Goal: Information Seeking & Learning: Learn about a topic

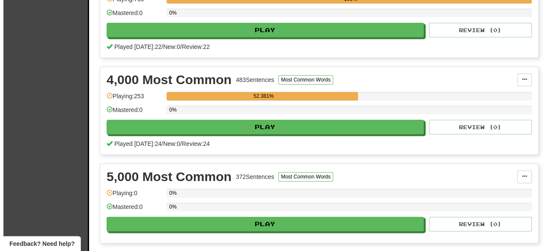
scroll to position [422, 0]
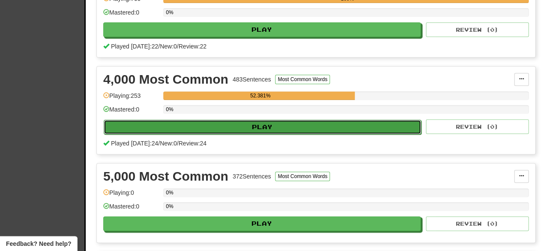
click at [255, 125] on button "Play" at bounding box center [262, 126] width 317 height 15
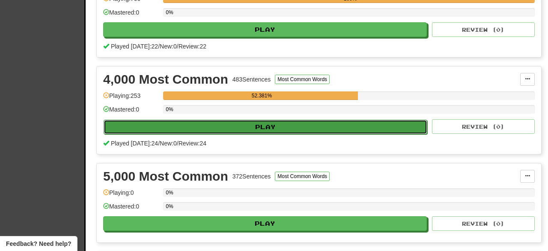
select select "********"
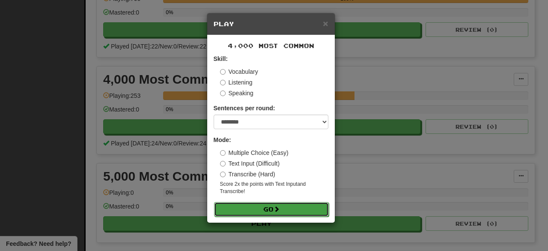
click at [263, 203] on button "Go" at bounding box center [271, 209] width 115 height 15
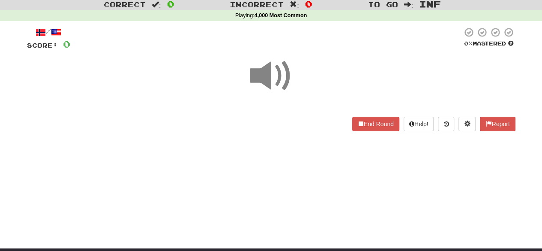
scroll to position [23, 0]
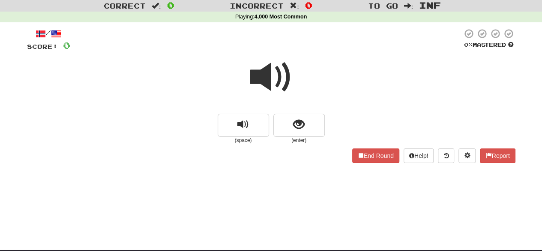
click at [278, 81] on span at bounding box center [271, 77] width 43 height 43
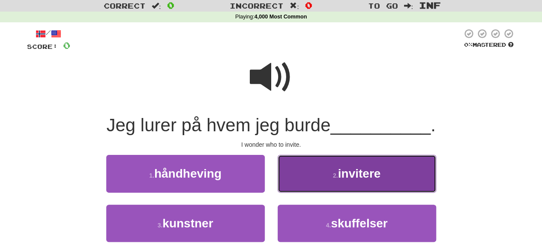
click at [348, 172] on span "invitere" at bounding box center [359, 173] width 43 height 13
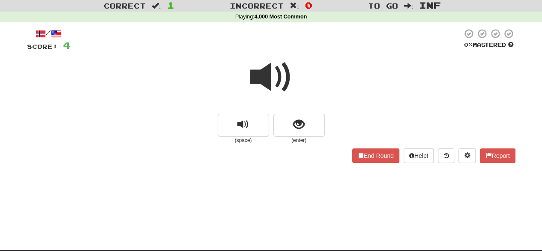
click at [270, 77] on span at bounding box center [271, 77] width 43 height 43
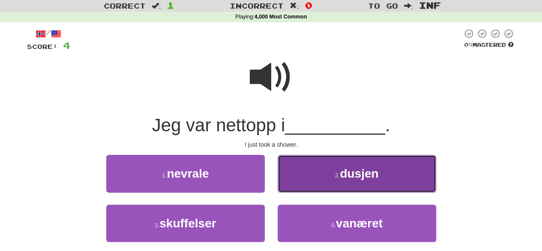
click at [311, 174] on button "2 . dusjen" at bounding box center [357, 173] width 158 height 37
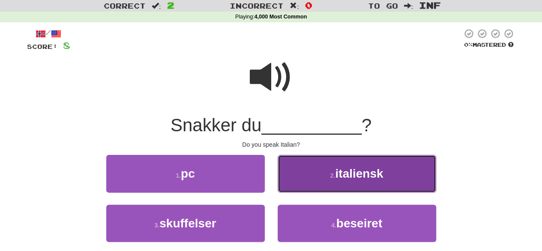
click at [312, 177] on button "2 . italiensk" at bounding box center [357, 173] width 158 height 37
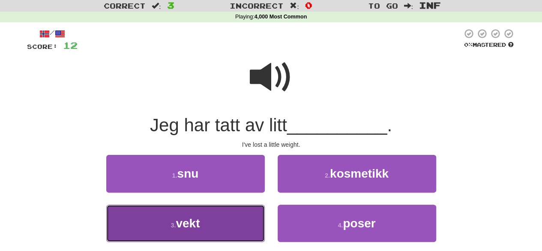
click at [248, 227] on button "3 . vekt" at bounding box center [185, 222] width 158 height 37
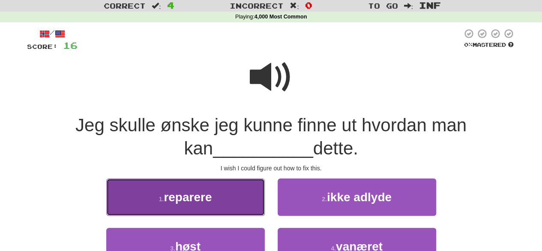
click at [239, 197] on button "1 . reparere" at bounding box center [185, 196] width 158 height 37
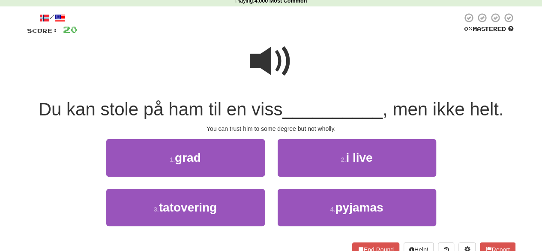
scroll to position [42, 0]
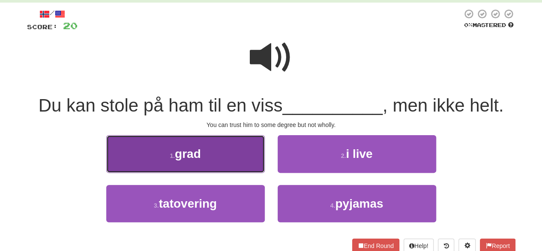
click at [195, 141] on button "1 . grad" at bounding box center [185, 153] width 158 height 37
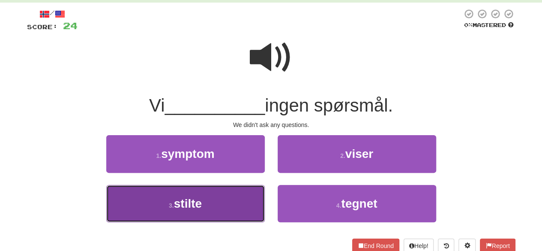
click at [224, 204] on button "3 . stilte" at bounding box center [185, 203] width 158 height 37
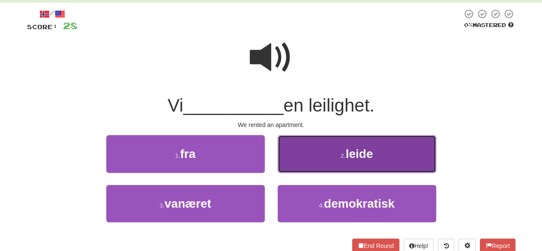
click at [305, 161] on button "2 . leide" at bounding box center [357, 153] width 158 height 37
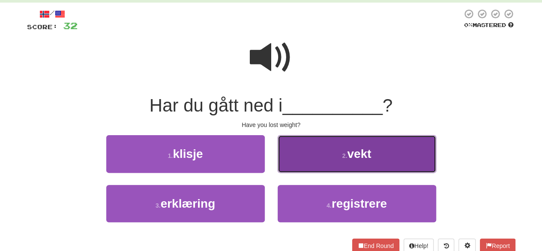
click at [297, 155] on button "2 . vekt" at bounding box center [357, 153] width 158 height 37
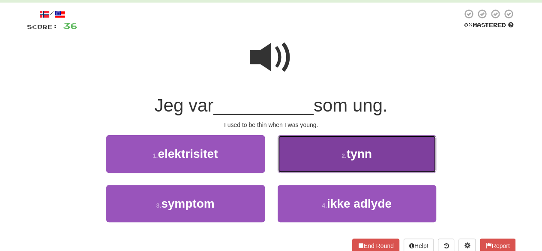
click at [329, 153] on button "2 . tynn" at bounding box center [357, 153] width 158 height 37
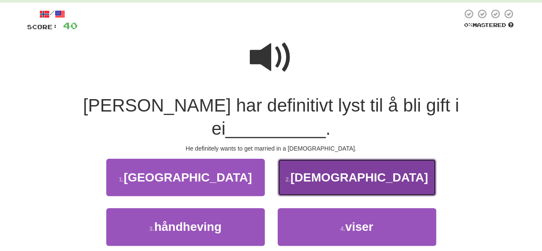
click at [333, 158] on button "2 . kirke" at bounding box center [357, 176] width 158 height 37
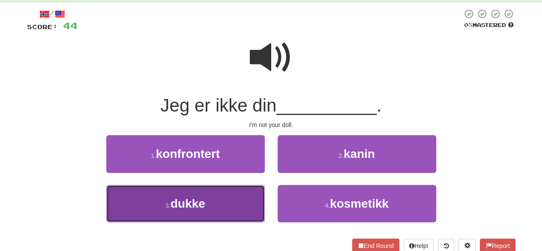
click at [220, 209] on button "3 . dukke" at bounding box center [185, 203] width 158 height 37
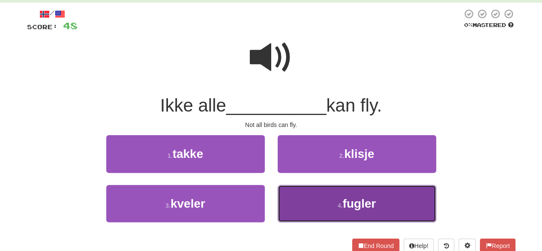
click at [326, 204] on button "4 . fugler" at bounding box center [357, 203] width 158 height 37
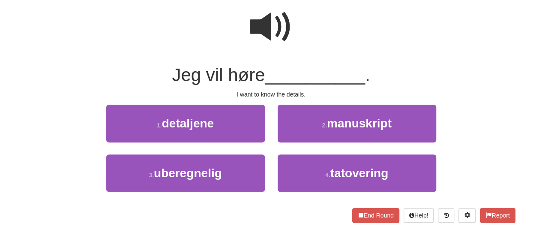
scroll to position [73, 0]
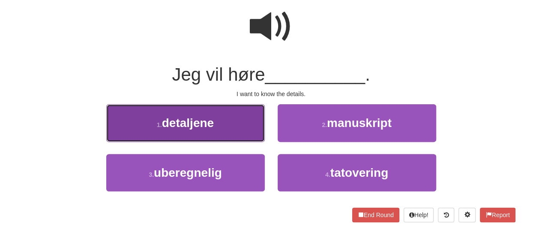
click at [190, 135] on button "1 . detaljene" at bounding box center [185, 122] width 158 height 37
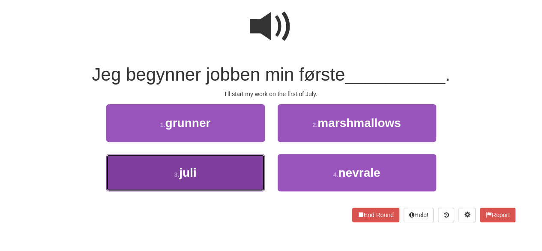
click at [204, 183] on button "3 . juli" at bounding box center [185, 172] width 158 height 37
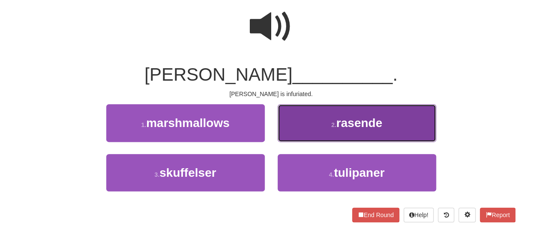
click at [314, 125] on button "2 . rasende" at bounding box center [357, 122] width 158 height 37
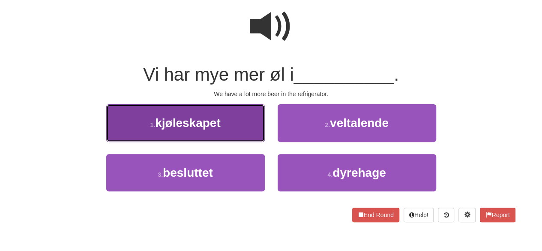
click at [222, 131] on button "1 . kjøleskapet" at bounding box center [185, 122] width 158 height 37
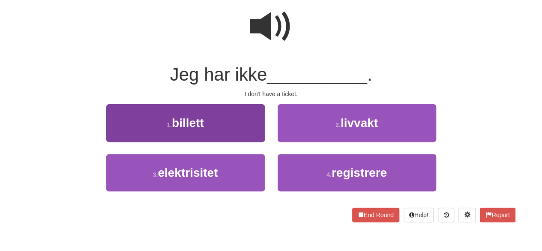
drag, startPoint x: 227, startPoint y: 142, endPoint x: 223, endPoint y: 132, distance: 10.5
click at [223, 132] on div "1 . billett" at bounding box center [185, 128] width 171 height 49
click at [223, 132] on button "1 . billett" at bounding box center [185, 122] width 158 height 37
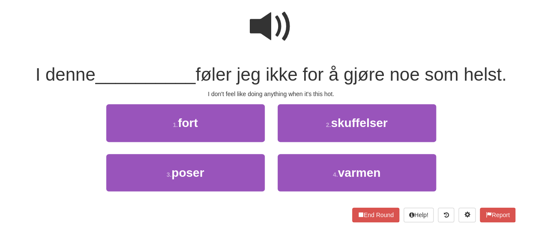
click at [265, 35] on span at bounding box center [271, 26] width 43 height 43
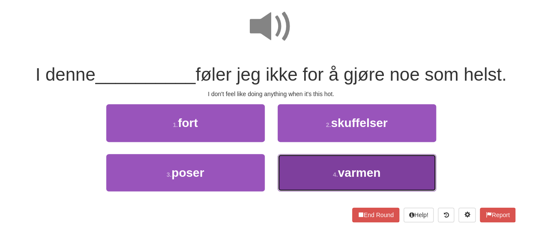
click at [303, 159] on button "4 . varmen" at bounding box center [357, 172] width 158 height 37
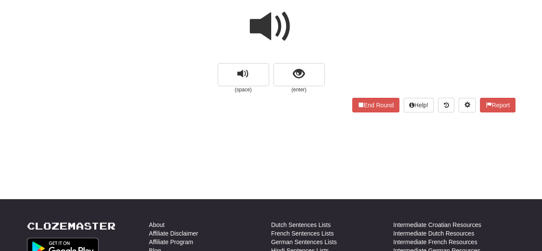
click at [266, 33] on span at bounding box center [271, 26] width 43 height 43
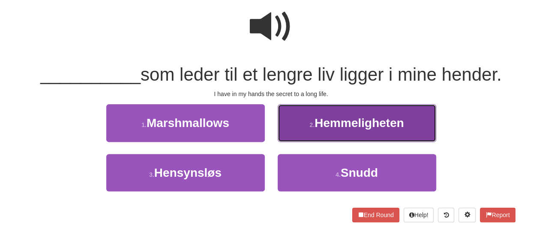
click at [319, 128] on span "Hemmeligheten" at bounding box center [359, 122] width 90 height 13
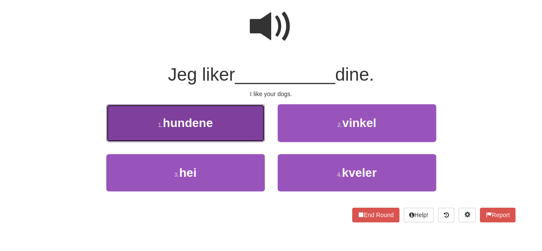
click at [237, 128] on button "1 . hundene" at bounding box center [185, 122] width 158 height 37
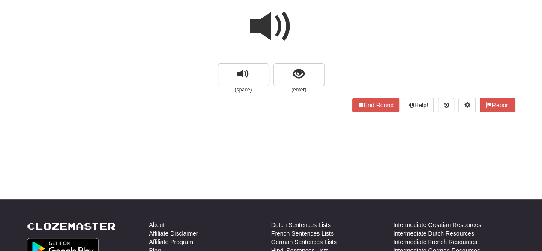
click at [272, 22] on span at bounding box center [271, 26] width 43 height 43
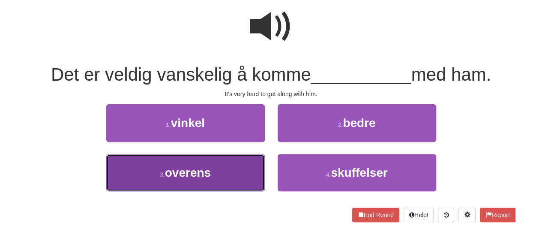
click at [208, 181] on button "3 . overens" at bounding box center [185, 172] width 158 height 37
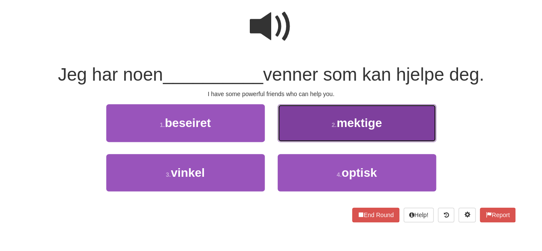
click at [322, 126] on button "2 . mektige" at bounding box center [357, 122] width 158 height 37
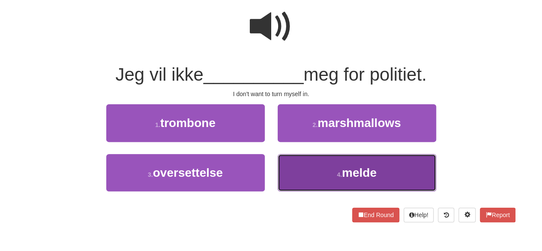
click at [313, 158] on button "4 . melde" at bounding box center [357, 172] width 158 height 37
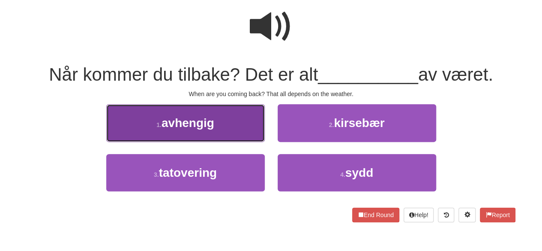
click at [181, 126] on span "avhengig" at bounding box center [187, 122] width 53 height 13
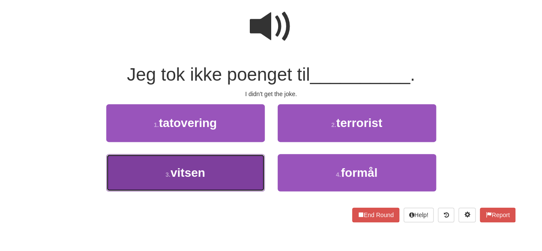
click at [236, 182] on button "3 . vitsen" at bounding box center [185, 172] width 158 height 37
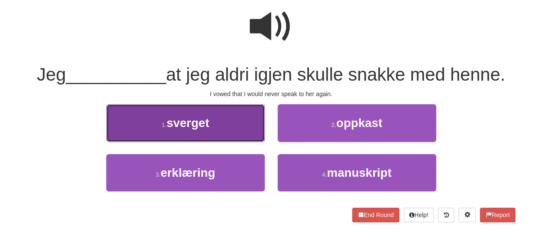
click at [206, 124] on span "sverget" at bounding box center [188, 122] width 43 height 13
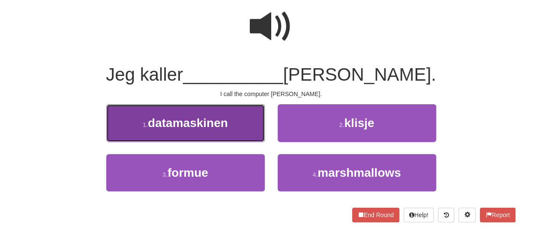
click at [220, 128] on span "datamaskinen" at bounding box center [188, 122] width 80 height 13
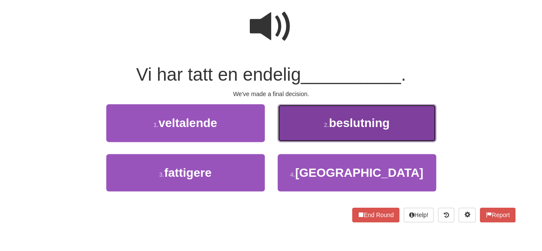
click at [325, 129] on button "2 . beslutning" at bounding box center [357, 122] width 158 height 37
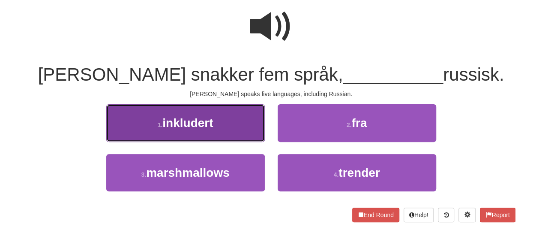
click at [217, 129] on button "1 . inkludert" at bounding box center [185, 122] width 158 height 37
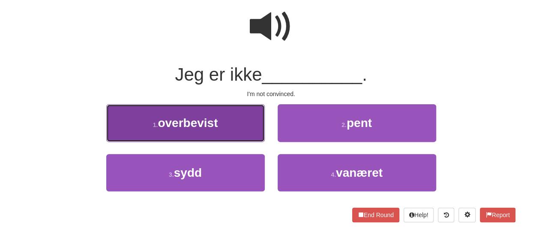
click at [223, 130] on button "1 . overbevist" at bounding box center [185, 122] width 158 height 37
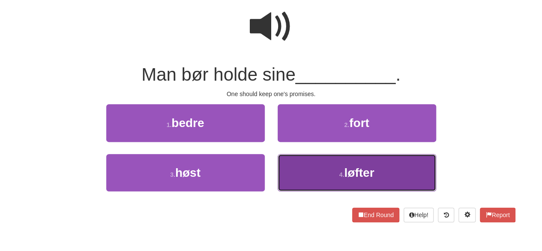
click at [325, 181] on button "4 . løfter" at bounding box center [357, 172] width 158 height 37
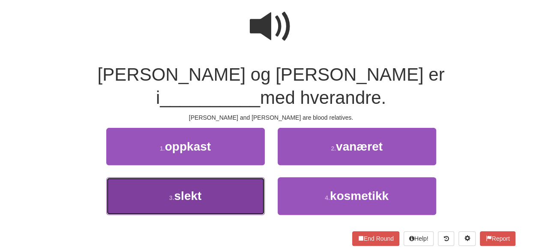
click at [228, 177] on button "3 . slekt" at bounding box center [185, 195] width 158 height 37
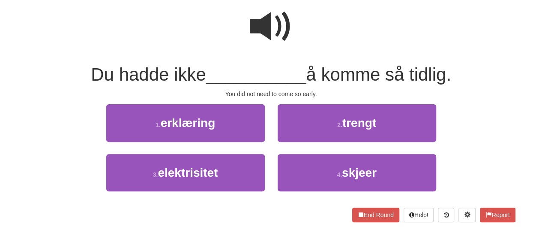
click at [277, 25] on span at bounding box center [271, 26] width 43 height 43
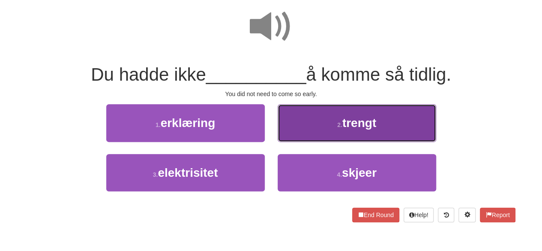
click at [310, 119] on button "2 . trengt" at bounding box center [357, 122] width 158 height 37
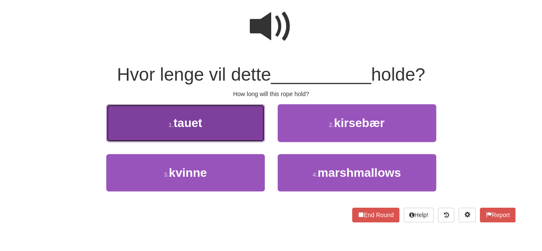
click at [205, 123] on button "1 . tauet" at bounding box center [185, 122] width 158 height 37
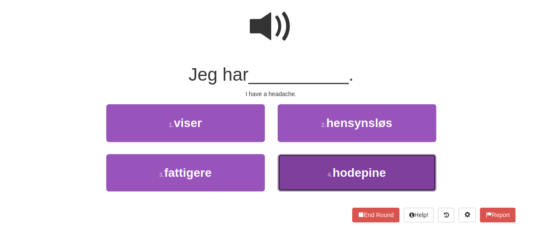
click at [329, 171] on small "4 ." at bounding box center [329, 174] width 5 height 7
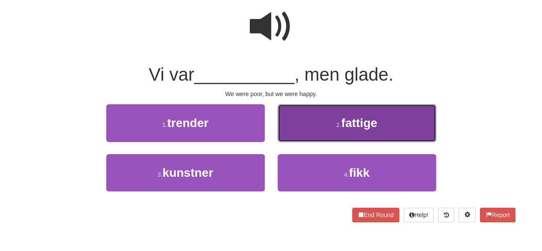
click at [306, 132] on button "2 . fattige" at bounding box center [357, 122] width 158 height 37
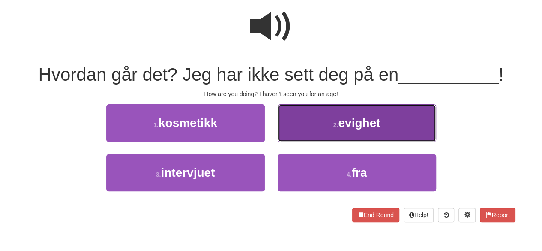
click at [325, 131] on button "2 . evighet" at bounding box center [357, 122] width 158 height 37
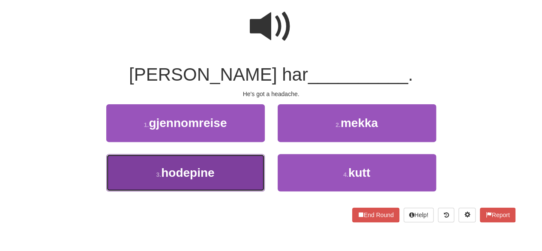
click at [214, 180] on button "3 . hodepine" at bounding box center [185, 172] width 158 height 37
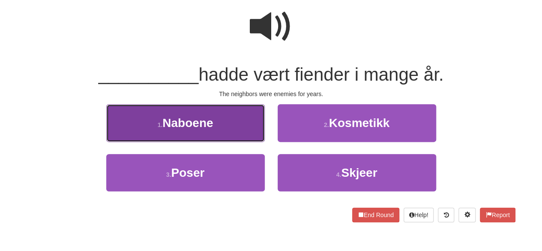
click at [217, 112] on button "1 . Naboene" at bounding box center [185, 122] width 158 height 37
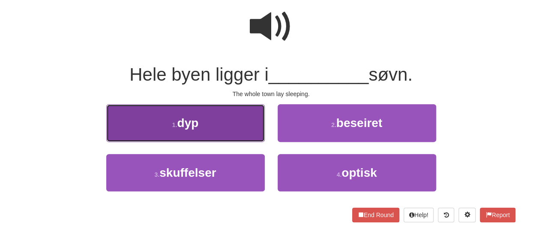
click at [222, 126] on button "1 . dyp" at bounding box center [185, 122] width 158 height 37
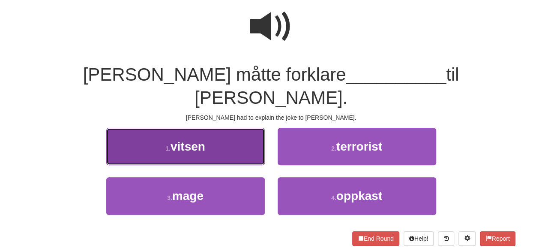
click at [227, 128] on button "1 . vitsen" at bounding box center [185, 146] width 158 height 37
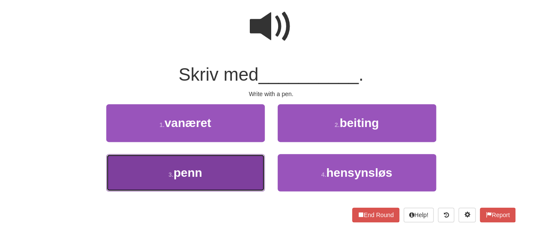
click at [208, 165] on button "3 . penn" at bounding box center [185, 172] width 158 height 37
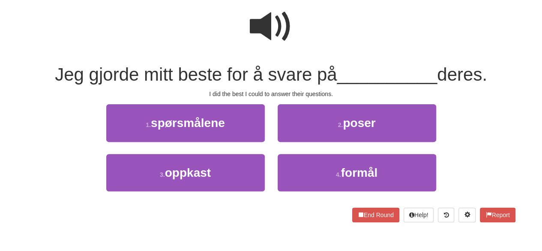
click at [266, 39] on span at bounding box center [271, 26] width 43 height 43
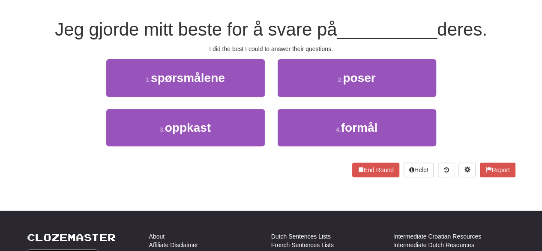
scroll to position [111, 0]
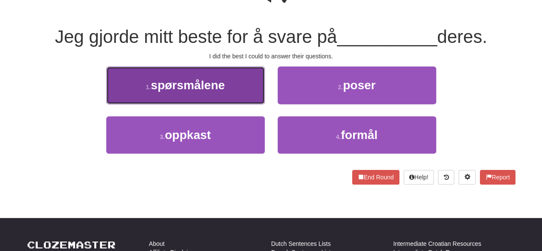
click at [234, 93] on button "1 . spørsmålene" at bounding box center [185, 84] width 158 height 37
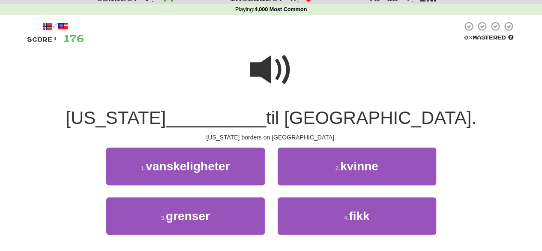
scroll to position [32, 0]
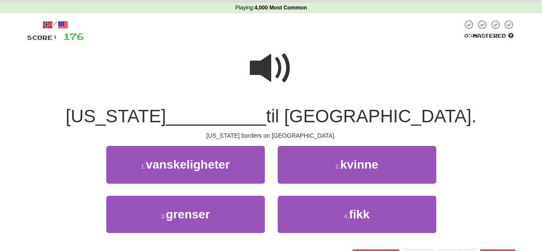
click at [272, 69] on span at bounding box center [271, 68] width 43 height 43
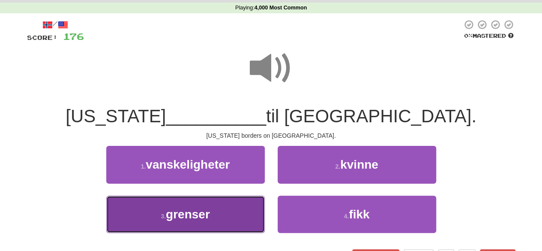
click at [219, 224] on button "3 . grenser" at bounding box center [185, 213] width 158 height 37
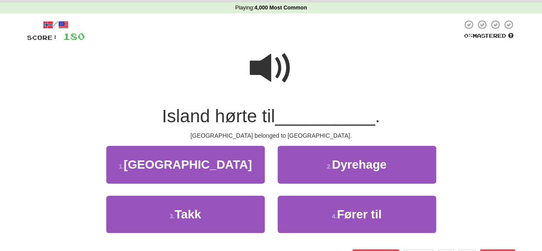
click at [269, 83] on span at bounding box center [271, 68] width 43 height 43
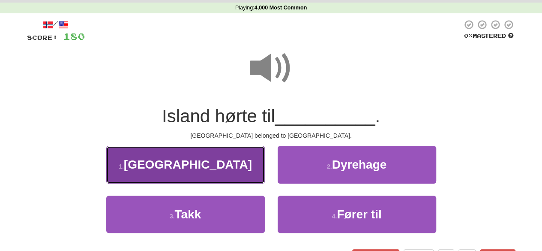
click at [208, 163] on span "Danmark" at bounding box center [188, 164] width 128 height 13
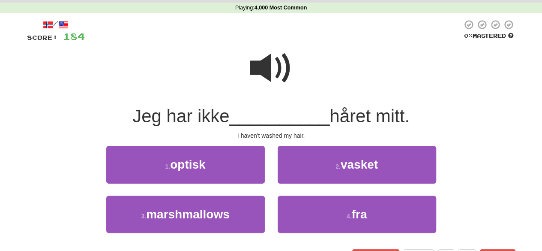
click at [277, 82] on span at bounding box center [271, 68] width 43 height 43
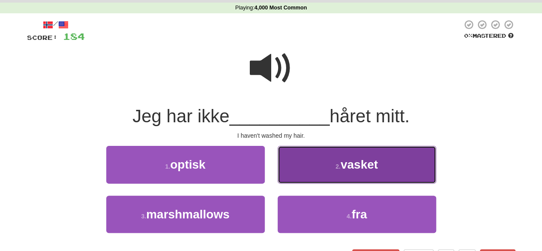
click at [331, 168] on button "2 . vasket" at bounding box center [357, 164] width 158 height 37
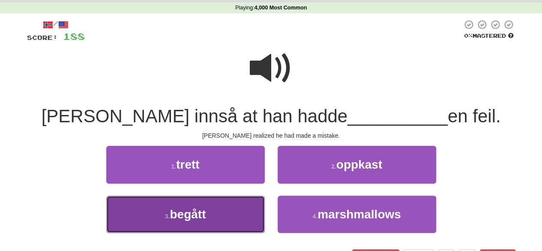
click at [234, 203] on button "3 . begått" at bounding box center [185, 213] width 158 height 37
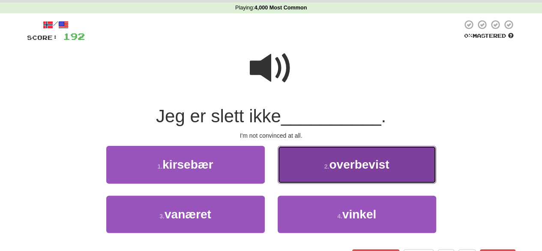
click at [315, 161] on button "2 . overbevist" at bounding box center [357, 164] width 158 height 37
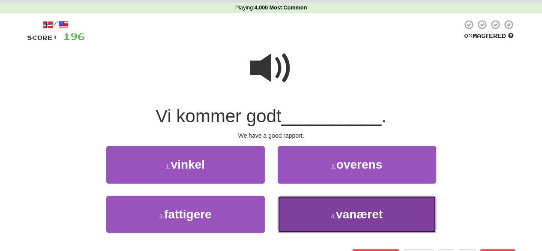
click at [317, 216] on button "4 . vanæret" at bounding box center [357, 213] width 158 height 37
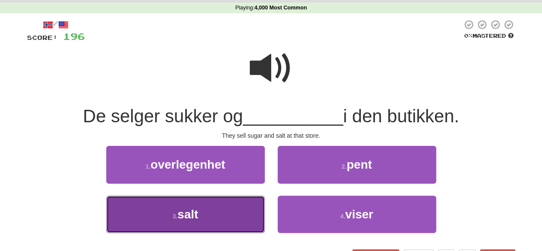
click at [225, 224] on button "3 . salt" at bounding box center [185, 213] width 158 height 37
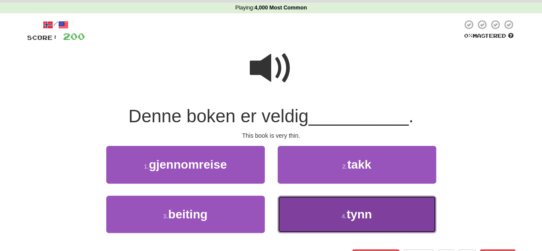
click at [340, 227] on button "4 . tynn" at bounding box center [357, 213] width 158 height 37
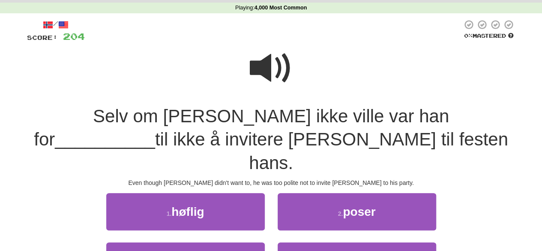
click at [274, 79] on span at bounding box center [271, 68] width 43 height 43
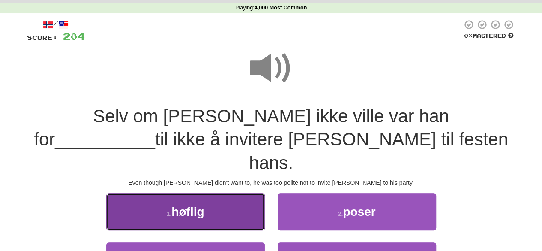
click at [182, 195] on button "1 . høflig" at bounding box center [185, 211] width 158 height 37
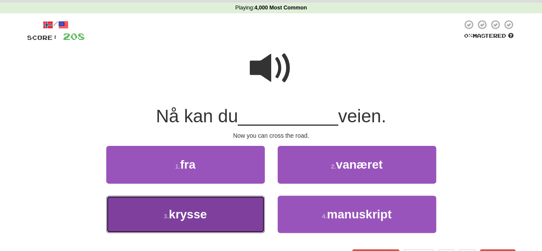
click at [202, 218] on span "krysse" at bounding box center [188, 213] width 38 height 13
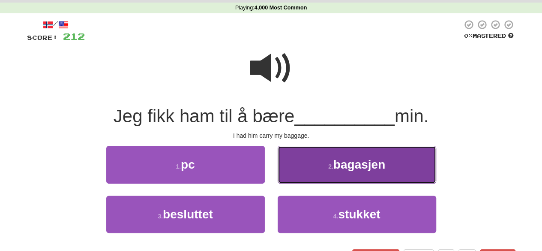
click at [282, 173] on button "2 . bagasjen" at bounding box center [357, 164] width 158 height 37
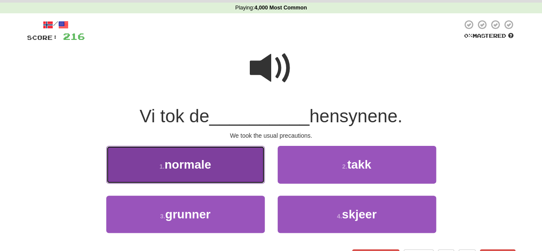
click at [221, 174] on button "1 . normale" at bounding box center [185, 164] width 158 height 37
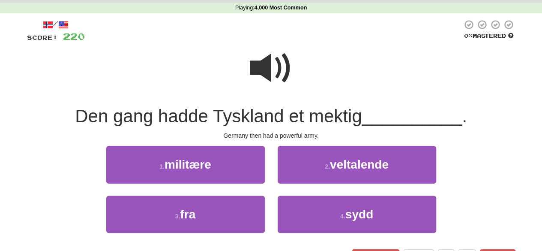
click at [280, 72] on span at bounding box center [271, 68] width 43 height 43
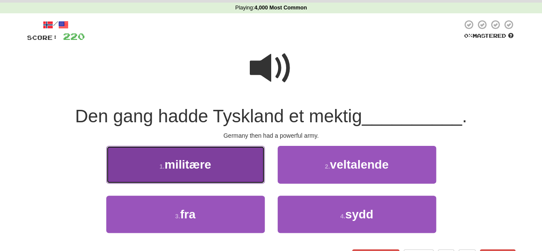
click at [224, 179] on button "1 . militære" at bounding box center [185, 164] width 158 height 37
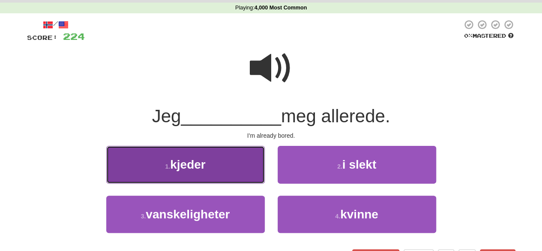
click at [205, 170] on span "kjeder" at bounding box center [188, 164] width 36 height 13
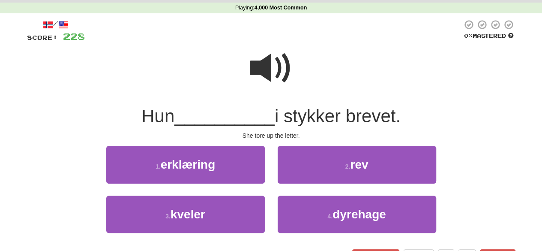
click at [260, 66] on span at bounding box center [271, 68] width 43 height 43
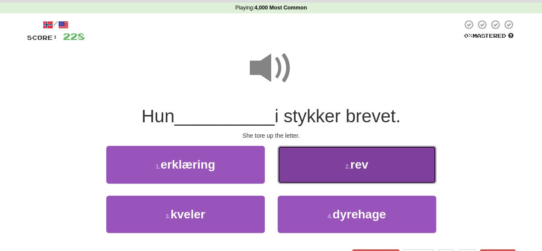
click at [296, 164] on button "2 . rev" at bounding box center [357, 164] width 158 height 37
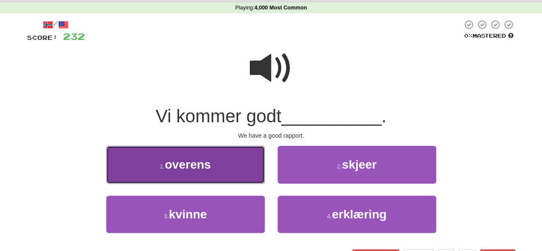
click at [197, 167] on span "overens" at bounding box center [188, 164] width 46 height 13
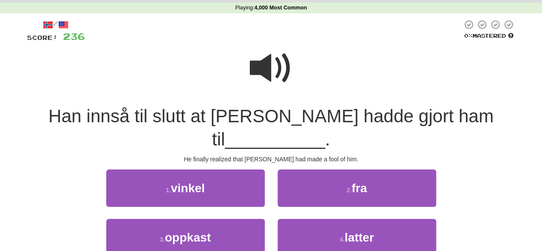
click at [261, 71] on span at bounding box center [271, 68] width 43 height 43
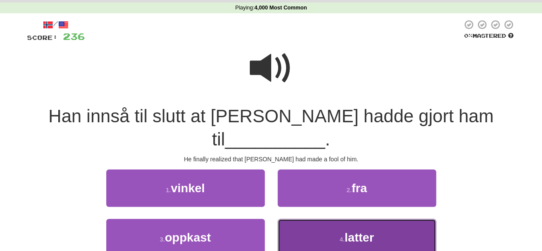
click at [299, 218] on button "4 . latter" at bounding box center [357, 236] width 158 height 37
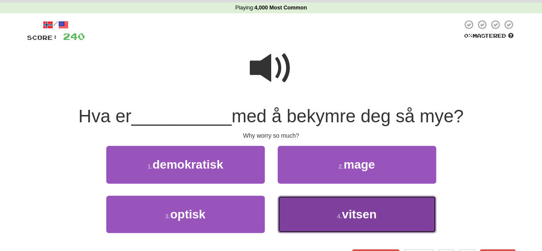
click at [301, 211] on button "4 . vitsen" at bounding box center [357, 213] width 158 height 37
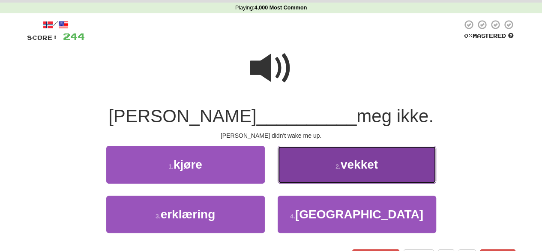
click at [299, 164] on button "2 . vekket" at bounding box center [357, 164] width 158 height 37
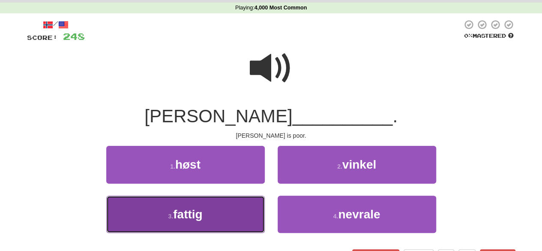
click at [230, 203] on button "3 . fattig" at bounding box center [185, 213] width 158 height 37
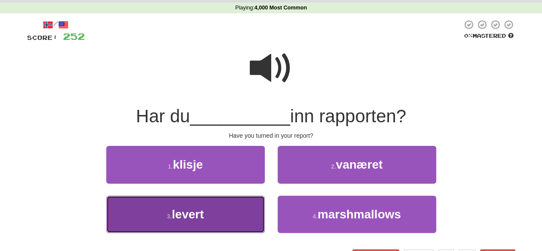
click at [214, 215] on button "3 . levert" at bounding box center [185, 213] width 158 height 37
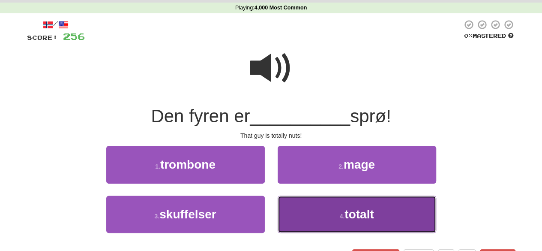
click at [305, 212] on button "4 . totalt" at bounding box center [357, 213] width 158 height 37
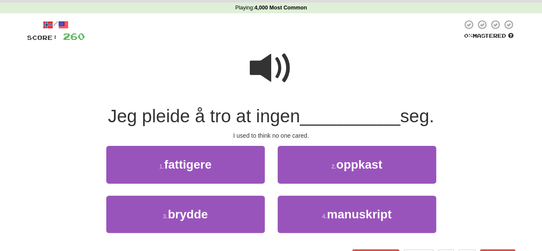
click at [272, 72] on span at bounding box center [271, 68] width 43 height 43
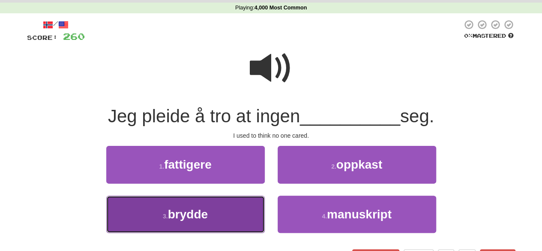
click at [236, 206] on button "3 . brydde" at bounding box center [185, 213] width 158 height 37
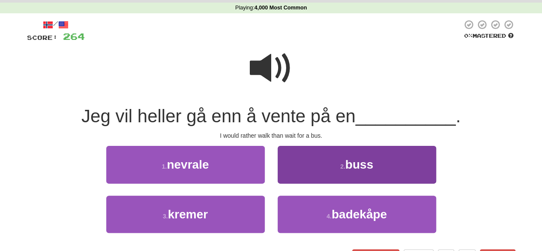
drag, startPoint x: 327, startPoint y: 185, endPoint x: 316, endPoint y: 168, distance: 19.8
click at [316, 168] on div "2 . buss" at bounding box center [356, 170] width 171 height 49
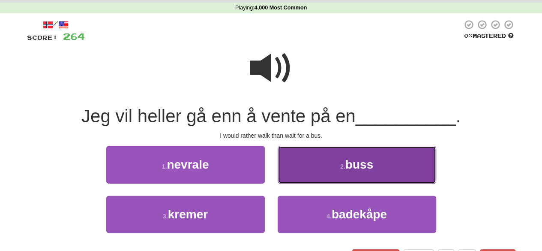
click at [316, 168] on button "2 . buss" at bounding box center [357, 164] width 158 height 37
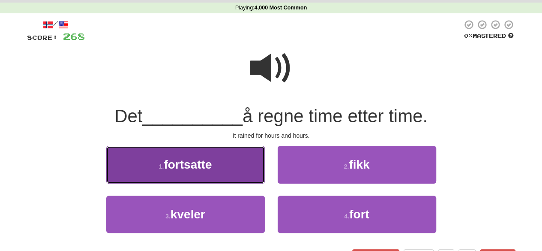
click at [203, 170] on span "fortsatte" at bounding box center [188, 164] width 48 height 13
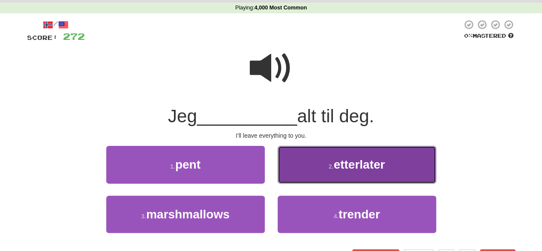
click at [314, 168] on button "2 . etterlater" at bounding box center [357, 164] width 158 height 37
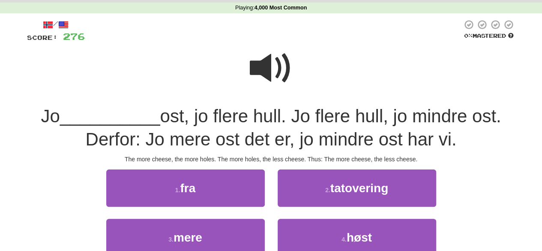
click at [272, 55] on span at bounding box center [271, 68] width 43 height 43
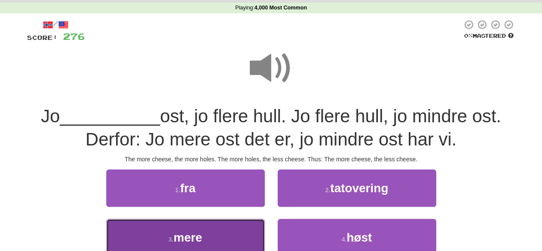
click at [188, 231] on span "mere" at bounding box center [187, 236] width 29 height 13
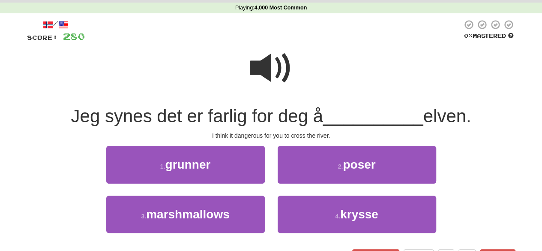
click at [273, 74] on span at bounding box center [271, 68] width 43 height 43
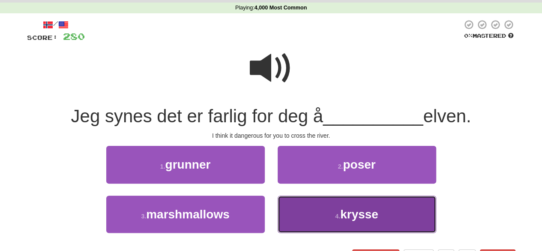
click at [319, 216] on button "4 . krysse" at bounding box center [357, 213] width 158 height 37
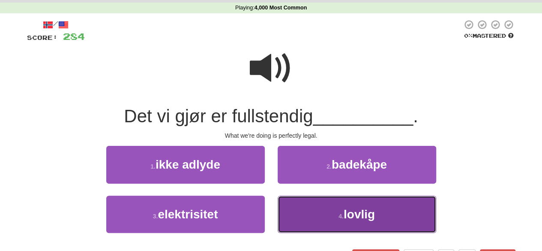
click at [325, 209] on button "4 . lovlig" at bounding box center [357, 213] width 158 height 37
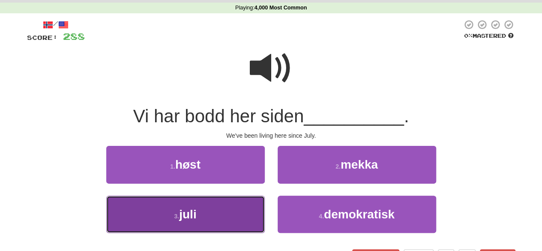
click at [225, 203] on button "3 . juli" at bounding box center [185, 213] width 158 height 37
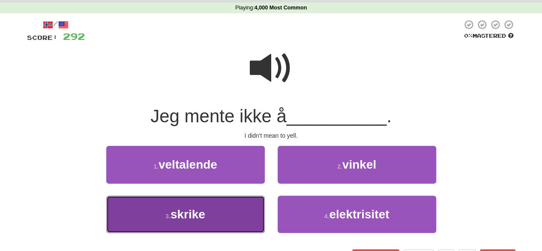
click at [222, 229] on button "3 . skrike" at bounding box center [185, 213] width 158 height 37
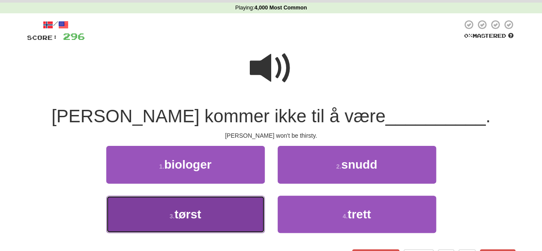
click at [224, 223] on button "3 . tørst" at bounding box center [185, 213] width 158 height 37
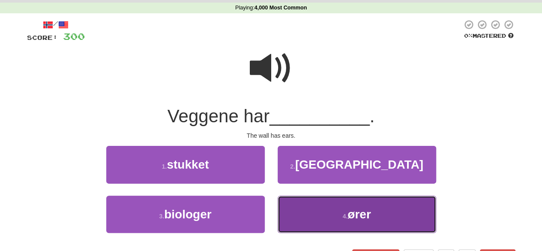
click at [337, 218] on button "4 . ører" at bounding box center [357, 213] width 158 height 37
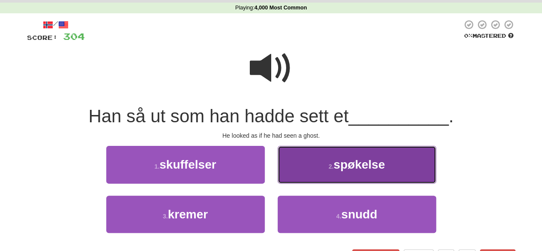
click at [319, 170] on button "2 . spøkelse" at bounding box center [357, 164] width 158 height 37
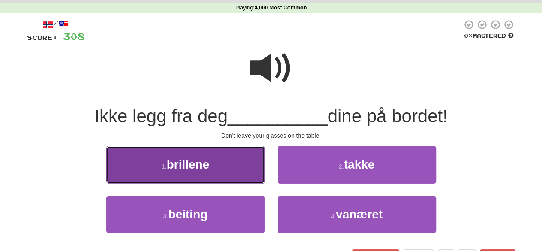
click at [228, 173] on button "1 . brillene" at bounding box center [185, 164] width 158 height 37
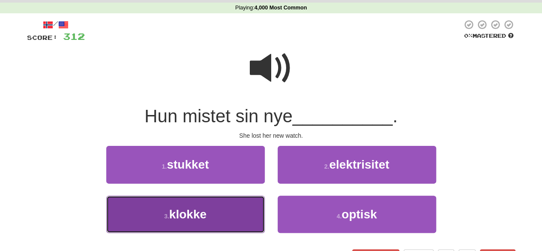
click at [209, 208] on button "3 . klokke" at bounding box center [185, 213] width 158 height 37
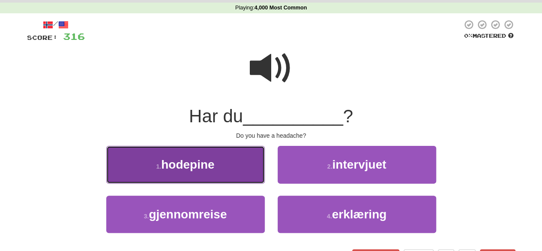
click at [214, 180] on button "1 . hodepine" at bounding box center [185, 164] width 158 height 37
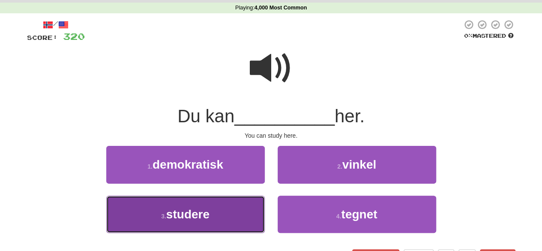
click at [225, 211] on button "3 . studere" at bounding box center [185, 213] width 158 height 37
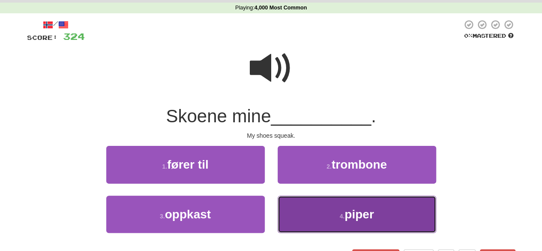
click at [278, 215] on button "4 . piper" at bounding box center [357, 213] width 158 height 37
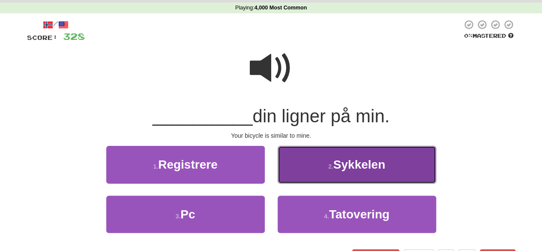
click at [307, 166] on button "2 . Sykkelen" at bounding box center [357, 164] width 158 height 37
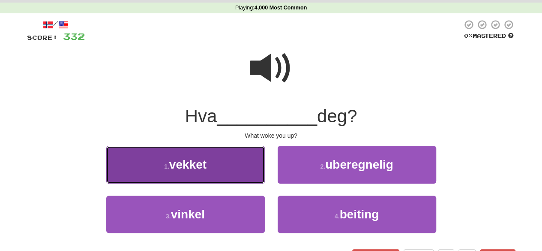
click at [225, 164] on button "1 . vekket" at bounding box center [185, 164] width 158 height 37
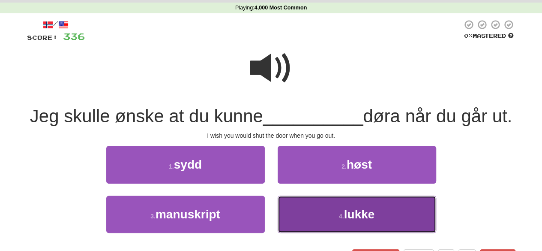
click at [322, 233] on button "4 . lukke" at bounding box center [357, 213] width 158 height 37
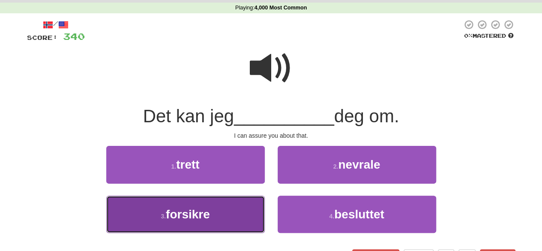
click at [192, 221] on button "3 . forsikre" at bounding box center [185, 213] width 158 height 37
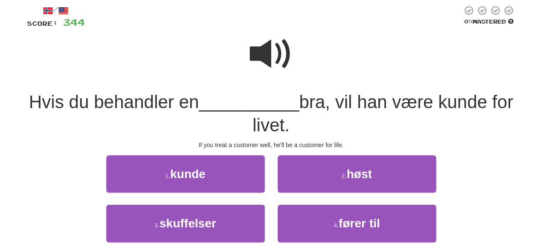
scroll to position [48, 0]
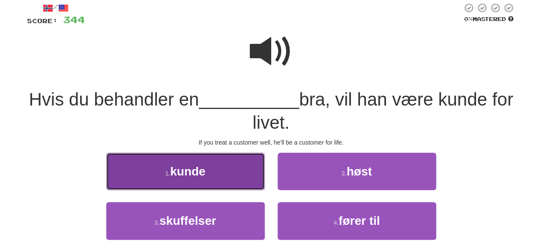
click at [191, 182] on button "1 . kunde" at bounding box center [185, 170] width 158 height 37
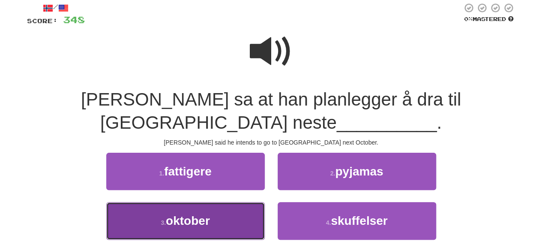
click at [196, 226] on span "oktober" at bounding box center [188, 220] width 44 height 13
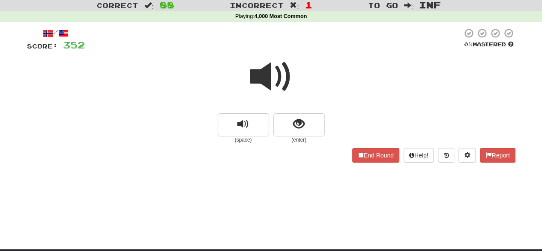
scroll to position [23, 0]
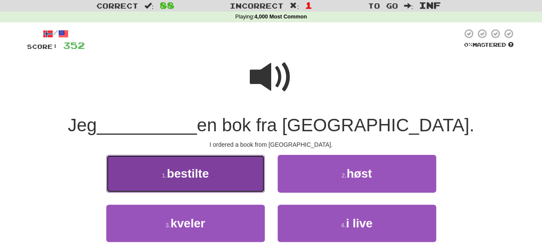
click at [199, 186] on button "1 . bestilte" at bounding box center [185, 173] width 158 height 37
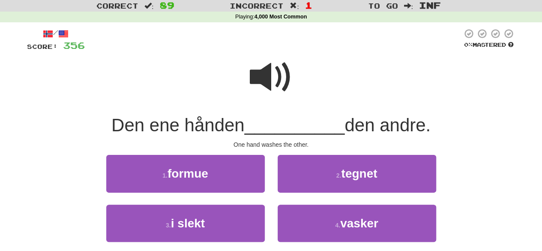
click at [269, 79] on span at bounding box center [271, 77] width 43 height 43
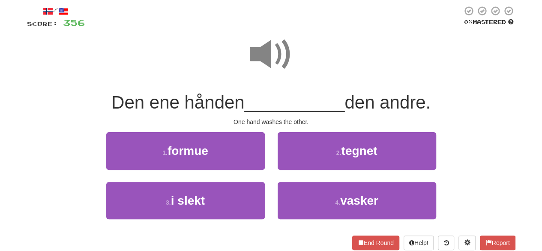
scroll to position [47, 0]
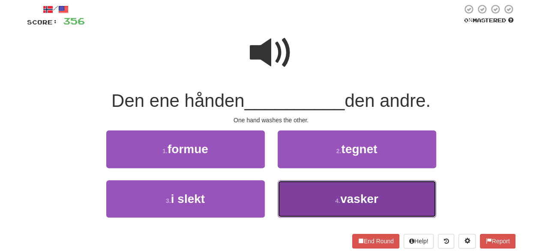
click at [332, 203] on button "4 . vasker" at bounding box center [357, 198] width 158 height 37
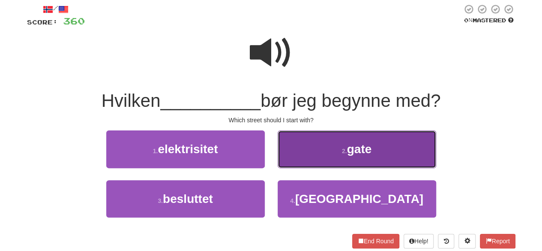
click at [334, 157] on button "2 . gate" at bounding box center [357, 148] width 158 height 37
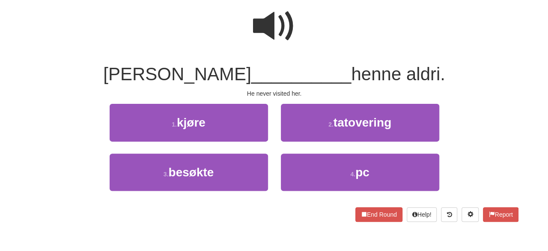
scroll to position [74, 0]
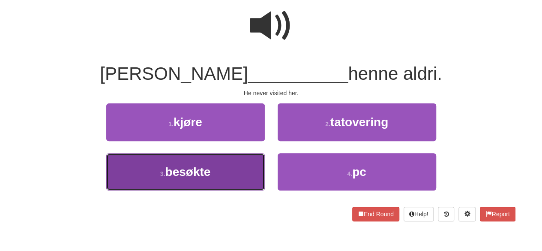
click at [243, 180] on button "3 . besøkte" at bounding box center [185, 171] width 158 height 37
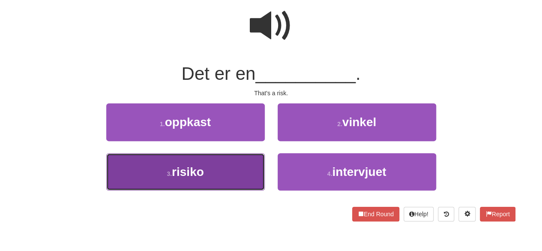
click at [235, 185] on button "3 . risiko" at bounding box center [185, 171] width 158 height 37
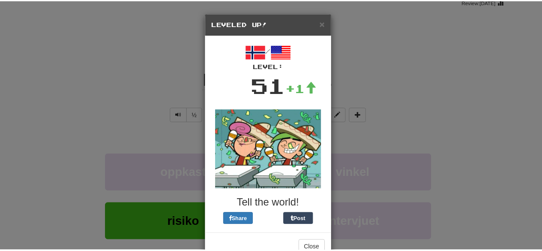
scroll to position [23, 0]
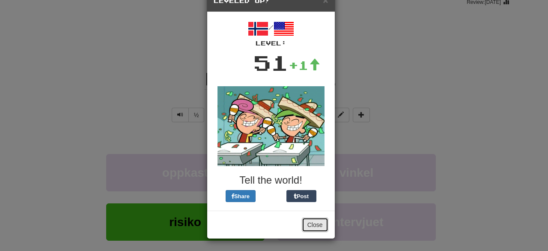
click at [314, 227] on button "Close" at bounding box center [315, 224] width 27 height 15
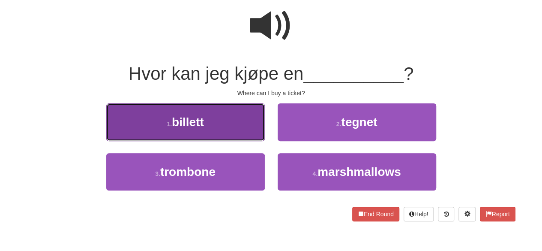
click at [244, 119] on button "1 . billett" at bounding box center [185, 121] width 158 height 37
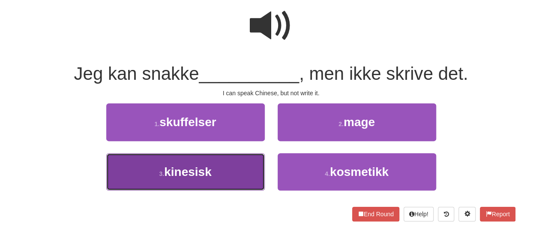
click at [236, 182] on button "3 . kinesisk" at bounding box center [185, 171] width 158 height 37
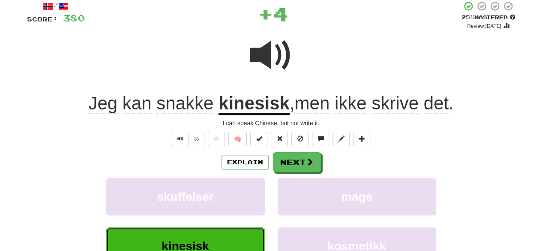
scroll to position [55, 0]
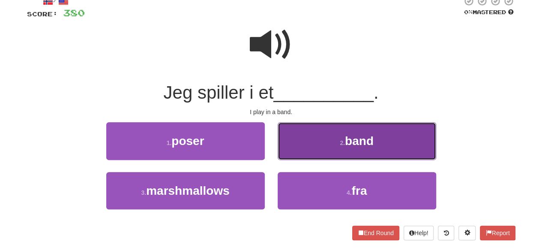
click at [303, 155] on button "2 . band" at bounding box center [357, 140] width 158 height 37
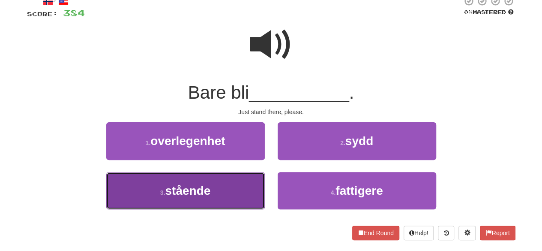
click at [215, 183] on button "3 . stående" at bounding box center [185, 190] width 158 height 37
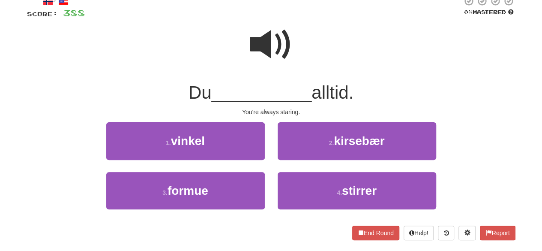
click at [263, 51] on span at bounding box center [271, 44] width 43 height 43
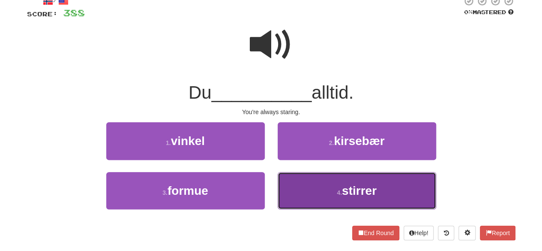
click at [324, 201] on button "4 . stirrer" at bounding box center [357, 190] width 158 height 37
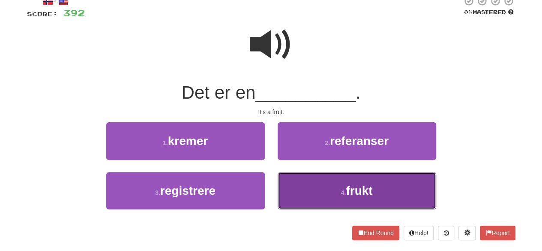
click at [302, 191] on button "4 . frukt" at bounding box center [357, 190] width 158 height 37
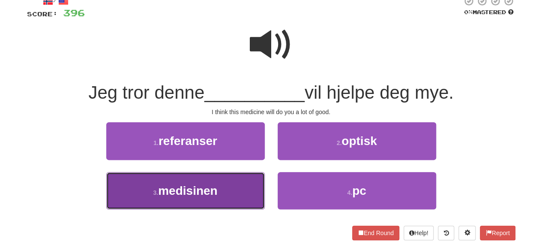
click at [237, 189] on button "3 . medisinen" at bounding box center [185, 190] width 158 height 37
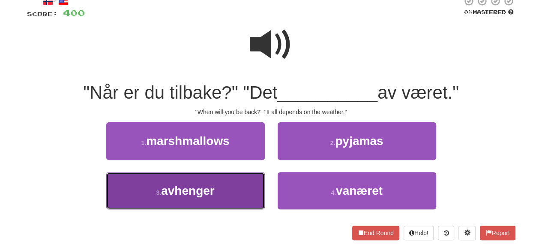
click at [230, 189] on button "3 . avhenger" at bounding box center [185, 190] width 158 height 37
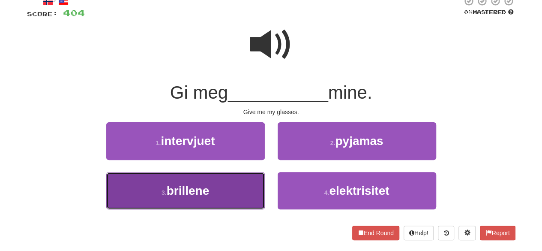
click at [231, 181] on button "3 . brillene" at bounding box center [185, 190] width 158 height 37
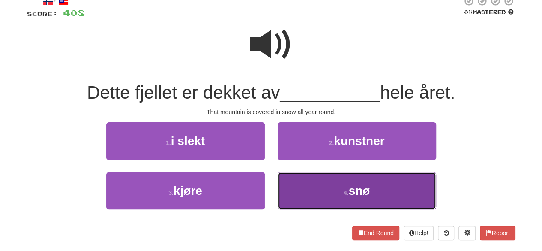
click at [280, 189] on button "4 . snø" at bounding box center [357, 190] width 158 height 37
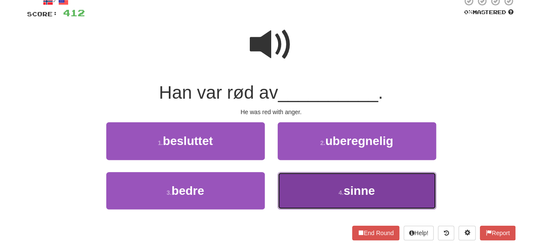
click at [311, 185] on button "4 . sinne" at bounding box center [357, 190] width 158 height 37
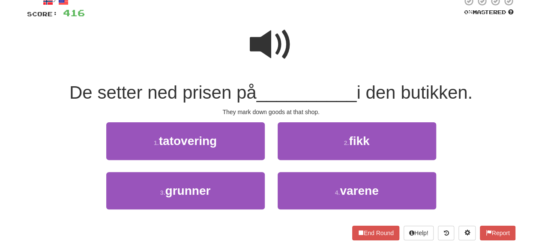
click at [274, 48] on span at bounding box center [271, 44] width 43 height 43
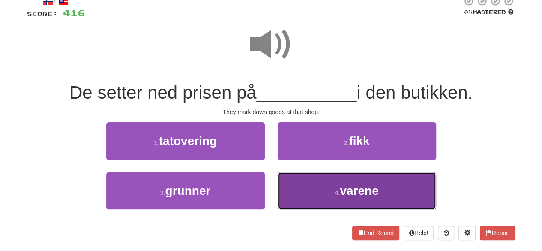
click at [322, 202] on button "4 . varene" at bounding box center [357, 190] width 158 height 37
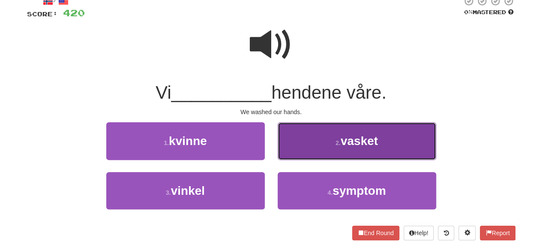
click at [310, 140] on button "2 . vasket" at bounding box center [357, 140] width 158 height 37
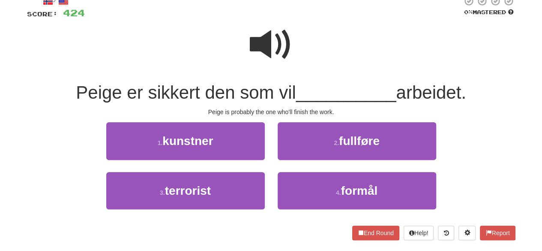
click at [266, 41] on span at bounding box center [271, 44] width 43 height 43
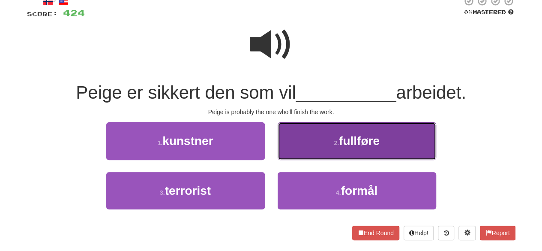
click at [346, 137] on span "fullføre" at bounding box center [359, 140] width 41 height 13
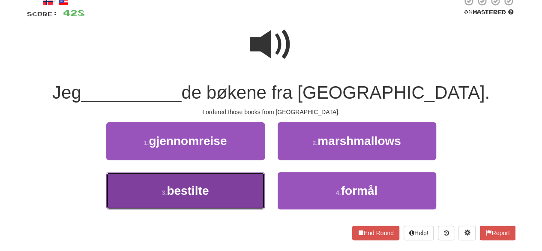
click at [253, 173] on button "3 . bestilte" at bounding box center [185, 190] width 158 height 37
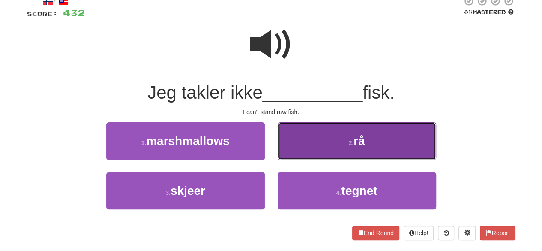
click at [296, 151] on button "2 . rå" at bounding box center [357, 140] width 158 height 37
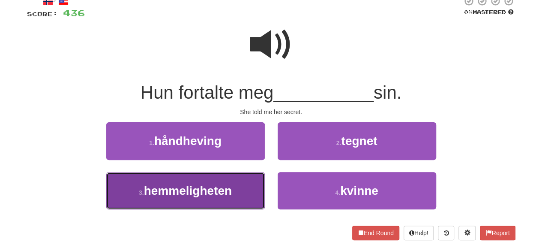
click at [215, 194] on span "hemmeligheten" at bounding box center [188, 190] width 88 height 13
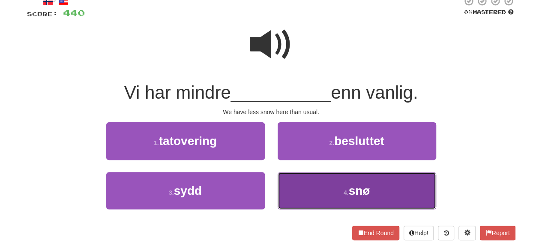
click at [287, 180] on button "4 . snø" at bounding box center [357, 190] width 158 height 37
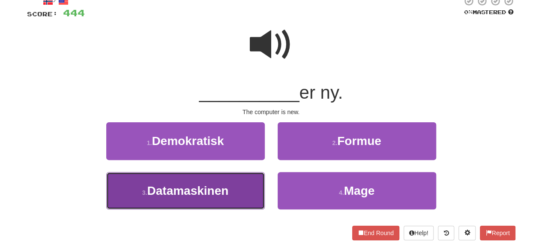
click at [210, 192] on span "Datamaskinen" at bounding box center [187, 190] width 81 height 13
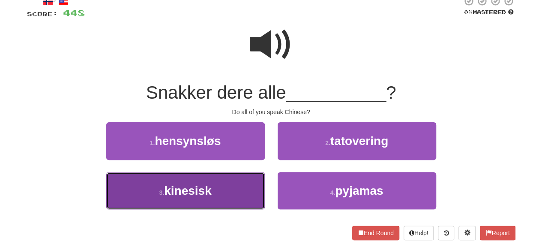
click at [216, 200] on button "3 . kinesisk" at bounding box center [185, 190] width 158 height 37
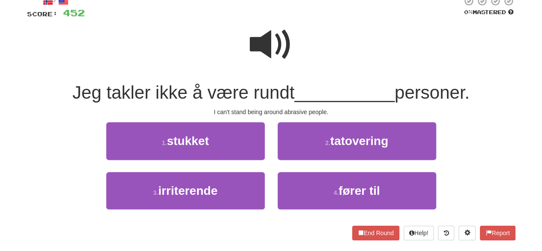
click at [269, 38] on span at bounding box center [271, 44] width 43 height 43
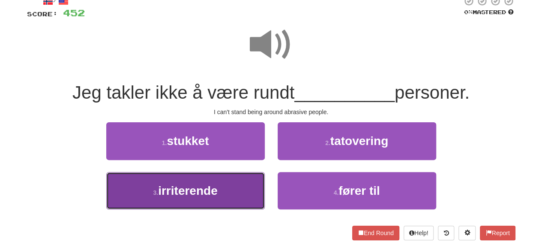
click at [246, 204] on button "3 . irriterende" at bounding box center [185, 190] width 158 height 37
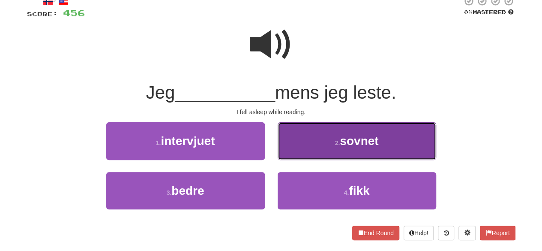
click at [303, 141] on button "2 . sovnet" at bounding box center [357, 140] width 158 height 37
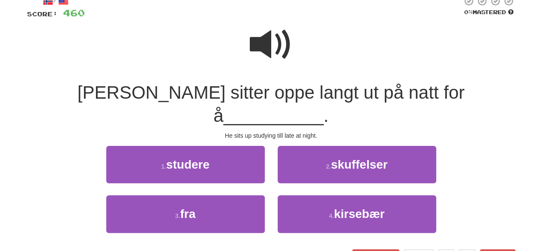
click at [282, 35] on span at bounding box center [271, 44] width 43 height 43
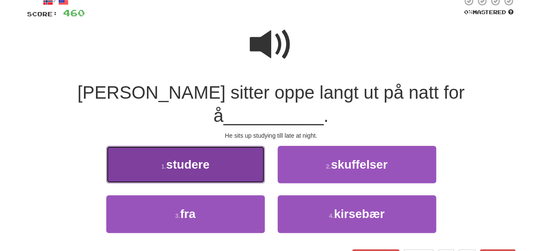
click at [242, 154] on button "1 . studere" at bounding box center [185, 164] width 158 height 37
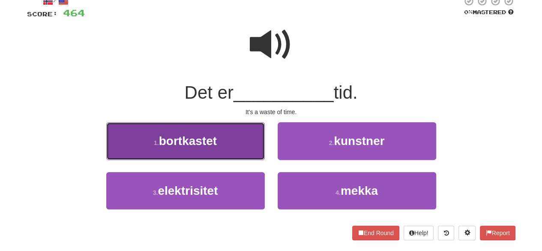
click at [229, 145] on button "1 . bortkastet" at bounding box center [185, 140] width 158 height 37
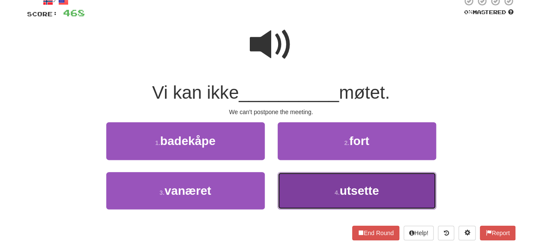
click at [322, 191] on button "4 . utsette" at bounding box center [357, 190] width 158 height 37
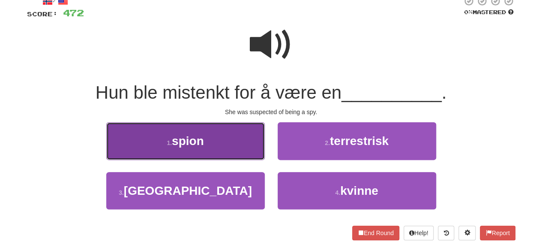
click at [212, 144] on button "1 . spion" at bounding box center [185, 140] width 158 height 37
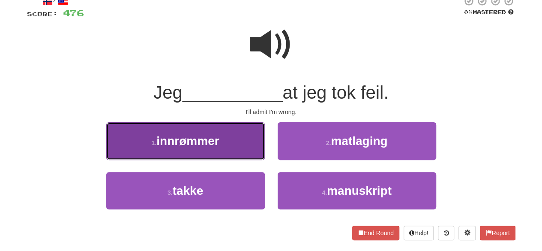
click at [239, 158] on button "1 . innrømmer" at bounding box center [185, 140] width 158 height 37
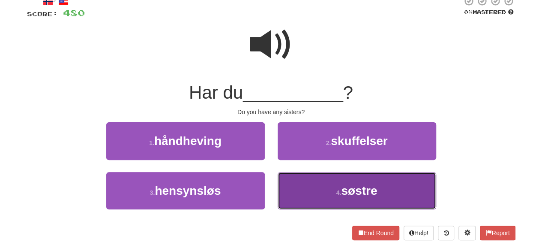
click at [301, 197] on button "4 . søstre" at bounding box center [357, 190] width 158 height 37
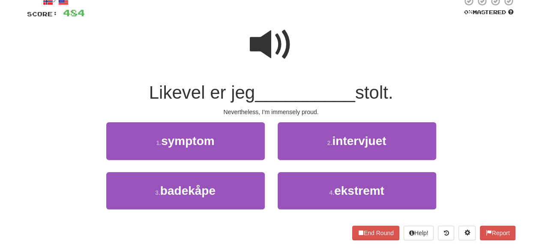
click at [269, 41] on span at bounding box center [271, 44] width 43 height 43
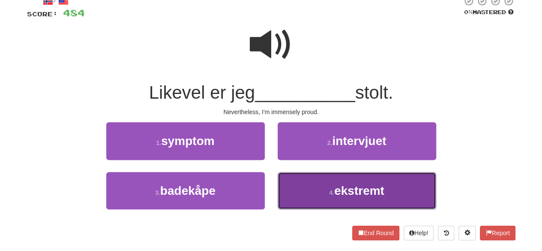
click at [319, 194] on button "4 . ekstremt" at bounding box center [357, 190] width 158 height 37
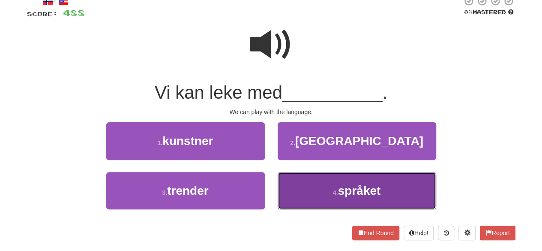
click at [339, 197] on button "4 . språket" at bounding box center [357, 190] width 158 height 37
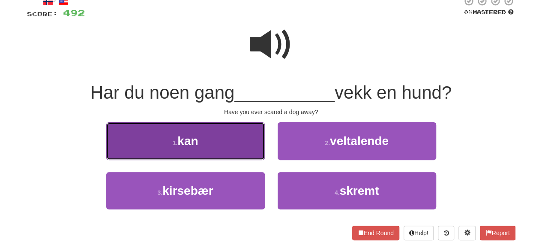
click at [237, 146] on button "1 . kan" at bounding box center [185, 140] width 158 height 37
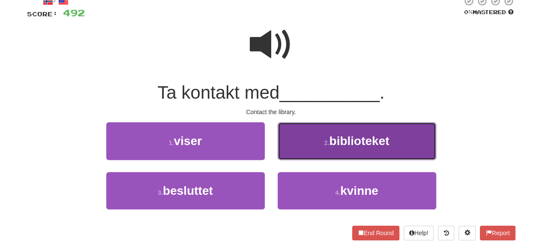
click at [327, 148] on button "2 . biblioteket" at bounding box center [357, 140] width 158 height 37
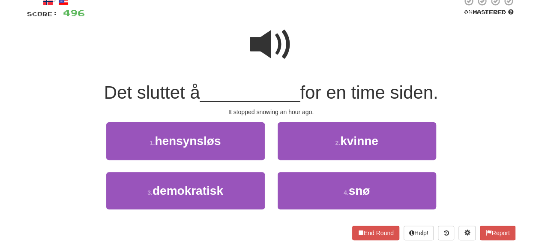
click at [272, 32] on span at bounding box center [271, 44] width 43 height 43
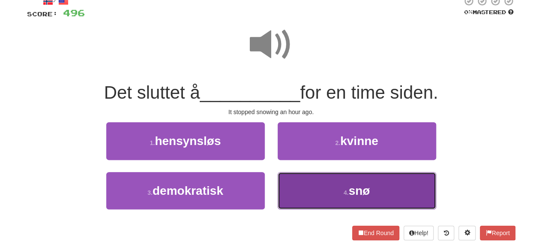
click at [313, 191] on button "4 . snø" at bounding box center [357, 190] width 158 height 37
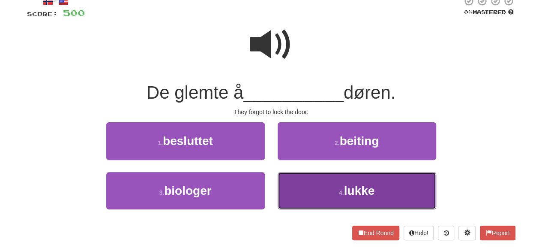
click at [299, 186] on button "4 . lukke" at bounding box center [357, 190] width 158 height 37
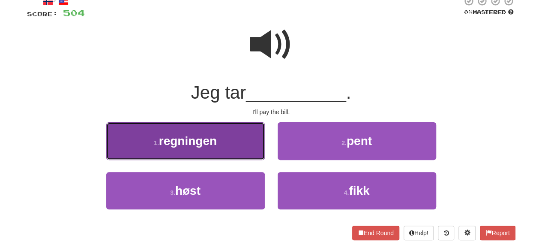
click at [235, 148] on button "1 . regningen" at bounding box center [185, 140] width 158 height 37
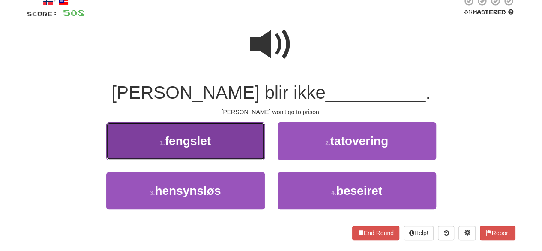
click at [238, 147] on button "1 . fengslet" at bounding box center [185, 140] width 158 height 37
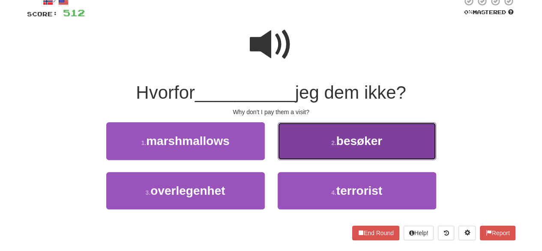
click at [333, 154] on button "2 . besøker" at bounding box center [357, 140] width 158 height 37
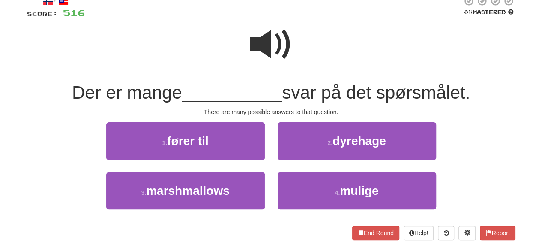
click at [281, 54] on span at bounding box center [271, 44] width 43 height 43
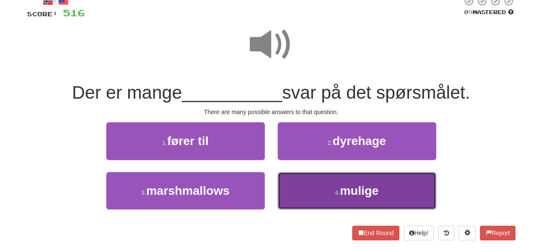
click at [331, 192] on button "4 . mulige" at bounding box center [357, 190] width 158 height 37
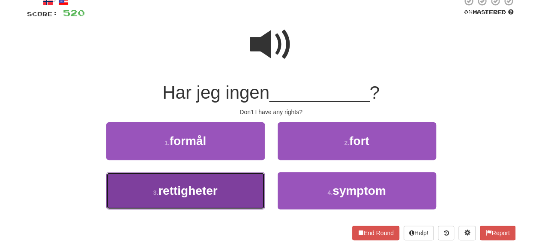
click at [224, 181] on button "3 . rettigheter" at bounding box center [185, 190] width 158 height 37
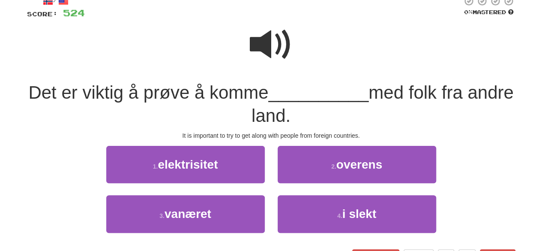
click at [276, 39] on span at bounding box center [271, 44] width 43 height 43
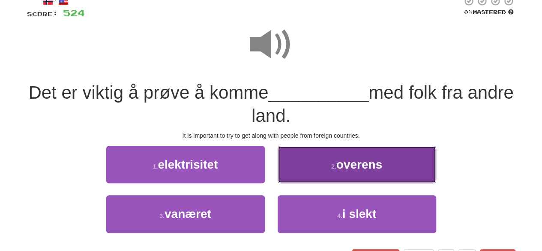
click at [312, 173] on button "2 . overens" at bounding box center [357, 164] width 158 height 37
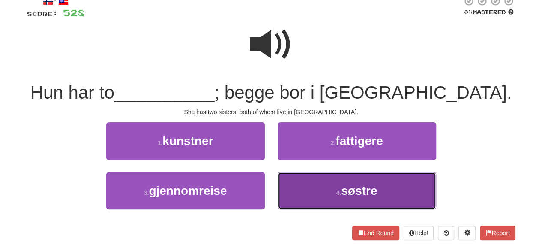
click at [338, 197] on button "4 . søstre" at bounding box center [357, 190] width 158 height 37
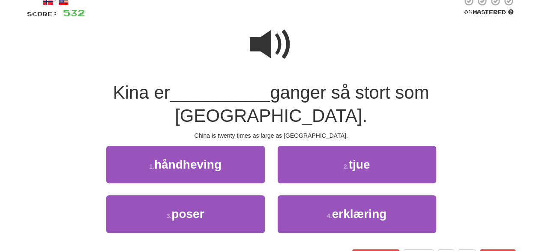
click at [287, 53] on span at bounding box center [271, 44] width 43 height 43
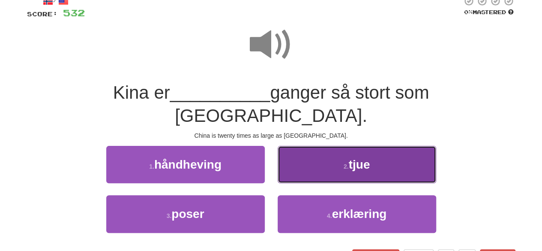
click at [323, 149] on button "2 . tjue" at bounding box center [357, 164] width 158 height 37
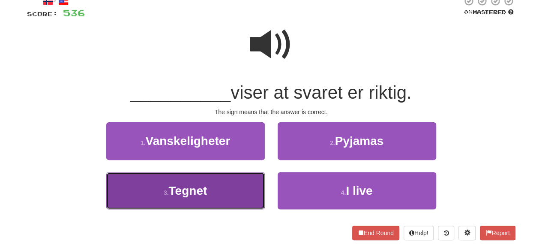
click at [226, 187] on button "3 . Tegnet" at bounding box center [185, 190] width 158 height 37
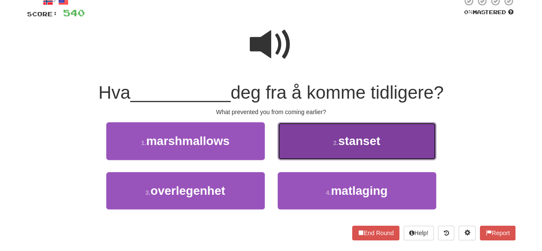
click at [303, 149] on button "2 . stanset" at bounding box center [357, 140] width 158 height 37
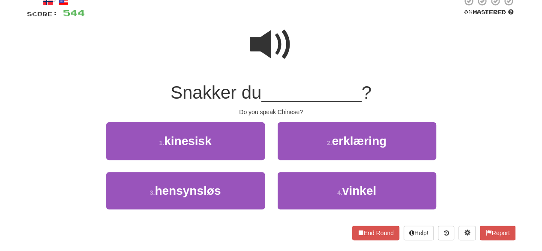
click at [267, 150] on div "1 . kinesisk" at bounding box center [185, 146] width 171 height 49
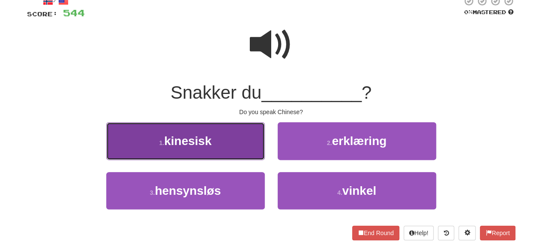
click at [243, 142] on button "1 . kinesisk" at bounding box center [185, 140] width 158 height 37
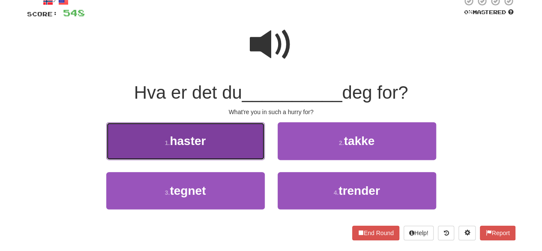
click at [245, 143] on button "1 . haster" at bounding box center [185, 140] width 158 height 37
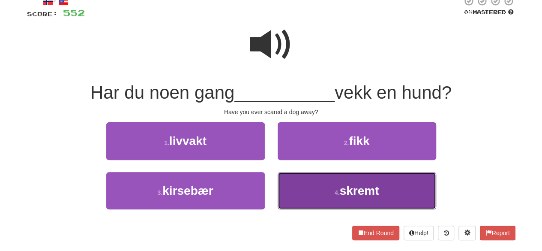
click at [298, 184] on button "4 . skremt" at bounding box center [357, 190] width 158 height 37
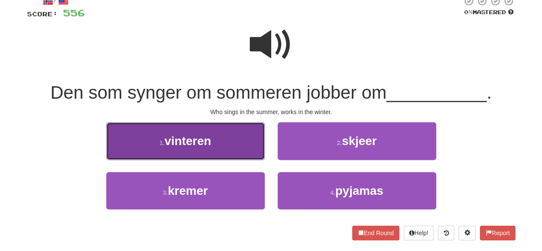
click at [245, 144] on button "1 . vinteren" at bounding box center [185, 140] width 158 height 37
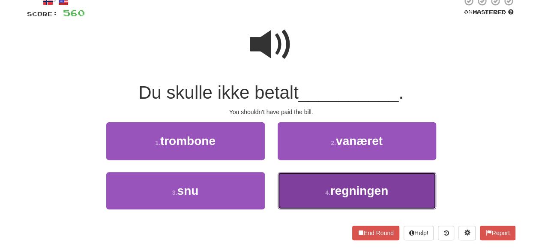
click at [322, 190] on button "4 . regningen" at bounding box center [357, 190] width 158 height 37
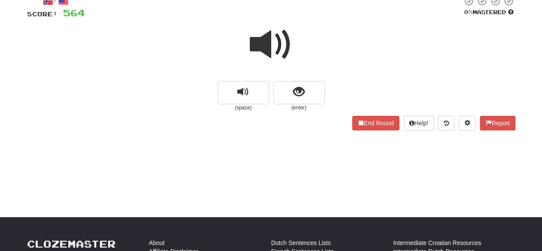
click at [287, 49] on span at bounding box center [271, 44] width 43 height 43
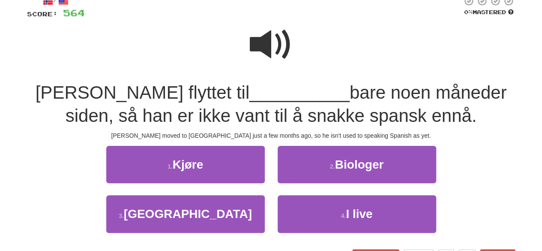
click at [279, 48] on span at bounding box center [271, 44] width 43 height 43
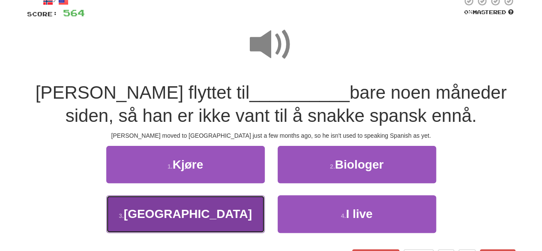
click at [212, 223] on button "3 . Spania" at bounding box center [185, 213] width 158 height 37
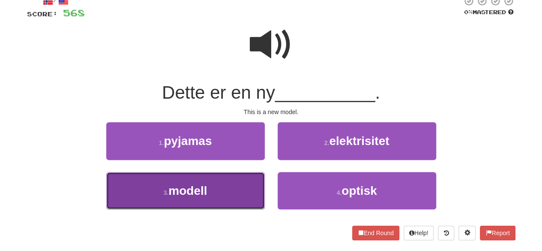
click at [216, 191] on button "3 . modell" at bounding box center [185, 190] width 158 height 37
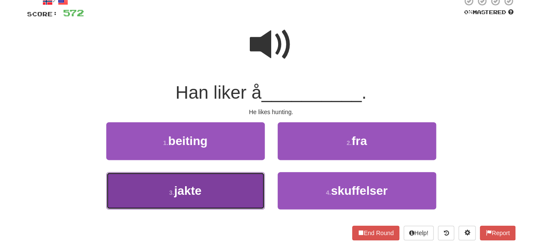
click at [228, 192] on button "3 . jakte" at bounding box center [185, 190] width 158 height 37
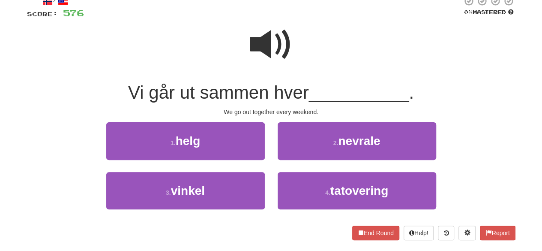
click at [234, 159] on div "1 . helg" at bounding box center [185, 146] width 171 height 49
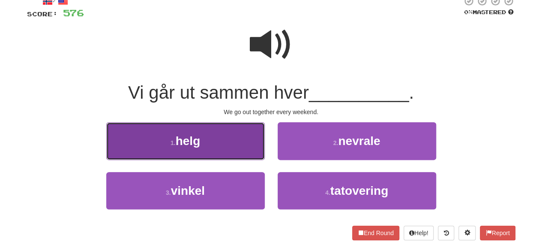
click at [244, 142] on button "1 . helg" at bounding box center [185, 140] width 158 height 37
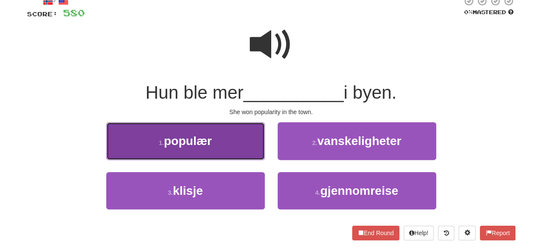
click at [239, 145] on button "1 . populær" at bounding box center [185, 140] width 158 height 37
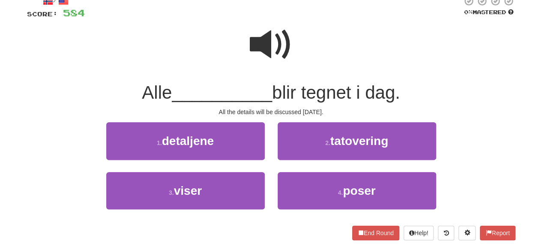
click at [278, 39] on span at bounding box center [271, 44] width 43 height 43
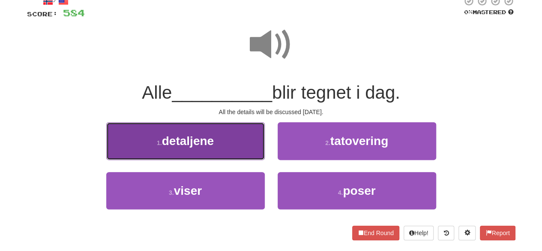
click at [224, 131] on button "1 . detaljene" at bounding box center [185, 140] width 158 height 37
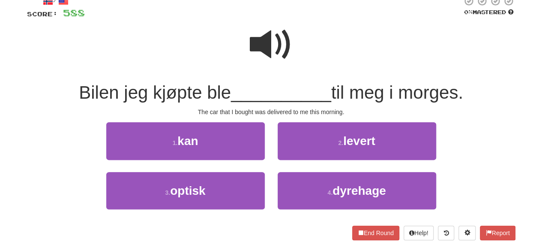
click at [265, 44] on span at bounding box center [271, 44] width 43 height 43
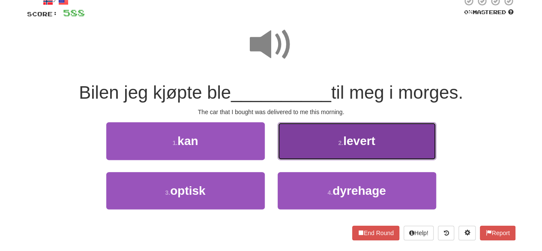
click at [302, 145] on button "2 . levert" at bounding box center [357, 140] width 158 height 37
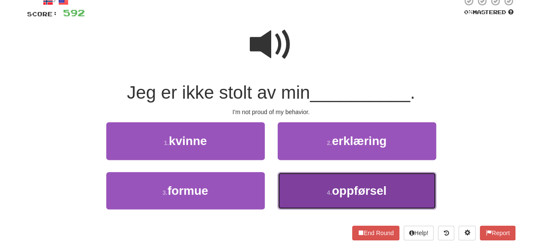
click at [333, 188] on span "oppførsel" at bounding box center [359, 190] width 55 height 13
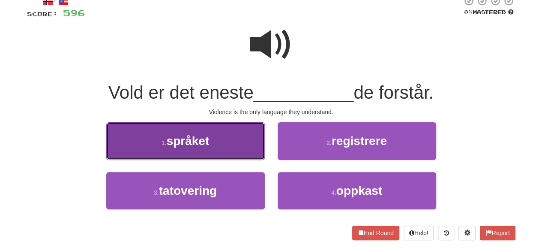
click at [215, 141] on button "1 . språket" at bounding box center [185, 140] width 158 height 37
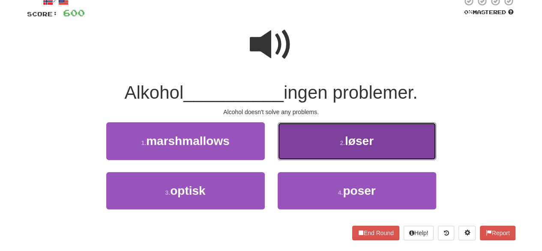
click at [335, 143] on button "2 . løser" at bounding box center [357, 140] width 158 height 37
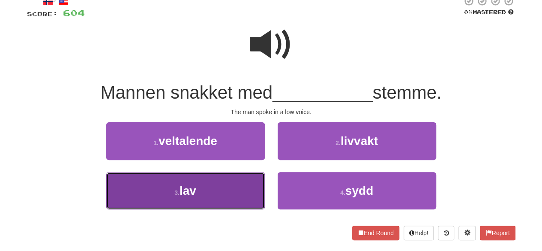
click at [203, 177] on button "3 . lav" at bounding box center [185, 190] width 158 height 37
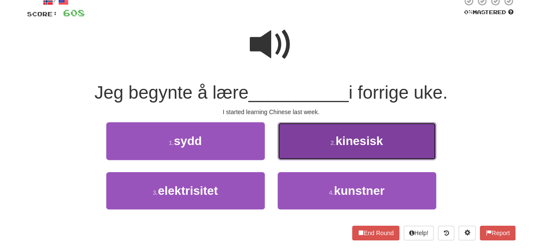
click at [323, 155] on button "2 . kinesisk" at bounding box center [357, 140] width 158 height 37
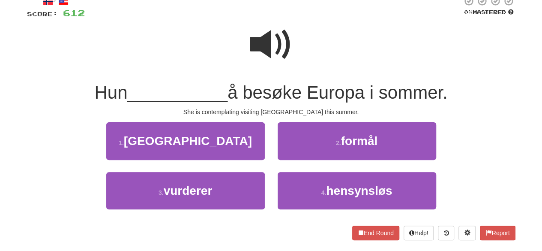
click at [278, 48] on span at bounding box center [271, 44] width 43 height 43
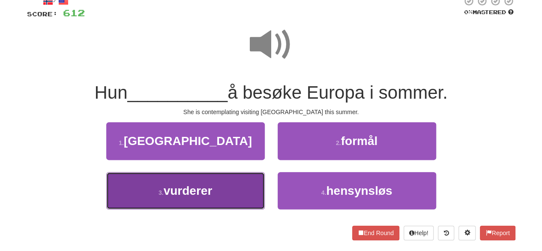
click at [221, 199] on button "3 . vurderer" at bounding box center [185, 190] width 158 height 37
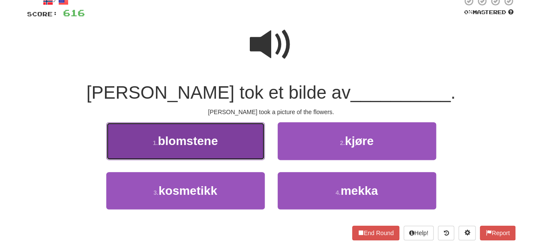
click at [218, 149] on button "1 . blomstene" at bounding box center [185, 140] width 158 height 37
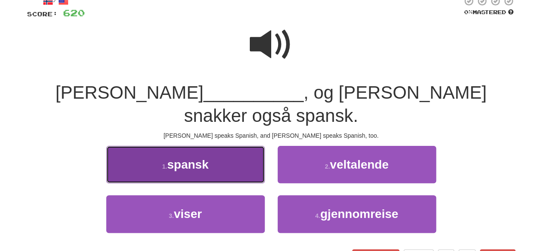
click at [217, 146] on button "1 . spansk" at bounding box center [185, 164] width 158 height 37
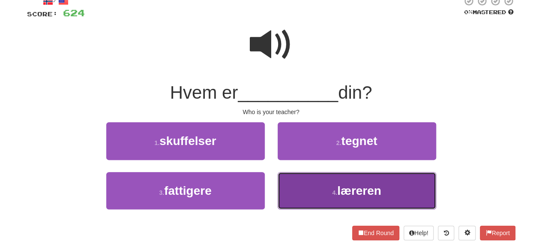
click at [348, 192] on span "læreren" at bounding box center [359, 190] width 44 height 13
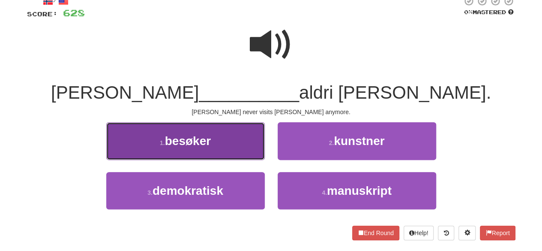
click at [236, 155] on button "1 . besøker" at bounding box center [185, 140] width 158 height 37
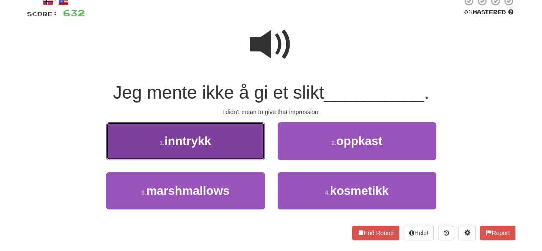
click at [228, 153] on button "1 . inntrykk" at bounding box center [185, 140] width 158 height 37
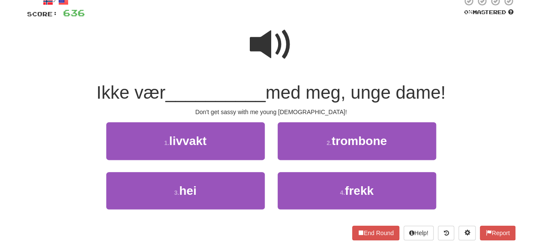
click at [272, 51] on span at bounding box center [271, 44] width 43 height 43
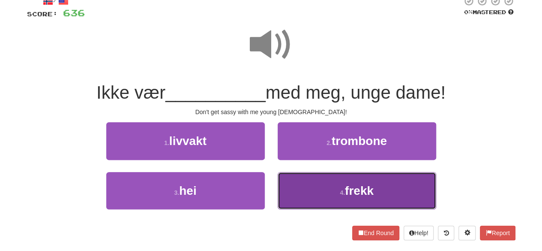
click at [306, 194] on button "4 . frekk" at bounding box center [357, 190] width 158 height 37
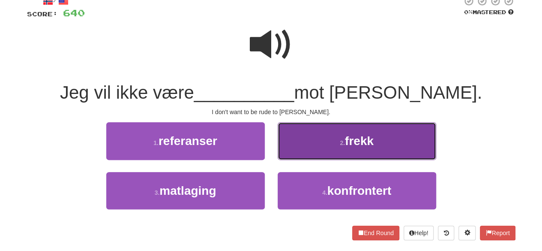
click at [347, 144] on span "frekk" at bounding box center [359, 140] width 29 height 13
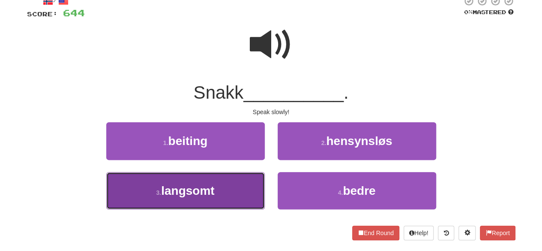
click at [232, 196] on button "3 . langsomt" at bounding box center [185, 190] width 158 height 37
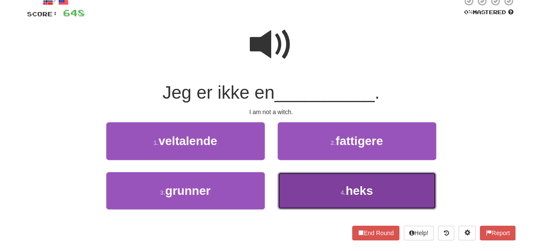
click at [339, 194] on button "4 . heks" at bounding box center [357, 190] width 158 height 37
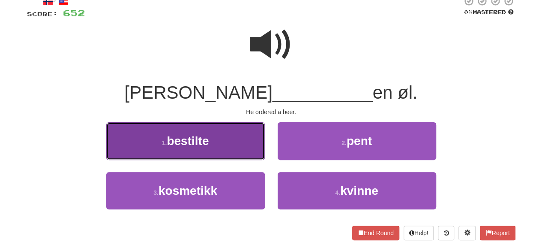
click at [225, 150] on button "1 . bestilte" at bounding box center [185, 140] width 158 height 37
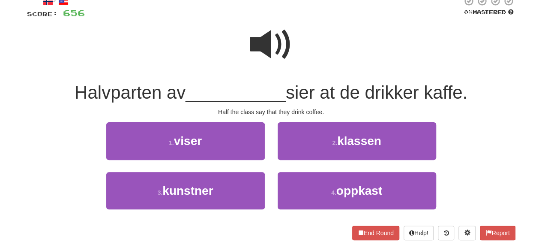
click at [272, 53] on span at bounding box center [271, 44] width 43 height 43
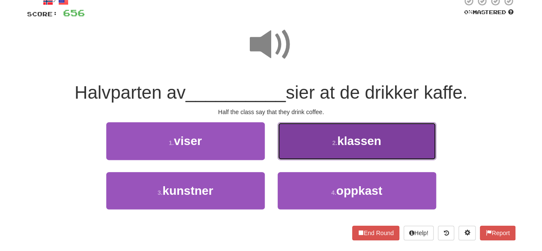
click at [338, 150] on button "2 . klassen" at bounding box center [357, 140] width 158 height 37
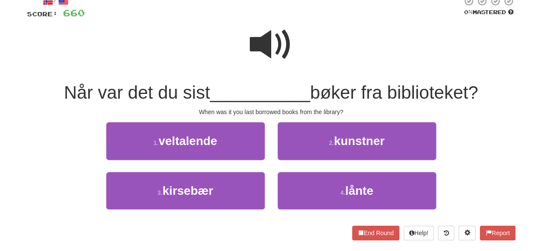
click at [275, 46] on span at bounding box center [271, 44] width 43 height 43
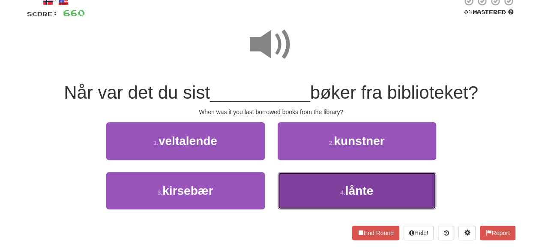
click at [309, 185] on button "4 . lånte" at bounding box center [357, 190] width 158 height 37
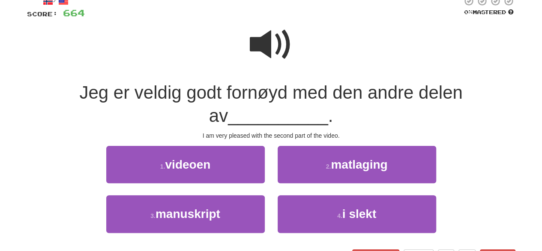
click at [272, 42] on span at bounding box center [271, 44] width 43 height 43
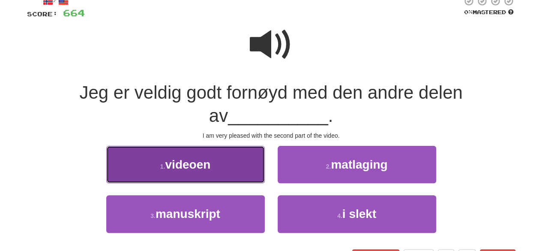
click at [238, 177] on button "1 . videoen" at bounding box center [185, 164] width 158 height 37
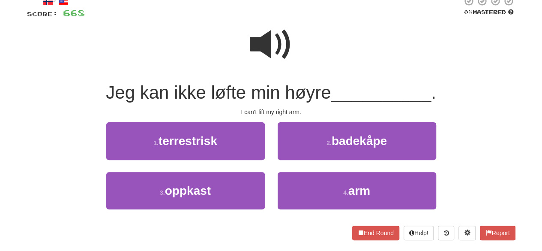
click at [266, 56] on span at bounding box center [271, 44] width 43 height 43
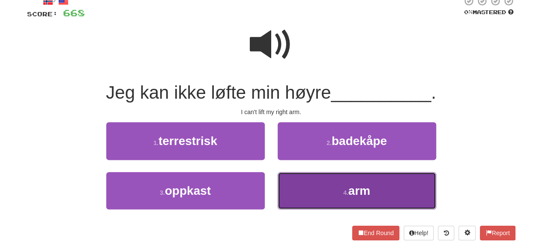
click at [300, 184] on button "4 . arm" at bounding box center [357, 190] width 158 height 37
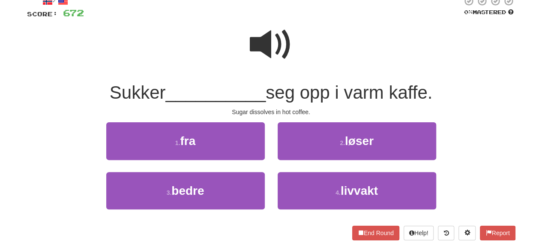
click at [287, 63] on span at bounding box center [271, 44] width 43 height 43
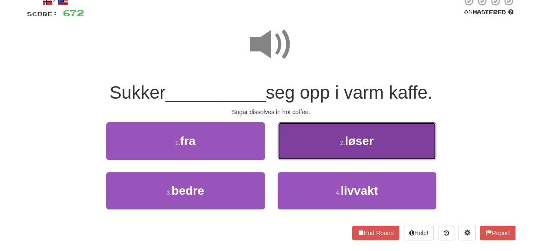
click at [334, 149] on button "2 . løser" at bounding box center [357, 140] width 158 height 37
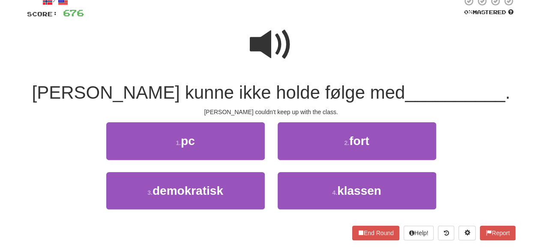
click at [274, 42] on span at bounding box center [271, 44] width 43 height 43
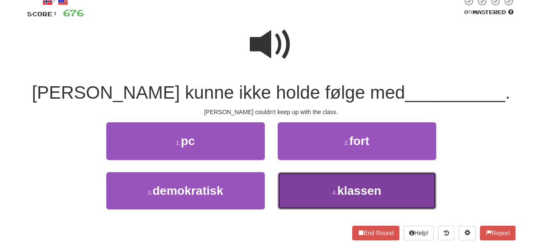
click at [298, 190] on button "4 . klassen" at bounding box center [357, 190] width 158 height 37
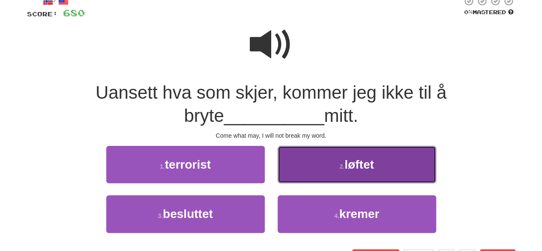
click at [299, 182] on button "2 . løftet" at bounding box center [357, 164] width 158 height 37
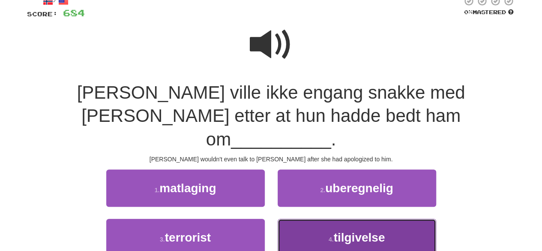
click at [302, 218] on button "4 . tilgivelse" at bounding box center [357, 236] width 158 height 37
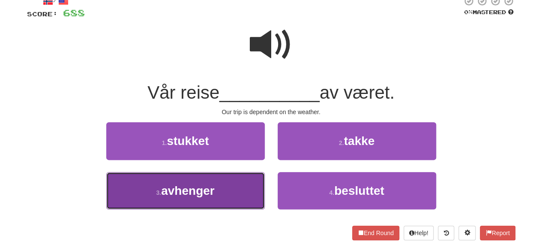
click at [237, 190] on button "3 . avhenger" at bounding box center [185, 190] width 158 height 37
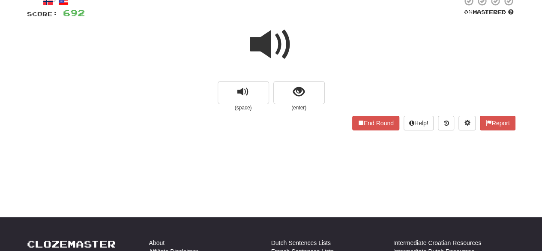
click at [278, 44] on span at bounding box center [271, 44] width 43 height 43
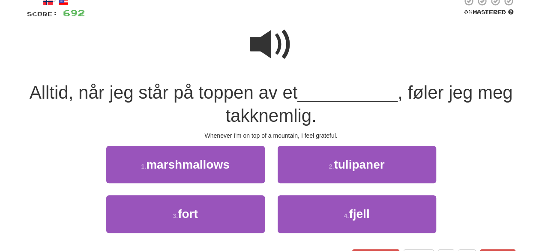
click at [286, 48] on span at bounding box center [271, 44] width 43 height 43
click at [269, 42] on span at bounding box center [271, 44] width 43 height 43
click at [279, 27] on span at bounding box center [271, 44] width 43 height 43
click at [263, 48] on span at bounding box center [271, 44] width 43 height 43
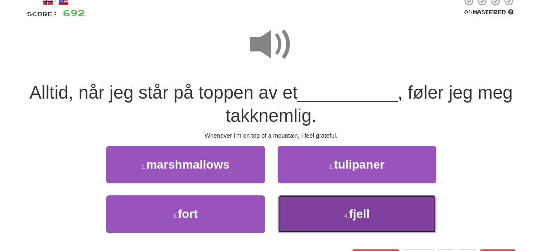
click at [319, 214] on button "4 . fjell" at bounding box center [357, 213] width 158 height 37
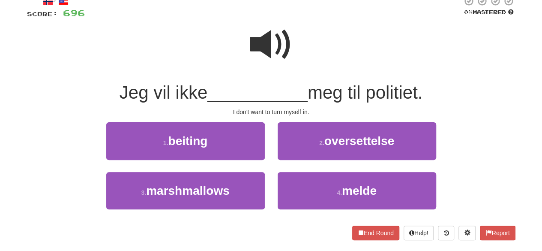
click at [267, 57] on span at bounding box center [271, 44] width 43 height 43
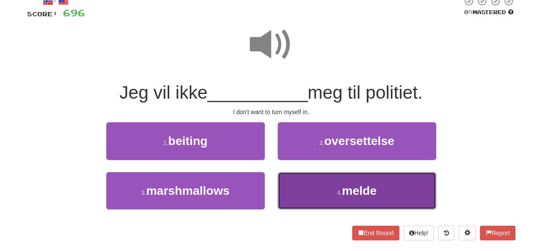
click at [305, 188] on button "4 . melde" at bounding box center [357, 190] width 158 height 37
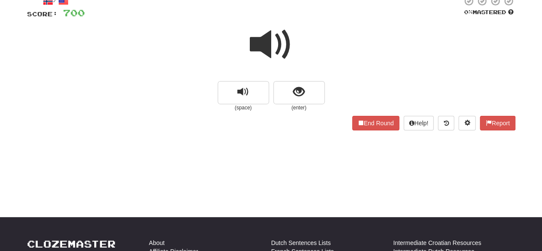
click at [260, 47] on span at bounding box center [271, 44] width 43 height 43
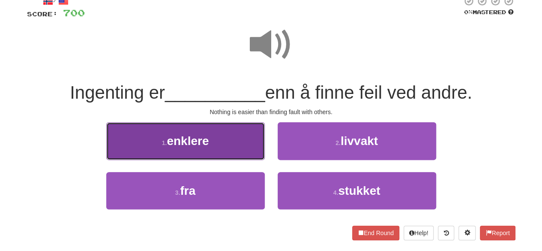
click at [191, 145] on span "enklere" at bounding box center [188, 140] width 42 height 13
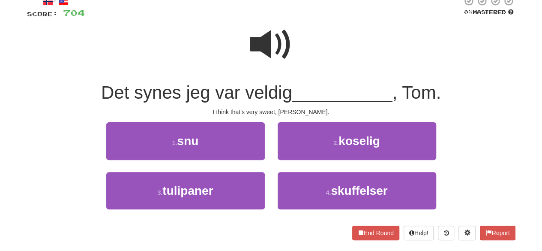
click at [272, 38] on span at bounding box center [271, 44] width 43 height 43
click at [302, 160] on div "2 . koselig" at bounding box center [356, 146] width 171 height 49
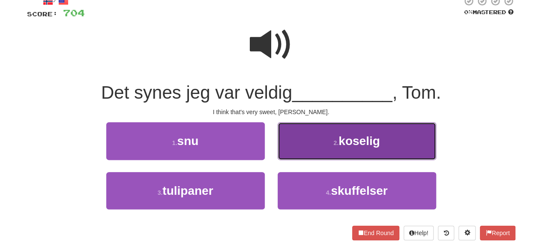
click at [313, 147] on button "2 . koselig" at bounding box center [357, 140] width 158 height 37
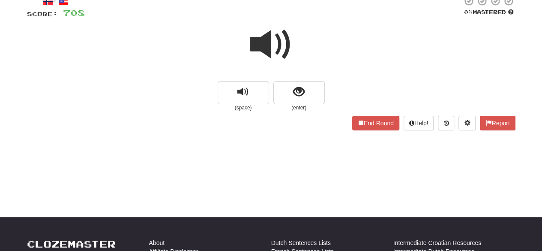
click at [277, 48] on span at bounding box center [271, 44] width 43 height 43
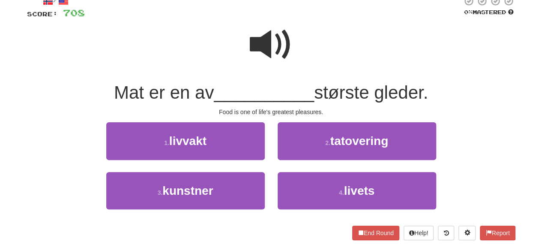
click at [275, 48] on span at bounding box center [271, 44] width 43 height 43
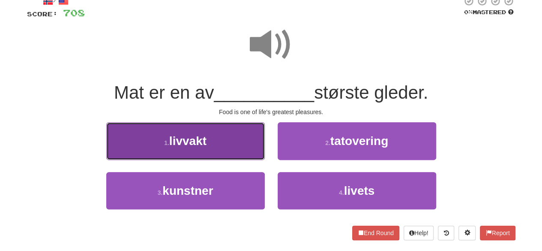
click at [225, 158] on button "1 . livvakt" at bounding box center [185, 140] width 158 height 37
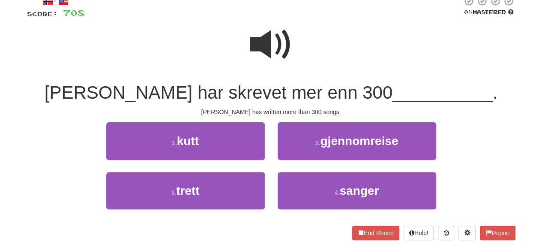
click at [279, 46] on span at bounding box center [271, 44] width 43 height 43
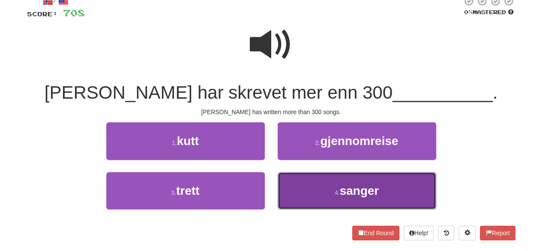
click at [320, 194] on button "4 . sanger" at bounding box center [357, 190] width 158 height 37
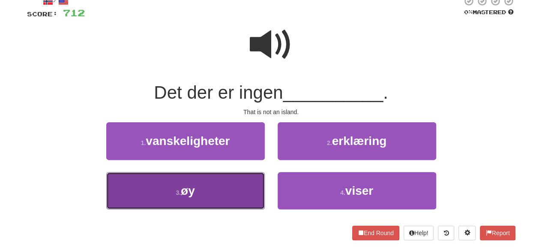
click at [188, 198] on button "3 . øy" at bounding box center [185, 190] width 158 height 37
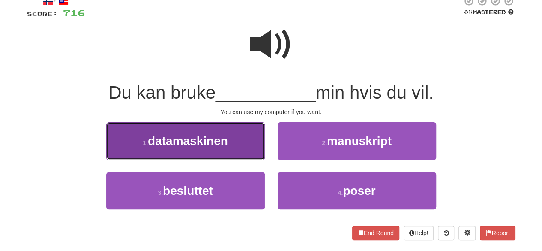
click at [206, 143] on span "datamaskinen" at bounding box center [188, 140] width 80 height 13
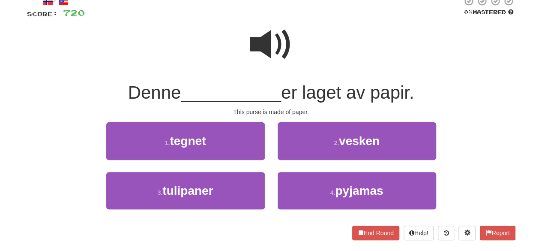
click at [263, 52] on span at bounding box center [271, 44] width 43 height 43
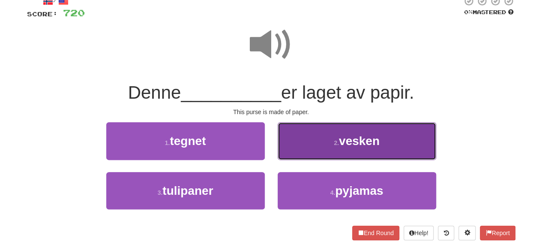
click at [331, 153] on button "2 . vesken" at bounding box center [357, 140] width 158 height 37
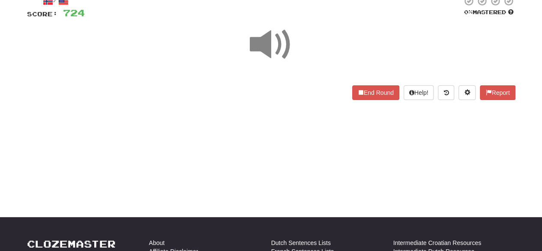
click at [279, 33] on span at bounding box center [271, 44] width 43 height 43
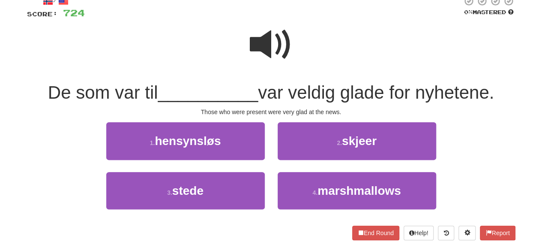
click at [273, 40] on span at bounding box center [271, 44] width 43 height 43
click at [284, 45] on span at bounding box center [271, 44] width 43 height 43
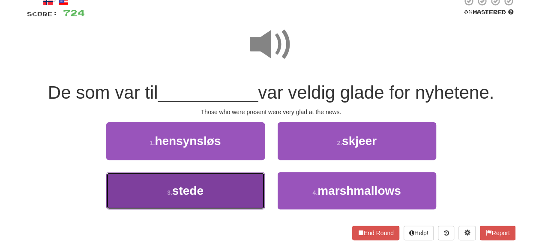
click at [215, 191] on button "3 . stede" at bounding box center [185, 190] width 158 height 37
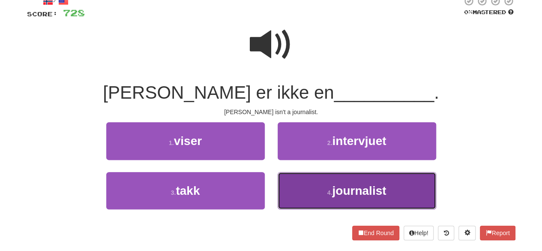
click at [345, 205] on button "4 . journalist" at bounding box center [357, 190] width 158 height 37
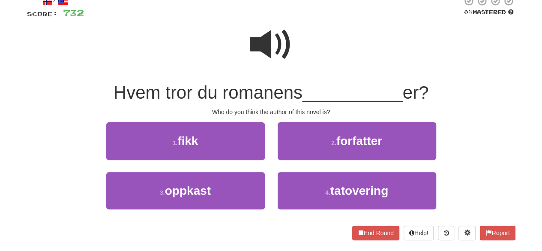
click at [281, 52] on span at bounding box center [271, 44] width 43 height 43
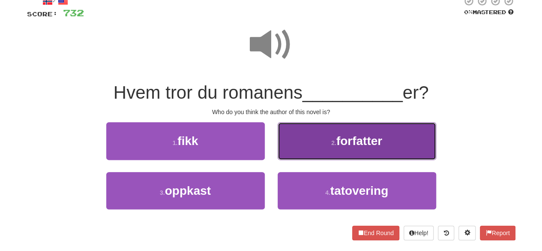
click at [319, 140] on button "2 . forfatter" at bounding box center [357, 140] width 158 height 37
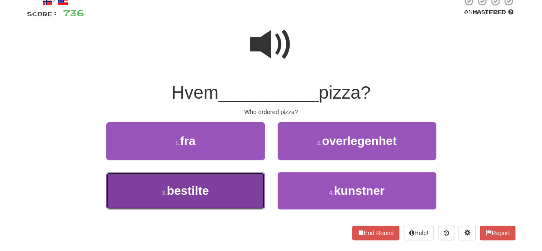
click at [196, 196] on span "bestilte" at bounding box center [188, 190] width 42 height 13
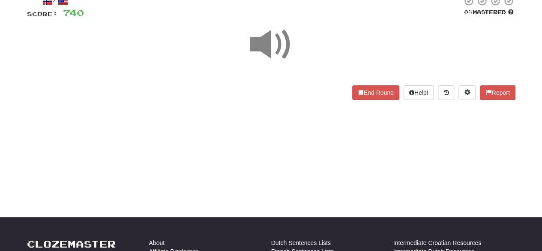
click at [284, 28] on span at bounding box center [271, 44] width 43 height 43
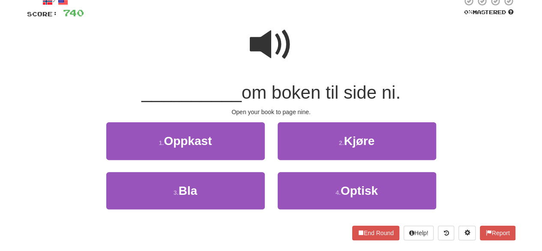
click at [261, 23] on span at bounding box center [271, 44] width 43 height 43
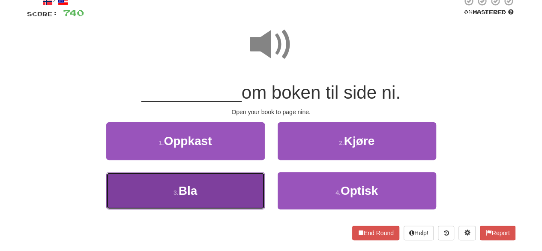
click at [216, 191] on button "3 . Bla" at bounding box center [185, 190] width 158 height 37
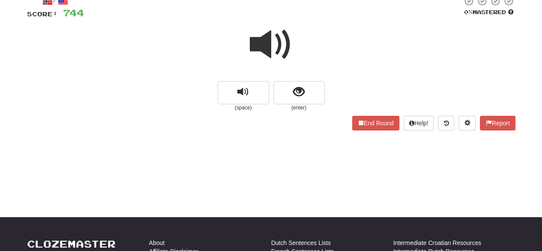
click at [275, 42] on span at bounding box center [271, 44] width 43 height 43
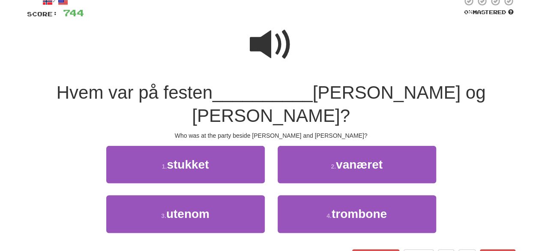
click at [270, 45] on span at bounding box center [271, 44] width 43 height 43
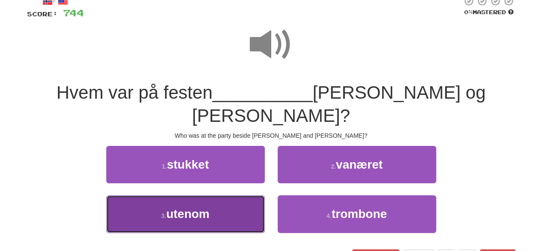
click at [220, 195] on button "3 . utenom" at bounding box center [185, 213] width 158 height 37
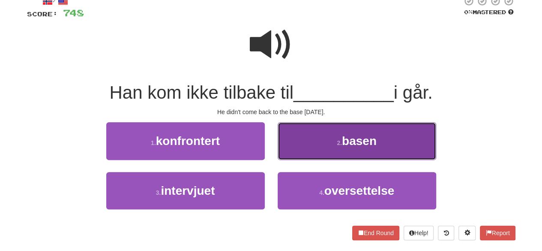
click at [319, 143] on button "2 . basen" at bounding box center [357, 140] width 158 height 37
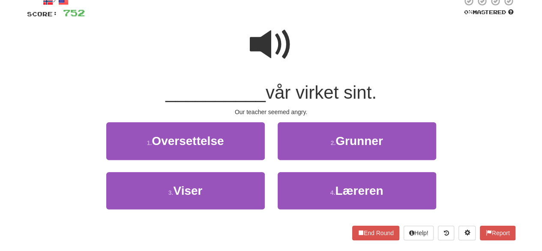
click at [277, 51] on span at bounding box center [271, 44] width 43 height 43
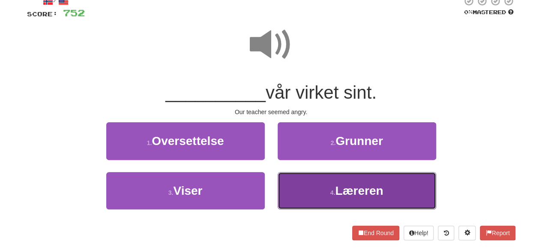
click at [331, 196] on button "4 . Læreren" at bounding box center [357, 190] width 158 height 37
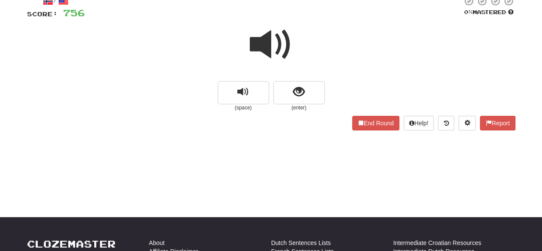
click at [264, 47] on span at bounding box center [271, 44] width 43 height 43
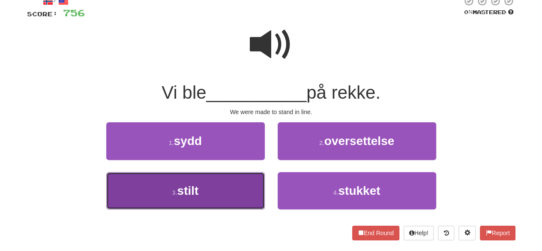
click at [230, 193] on button "3 . stilt" at bounding box center [185, 190] width 158 height 37
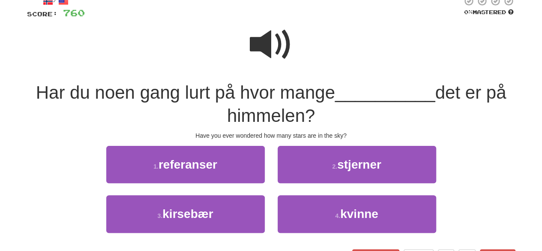
click at [275, 33] on span at bounding box center [271, 44] width 43 height 43
click at [269, 42] on span at bounding box center [271, 44] width 43 height 43
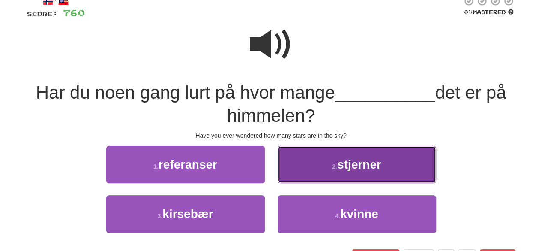
click at [346, 169] on span "stjerner" at bounding box center [359, 164] width 44 height 13
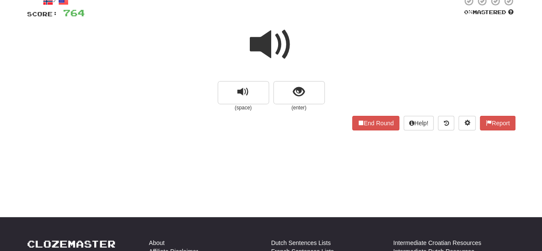
click at [268, 48] on span at bounding box center [271, 44] width 43 height 43
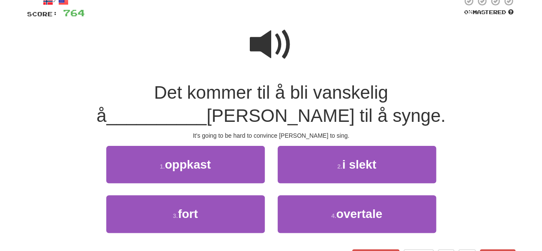
click at [263, 44] on span at bounding box center [271, 44] width 43 height 43
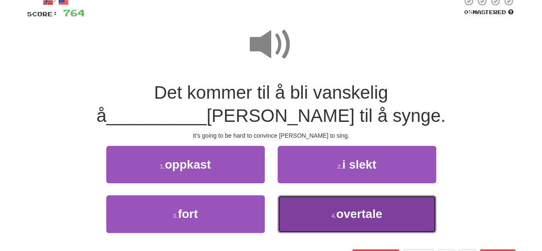
click at [325, 195] on button "4 . overtale" at bounding box center [357, 213] width 158 height 37
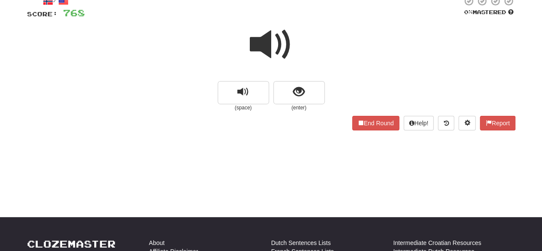
click at [275, 54] on span at bounding box center [271, 44] width 43 height 43
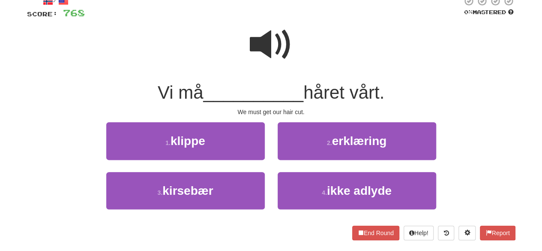
click at [262, 50] on span at bounding box center [271, 44] width 43 height 43
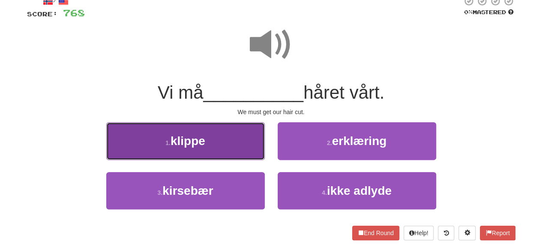
click at [223, 142] on button "1 . klippe" at bounding box center [185, 140] width 158 height 37
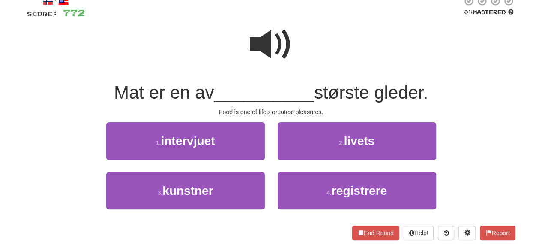
click at [276, 38] on span at bounding box center [271, 44] width 43 height 43
click at [270, 30] on span at bounding box center [271, 44] width 43 height 43
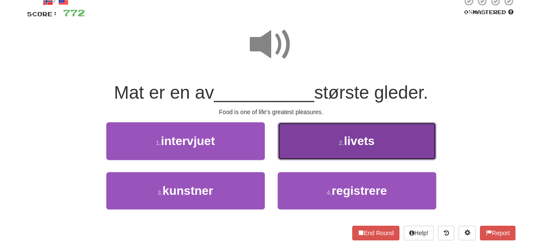
click at [308, 148] on button "2 . livets" at bounding box center [357, 140] width 158 height 37
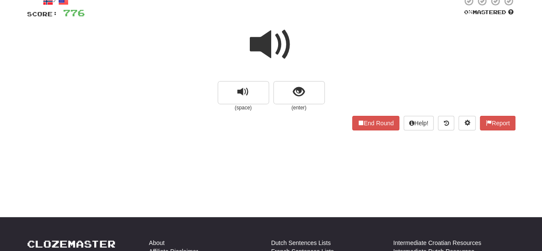
click at [269, 44] on span at bounding box center [271, 44] width 43 height 43
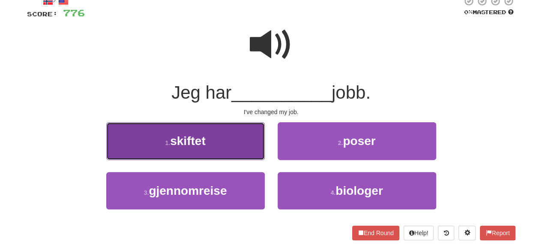
click at [228, 143] on button "1 . skiftet" at bounding box center [185, 140] width 158 height 37
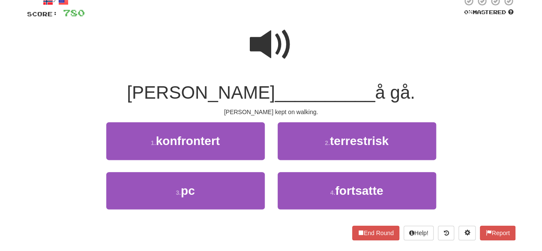
click at [282, 48] on span at bounding box center [271, 44] width 43 height 43
click at [247, 53] on div at bounding box center [271, 50] width 488 height 61
click at [291, 37] on span at bounding box center [271, 44] width 43 height 43
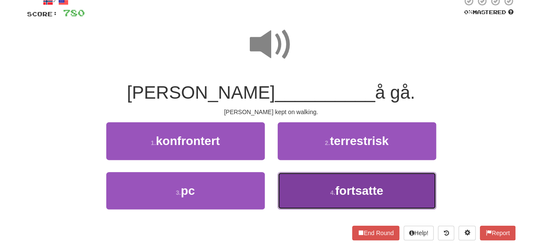
click at [325, 196] on button "4 . fortsatte" at bounding box center [357, 190] width 158 height 37
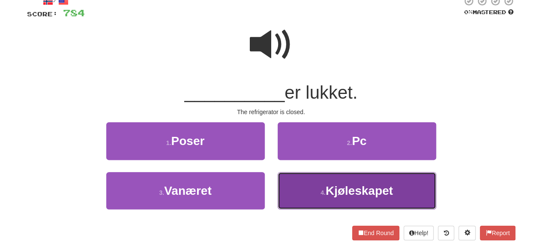
click at [319, 178] on button "4 . Kjøleskapet" at bounding box center [357, 190] width 158 height 37
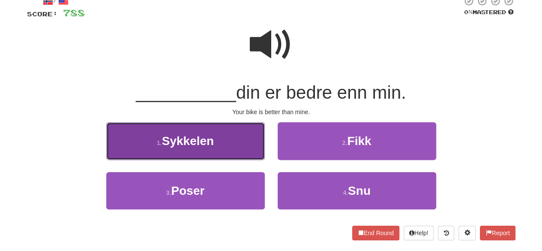
click at [238, 151] on button "1 . Sykkelen" at bounding box center [185, 140] width 158 height 37
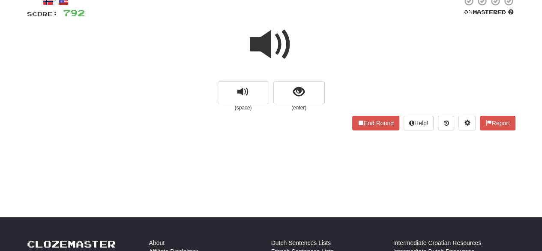
click at [263, 42] on span at bounding box center [271, 44] width 43 height 43
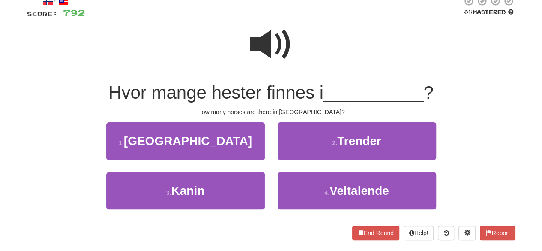
click at [263, 42] on span at bounding box center [271, 44] width 43 height 43
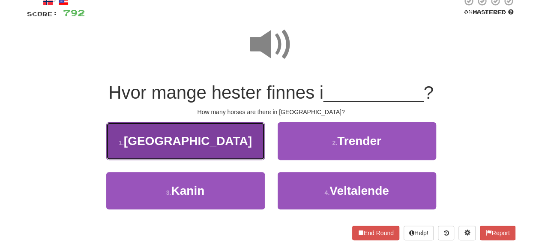
click at [212, 136] on button "1 . Sverige" at bounding box center [185, 140] width 158 height 37
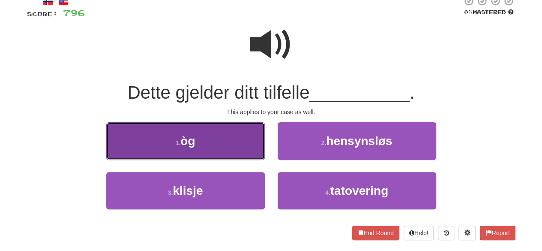
click at [204, 148] on button "1 . òg" at bounding box center [185, 140] width 158 height 37
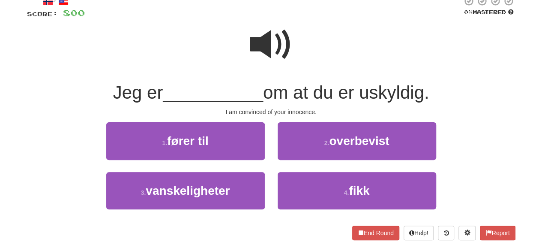
click at [271, 66] on span at bounding box center [271, 44] width 43 height 43
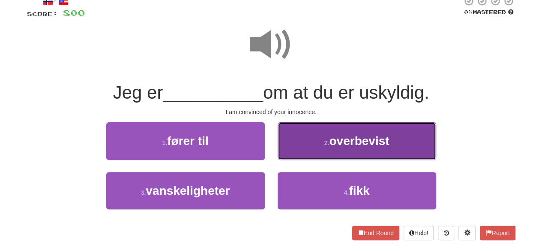
click at [321, 148] on button "2 . overbevist" at bounding box center [357, 140] width 158 height 37
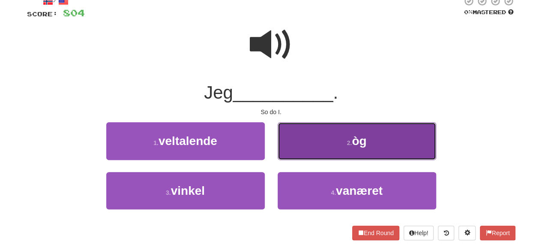
click at [293, 139] on button "2 . òg" at bounding box center [357, 140] width 158 height 37
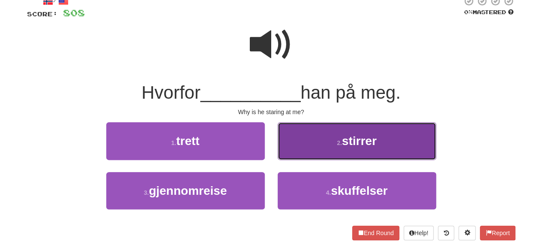
click at [334, 148] on button "2 . stirrer" at bounding box center [357, 140] width 158 height 37
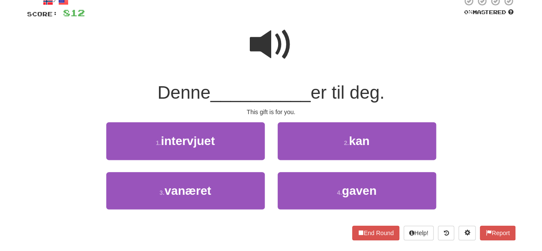
click at [264, 49] on span at bounding box center [271, 44] width 43 height 43
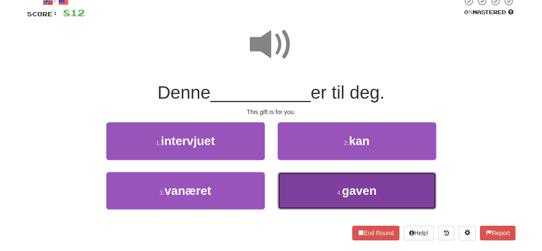
click at [326, 195] on button "4 . gaven" at bounding box center [357, 190] width 158 height 37
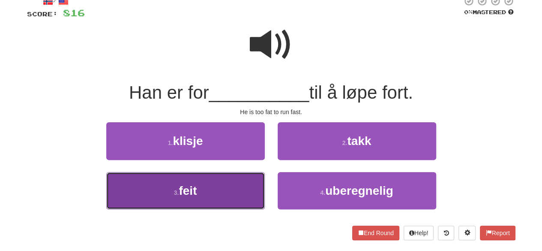
click at [212, 202] on button "3 . feit" at bounding box center [185, 190] width 158 height 37
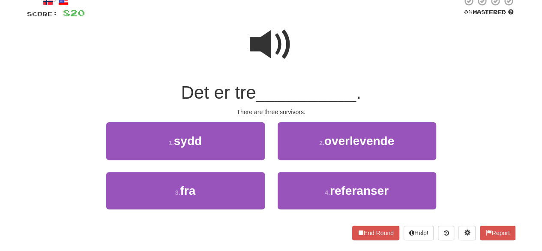
click at [280, 49] on span at bounding box center [271, 44] width 43 height 43
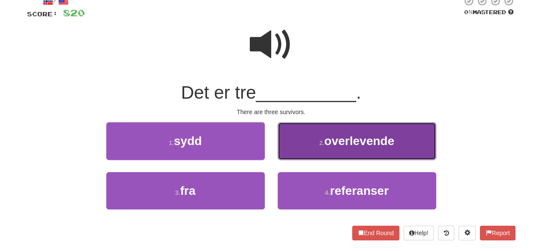
click at [326, 139] on span "overlevende" at bounding box center [359, 140] width 70 height 13
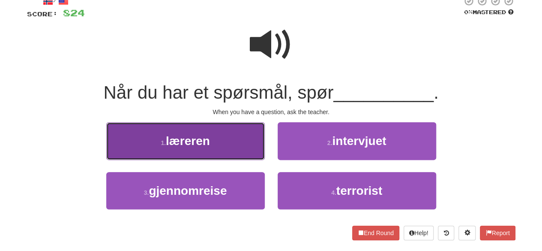
click at [220, 154] on button "1 . læreren" at bounding box center [185, 140] width 158 height 37
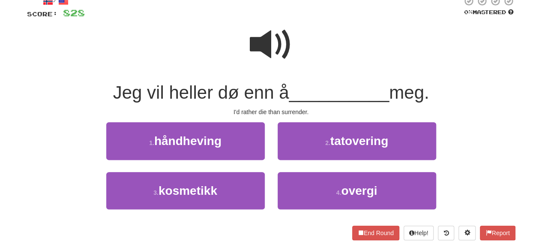
click at [276, 52] on span at bounding box center [271, 44] width 43 height 43
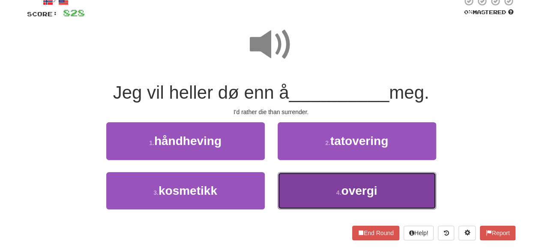
click at [311, 188] on button "4 . overgi" at bounding box center [357, 190] width 158 height 37
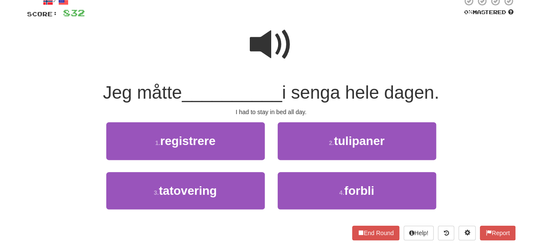
click at [259, 30] on span at bounding box center [271, 44] width 43 height 43
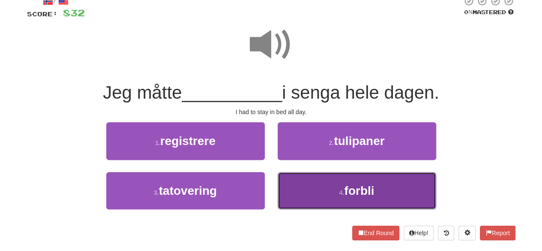
click at [314, 197] on button "4 . forbli" at bounding box center [357, 190] width 158 height 37
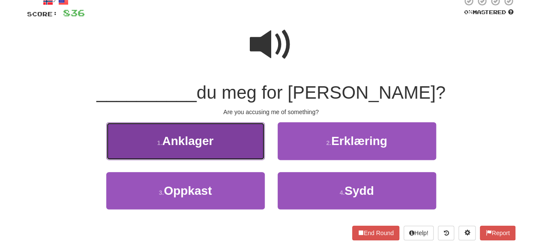
click at [238, 155] on button "1 . Anklager" at bounding box center [185, 140] width 158 height 37
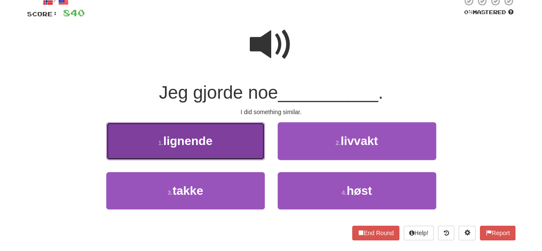
click at [250, 142] on button "1 . lignende" at bounding box center [185, 140] width 158 height 37
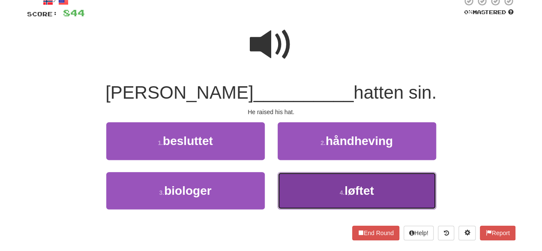
click at [327, 185] on button "4 . løftet" at bounding box center [357, 190] width 158 height 37
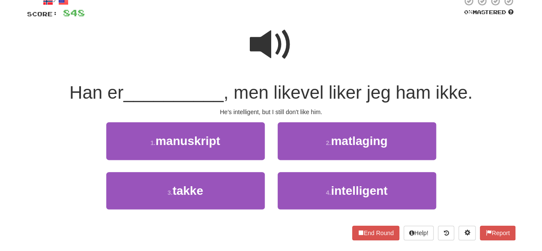
click at [283, 58] on span at bounding box center [271, 44] width 43 height 43
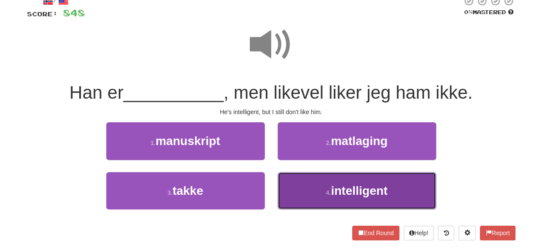
click at [331, 197] on button "4 . intelligent" at bounding box center [357, 190] width 158 height 37
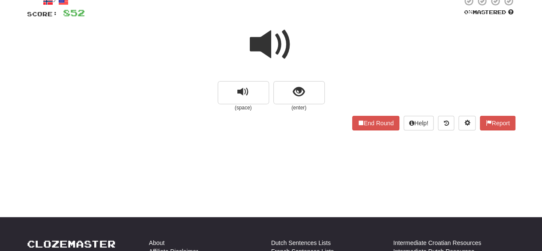
click at [284, 42] on span at bounding box center [271, 44] width 43 height 43
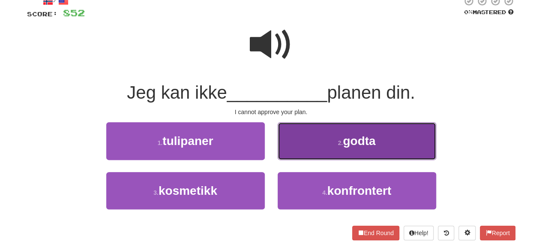
click at [306, 133] on button "2 . godta" at bounding box center [357, 140] width 158 height 37
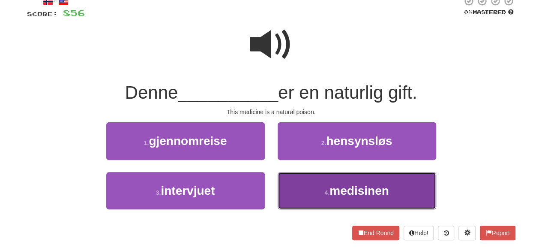
click at [350, 194] on span "medisinen" at bounding box center [358, 190] width 59 height 13
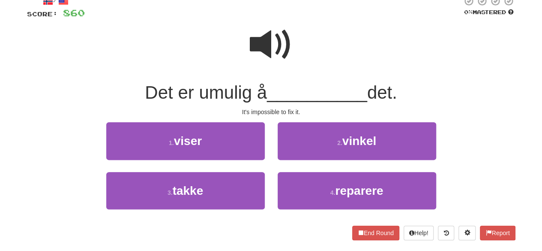
click at [282, 42] on span at bounding box center [271, 44] width 43 height 43
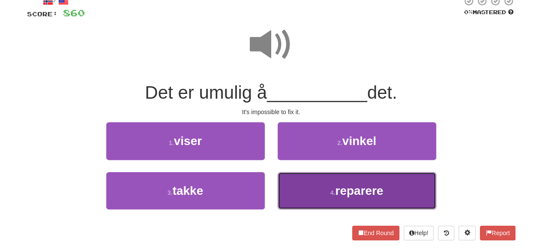
click at [332, 196] on button "4 . reparere" at bounding box center [357, 190] width 158 height 37
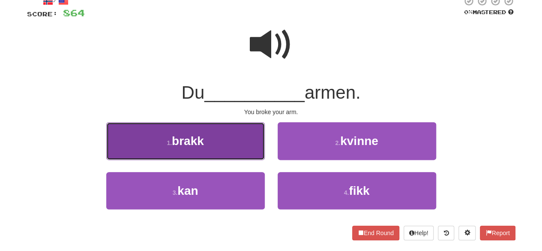
click at [227, 150] on button "1 . brakk" at bounding box center [185, 140] width 158 height 37
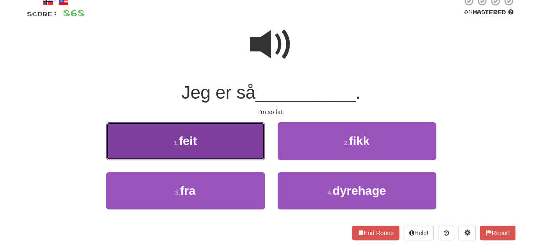
click at [246, 152] on button "1 . feit" at bounding box center [185, 140] width 158 height 37
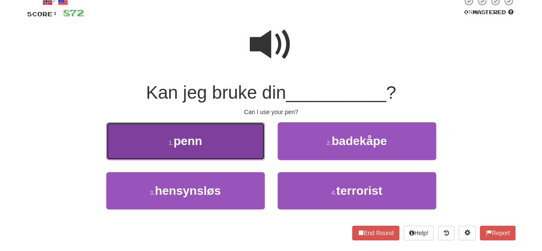
click at [232, 139] on button "1 . penn" at bounding box center [185, 140] width 158 height 37
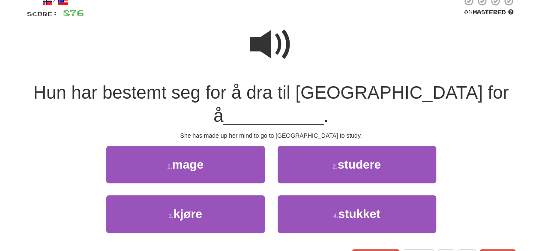
click at [250, 42] on span at bounding box center [271, 44] width 43 height 43
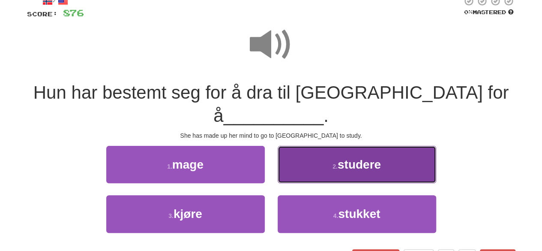
click at [333, 163] on small "2 ." at bounding box center [334, 166] width 5 height 7
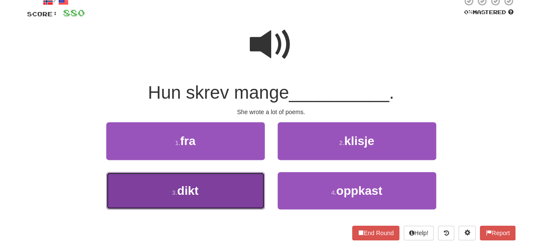
click at [168, 182] on button "3 . dikt" at bounding box center [185, 190] width 158 height 37
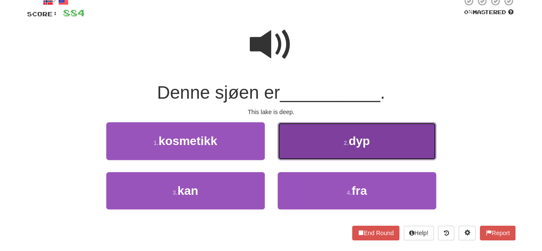
click at [337, 129] on button "2 . dyp" at bounding box center [357, 140] width 158 height 37
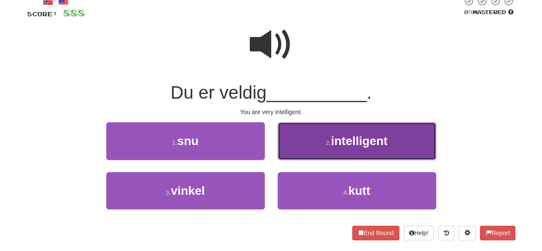
click at [346, 129] on button "2 . intelligent" at bounding box center [357, 140] width 158 height 37
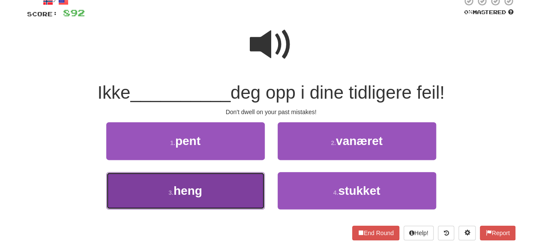
click at [234, 187] on button "3 . heng" at bounding box center [185, 190] width 158 height 37
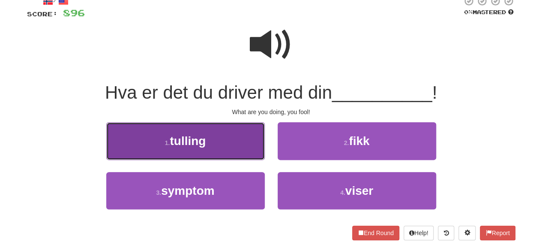
click at [229, 147] on button "1 . tulling" at bounding box center [185, 140] width 158 height 37
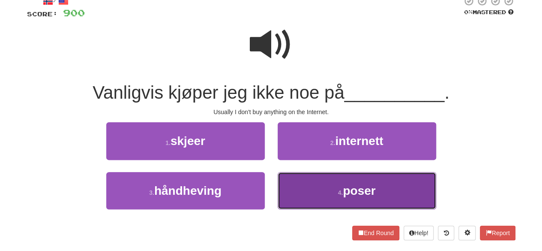
click at [328, 188] on button "4 . poser" at bounding box center [357, 190] width 158 height 37
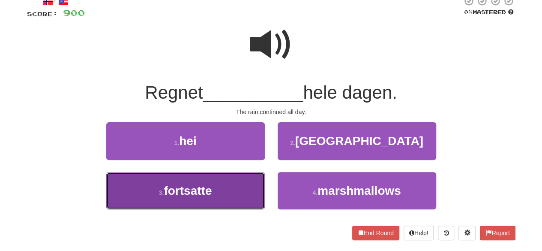
click at [226, 191] on button "3 . fortsatte" at bounding box center [185, 190] width 158 height 37
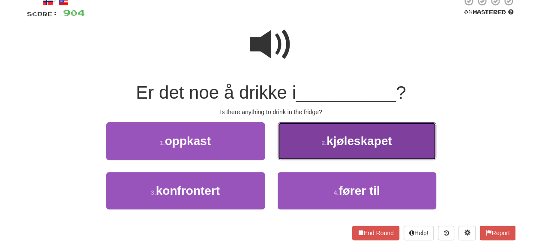
click at [343, 137] on span "kjøleskapet" at bounding box center [359, 140] width 66 height 13
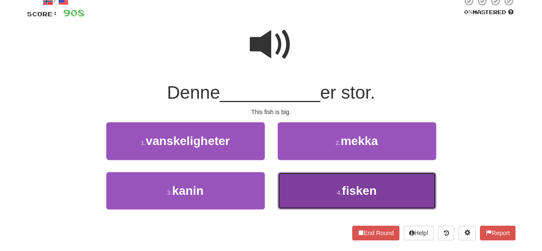
click at [318, 193] on button "4 . fisken" at bounding box center [357, 190] width 158 height 37
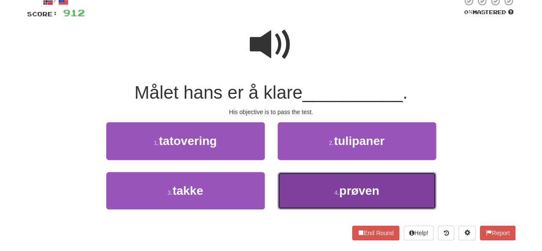
click at [355, 194] on span "prøven" at bounding box center [359, 190] width 40 height 13
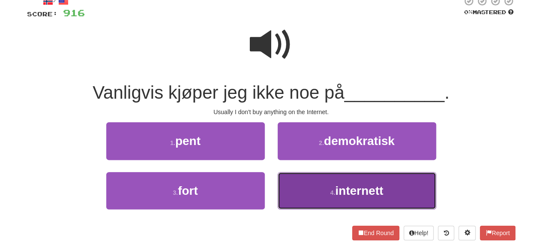
click at [341, 184] on span "internett" at bounding box center [359, 190] width 48 height 13
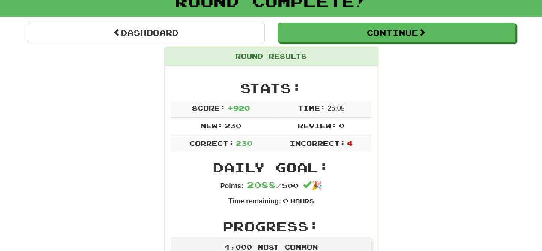
scroll to position [0, 0]
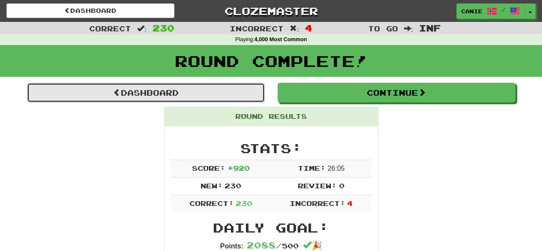
click at [221, 93] on link "Dashboard" at bounding box center [146, 93] width 238 height 20
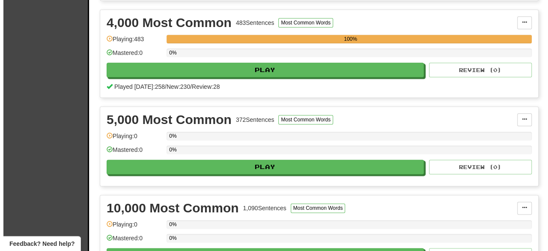
scroll to position [483, 0]
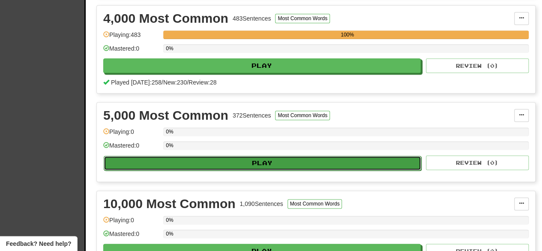
click at [339, 156] on button "Play" at bounding box center [262, 162] width 317 height 15
select select "********"
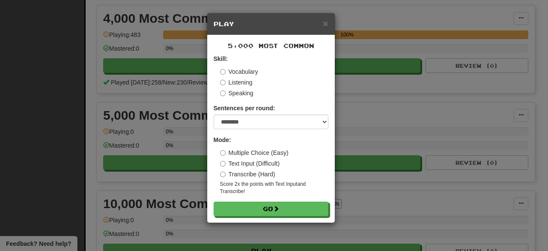
click at [268, 216] on div "5,000 Most Common Skill: Vocabulary Listening Speaking Sentences per round: * *…" at bounding box center [271, 128] width 128 height 187
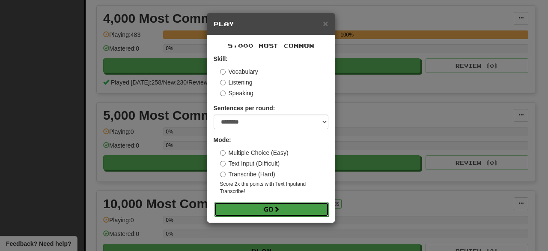
click at [269, 211] on button "Go" at bounding box center [271, 209] width 115 height 15
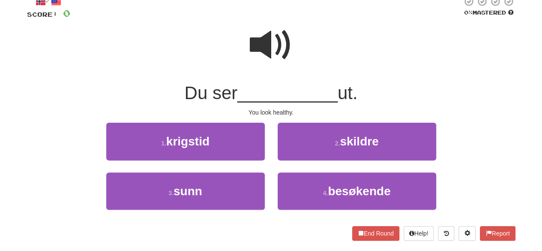
scroll to position [62, 0]
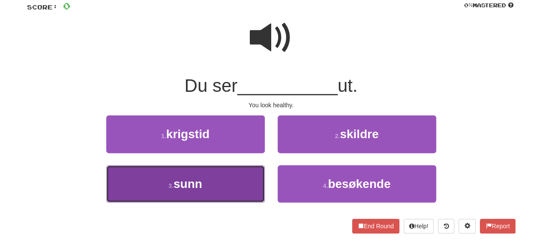
click at [230, 174] on button "3 . sunn" at bounding box center [185, 183] width 158 height 37
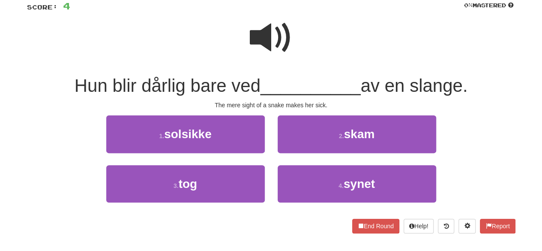
click at [278, 42] on span at bounding box center [271, 37] width 43 height 43
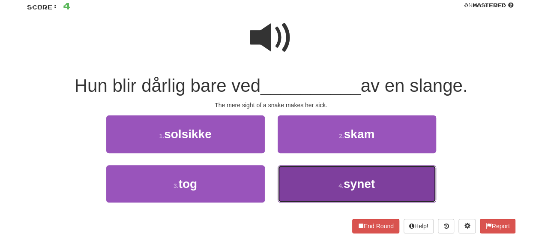
click at [339, 178] on button "4 . synet" at bounding box center [357, 183] width 158 height 37
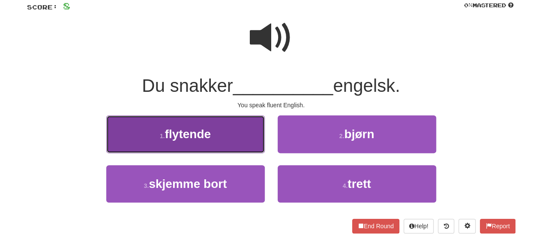
click at [191, 145] on button "1 . flytende" at bounding box center [185, 133] width 158 height 37
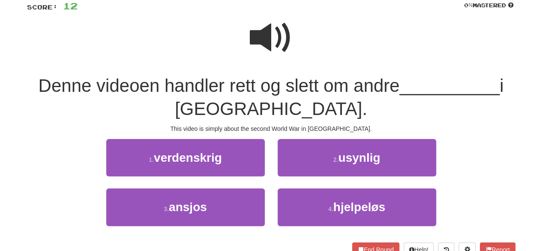
click at [278, 24] on span at bounding box center [271, 37] width 43 height 43
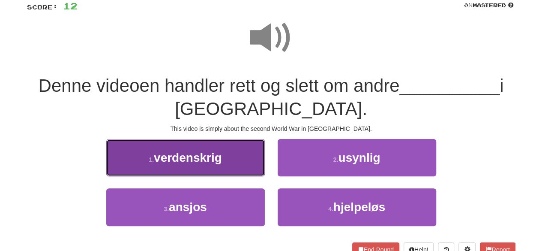
click at [224, 153] on button "1 . verdenskrig" at bounding box center [185, 157] width 158 height 37
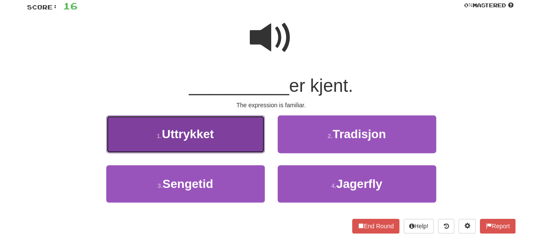
click at [238, 127] on button "1 . Uttrykket" at bounding box center [185, 133] width 158 height 37
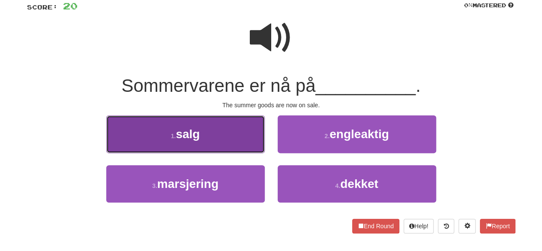
click at [238, 142] on button "1 . salg" at bounding box center [185, 133] width 158 height 37
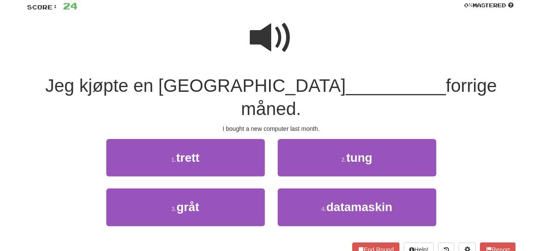
click at [286, 41] on span at bounding box center [271, 37] width 43 height 43
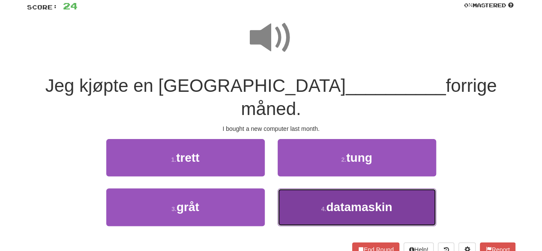
click at [329, 200] on span "datamaskin" at bounding box center [359, 206] width 66 height 13
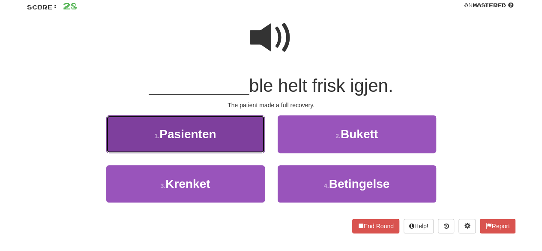
click at [215, 137] on span "Pasienten" at bounding box center [187, 133] width 57 height 13
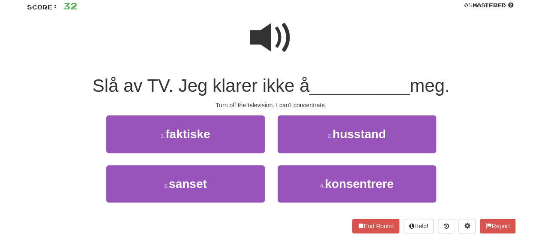
click at [274, 42] on span at bounding box center [271, 37] width 43 height 43
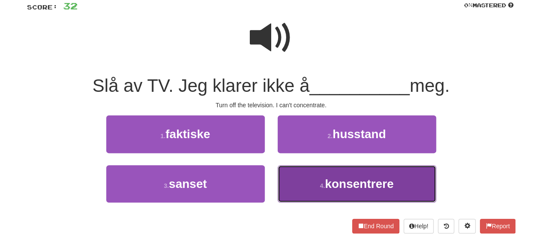
click at [319, 180] on button "4 . konsentrere" at bounding box center [357, 183] width 158 height 37
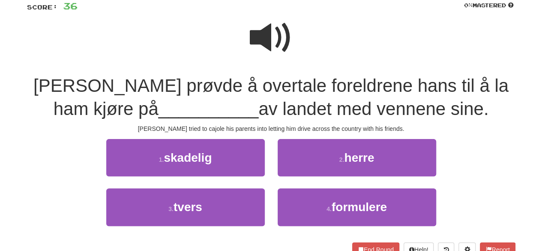
click at [266, 42] on span at bounding box center [271, 37] width 43 height 43
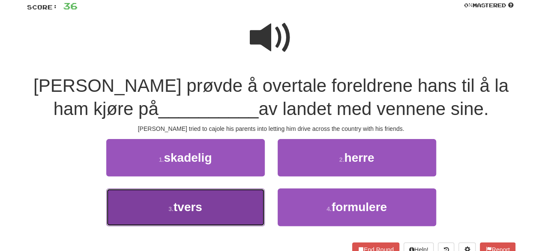
click at [240, 203] on button "3 . tvers" at bounding box center [185, 206] width 158 height 37
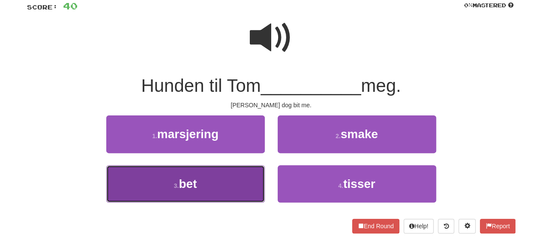
click at [224, 179] on button "3 . bet" at bounding box center [185, 183] width 158 height 37
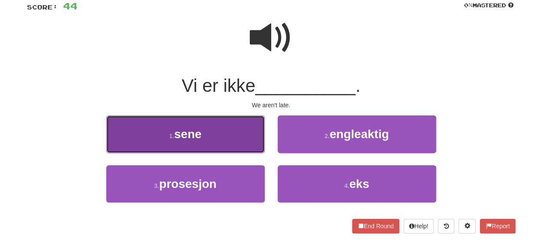
click at [232, 136] on button "1 . sene" at bounding box center [185, 133] width 158 height 37
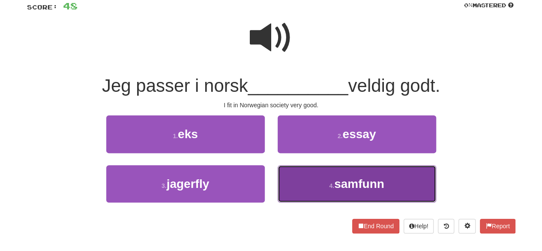
click at [331, 182] on small "4 ." at bounding box center [331, 185] width 5 height 7
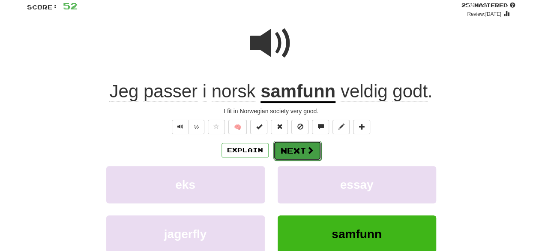
click at [295, 151] on button "Next" at bounding box center [297, 150] width 48 height 20
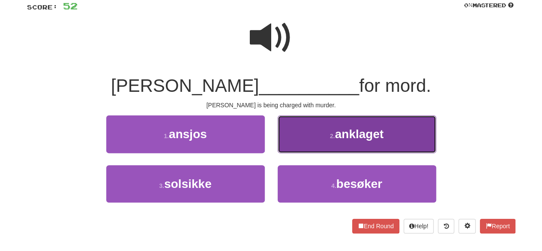
click at [345, 126] on button "2 . anklaget" at bounding box center [357, 133] width 158 height 37
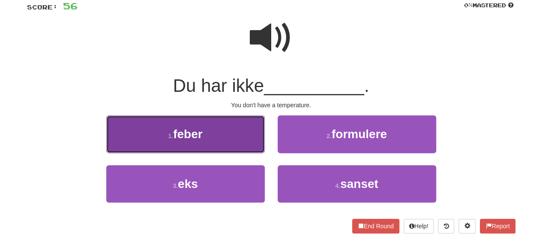
click at [239, 148] on button "1 . feber" at bounding box center [185, 133] width 158 height 37
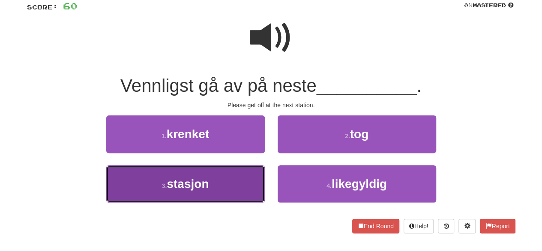
click at [242, 178] on button "3 . stasjon" at bounding box center [185, 183] width 158 height 37
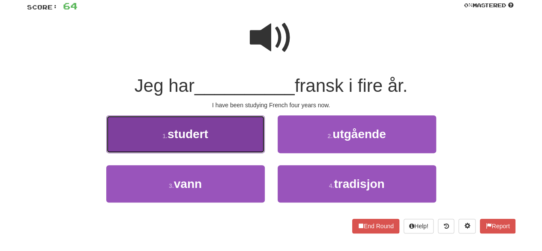
click at [262, 144] on button "1 . studert" at bounding box center [185, 133] width 158 height 37
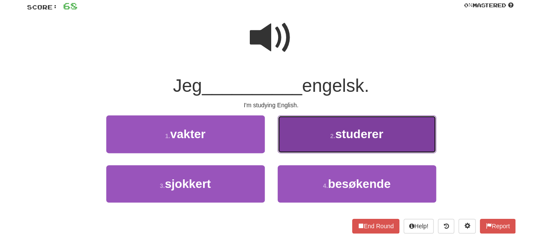
click at [336, 138] on span "studerer" at bounding box center [359, 133] width 48 height 13
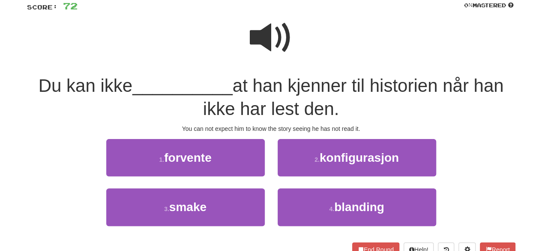
click at [255, 43] on span at bounding box center [271, 37] width 43 height 43
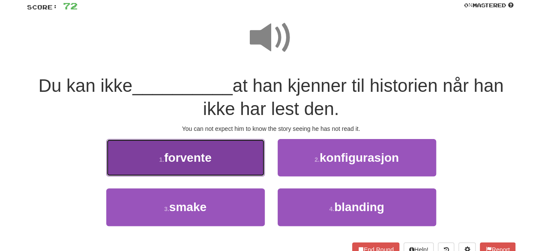
click at [230, 163] on button "1 . forvente" at bounding box center [185, 157] width 158 height 37
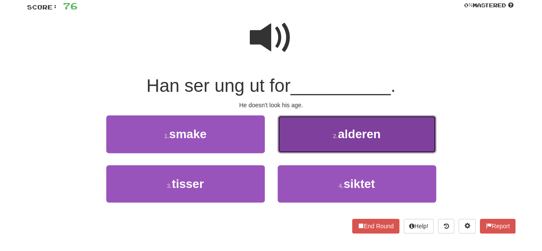
click at [317, 134] on button "2 . alderen" at bounding box center [357, 133] width 158 height 37
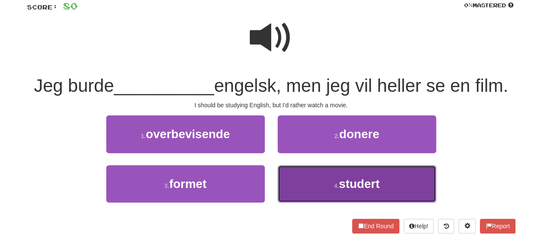
click at [354, 196] on button "4 . studert" at bounding box center [357, 183] width 158 height 37
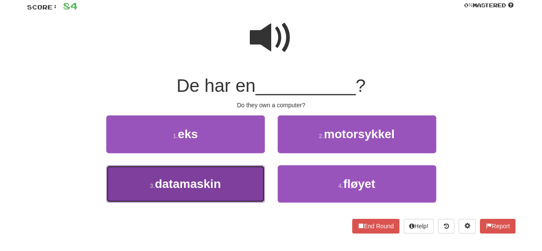
click at [200, 191] on button "3 . datamaskin" at bounding box center [185, 183] width 158 height 37
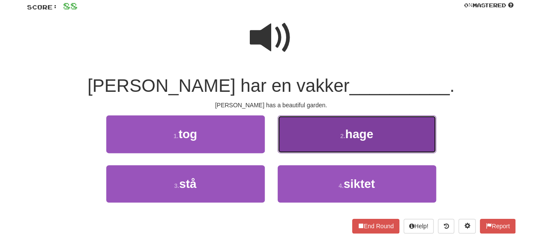
click at [305, 128] on button "2 . hage" at bounding box center [357, 133] width 158 height 37
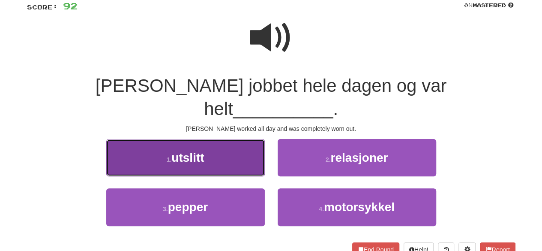
click at [190, 139] on button "1 . utslitt" at bounding box center [185, 157] width 158 height 37
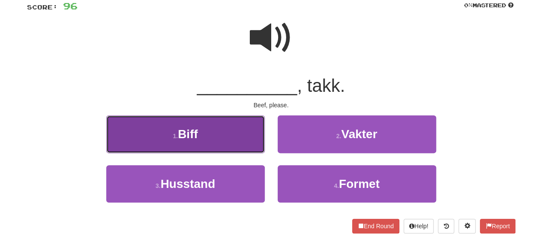
click at [194, 129] on span "Biff" at bounding box center [188, 133] width 20 height 13
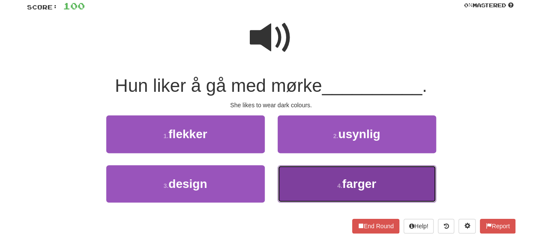
click at [331, 198] on button "4 . farger" at bounding box center [357, 183] width 158 height 37
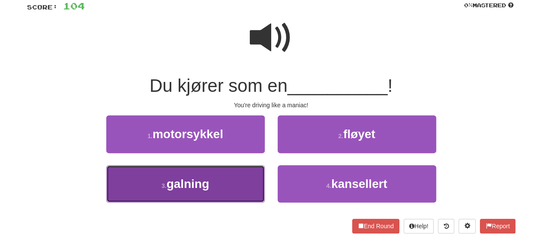
click at [221, 198] on button "3 . galning" at bounding box center [185, 183] width 158 height 37
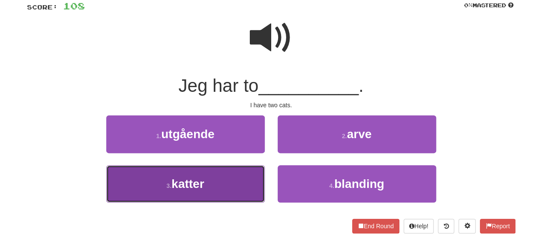
click at [201, 191] on button "3 . katter" at bounding box center [185, 183] width 158 height 37
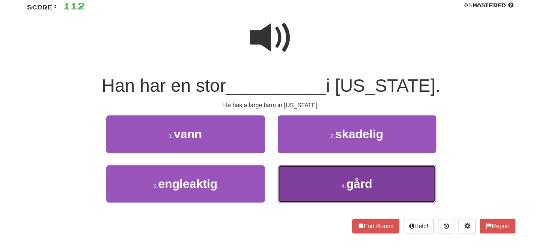
click at [329, 180] on button "4 . gård" at bounding box center [357, 183] width 158 height 37
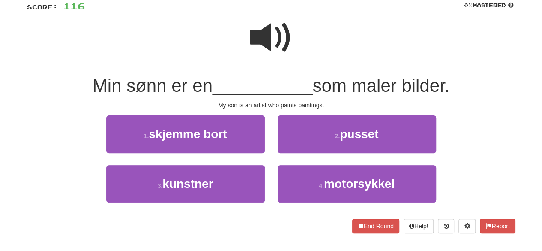
click at [284, 27] on span at bounding box center [271, 37] width 43 height 43
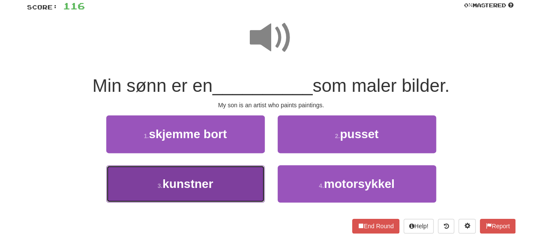
click at [209, 190] on button "3 . kunstner" at bounding box center [185, 183] width 158 height 37
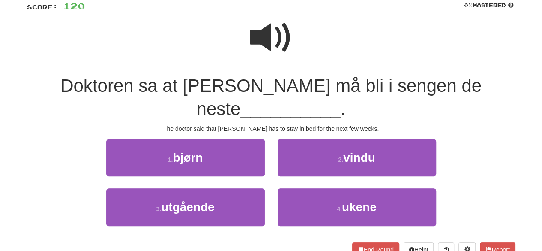
click at [272, 25] on span at bounding box center [271, 37] width 43 height 43
click at [316, 162] on div "2 . vindu" at bounding box center [356, 163] width 171 height 49
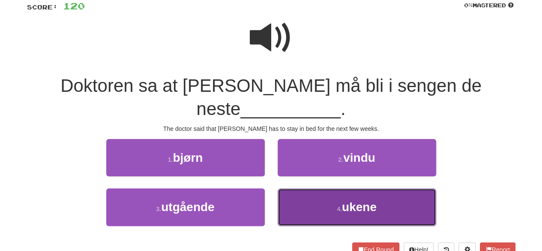
click at [316, 188] on button "4 . ukene" at bounding box center [357, 206] width 158 height 37
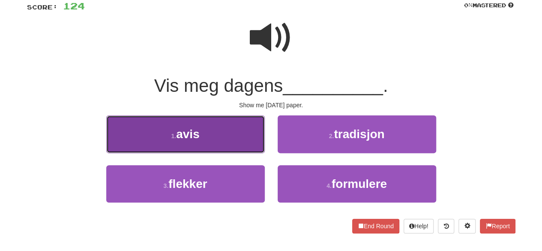
click at [226, 141] on button "1 . avis" at bounding box center [185, 133] width 158 height 37
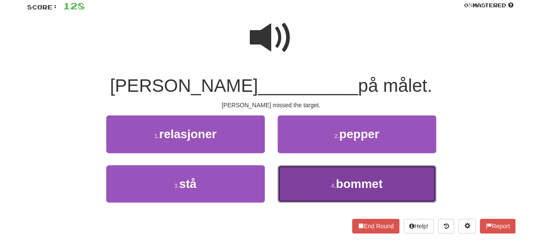
click at [358, 187] on span "bommet" at bounding box center [359, 183] width 47 height 13
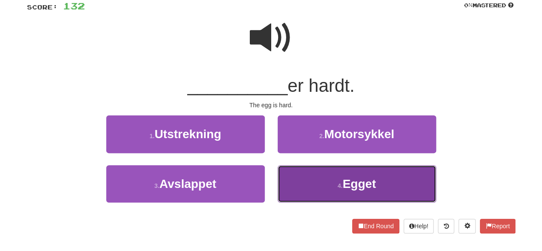
click at [336, 190] on button "4 . Egget" at bounding box center [357, 183] width 158 height 37
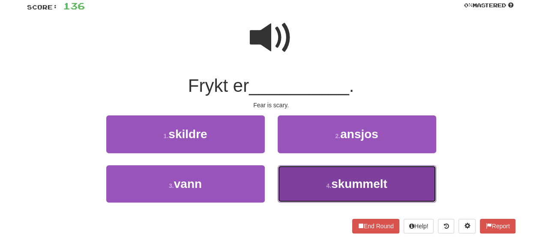
click at [330, 188] on small "4 ." at bounding box center [328, 185] width 5 height 7
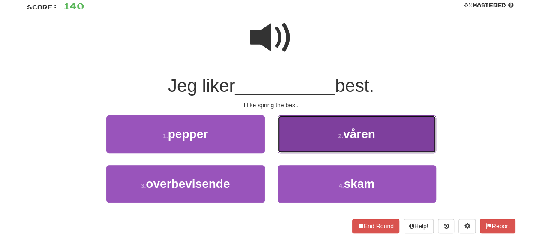
click at [335, 137] on button "2 . våren" at bounding box center [357, 133] width 158 height 37
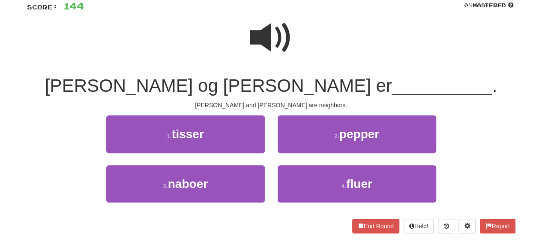
click at [220, 203] on div "3 . naboer" at bounding box center [185, 189] width 171 height 49
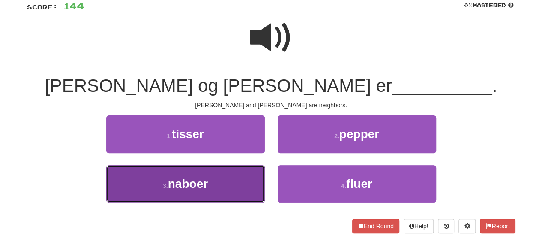
click at [218, 183] on button "3 . naboer" at bounding box center [185, 183] width 158 height 37
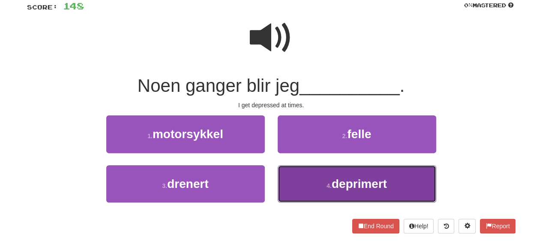
click at [302, 176] on button "4 . deprimert" at bounding box center [357, 183] width 158 height 37
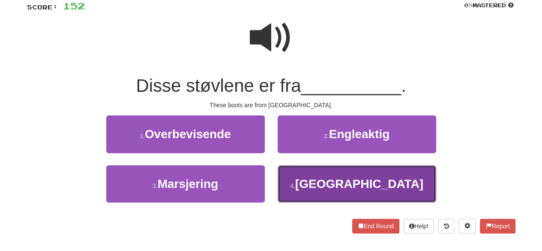
click at [334, 179] on button "4 . Australia" at bounding box center [357, 183] width 158 height 37
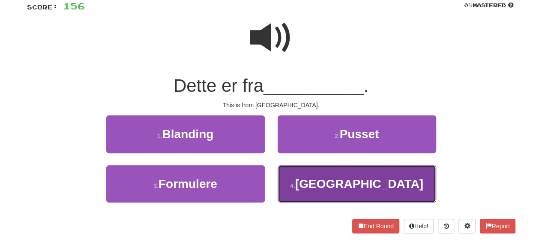
click at [295, 185] on small "4 ." at bounding box center [292, 185] width 5 height 7
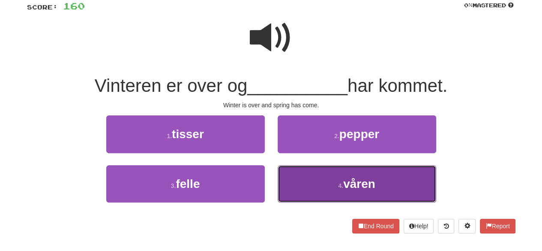
click at [315, 178] on button "4 . våren" at bounding box center [357, 183] width 158 height 37
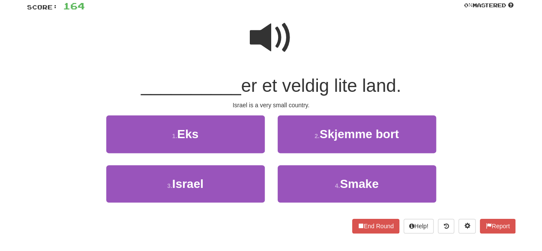
click at [274, 41] on span at bounding box center [271, 37] width 43 height 43
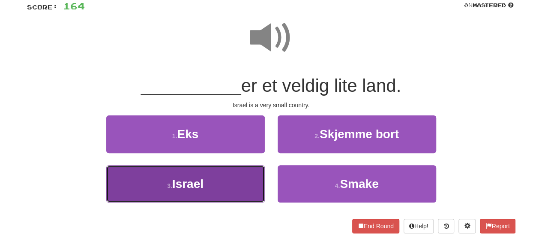
click at [215, 191] on button "3 . Israel" at bounding box center [185, 183] width 158 height 37
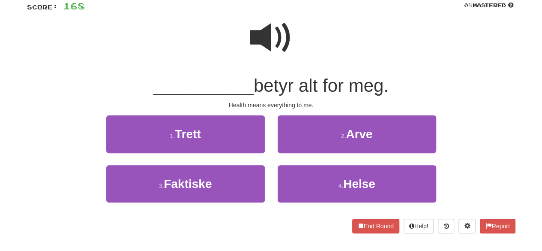
click at [266, 50] on span at bounding box center [271, 37] width 43 height 43
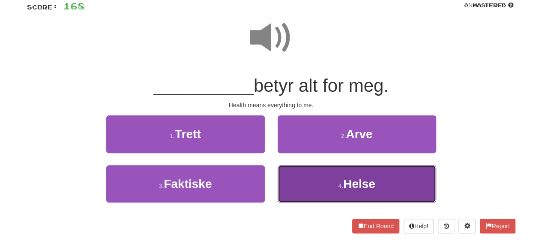
click at [337, 191] on button "4 . Helse" at bounding box center [357, 183] width 158 height 37
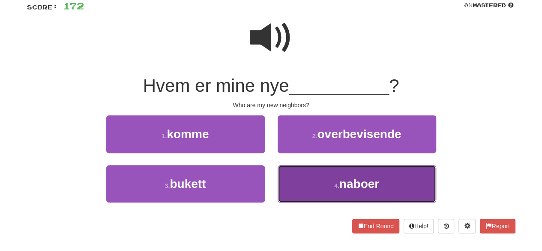
click at [320, 183] on button "4 . naboer" at bounding box center [357, 183] width 158 height 37
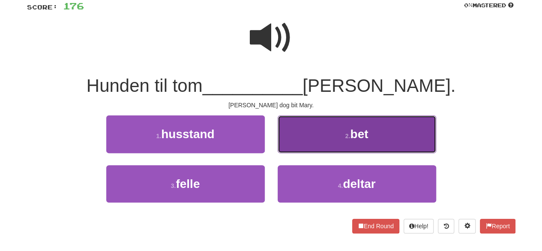
click at [317, 146] on button "2 . bet" at bounding box center [357, 133] width 158 height 37
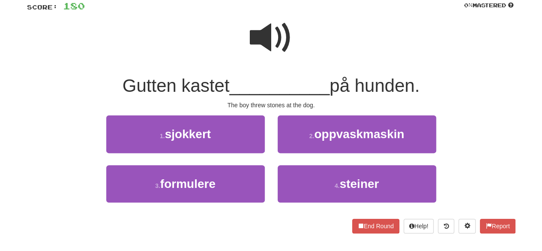
click at [277, 54] on span at bounding box center [271, 37] width 43 height 43
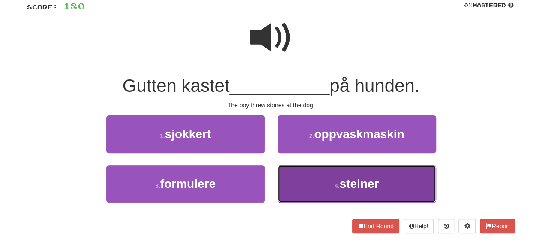
click at [316, 185] on button "4 . steiner" at bounding box center [357, 183] width 158 height 37
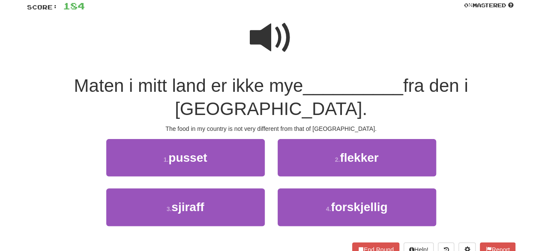
click at [267, 17] on span at bounding box center [271, 37] width 43 height 43
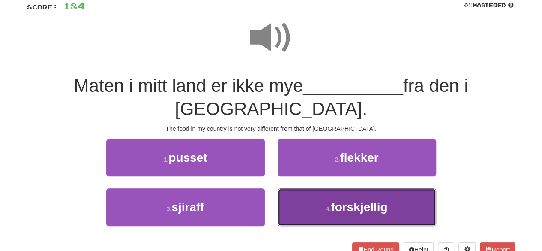
click at [349, 200] on span "forskjellig" at bounding box center [359, 206] width 57 height 13
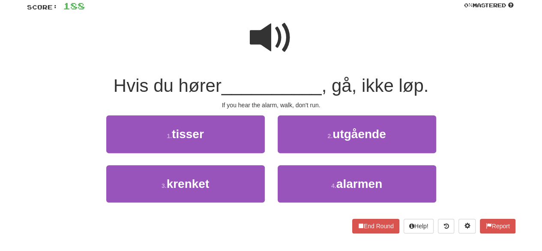
click at [280, 28] on span at bounding box center [271, 37] width 43 height 43
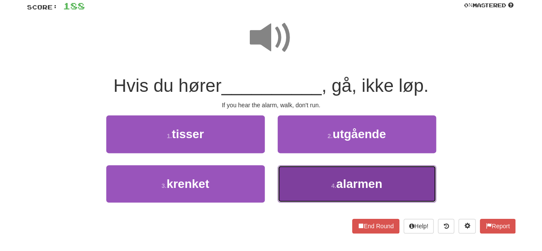
click at [328, 187] on button "4 . alarmen" at bounding box center [357, 183] width 158 height 37
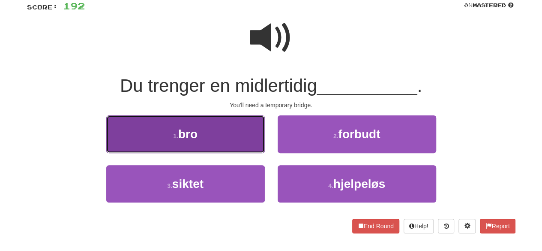
click at [228, 147] on button "1 . bro" at bounding box center [185, 133] width 158 height 37
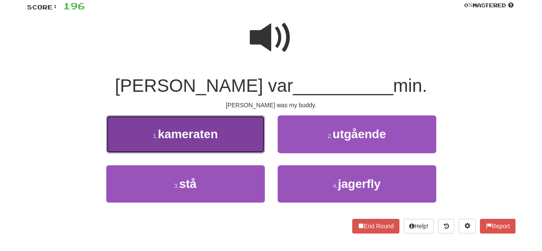
click at [229, 146] on button "1 . kameraten" at bounding box center [185, 133] width 158 height 37
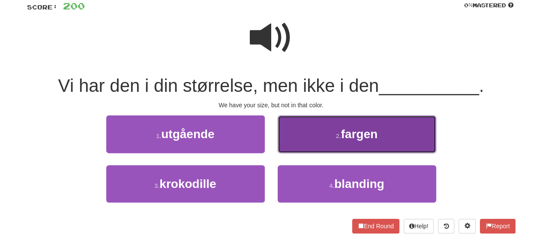
click at [307, 136] on button "2 . fargen" at bounding box center [357, 133] width 158 height 37
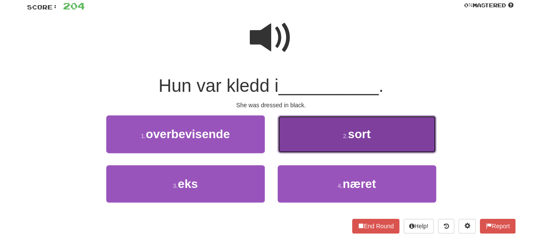
click at [323, 147] on button "2 . sort" at bounding box center [357, 133] width 158 height 37
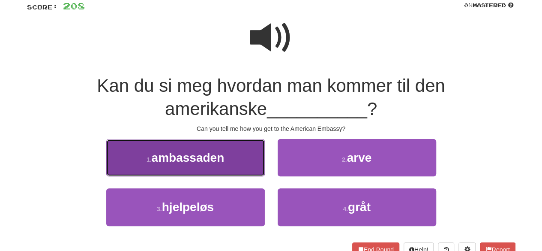
click at [220, 153] on span "ambassaden" at bounding box center [188, 157] width 73 height 13
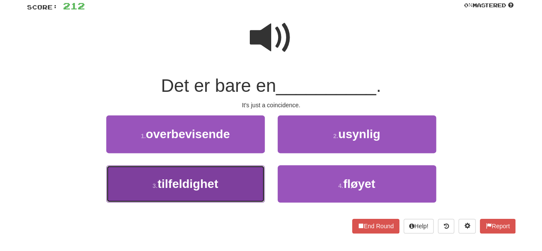
click at [220, 196] on button "3 . tilfeldighet" at bounding box center [185, 183] width 158 height 37
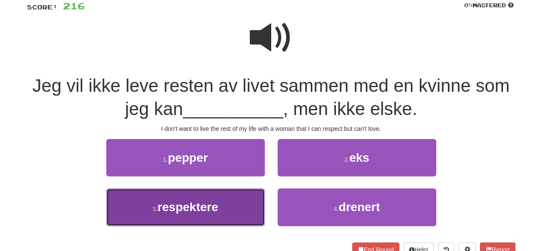
click at [229, 209] on button "3 . respektere" at bounding box center [185, 206] width 158 height 37
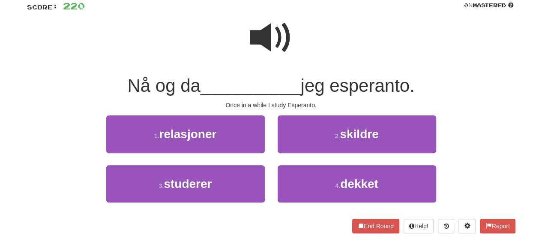
click at [266, 53] on span at bounding box center [271, 37] width 43 height 43
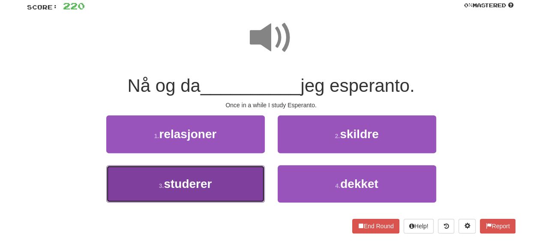
click at [232, 195] on button "3 . studerer" at bounding box center [185, 183] width 158 height 37
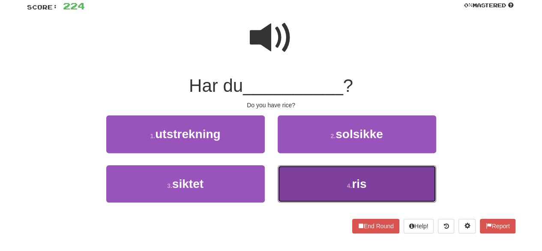
click at [321, 196] on button "4 . ris" at bounding box center [357, 183] width 158 height 37
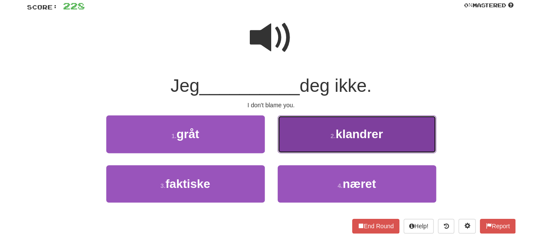
click at [320, 135] on button "2 . klandrer" at bounding box center [357, 133] width 158 height 37
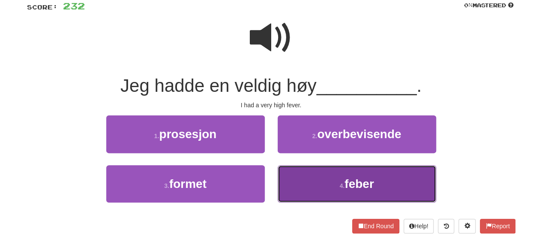
click at [309, 188] on button "4 . feber" at bounding box center [357, 183] width 158 height 37
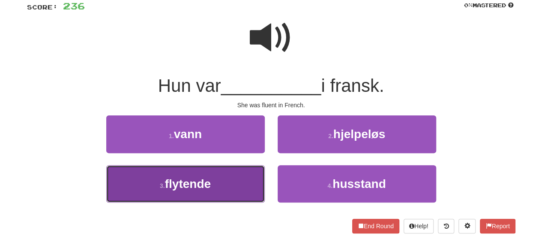
click at [216, 187] on button "3 . flytende" at bounding box center [185, 183] width 158 height 37
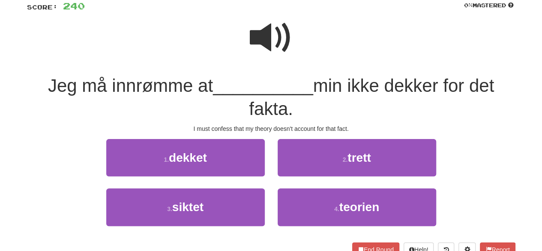
click at [259, 55] on span at bounding box center [271, 37] width 43 height 43
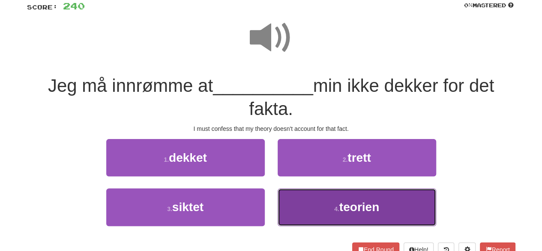
click at [327, 206] on button "4 . teorien" at bounding box center [357, 206] width 158 height 37
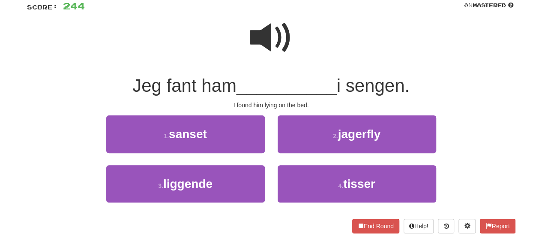
click at [268, 44] on span at bounding box center [271, 37] width 43 height 43
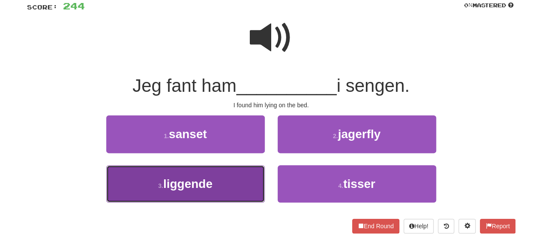
click at [254, 185] on button "3 . liggende" at bounding box center [185, 183] width 158 height 37
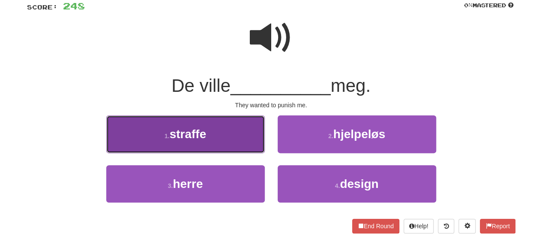
click at [239, 124] on button "1 . straffe" at bounding box center [185, 133] width 158 height 37
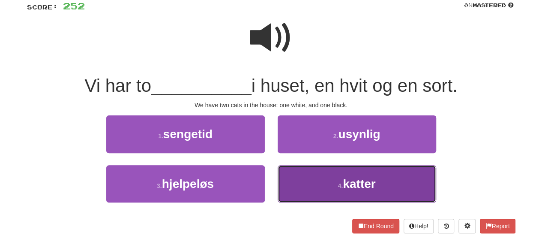
click at [290, 179] on button "4 . katter" at bounding box center [357, 183] width 158 height 37
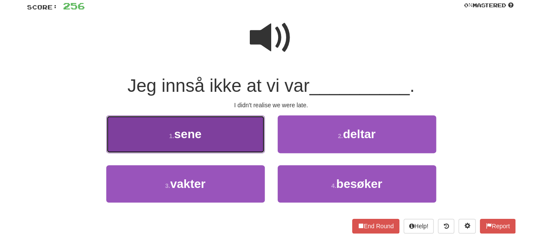
click at [222, 143] on button "1 . sene" at bounding box center [185, 133] width 158 height 37
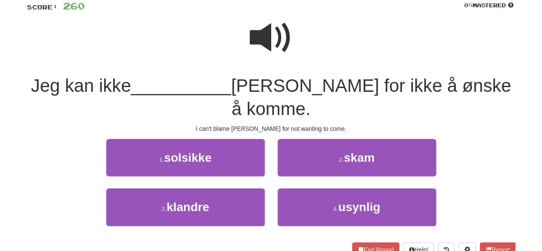
click at [272, 47] on span at bounding box center [271, 37] width 43 height 43
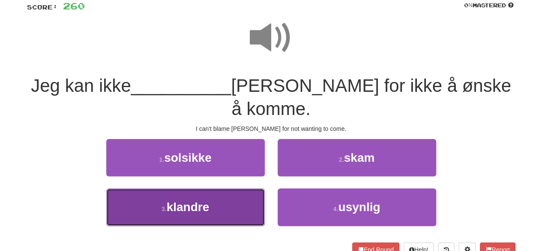
click at [241, 188] on button "3 . klandre" at bounding box center [185, 206] width 158 height 37
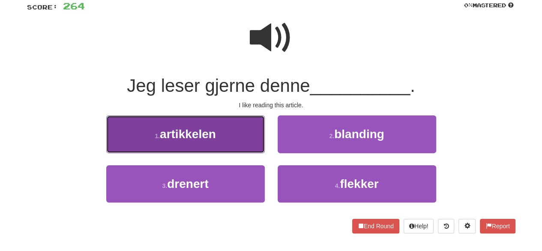
click at [255, 141] on button "1 . artikkelen" at bounding box center [185, 133] width 158 height 37
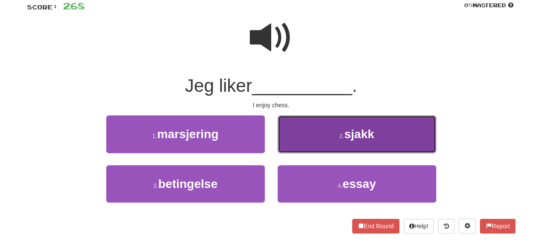
click at [349, 137] on span "sjakk" at bounding box center [359, 133] width 30 height 13
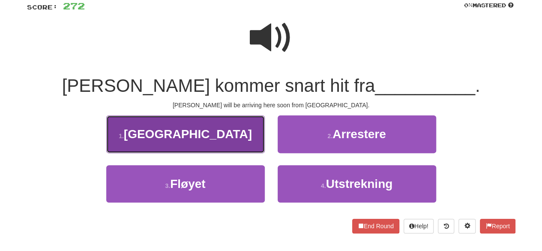
click at [241, 138] on button "1 . Australia" at bounding box center [185, 133] width 158 height 37
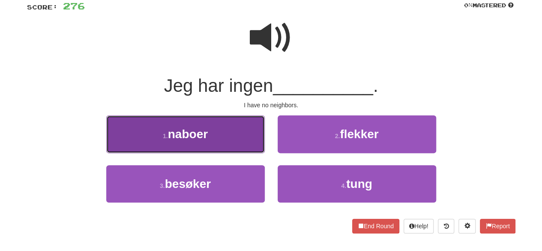
click at [228, 135] on button "1 . naboer" at bounding box center [185, 133] width 158 height 37
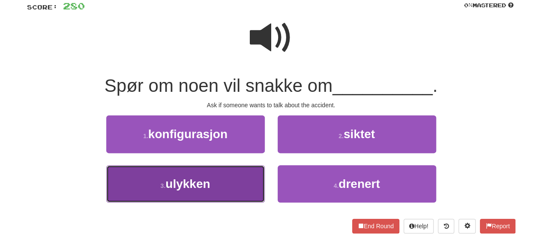
click at [236, 199] on button "3 . ulykken" at bounding box center [185, 183] width 158 height 37
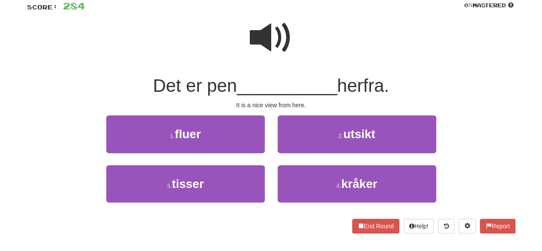
click at [272, 50] on span at bounding box center [271, 37] width 43 height 43
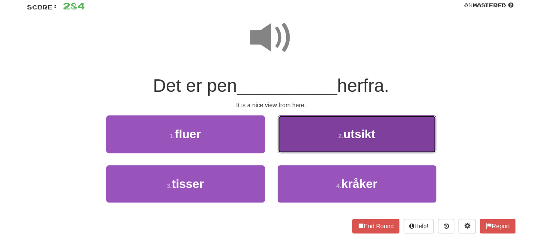
click at [319, 135] on button "2 . utsikt" at bounding box center [357, 133] width 158 height 37
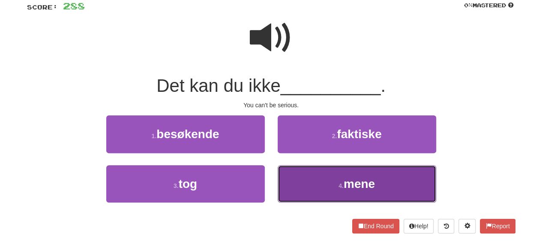
click at [331, 170] on button "4 . mene" at bounding box center [357, 183] width 158 height 37
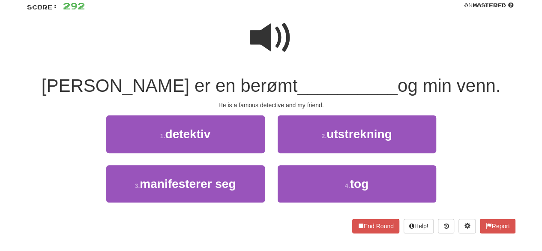
click at [277, 54] on span at bounding box center [271, 37] width 43 height 43
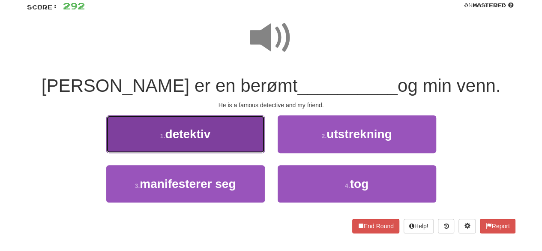
click at [254, 137] on button "1 . detektiv" at bounding box center [185, 133] width 158 height 37
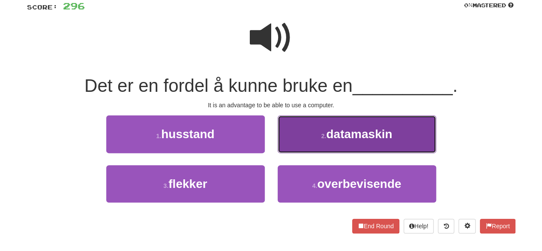
click at [329, 142] on button "2 . datamaskin" at bounding box center [357, 133] width 158 height 37
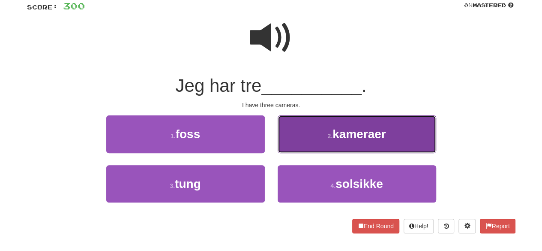
click at [329, 128] on button "2 . kameraer" at bounding box center [357, 133] width 158 height 37
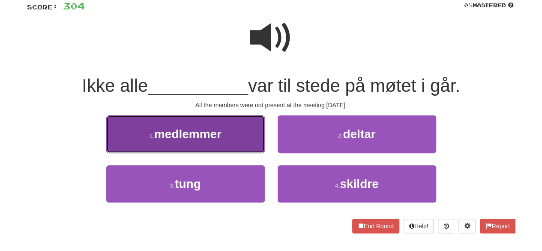
click at [242, 119] on button "1 . medlemmer" at bounding box center [185, 133] width 158 height 37
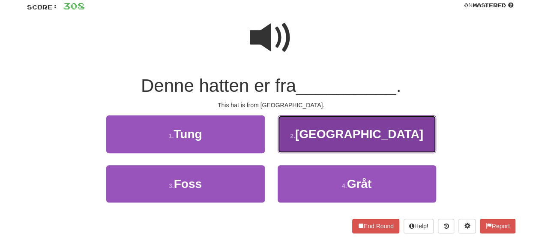
click at [319, 141] on button "2 . Australia" at bounding box center [357, 133] width 158 height 37
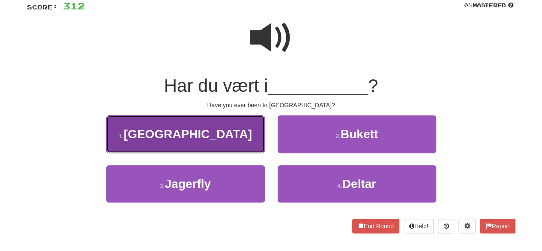
click at [233, 141] on button "1 . Australia" at bounding box center [185, 133] width 158 height 37
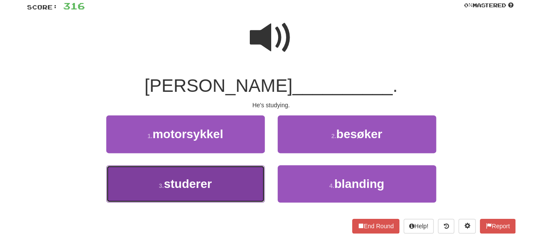
click at [254, 187] on button "3 . studerer" at bounding box center [185, 183] width 158 height 37
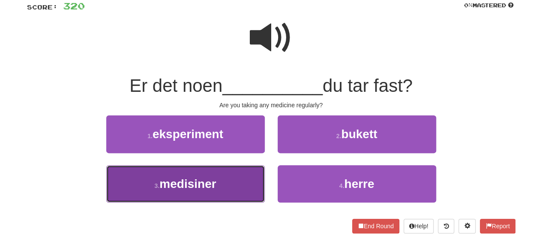
click at [238, 181] on button "3 . medisiner" at bounding box center [185, 183] width 158 height 37
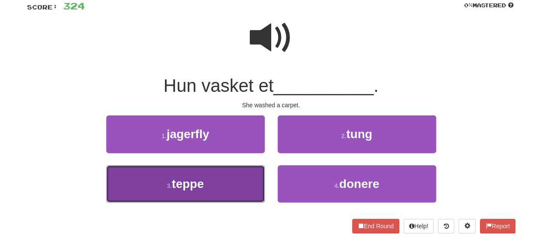
click at [227, 194] on button "3 . teppe" at bounding box center [185, 183] width 158 height 37
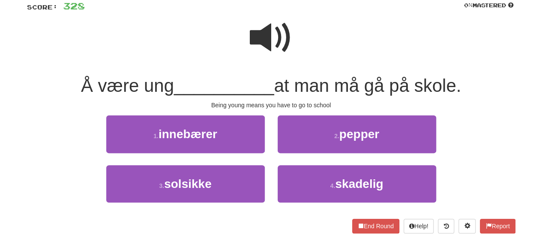
click at [252, 26] on span at bounding box center [271, 37] width 43 height 43
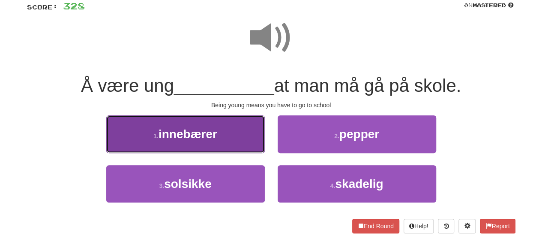
click at [192, 137] on span "innebærer" at bounding box center [187, 133] width 59 height 13
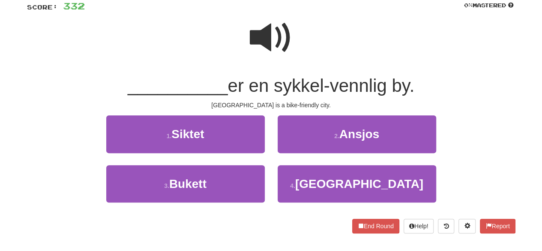
click at [269, 42] on span at bounding box center [271, 37] width 43 height 43
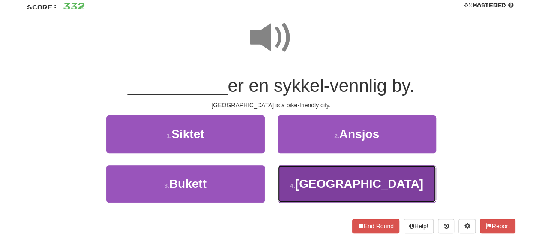
click at [328, 179] on span "København" at bounding box center [359, 183] width 128 height 13
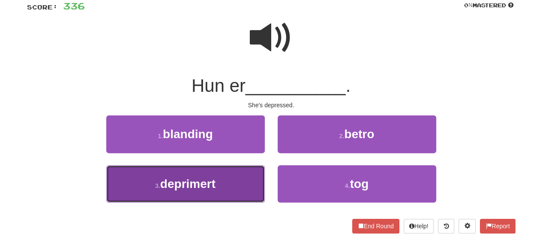
click at [248, 192] on button "3 . deprimert" at bounding box center [185, 183] width 158 height 37
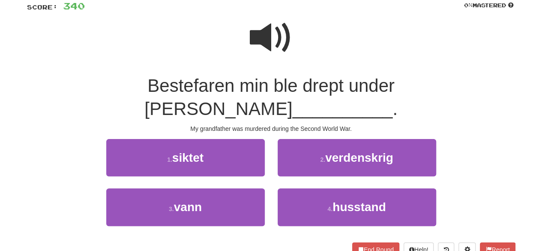
click at [274, 36] on span at bounding box center [271, 37] width 43 height 43
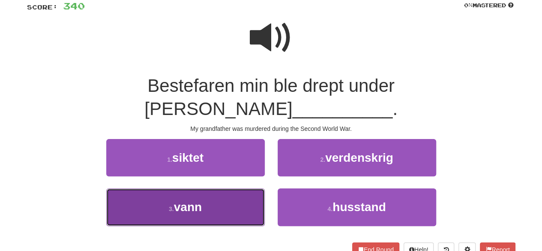
click at [238, 188] on button "3 . vann" at bounding box center [185, 206] width 158 height 37
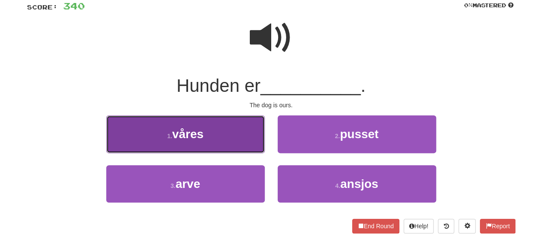
click at [230, 142] on button "1 . våres" at bounding box center [185, 133] width 158 height 37
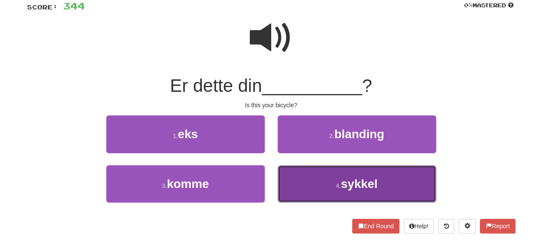
click at [328, 188] on button "4 . sykkel" at bounding box center [357, 183] width 158 height 37
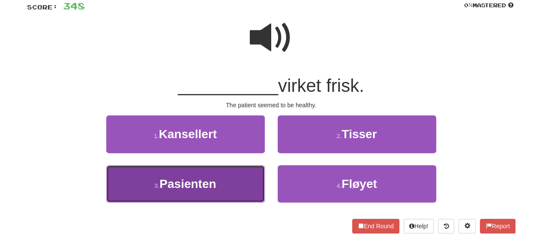
click at [202, 180] on span "Pasienten" at bounding box center [187, 183] width 57 height 13
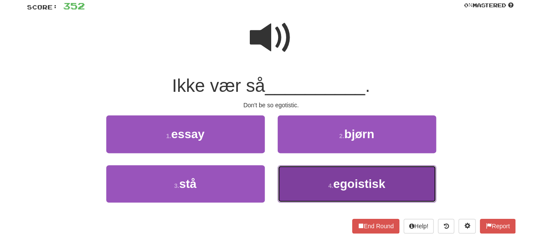
click at [335, 179] on span "egoistisk" at bounding box center [359, 183] width 52 height 13
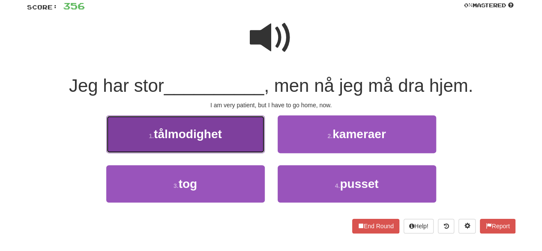
click at [231, 143] on button "1 . tålmodighet" at bounding box center [185, 133] width 158 height 37
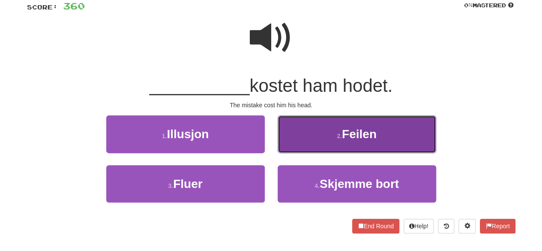
click at [313, 125] on button "2 . Feilen" at bounding box center [357, 133] width 158 height 37
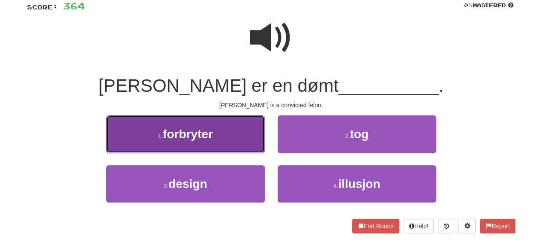
click at [213, 149] on button "1 . forbryter" at bounding box center [185, 133] width 158 height 37
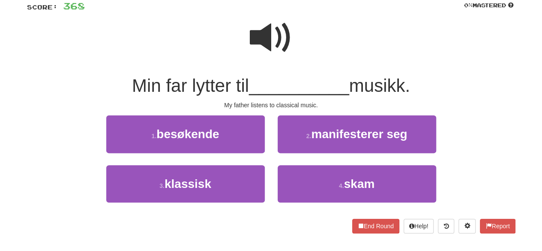
click at [233, 203] on div "3 . klassisk" at bounding box center [185, 189] width 171 height 49
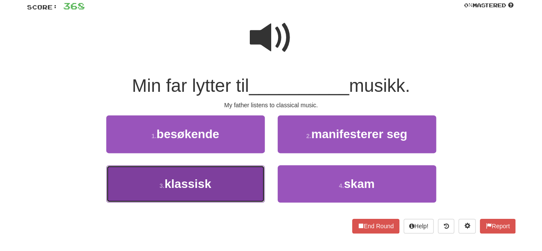
click at [227, 189] on button "3 . klassisk" at bounding box center [185, 183] width 158 height 37
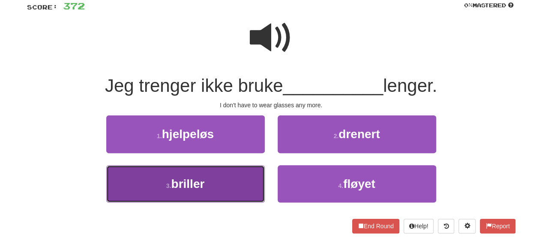
click at [226, 173] on button "3 . briller" at bounding box center [185, 183] width 158 height 37
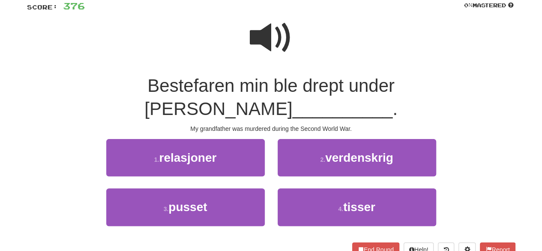
click at [266, 41] on span at bounding box center [271, 37] width 43 height 43
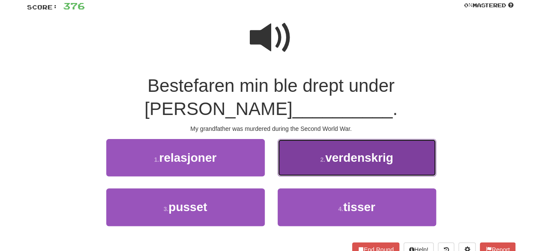
click at [320, 156] on small "2 ." at bounding box center [322, 159] width 5 height 7
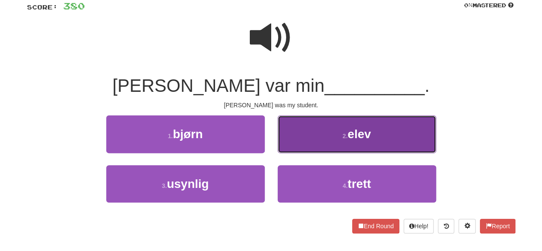
click at [342, 138] on small "2 ." at bounding box center [344, 135] width 5 height 7
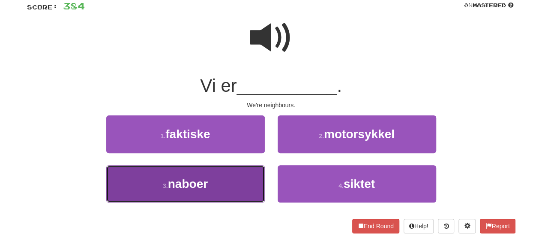
click at [238, 201] on button "3 . naboer" at bounding box center [185, 183] width 158 height 37
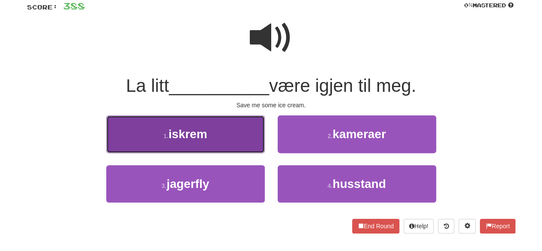
click at [229, 137] on button "1 . iskrem" at bounding box center [185, 133] width 158 height 37
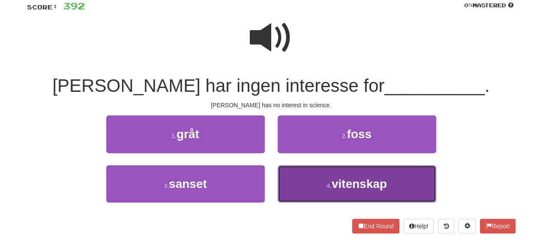
click at [310, 197] on button "4 . vitenskap" at bounding box center [357, 183] width 158 height 37
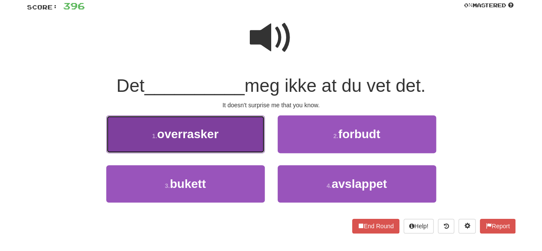
click at [205, 128] on span "overrasker" at bounding box center [187, 133] width 61 height 13
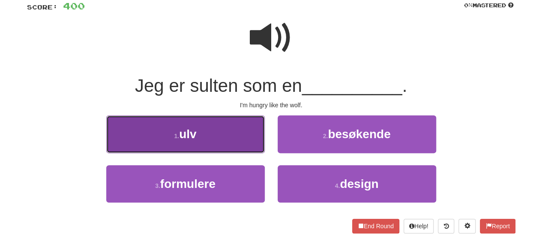
click at [231, 146] on button "1 . ulv" at bounding box center [185, 133] width 158 height 37
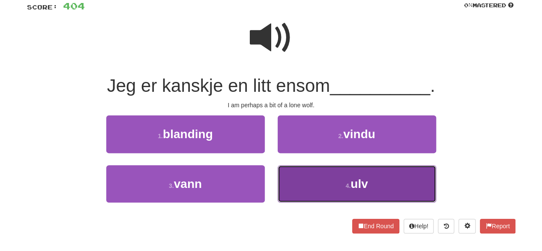
click at [316, 177] on button "4 . ulv" at bounding box center [357, 183] width 158 height 37
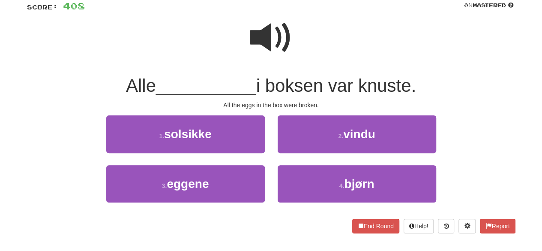
click at [255, 35] on span at bounding box center [271, 37] width 43 height 43
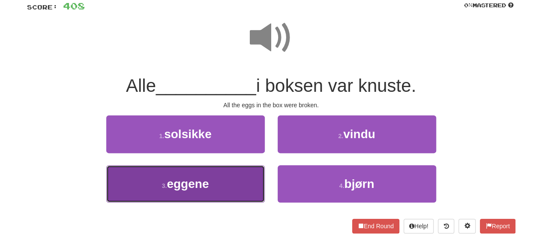
click at [222, 201] on button "3 . eggene" at bounding box center [185, 183] width 158 height 37
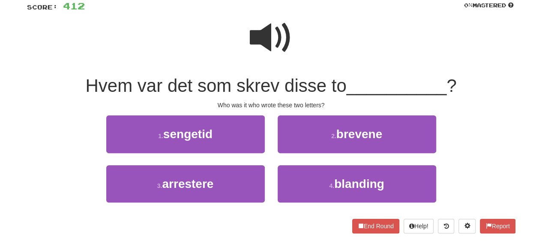
click at [290, 42] on span at bounding box center [271, 37] width 43 height 43
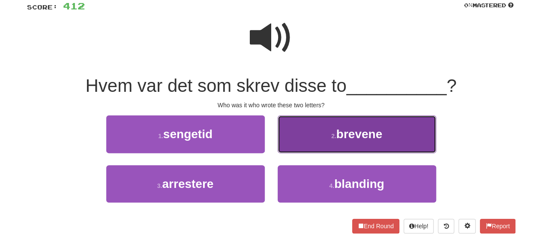
click at [319, 146] on button "2 . brevene" at bounding box center [357, 133] width 158 height 37
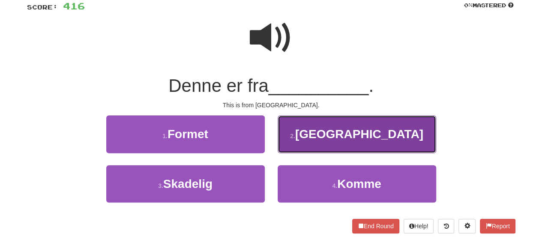
click at [337, 137] on span "Australia" at bounding box center [359, 133] width 128 height 13
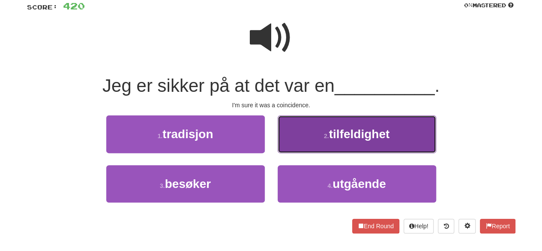
click at [320, 135] on button "2 . tilfeldighet" at bounding box center [357, 133] width 158 height 37
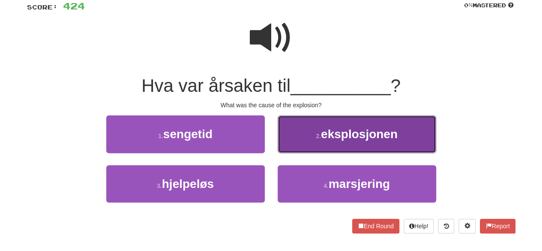
click at [302, 143] on button "2 . eksplosjonen" at bounding box center [357, 133] width 158 height 37
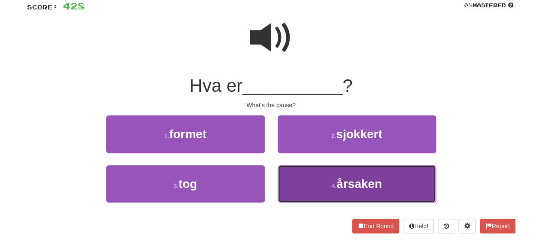
click at [313, 177] on button "4 . årsaken" at bounding box center [357, 183] width 158 height 37
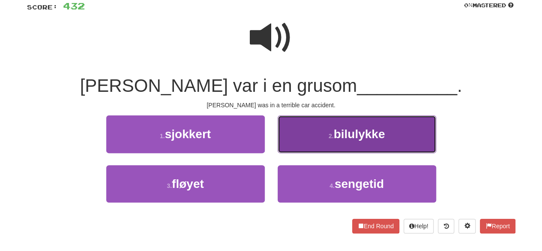
click at [305, 139] on button "2 . bilulykke" at bounding box center [357, 133] width 158 height 37
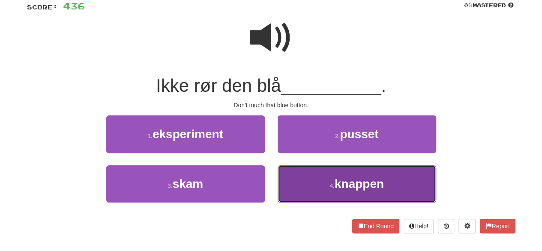
click at [331, 194] on button "4 . knappen" at bounding box center [357, 183] width 158 height 37
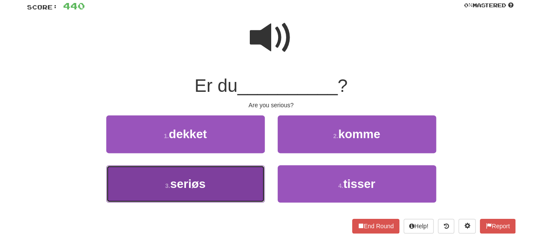
click at [224, 188] on button "3 . seriøs" at bounding box center [185, 183] width 158 height 37
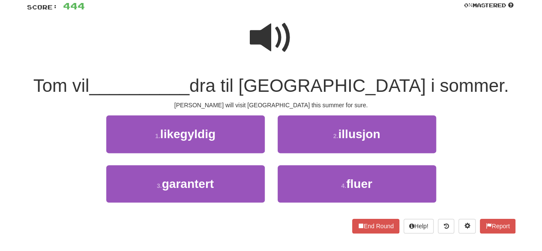
click at [281, 44] on span at bounding box center [271, 37] width 43 height 43
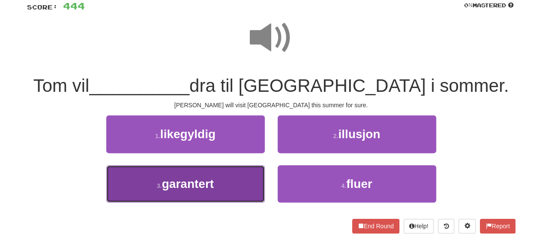
click at [212, 189] on span "garantert" at bounding box center [188, 183] width 52 height 13
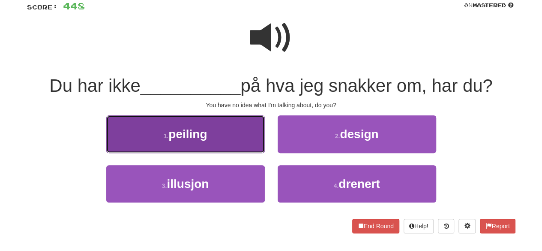
click at [188, 137] on span "peiling" at bounding box center [187, 133] width 39 height 13
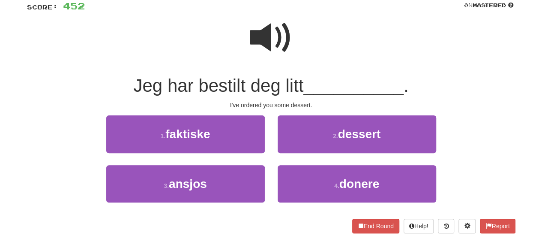
click at [279, 39] on span at bounding box center [271, 37] width 43 height 43
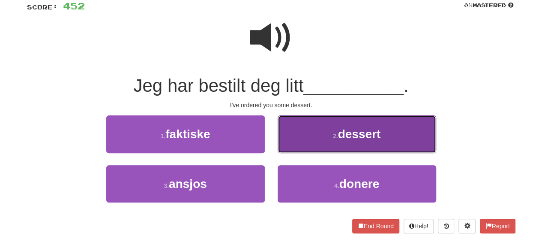
click at [302, 144] on button "2 . dessert" at bounding box center [357, 133] width 158 height 37
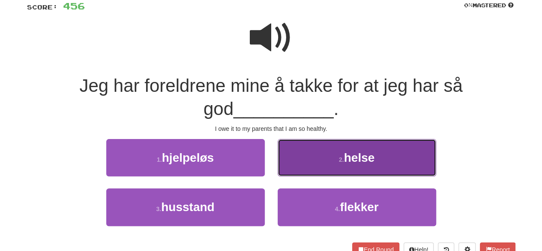
click at [293, 161] on button "2 . helse" at bounding box center [357, 157] width 158 height 37
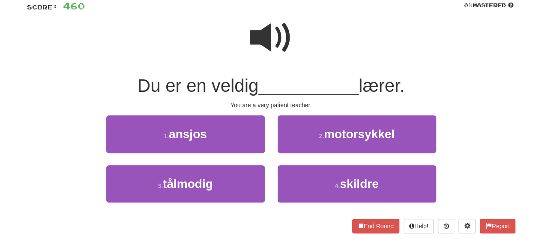
click at [268, 40] on span at bounding box center [271, 37] width 43 height 43
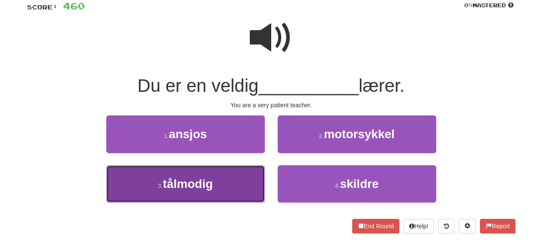
click at [198, 198] on button "3 . tålmodig" at bounding box center [185, 183] width 158 height 37
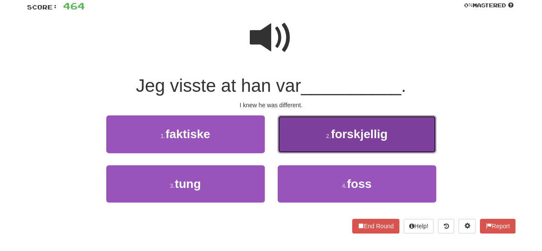
click at [314, 142] on button "2 . forskjellig" at bounding box center [357, 133] width 158 height 37
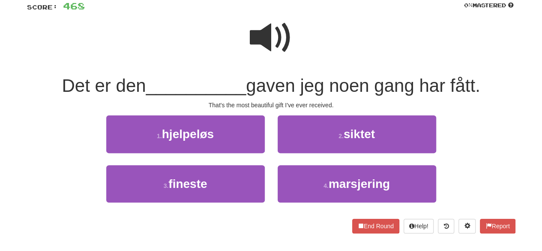
click at [281, 54] on span at bounding box center [271, 37] width 43 height 43
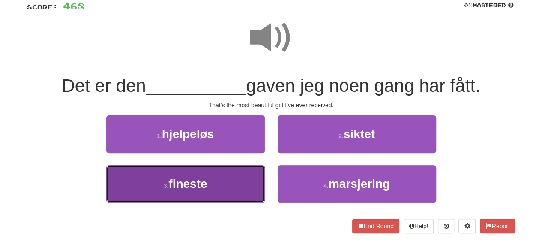
click at [235, 192] on button "3 . fineste" at bounding box center [185, 183] width 158 height 37
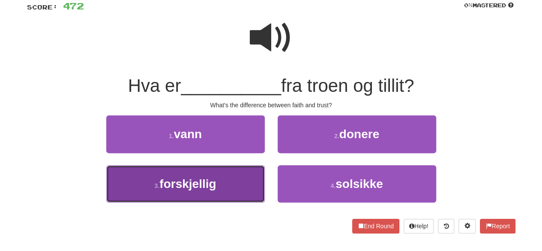
click at [238, 190] on button "3 . forskjellig" at bounding box center [185, 183] width 158 height 37
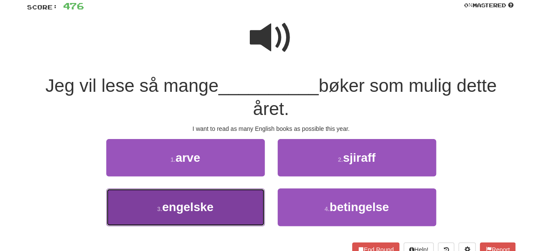
click at [237, 214] on button "3 . engelske" at bounding box center [185, 206] width 158 height 37
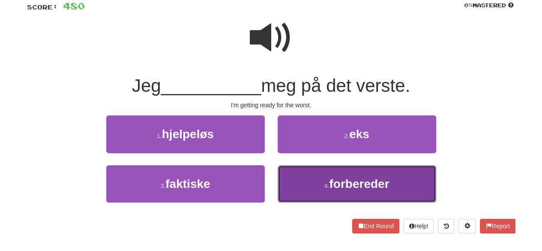
click at [313, 187] on button "4 . forbereder" at bounding box center [357, 183] width 158 height 37
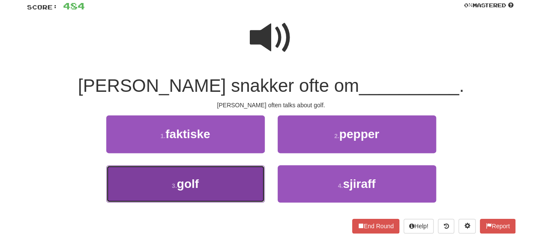
click at [190, 176] on button "3 . golf" at bounding box center [185, 183] width 158 height 37
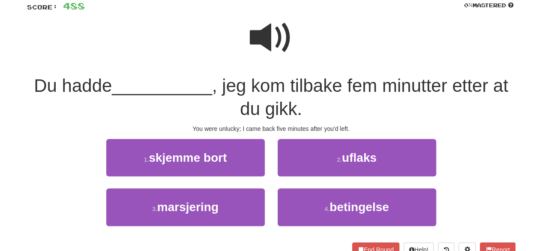
click at [278, 42] on span at bounding box center [271, 37] width 43 height 43
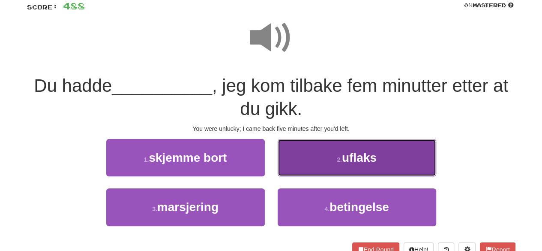
click at [328, 166] on button "2 . uflaks" at bounding box center [357, 157] width 158 height 37
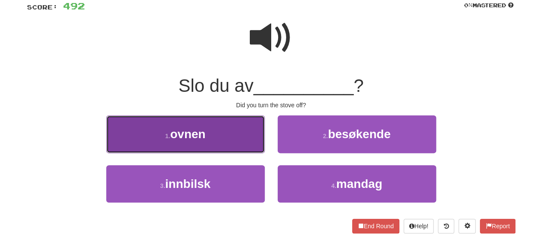
click at [221, 137] on button "1 . ovnen" at bounding box center [185, 133] width 158 height 37
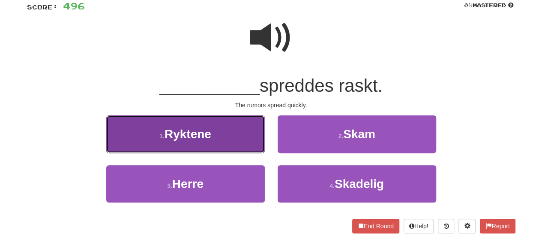
click at [222, 147] on button "1 . Ryktene" at bounding box center [185, 133] width 158 height 37
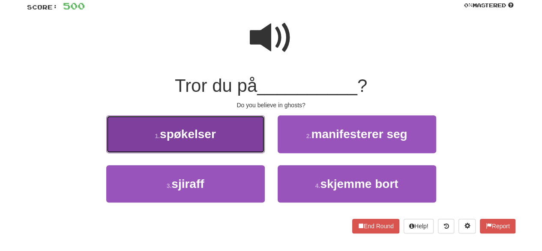
click at [202, 148] on button "1 . spøkelser" at bounding box center [185, 133] width 158 height 37
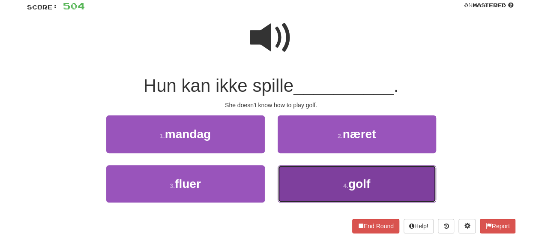
click at [329, 179] on button "4 . golf" at bounding box center [357, 183] width 158 height 37
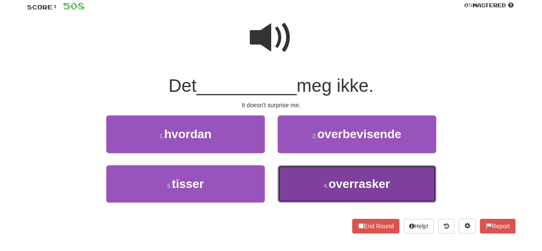
click at [338, 176] on button "4 . overrasker" at bounding box center [357, 183] width 158 height 37
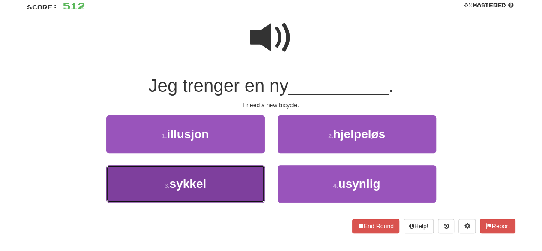
click at [239, 184] on button "3 . sykkel" at bounding box center [185, 183] width 158 height 37
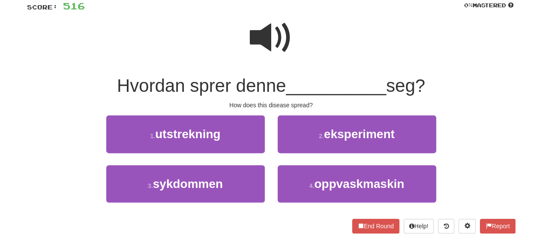
click at [269, 28] on span at bounding box center [271, 37] width 43 height 43
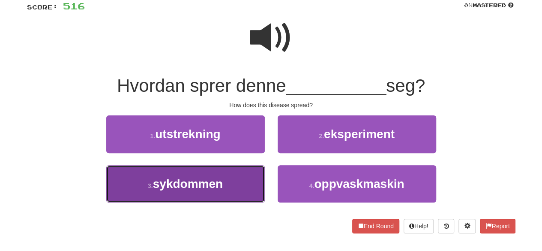
click at [213, 173] on button "3 . sykdommen" at bounding box center [185, 183] width 158 height 37
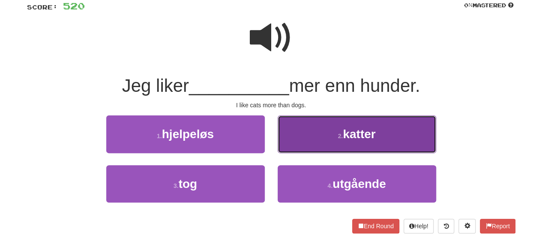
click at [314, 125] on button "2 . katter" at bounding box center [357, 133] width 158 height 37
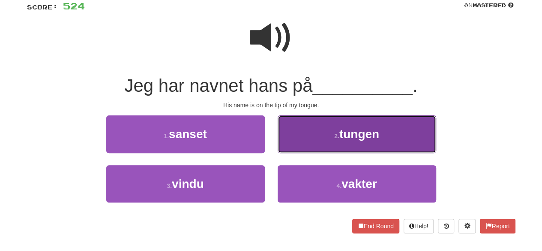
click at [330, 140] on button "2 . tungen" at bounding box center [357, 133] width 158 height 37
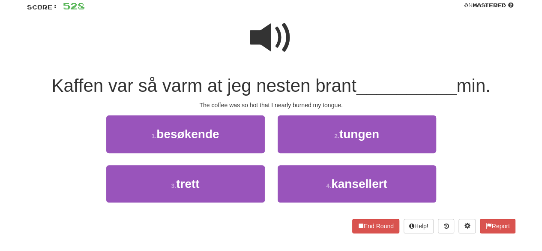
click at [284, 48] on span at bounding box center [271, 37] width 43 height 43
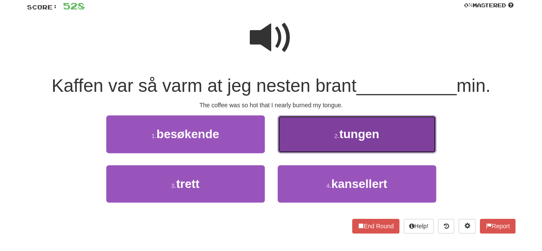
click at [364, 142] on button "2 . tungen" at bounding box center [357, 133] width 158 height 37
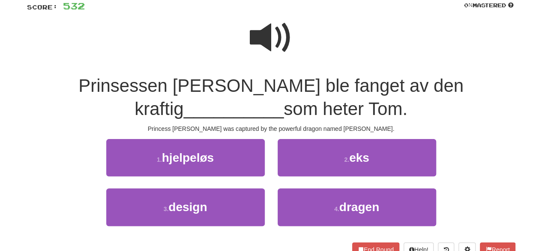
click at [281, 43] on span at bounding box center [271, 37] width 43 height 43
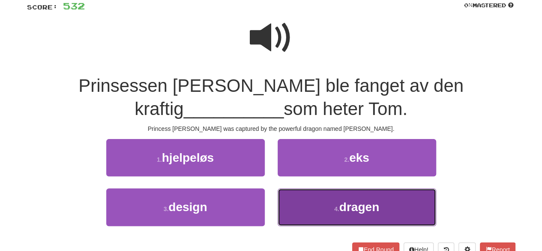
click at [301, 211] on button "4 . dragen" at bounding box center [357, 206] width 158 height 37
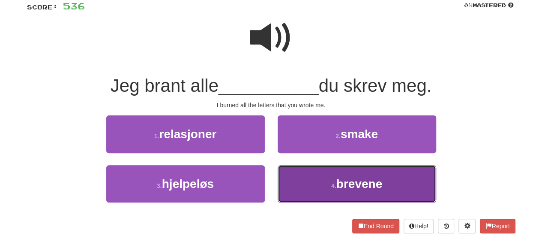
click at [319, 182] on button "4 . brevene" at bounding box center [357, 183] width 158 height 37
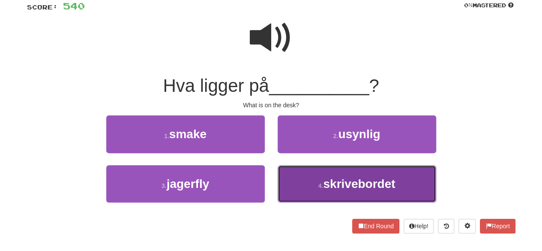
click at [320, 179] on button "4 . skrivebordet" at bounding box center [357, 183] width 158 height 37
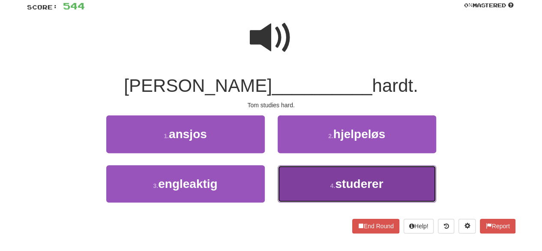
click at [340, 180] on span "studerer" at bounding box center [359, 183] width 48 height 13
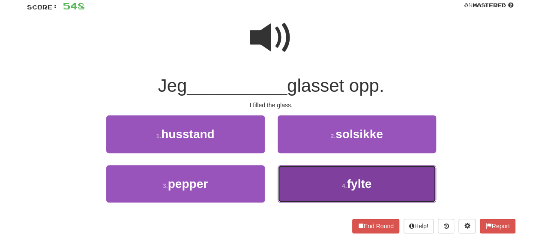
click at [338, 183] on button "4 . fylte" at bounding box center [357, 183] width 158 height 37
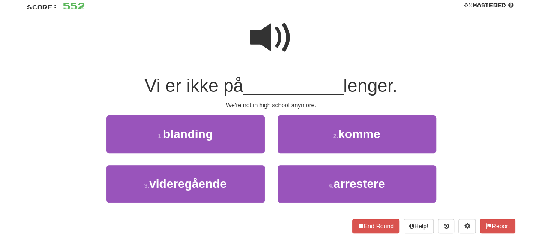
click at [271, 41] on span at bounding box center [271, 37] width 43 height 43
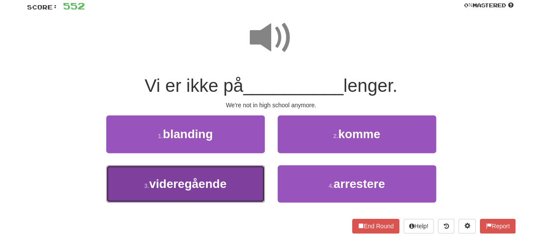
click at [239, 190] on button "3 . videregående" at bounding box center [185, 183] width 158 height 37
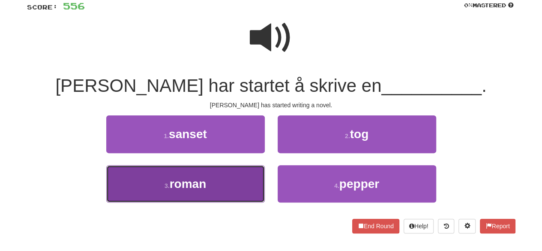
click at [219, 182] on button "3 . roman" at bounding box center [185, 183] width 158 height 37
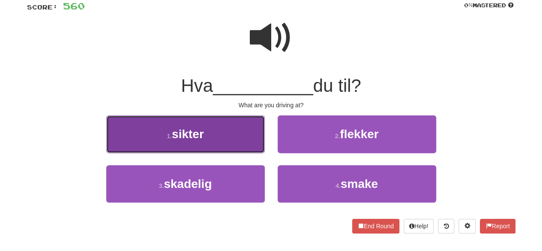
click at [221, 133] on button "1 . sikter" at bounding box center [185, 133] width 158 height 37
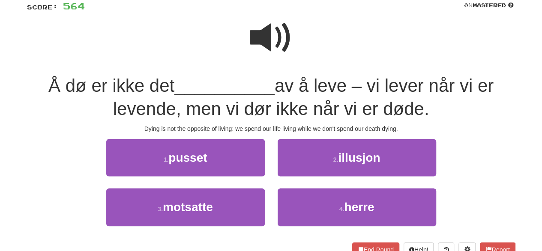
click at [280, 35] on span at bounding box center [271, 37] width 43 height 43
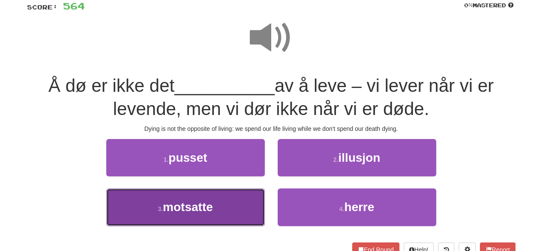
click at [204, 206] on span "motsatte" at bounding box center [188, 206] width 50 height 13
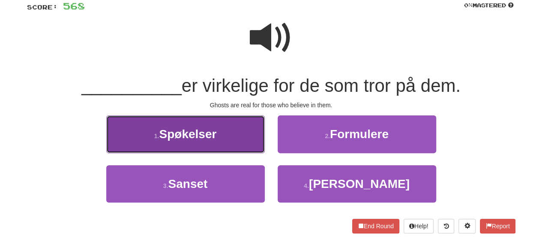
click at [188, 135] on span "Spøkelser" at bounding box center [187, 133] width 57 height 13
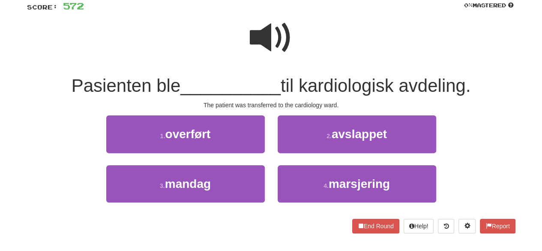
click at [268, 59] on span at bounding box center [271, 37] width 43 height 43
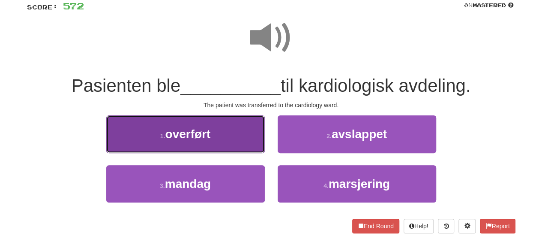
click at [197, 138] on span "overført" at bounding box center [187, 133] width 45 height 13
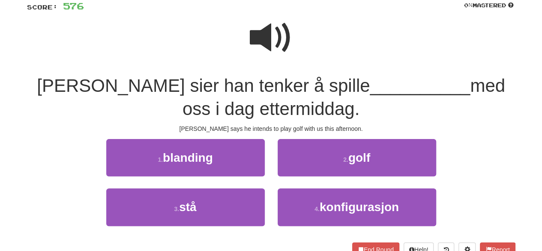
click at [260, 44] on span at bounding box center [271, 37] width 43 height 43
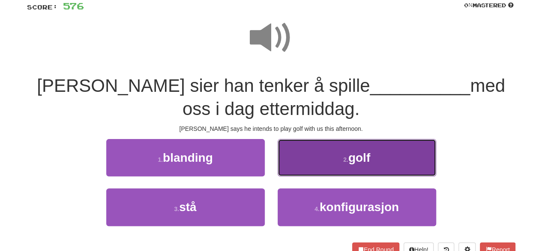
click at [328, 161] on button "2 . golf" at bounding box center [357, 157] width 158 height 37
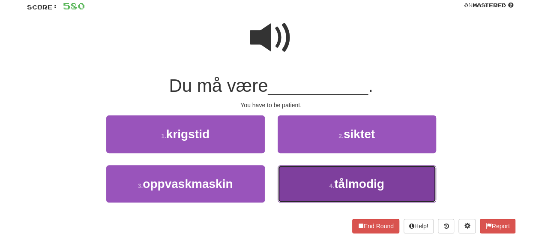
click at [304, 169] on button "4 . tålmodig" at bounding box center [357, 183] width 158 height 37
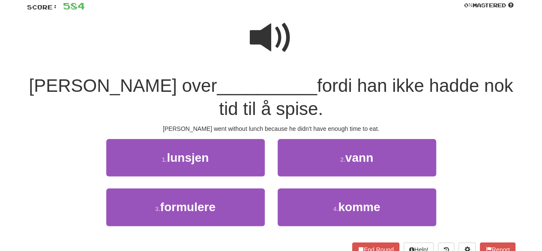
click at [278, 47] on span at bounding box center [271, 37] width 43 height 43
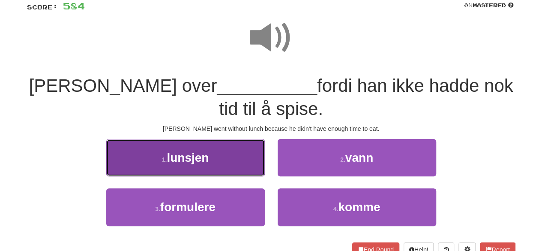
click at [206, 167] on button "1 . lunsjen" at bounding box center [185, 157] width 158 height 37
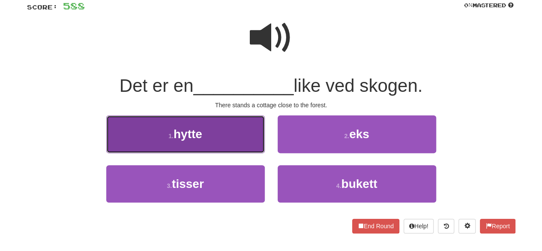
click at [208, 146] on button "1 . hytte" at bounding box center [185, 133] width 158 height 37
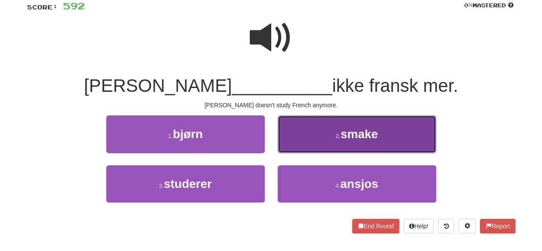
click at [317, 137] on button "2 . smake" at bounding box center [357, 133] width 158 height 37
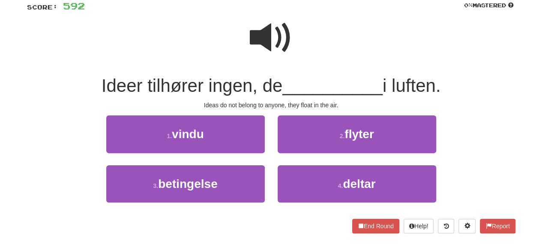
click at [269, 24] on span at bounding box center [271, 37] width 43 height 43
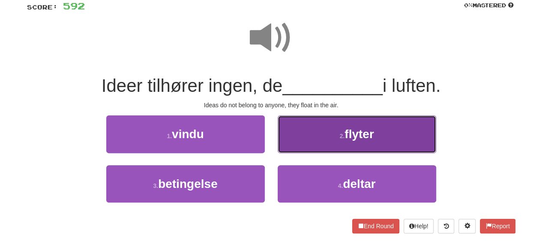
click at [324, 128] on button "2 . flyter" at bounding box center [357, 133] width 158 height 37
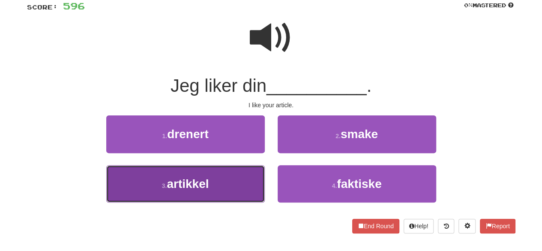
click at [227, 175] on button "3 . artikkel" at bounding box center [185, 183] width 158 height 37
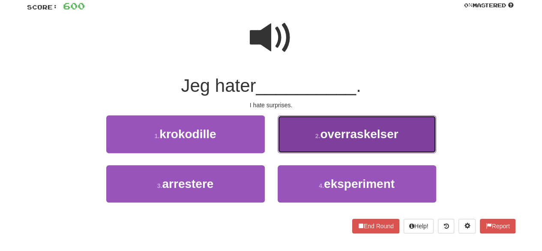
click at [314, 143] on button "2 . overraskelser" at bounding box center [357, 133] width 158 height 37
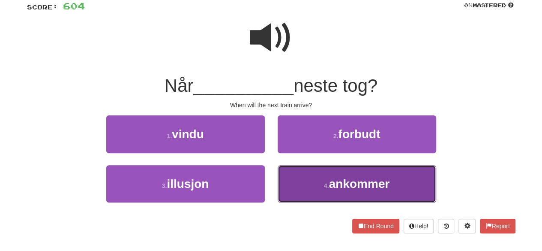
click at [331, 177] on span "ankommer" at bounding box center [359, 183] width 61 height 13
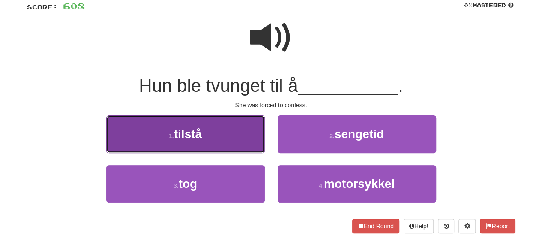
click at [227, 119] on button "1 . tilstå" at bounding box center [185, 133] width 158 height 37
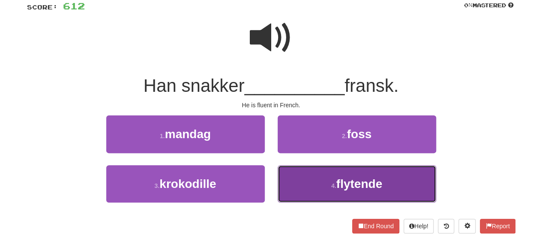
click at [331, 196] on button "4 . flytende" at bounding box center [357, 183] width 158 height 37
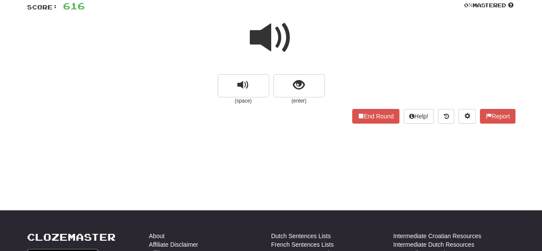
scroll to position [0, 0]
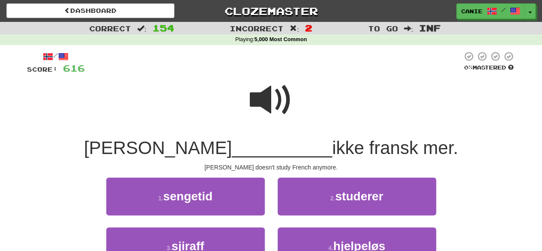
click at [246, 88] on div at bounding box center [271, 105] width 488 height 61
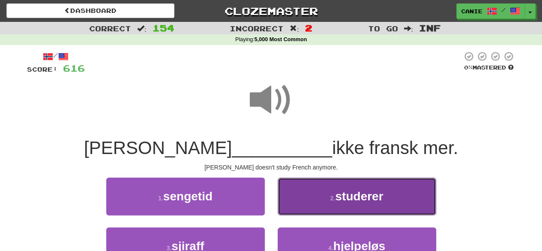
click at [349, 195] on span "studerer" at bounding box center [359, 195] width 48 height 13
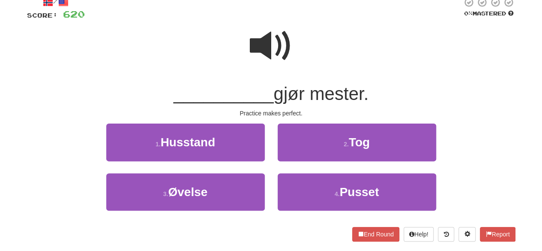
scroll to position [55, 0]
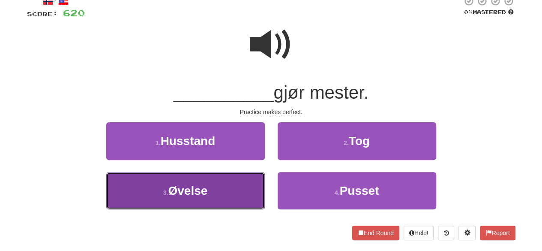
click at [238, 200] on button "3 . Øvelse" at bounding box center [185, 190] width 158 height 37
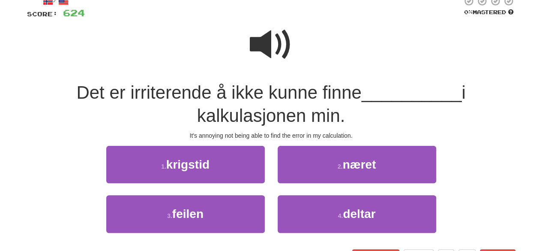
click at [272, 33] on span at bounding box center [271, 44] width 43 height 43
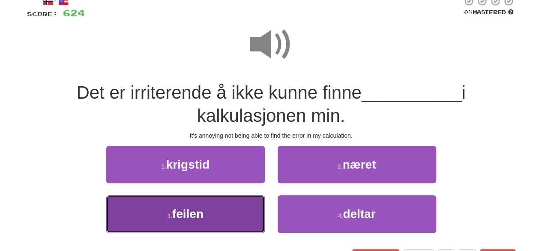
click at [250, 209] on button "3 . feilen" at bounding box center [185, 213] width 158 height 37
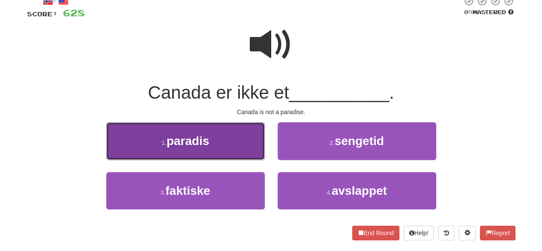
click at [227, 152] on button "1 . paradis" at bounding box center [185, 140] width 158 height 37
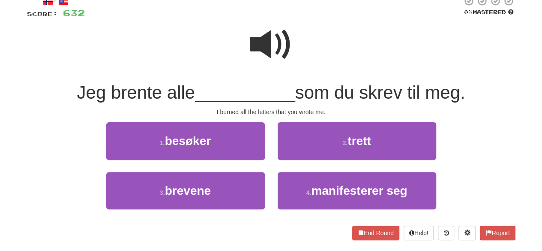
click at [266, 61] on span at bounding box center [271, 44] width 43 height 43
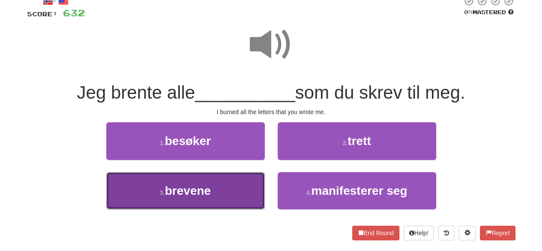
click at [234, 197] on button "3 . brevene" at bounding box center [185, 190] width 158 height 37
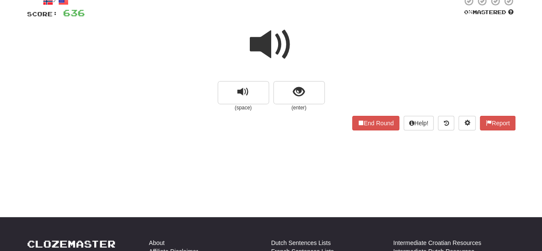
click at [281, 57] on span at bounding box center [271, 44] width 43 height 43
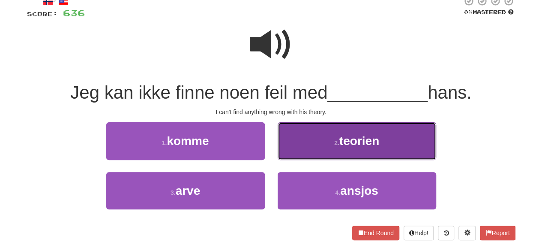
click at [329, 146] on button "2 . teorien" at bounding box center [357, 140] width 158 height 37
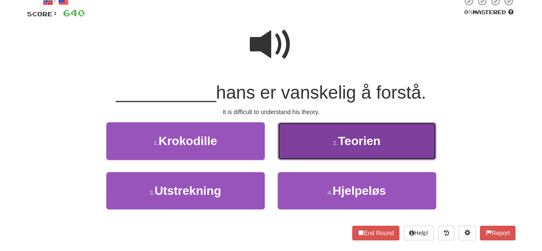
click at [315, 142] on button "2 . Teorien" at bounding box center [357, 140] width 158 height 37
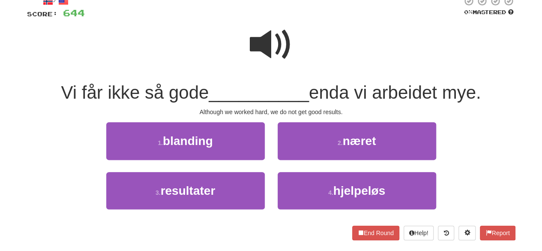
click at [275, 44] on span at bounding box center [271, 44] width 43 height 43
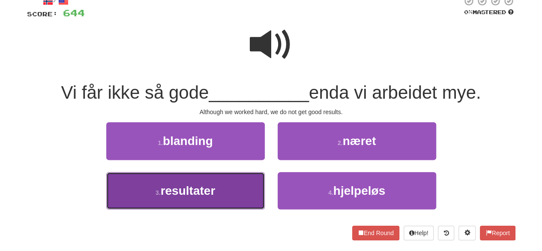
click at [218, 200] on button "3 . resultater" at bounding box center [185, 190] width 158 height 37
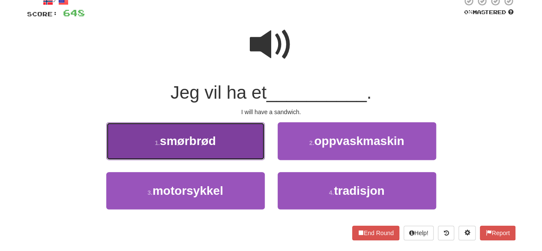
click at [206, 149] on button "1 . smørbrød" at bounding box center [185, 140] width 158 height 37
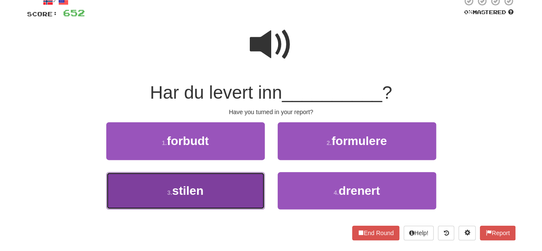
click at [231, 177] on button "3 . stilen" at bounding box center [185, 190] width 158 height 37
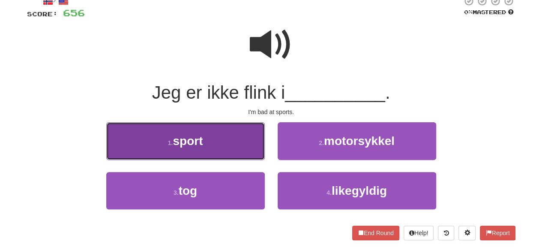
click at [218, 144] on button "1 . sport" at bounding box center [185, 140] width 158 height 37
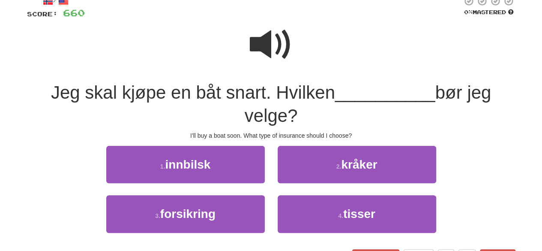
click at [278, 38] on span at bounding box center [271, 44] width 43 height 43
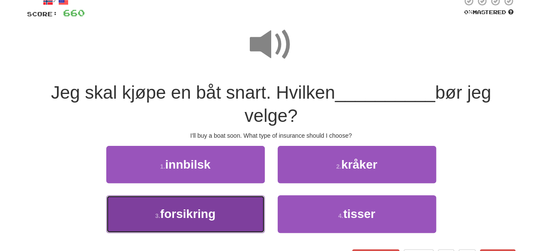
click at [217, 218] on button "3 . forsikring" at bounding box center [185, 213] width 158 height 37
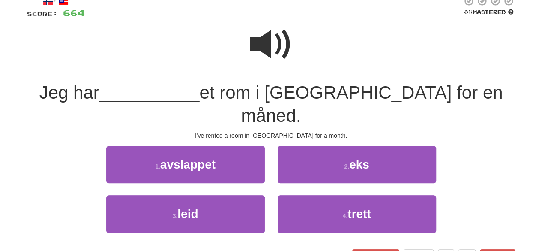
click at [284, 44] on span at bounding box center [271, 44] width 43 height 43
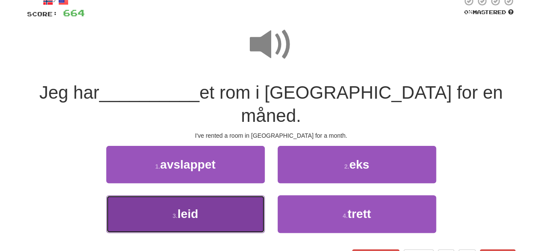
click at [202, 198] on button "3 . leid" at bounding box center [185, 213] width 158 height 37
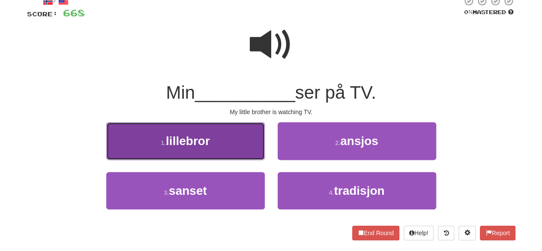
click at [197, 135] on span "lillebror" at bounding box center [188, 140] width 44 height 13
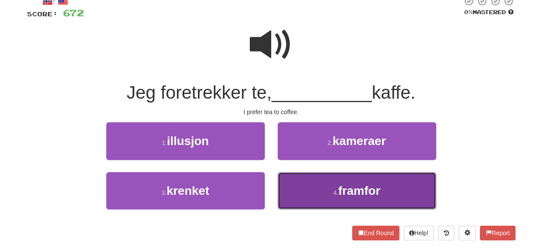
click at [305, 185] on button "4 . framfor" at bounding box center [357, 190] width 158 height 37
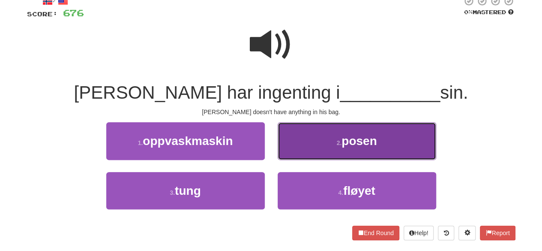
click at [302, 151] on button "2 . posen" at bounding box center [357, 140] width 158 height 37
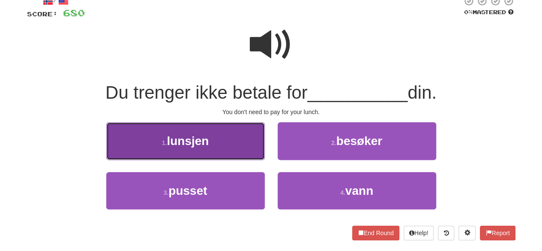
click at [245, 145] on button "1 . lunsjen" at bounding box center [185, 140] width 158 height 37
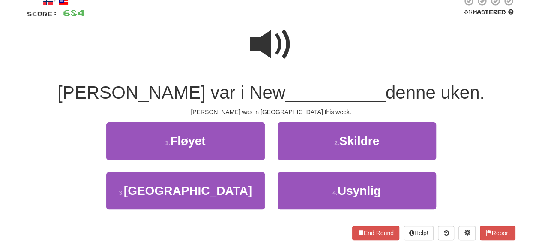
click at [284, 54] on span at bounding box center [271, 44] width 43 height 43
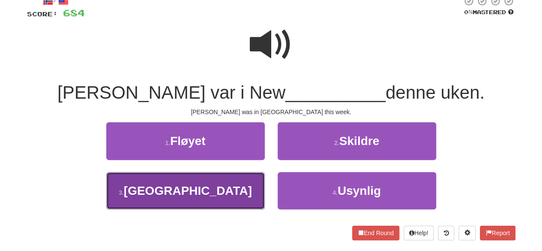
click at [222, 207] on button "3 . Orleans" at bounding box center [185, 190] width 158 height 37
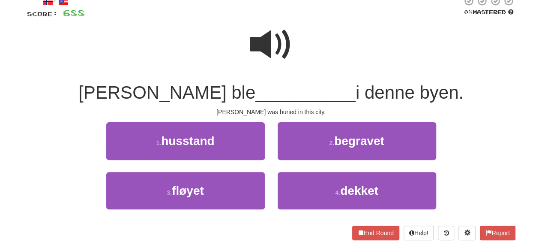
click at [278, 42] on span at bounding box center [271, 44] width 43 height 43
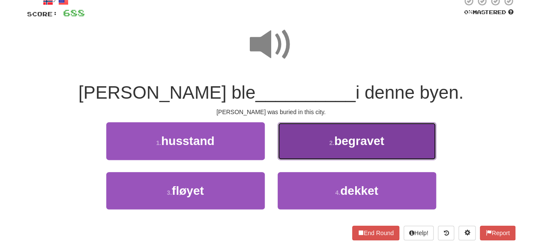
click at [344, 150] on button "2 . begravet" at bounding box center [357, 140] width 158 height 37
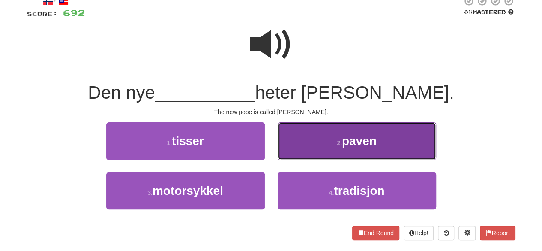
click at [310, 138] on button "2 . paven" at bounding box center [357, 140] width 158 height 37
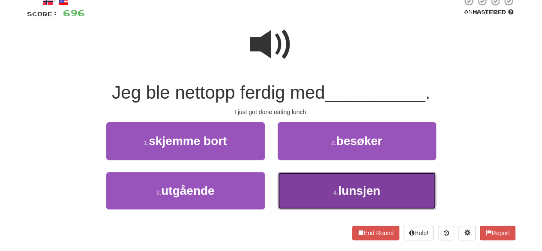
click at [308, 187] on button "4 . lunsjen" at bounding box center [357, 190] width 158 height 37
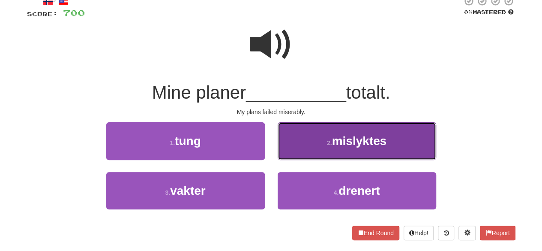
click at [321, 152] on button "2 . mislyktes" at bounding box center [357, 140] width 158 height 37
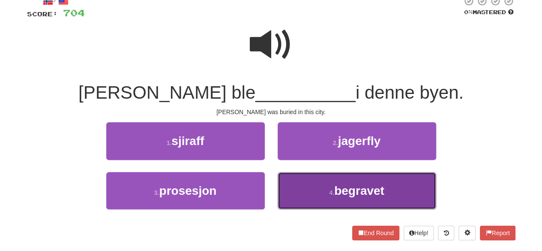
click at [320, 205] on button "4 . begravet" at bounding box center [357, 190] width 158 height 37
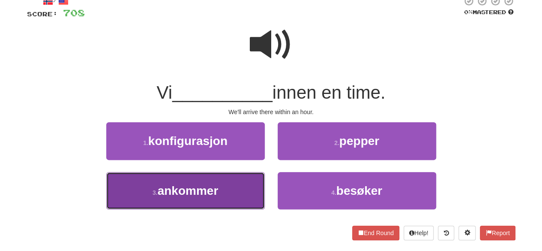
click at [219, 191] on button "3 . ankommer" at bounding box center [185, 190] width 158 height 37
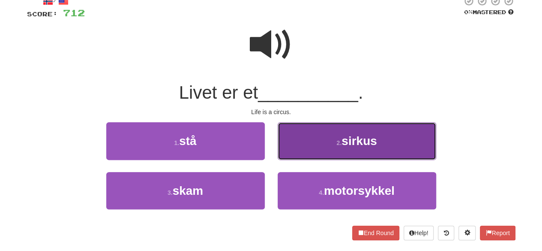
click at [305, 146] on button "2 . sirkus" at bounding box center [357, 140] width 158 height 37
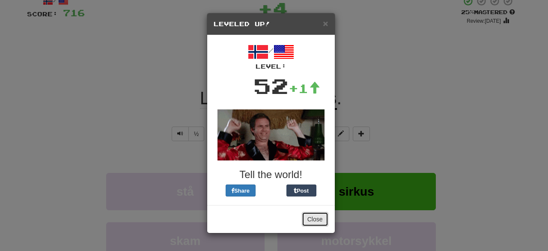
click at [308, 220] on button "Close" at bounding box center [315, 219] width 27 height 15
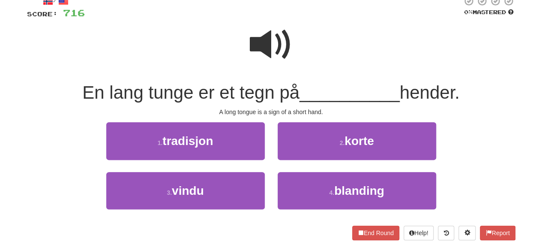
click at [284, 59] on span at bounding box center [271, 44] width 43 height 43
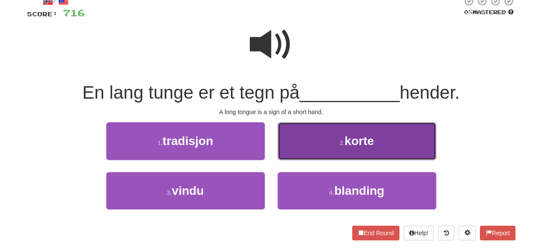
click at [329, 143] on button "2 . korte" at bounding box center [357, 140] width 158 height 37
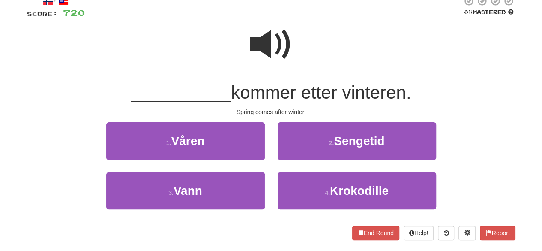
click at [224, 160] on div "1 . Våren" at bounding box center [185, 146] width 171 height 49
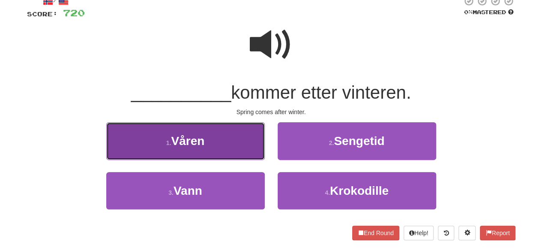
click at [222, 149] on button "1 . Våren" at bounding box center [185, 140] width 158 height 37
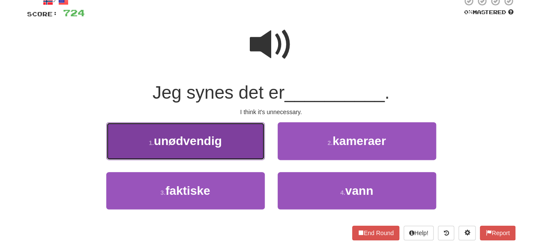
click at [223, 149] on button "1 . unødvendig" at bounding box center [185, 140] width 158 height 37
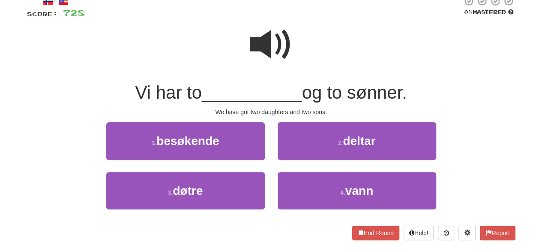
click at [266, 36] on span at bounding box center [271, 44] width 43 height 43
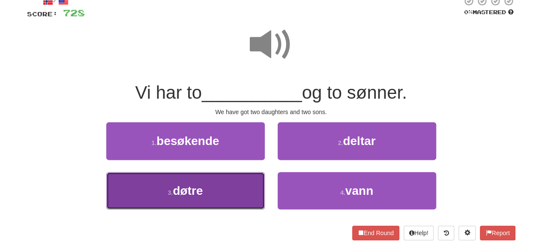
click at [215, 192] on button "3 . døtre" at bounding box center [185, 190] width 158 height 37
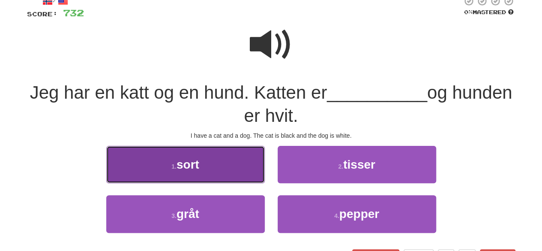
click at [249, 174] on button "1 . sort" at bounding box center [185, 164] width 158 height 37
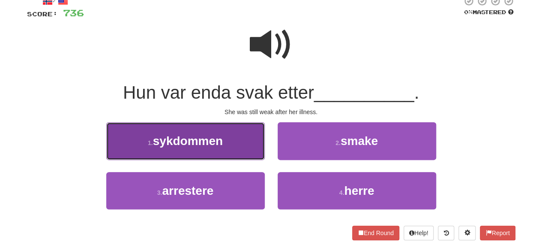
click at [257, 140] on button "1 . sykdommen" at bounding box center [185, 140] width 158 height 37
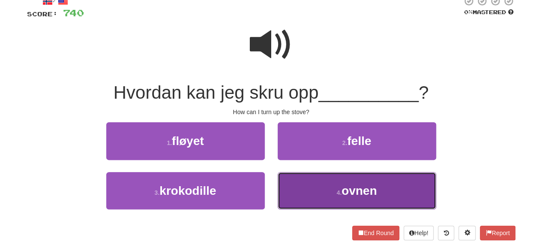
click at [314, 196] on button "4 . ovnen" at bounding box center [357, 190] width 158 height 37
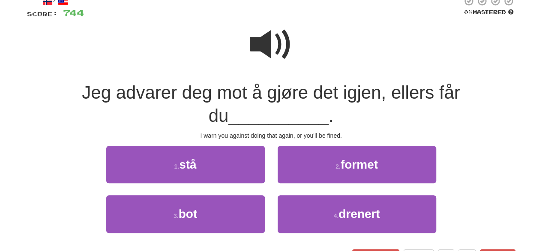
click at [278, 30] on span at bounding box center [271, 44] width 43 height 43
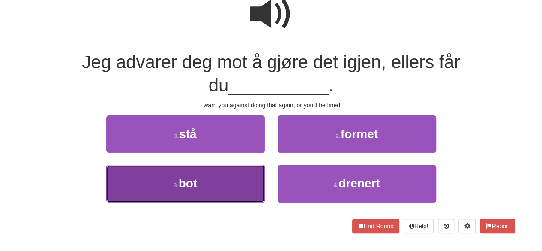
click at [245, 182] on button "3 . bot" at bounding box center [185, 182] width 158 height 37
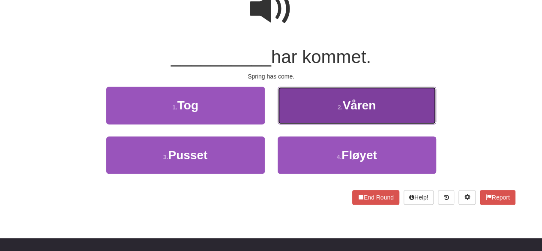
click at [346, 105] on span "Våren" at bounding box center [358, 105] width 33 height 13
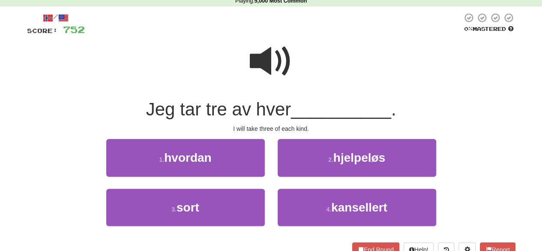
scroll to position [39, 0]
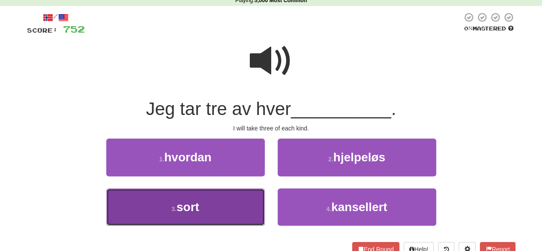
click at [239, 214] on button "3 . sort" at bounding box center [185, 206] width 158 height 37
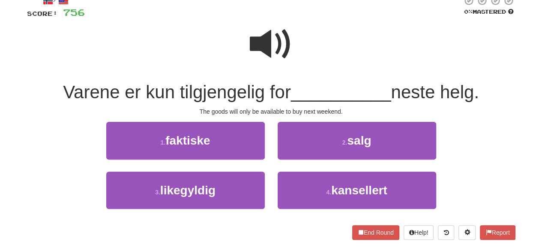
scroll to position [57, 0]
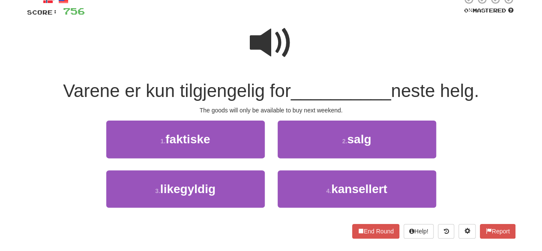
click at [287, 53] on span at bounding box center [271, 42] width 43 height 43
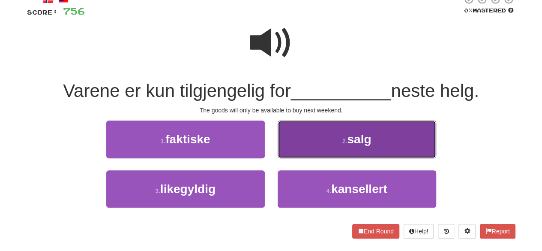
click at [320, 147] on button "2 . salg" at bounding box center [357, 138] width 158 height 37
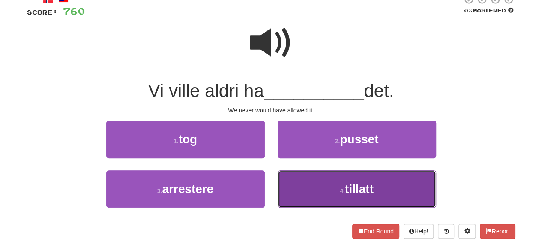
click at [322, 185] on button "4 . tillatt" at bounding box center [357, 188] width 158 height 37
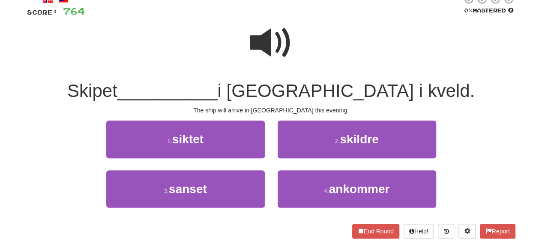
click at [212, 210] on div "3 . sanset" at bounding box center [185, 194] width 171 height 49
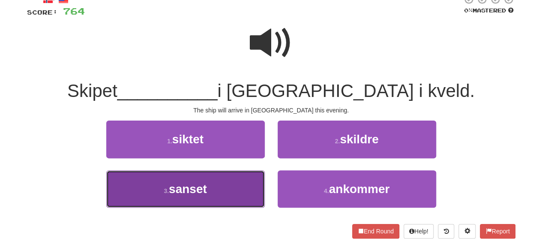
click at [211, 203] on button "3 . sanset" at bounding box center [185, 188] width 158 height 37
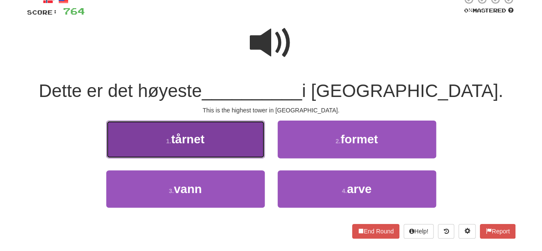
click at [207, 140] on button "1 . tårnet" at bounding box center [185, 138] width 158 height 37
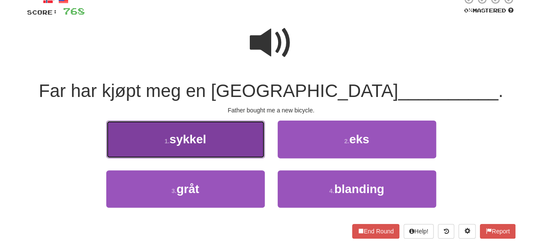
click at [230, 152] on button "1 . sykkel" at bounding box center [185, 138] width 158 height 37
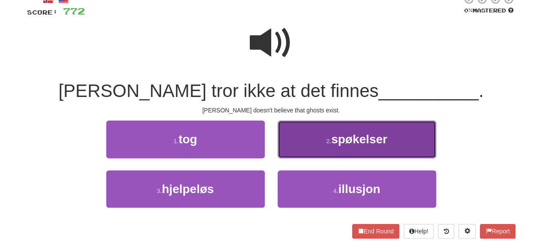
click at [306, 130] on button "2 . spøkelser" at bounding box center [357, 138] width 158 height 37
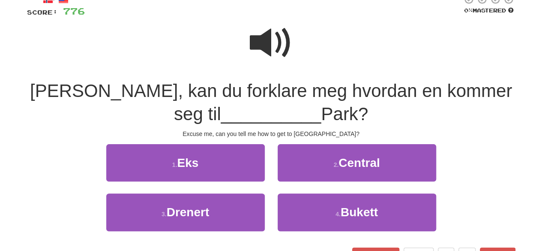
click at [285, 47] on span at bounding box center [271, 42] width 43 height 43
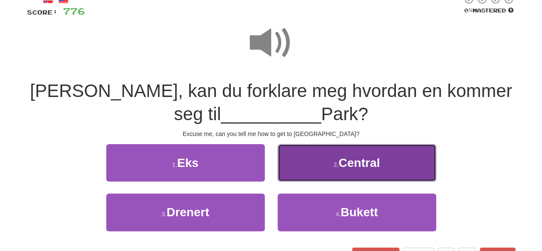
click at [333, 168] on button "2 . Central" at bounding box center [357, 162] width 158 height 37
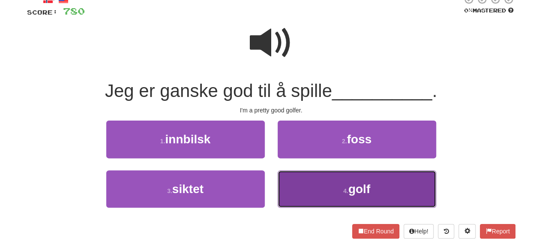
click at [349, 195] on button "4 . golf" at bounding box center [357, 188] width 158 height 37
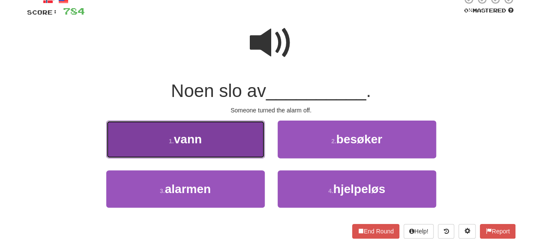
click at [229, 151] on button "1 . vann" at bounding box center [185, 138] width 158 height 37
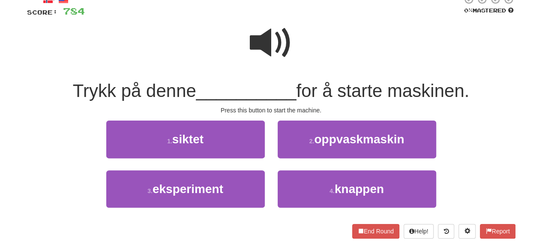
click at [265, 36] on span at bounding box center [271, 42] width 43 height 43
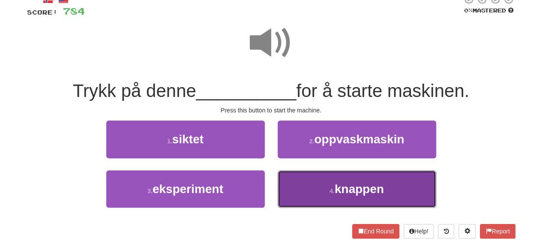
click at [297, 184] on button "4 . knappen" at bounding box center [357, 188] width 158 height 37
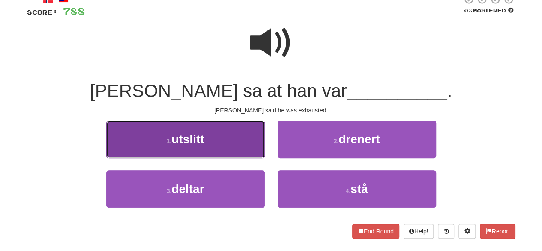
click at [218, 147] on button "1 . utslitt" at bounding box center [185, 138] width 158 height 37
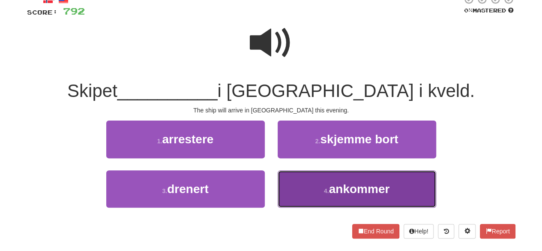
click at [322, 188] on button "4 . ankommer" at bounding box center [357, 188] width 158 height 37
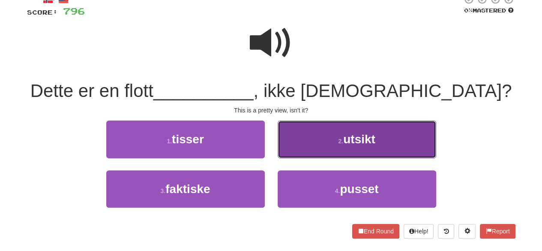
click at [306, 146] on button "2 . utsikt" at bounding box center [357, 138] width 158 height 37
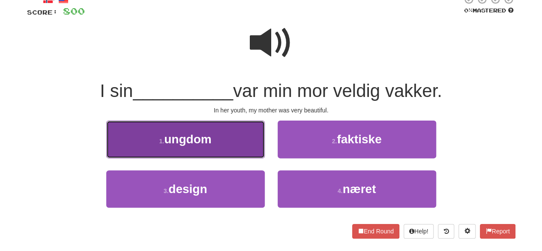
click at [213, 141] on button "1 . ungdom" at bounding box center [185, 138] width 158 height 37
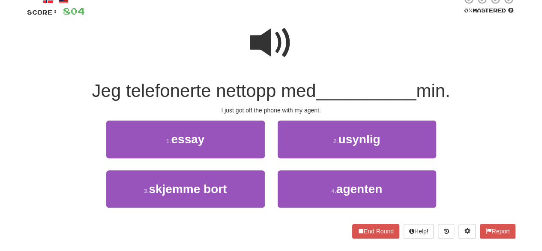
click at [283, 40] on span at bounding box center [271, 42] width 43 height 43
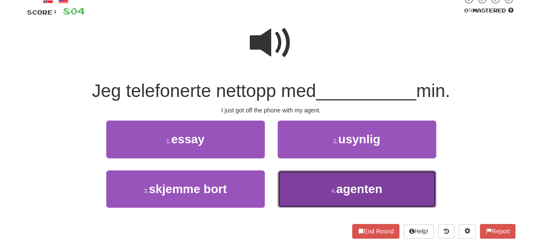
click at [313, 191] on button "4 . agenten" at bounding box center [357, 188] width 158 height 37
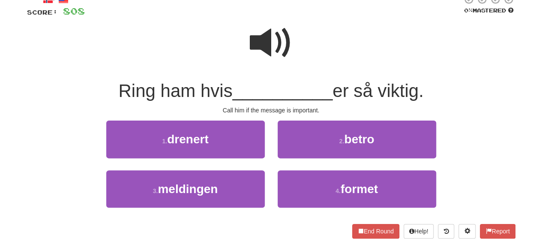
drag, startPoint x: 256, startPoint y: 66, endPoint x: 273, endPoint y: 44, distance: 27.7
click at [273, 44] on span at bounding box center [271, 42] width 43 height 43
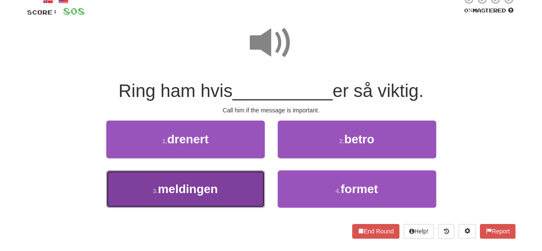
click at [223, 194] on button "3 . meldingen" at bounding box center [185, 188] width 158 height 37
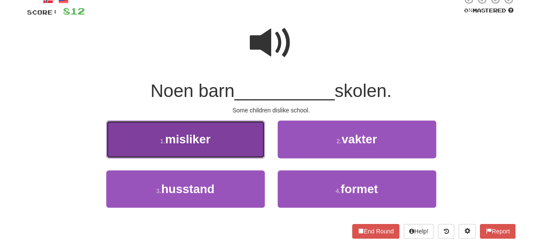
click at [218, 137] on button "1 . misliker" at bounding box center [185, 138] width 158 height 37
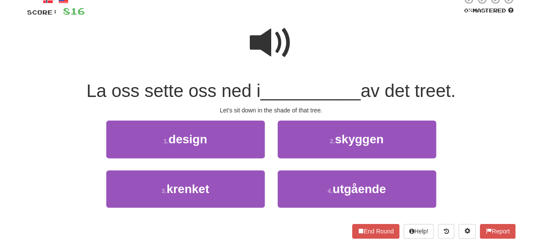
click at [276, 48] on span at bounding box center [271, 42] width 43 height 43
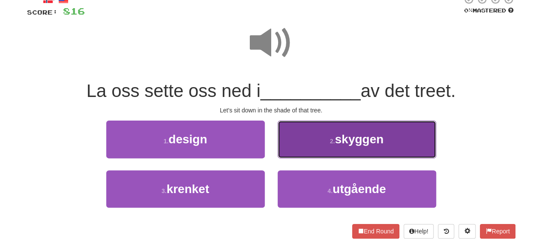
click at [326, 141] on button "2 . skyggen" at bounding box center [357, 138] width 158 height 37
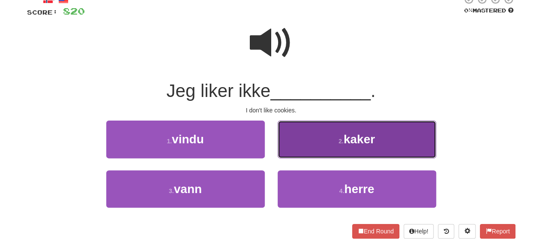
click at [321, 154] on button "2 . kaker" at bounding box center [357, 138] width 158 height 37
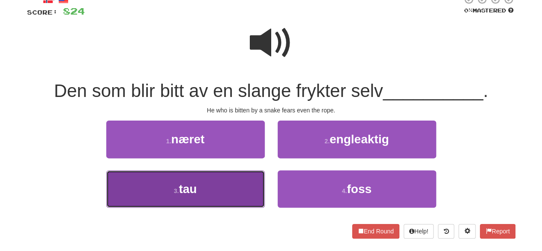
click at [225, 194] on button "3 . tau" at bounding box center [185, 188] width 158 height 37
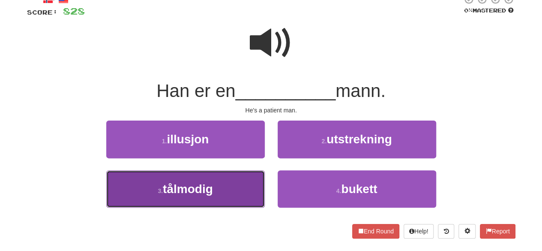
click at [243, 188] on button "3 . tålmodig" at bounding box center [185, 188] width 158 height 37
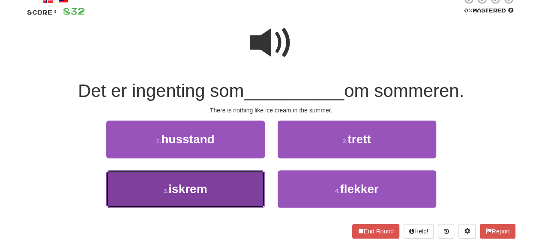
click at [224, 200] on button "3 . iskrem" at bounding box center [185, 188] width 158 height 37
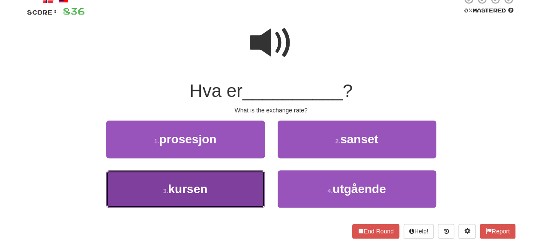
click at [230, 192] on button "3 . kursen" at bounding box center [185, 188] width 158 height 37
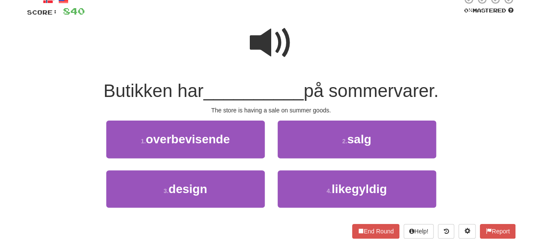
click at [276, 38] on span at bounding box center [271, 42] width 43 height 43
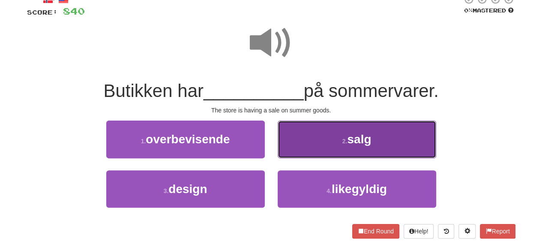
click at [326, 139] on button "2 . salg" at bounding box center [357, 138] width 158 height 37
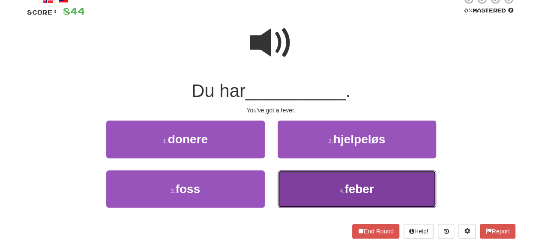
click at [324, 187] on button "4 . feber" at bounding box center [357, 188] width 158 height 37
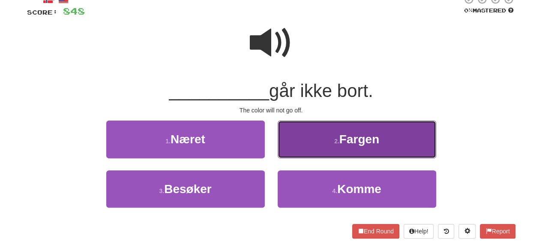
click at [343, 150] on button "2 . Fargen" at bounding box center [357, 138] width 158 height 37
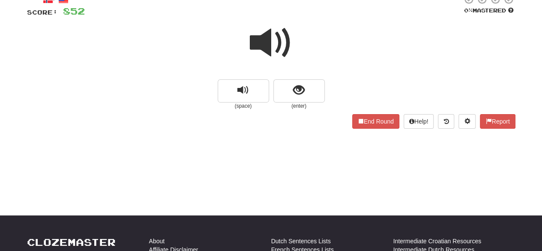
click at [269, 48] on span at bounding box center [271, 42] width 43 height 43
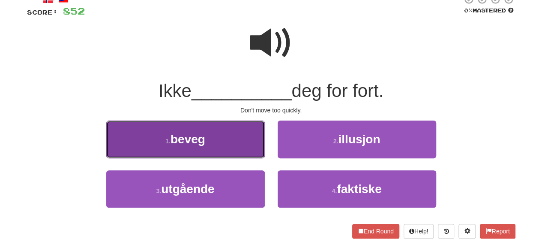
click at [224, 137] on button "1 . beveg" at bounding box center [185, 138] width 158 height 37
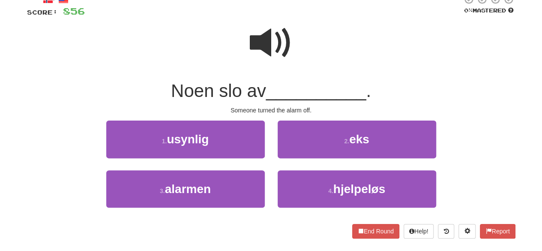
click at [278, 44] on span at bounding box center [271, 42] width 43 height 43
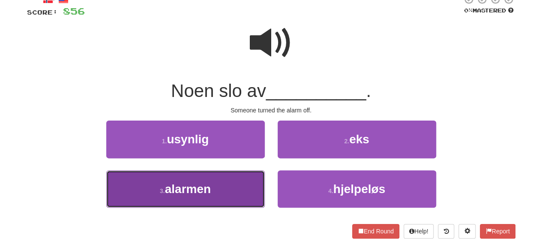
click at [230, 191] on button "3 . alarmen" at bounding box center [185, 188] width 158 height 37
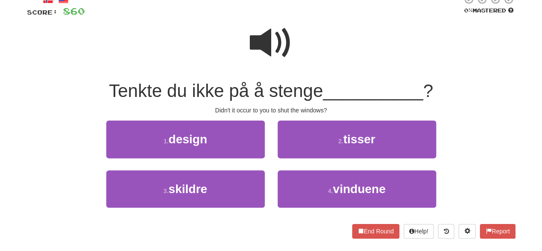
click at [277, 36] on span at bounding box center [271, 42] width 43 height 43
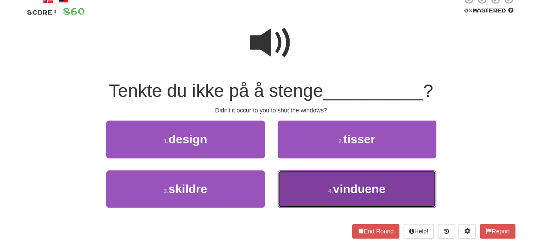
click at [320, 189] on button "4 . vinduene" at bounding box center [357, 188] width 158 height 37
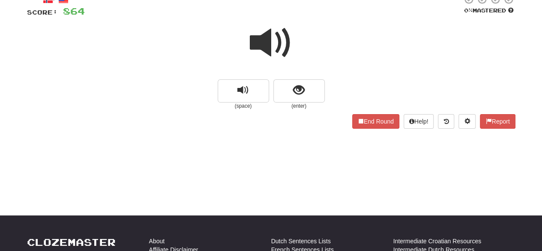
click at [272, 36] on span at bounding box center [271, 42] width 43 height 43
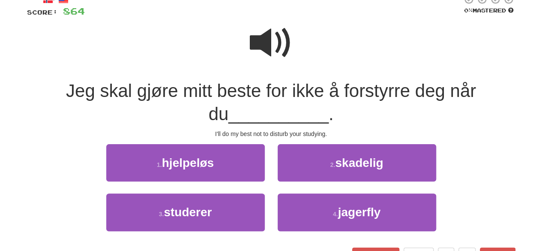
click at [281, 44] on span at bounding box center [271, 42] width 43 height 43
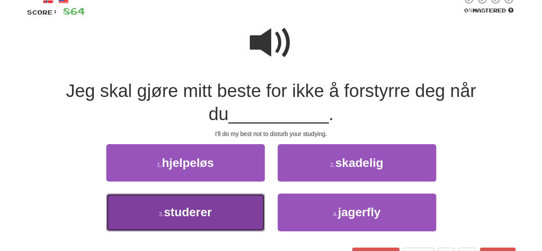
click at [217, 210] on button "3 . studerer" at bounding box center [185, 211] width 158 height 37
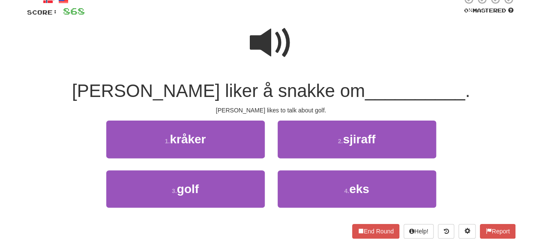
click at [267, 36] on span at bounding box center [271, 42] width 43 height 43
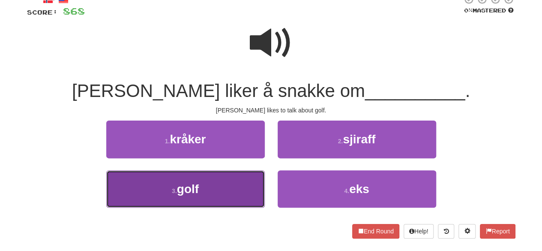
click at [217, 185] on button "3 . golf" at bounding box center [185, 188] width 158 height 37
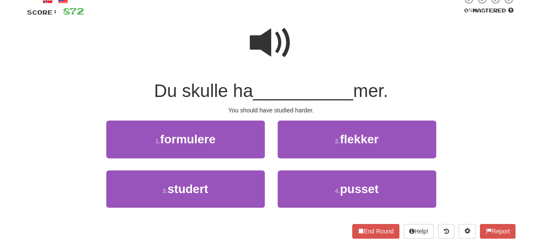
click at [275, 42] on span at bounding box center [271, 42] width 43 height 43
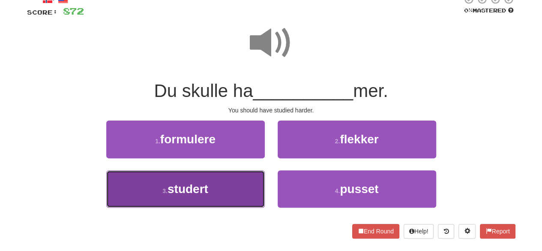
click at [230, 201] on button "3 . studert" at bounding box center [185, 188] width 158 height 37
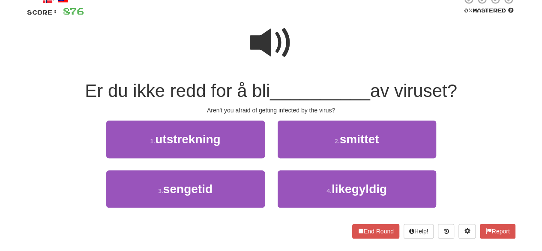
click at [276, 36] on span at bounding box center [271, 42] width 43 height 43
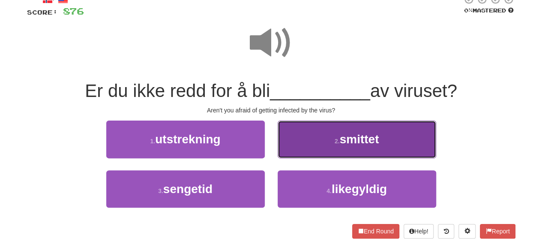
click at [314, 151] on button "2 . smittet" at bounding box center [357, 138] width 158 height 37
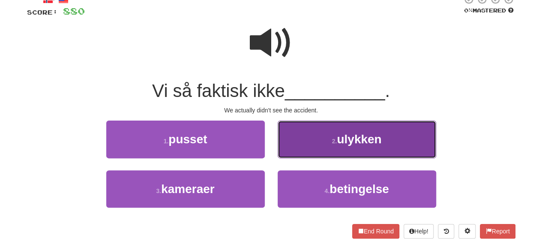
click at [309, 150] on button "2 . ulykken" at bounding box center [357, 138] width 158 height 37
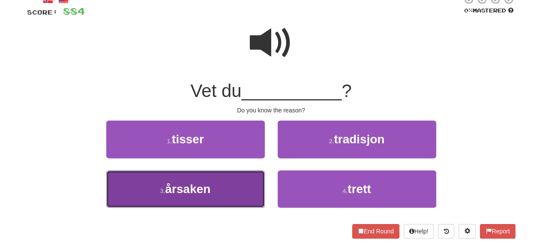
click at [212, 187] on button "3 . årsaken" at bounding box center [185, 188] width 158 height 37
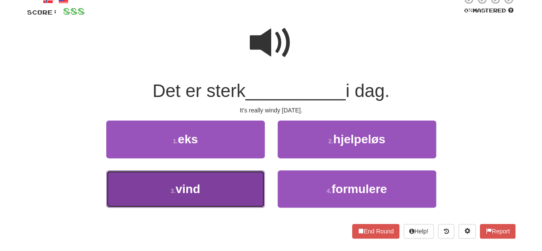
click at [221, 200] on button "3 . vind" at bounding box center [185, 188] width 158 height 37
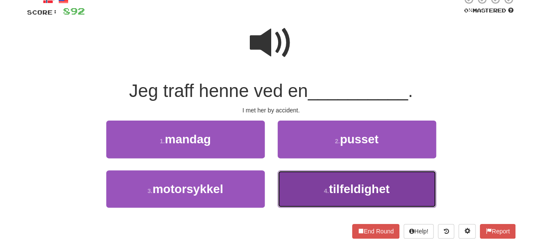
click at [317, 190] on button "4 . tilfeldighet" at bounding box center [357, 188] width 158 height 37
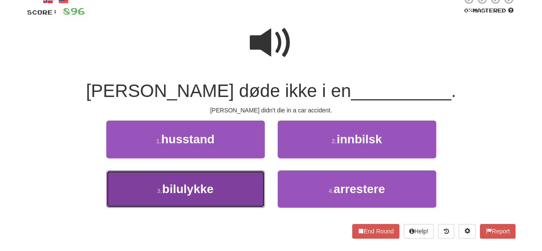
click at [219, 191] on button "3 . bilulykke" at bounding box center [185, 188] width 158 height 37
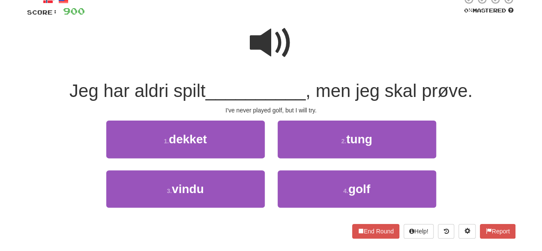
click at [271, 50] on span at bounding box center [271, 42] width 43 height 43
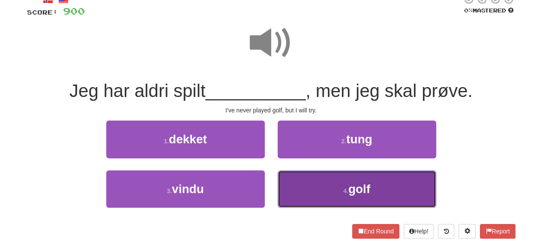
click at [319, 201] on button "4 . golf" at bounding box center [357, 188] width 158 height 37
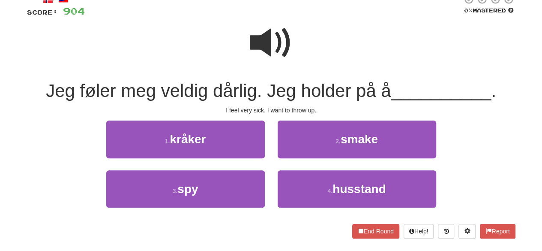
click at [268, 36] on span at bounding box center [271, 42] width 43 height 43
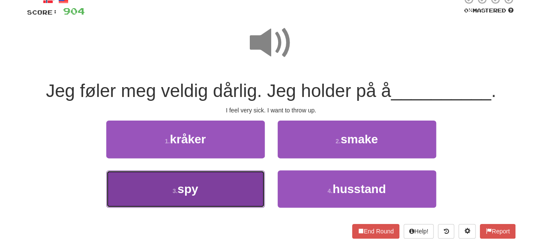
click at [219, 186] on button "3 . spy" at bounding box center [185, 188] width 158 height 37
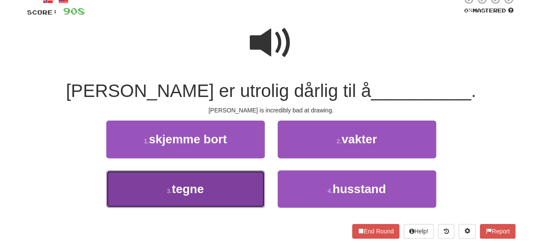
click at [230, 198] on button "3 . tegne" at bounding box center [185, 188] width 158 height 37
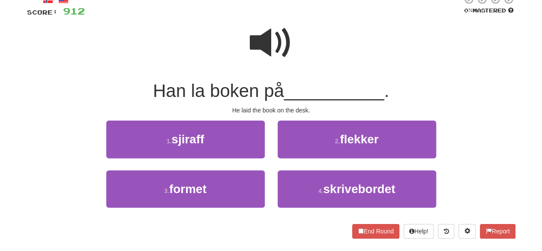
click at [276, 30] on span at bounding box center [271, 42] width 43 height 43
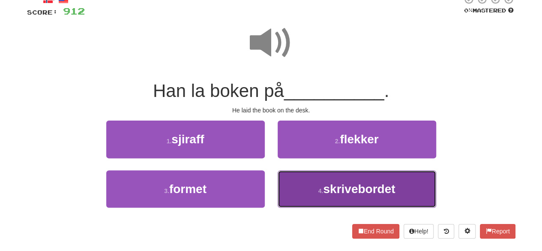
click at [316, 186] on button "4 . skrivebordet" at bounding box center [357, 188] width 158 height 37
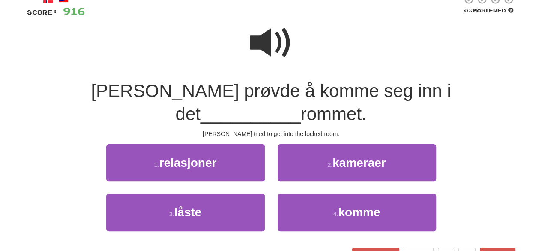
click at [272, 43] on span at bounding box center [271, 42] width 43 height 43
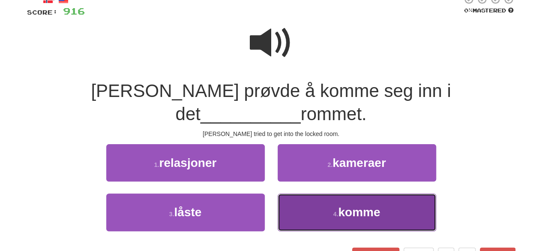
click at [308, 195] on button "4 . komme" at bounding box center [357, 211] width 158 height 37
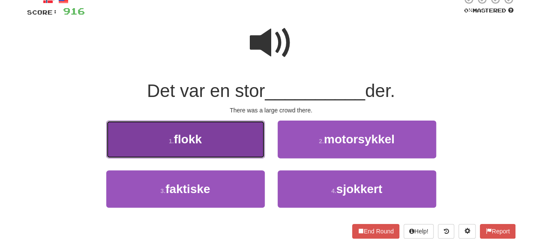
click at [238, 152] on button "1 . flokk" at bounding box center [185, 138] width 158 height 37
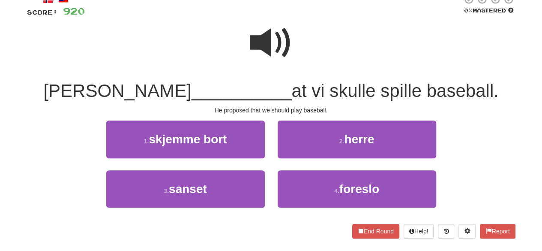
click at [266, 42] on span at bounding box center [271, 42] width 43 height 43
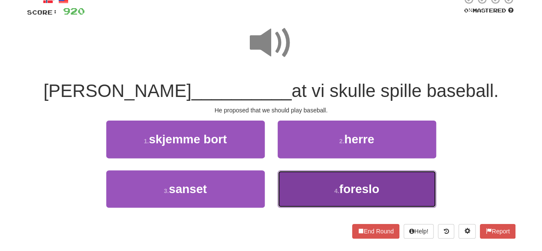
click at [324, 197] on button "4 . foreslo" at bounding box center [357, 188] width 158 height 37
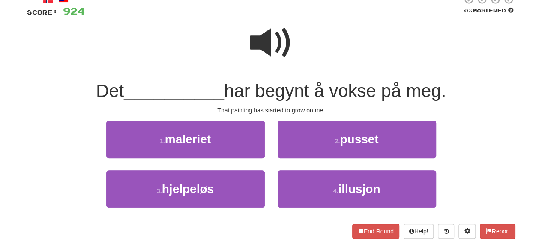
click at [275, 46] on span at bounding box center [271, 42] width 43 height 43
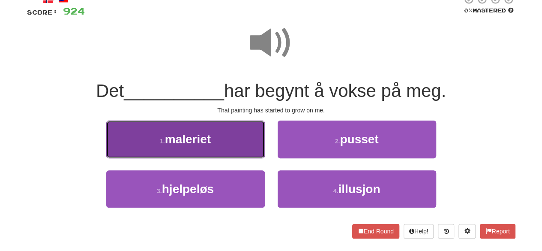
click at [235, 151] on button "1 . maleriet" at bounding box center [185, 138] width 158 height 37
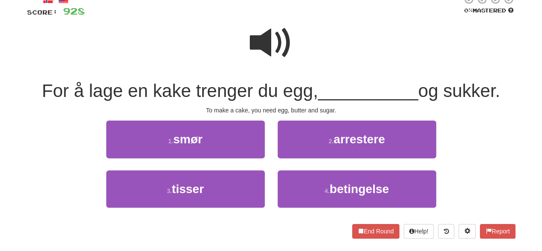
click at [260, 36] on span at bounding box center [271, 42] width 43 height 43
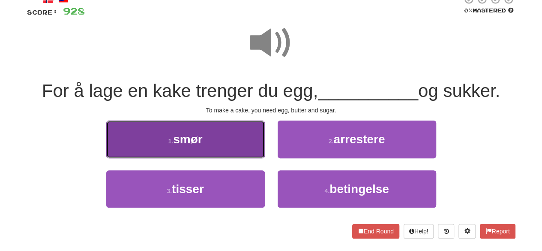
click at [231, 148] on button "1 . smør" at bounding box center [185, 138] width 158 height 37
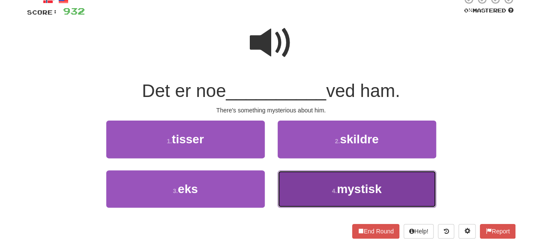
click at [331, 180] on button "4 . mystisk" at bounding box center [357, 188] width 158 height 37
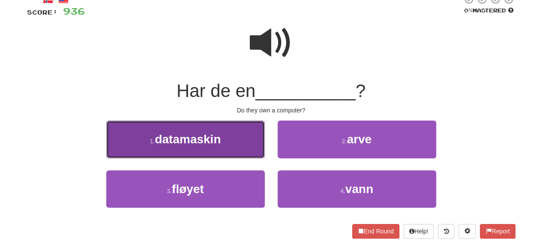
click at [219, 143] on span "datamaskin" at bounding box center [188, 138] width 66 height 13
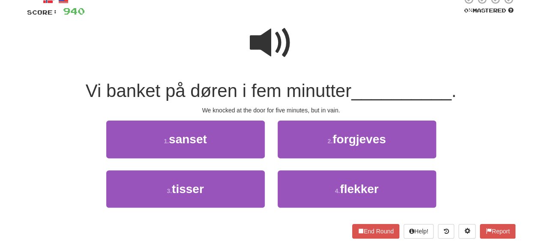
click at [263, 51] on span at bounding box center [271, 42] width 43 height 43
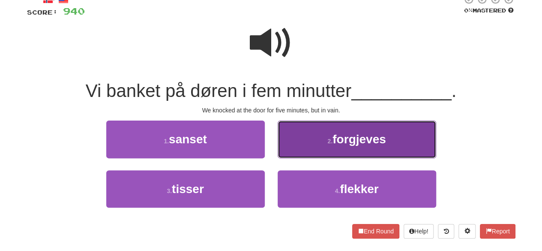
click at [322, 151] on button "2 . forgjeves" at bounding box center [357, 138] width 158 height 37
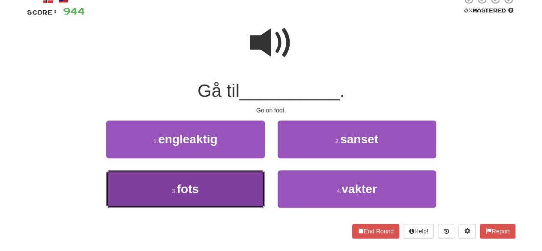
click at [209, 187] on button "3 . fots" at bounding box center [185, 188] width 158 height 37
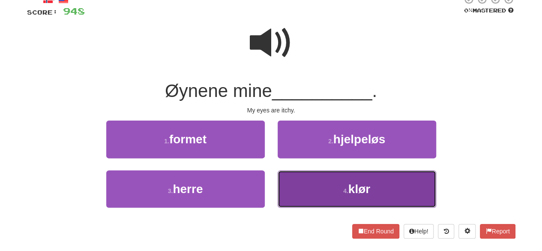
click at [341, 191] on button "4 . klør" at bounding box center [357, 188] width 158 height 37
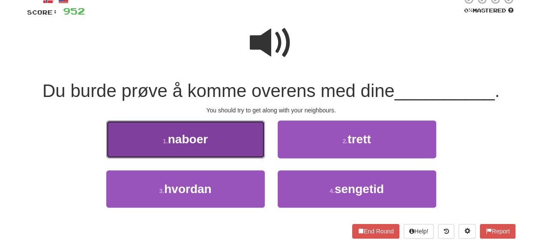
click at [227, 142] on button "1 . naboer" at bounding box center [185, 138] width 158 height 37
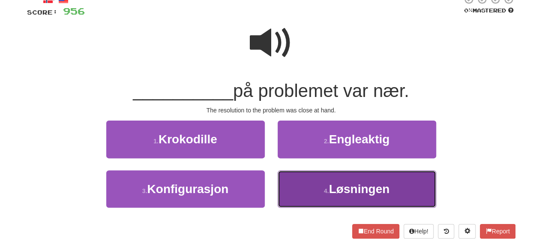
click at [316, 191] on button "4 . Løsningen" at bounding box center [357, 188] width 158 height 37
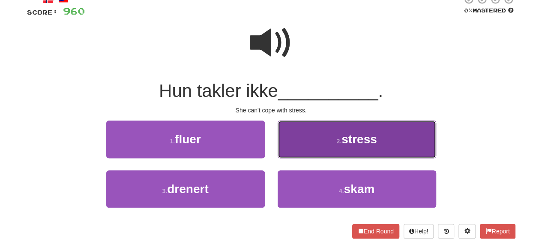
click at [316, 149] on button "2 . stress" at bounding box center [357, 138] width 158 height 37
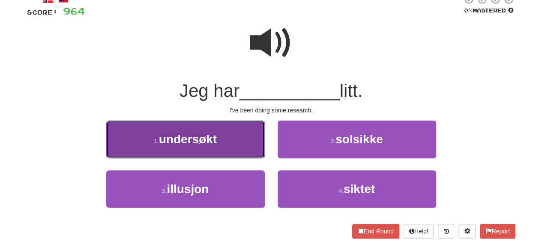
click at [222, 149] on button "1 . undersøkt" at bounding box center [185, 138] width 158 height 37
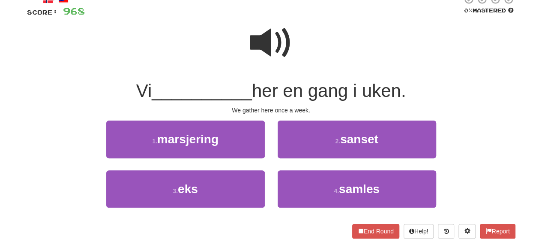
click at [270, 54] on span at bounding box center [271, 42] width 43 height 43
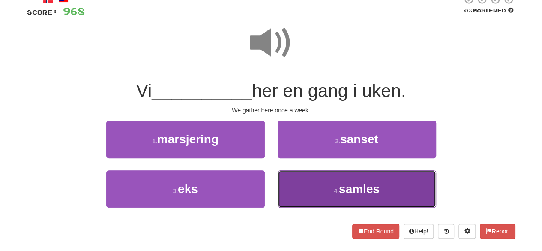
click at [331, 185] on button "4 . samles" at bounding box center [357, 188] width 158 height 37
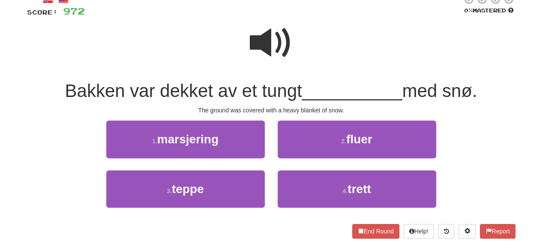
click at [269, 51] on span at bounding box center [271, 42] width 43 height 43
click at [265, 48] on span at bounding box center [271, 42] width 43 height 43
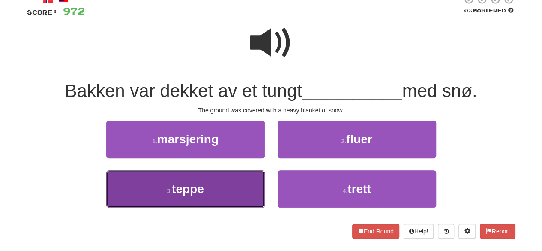
click at [232, 197] on button "3 . teppe" at bounding box center [185, 188] width 158 height 37
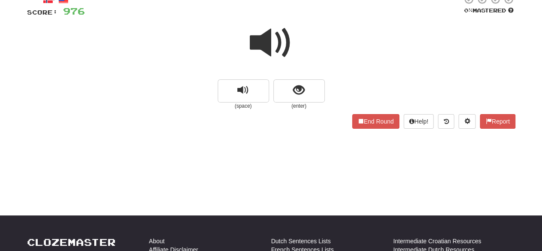
click at [269, 45] on span at bounding box center [271, 42] width 43 height 43
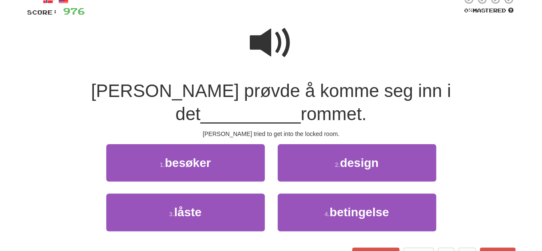
click at [264, 48] on span at bounding box center [271, 42] width 43 height 43
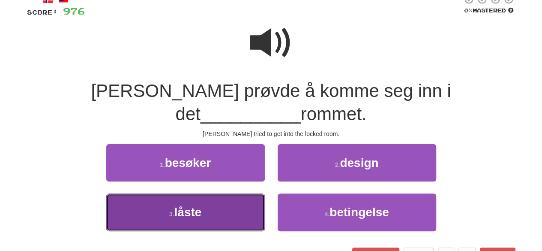
click at [224, 193] on button "3 . låste" at bounding box center [185, 211] width 158 height 37
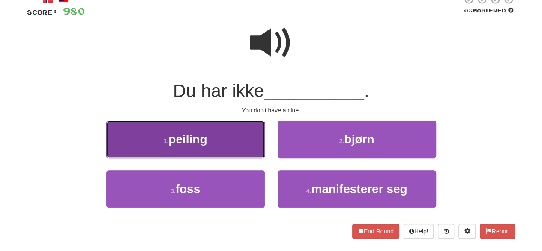
click at [215, 140] on button "1 . peiling" at bounding box center [185, 138] width 158 height 37
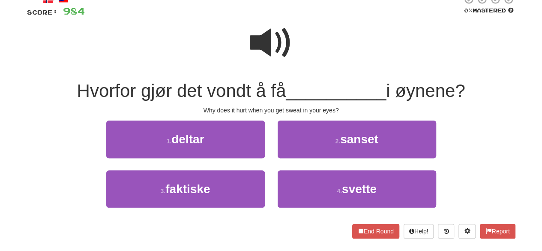
click at [276, 31] on span at bounding box center [271, 42] width 43 height 43
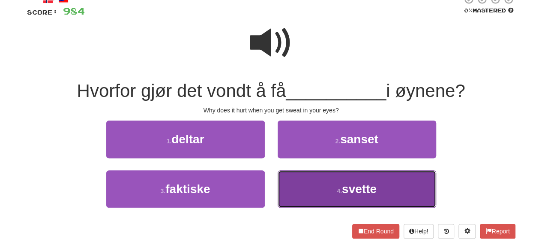
click at [313, 193] on button "4 . svette" at bounding box center [357, 188] width 158 height 37
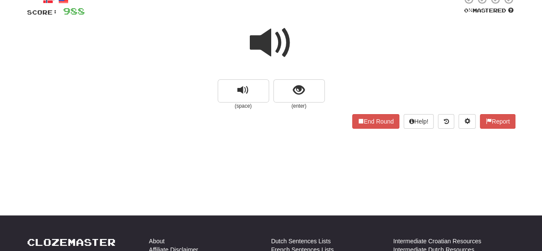
click at [294, 51] on div at bounding box center [271, 48] width 488 height 61
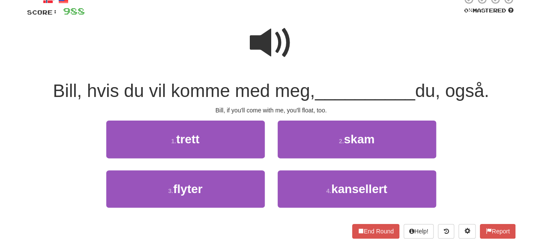
click at [262, 45] on span at bounding box center [271, 42] width 43 height 43
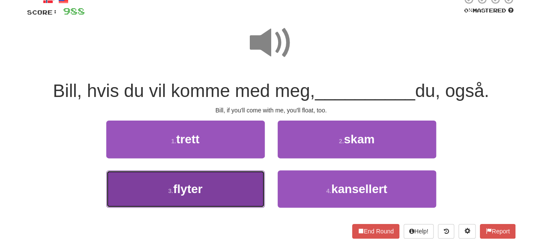
click at [248, 203] on button "3 . flyter" at bounding box center [185, 188] width 158 height 37
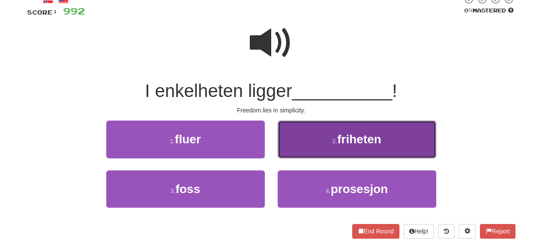
click at [332, 138] on small "2 ." at bounding box center [334, 140] width 5 height 7
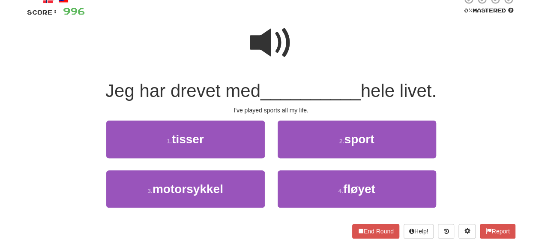
click at [259, 46] on span at bounding box center [271, 42] width 43 height 43
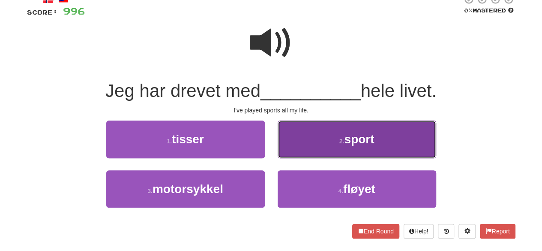
click at [309, 133] on button "2 . sport" at bounding box center [357, 138] width 158 height 37
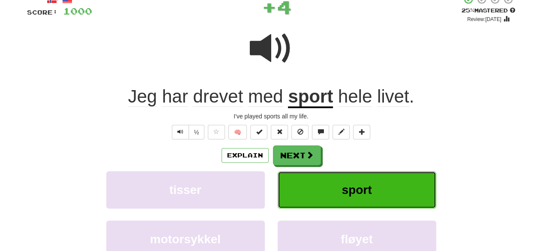
scroll to position [0, 0]
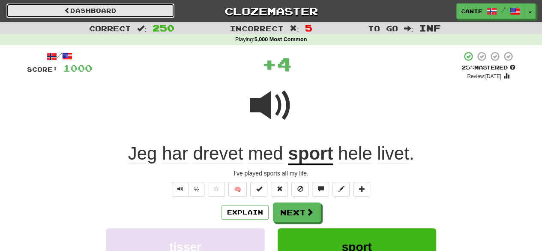
click at [84, 11] on link "Dashboard" at bounding box center [90, 10] width 168 height 15
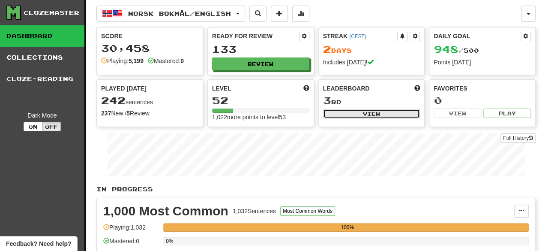
click at [388, 111] on button "View" at bounding box center [371, 113] width 97 height 9
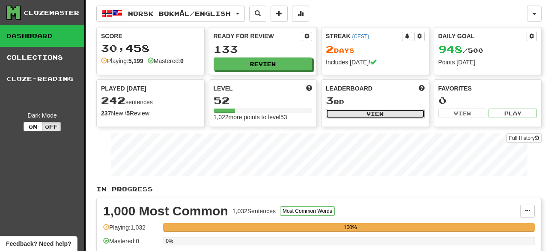
select select "**********"
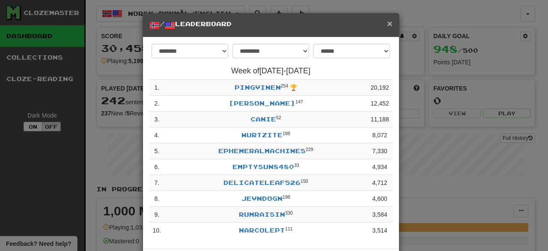
click at [387, 23] on span "×" at bounding box center [389, 23] width 5 height 10
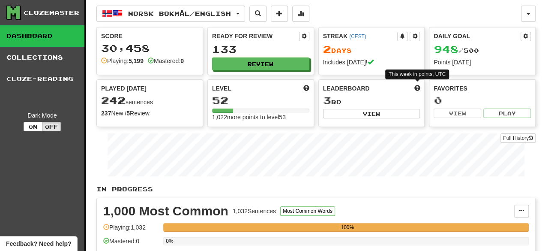
click at [416, 85] on span at bounding box center [417, 88] width 6 height 6
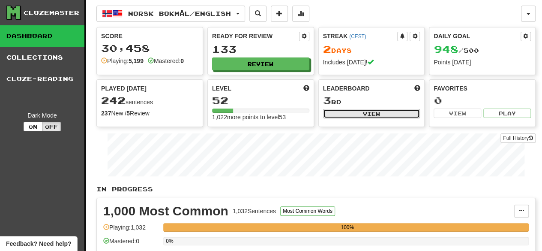
click at [376, 113] on button "View" at bounding box center [371, 113] width 97 height 9
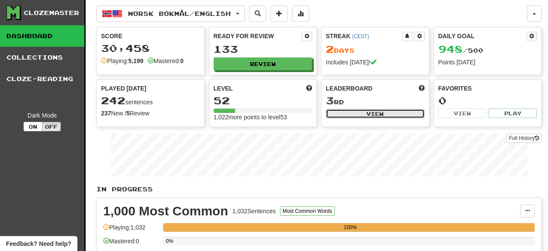
select select "**********"
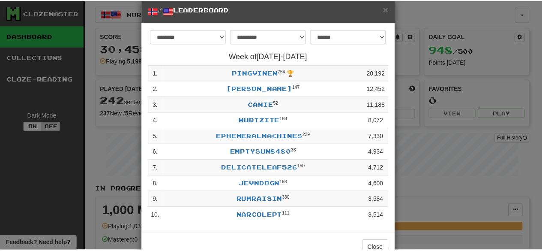
scroll to position [12, 0]
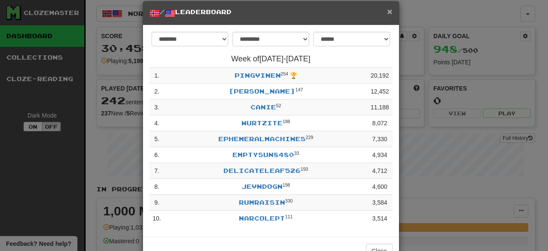
click at [387, 11] on span "×" at bounding box center [389, 11] width 5 height 10
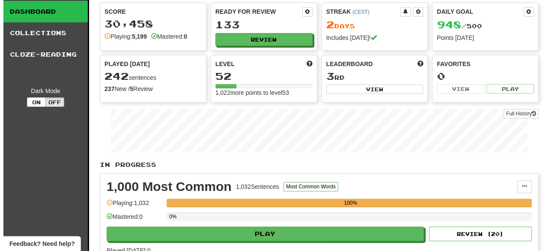
scroll to position [0, 0]
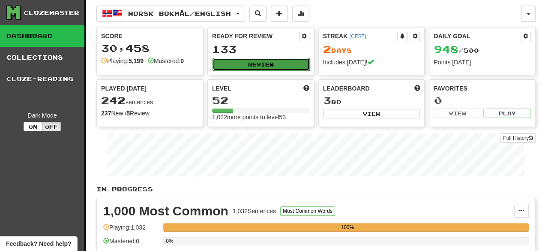
click at [297, 60] on button "Review" at bounding box center [260, 64] width 97 height 13
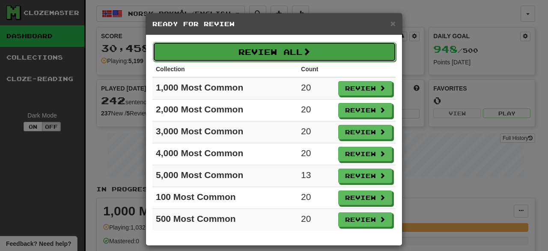
click at [293, 54] on button "Review All" at bounding box center [274, 52] width 243 height 20
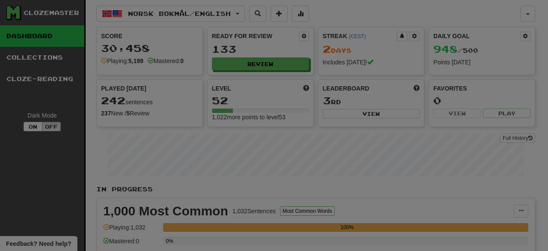
select select "********"
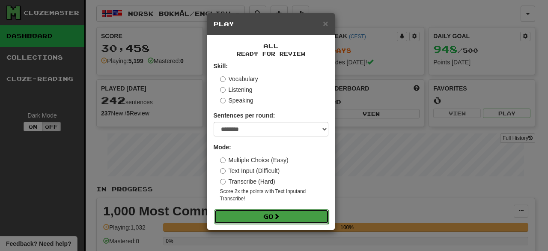
click at [277, 221] on button "Go" at bounding box center [271, 216] width 115 height 15
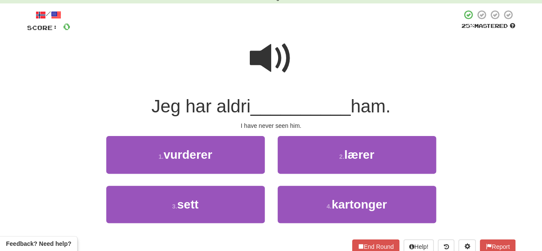
scroll to position [42, 0]
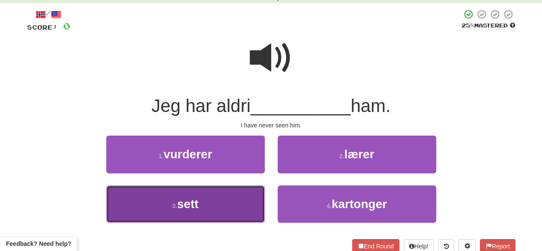
click at [249, 208] on button "3 . sett" at bounding box center [185, 203] width 158 height 37
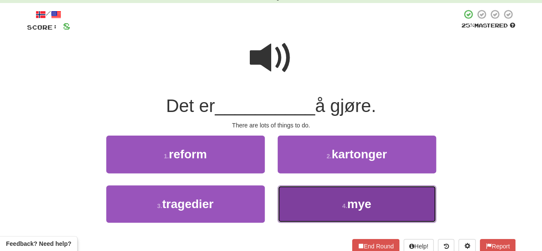
click at [333, 196] on button "4 . mye" at bounding box center [357, 203] width 158 height 37
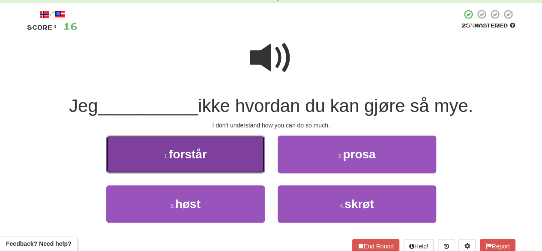
click at [223, 152] on button "1 . forstår" at bounding box center [185, 153] width 158 height 37
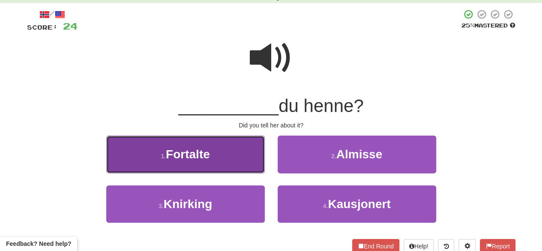
click at [236, 146] on button "1 . Fortalte" at bounding box center [185, 153] width 158 height 37
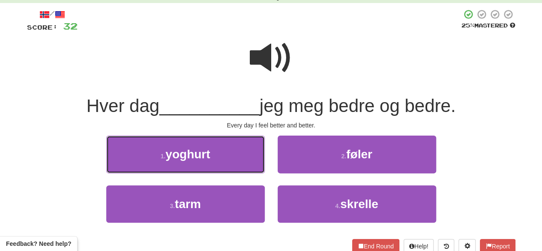
drag, startPoint x: 236, startPoint y: 146, endPoint x: 283, endPoint y: 68, distance: 90.6
click at [283, 68] on div "/ Score: 32 25 % Mastered Hver dag __________ jeg meg bedre og bedre. Every day…" at bounding box center [271, 131] width 488 height 244
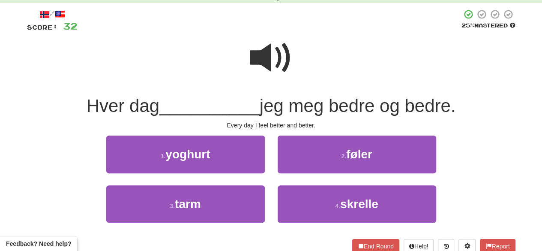
click at [283, 68] on span at bounding box center [271, 57] width 43 height 43
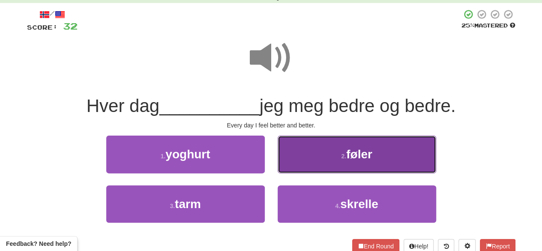
click at [296, 149] on button "2 . føler" at bounding box center [357, 153] width 158 height 37
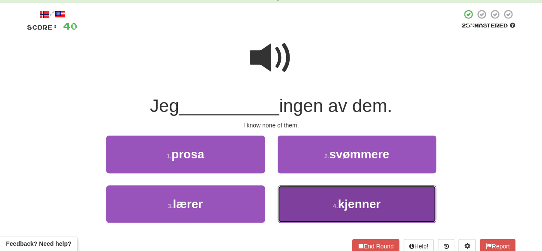
click at [317, 204] on button "4 . kjenner" at bounding box center [357, 203] width 158 height 37
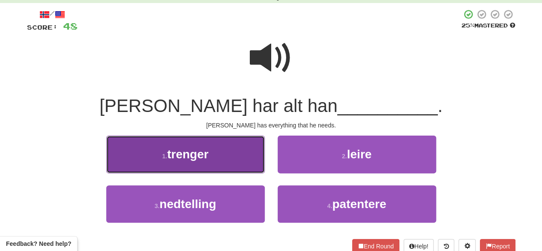
click at [206, 138] on button "1 . trenger" at bounding box center [185, 153] width 158 height 37
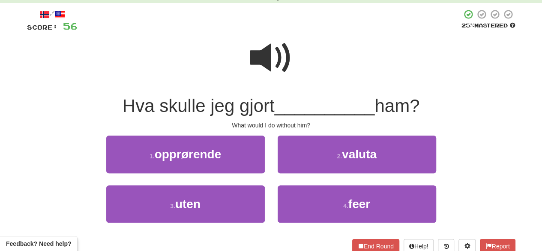
click at [278, 66] on span at bounding box center [271, 57] width 43 height 43
click at [277, 61] on span at bounding box center [271, 57] width 43 height 43
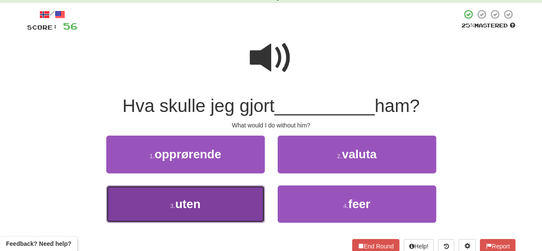
click at [221, 207] on button "3 . uten" at bounding box center [185, 203] width 158 height 37
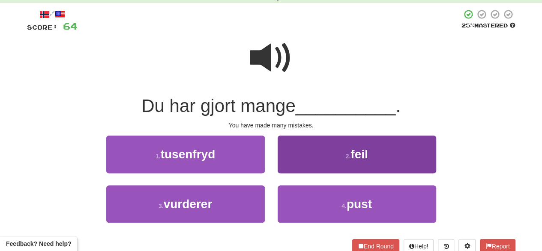
drag, startPoint x: 316, startPoint y: 176, endPoint x: 313, endPoint y: 160, distance: 16.0
click at [313, 160] on div "2 . feil" at bounding box center [356, 159] width 171 height 49
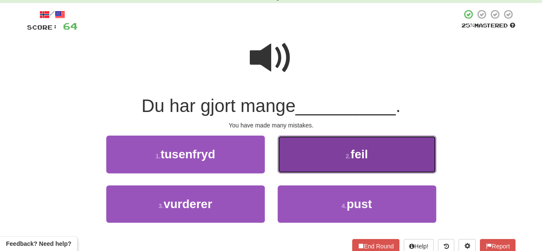
click at [313, 160] on button "2 . feil" at bounding box center [357, 153] width 158 height 37
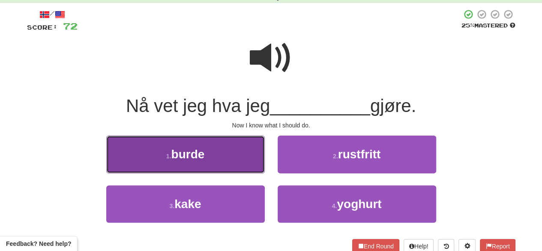
click at [224, 163] on button "1 . burde" at bounding box center [185, 153] width 158 height 37
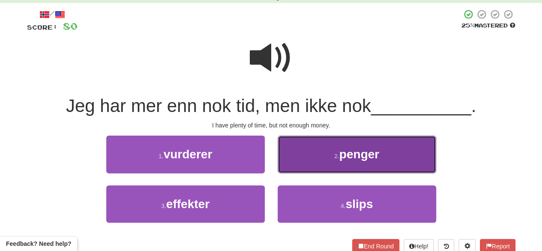
click at [320, 165] on button "2 . penger" at bounding box center [357, 153] width 158 height 37
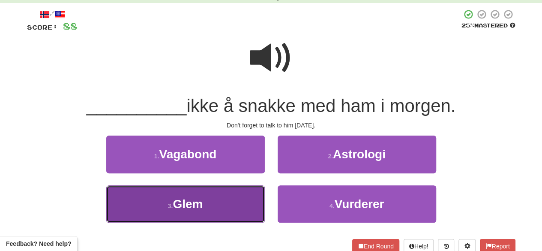
click at [204, 195] on button "3 . Glem" at bounding box center [185, 203] width 158 height 37
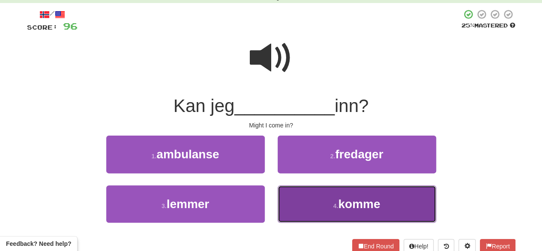
click at [327, 204] on button "4 . komme" at bounding box center [357, 203] width 158 height 37
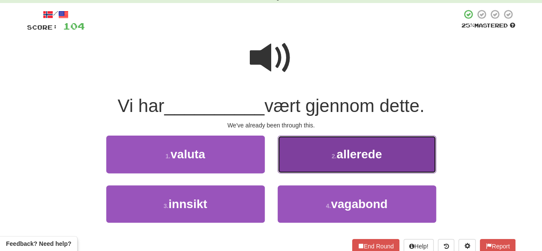
click at [331, 169] on button "2 . allerede" at bounding box center [357, 153] width 158 height 37
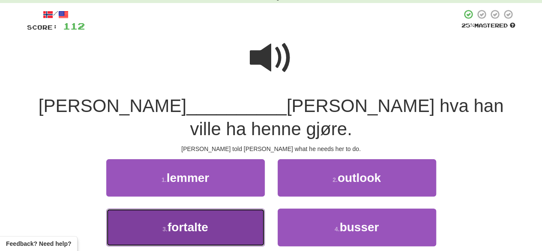
click at [221, 208] on button "3 . fortalte" at bounding box center [185, 226] width 158 height 37
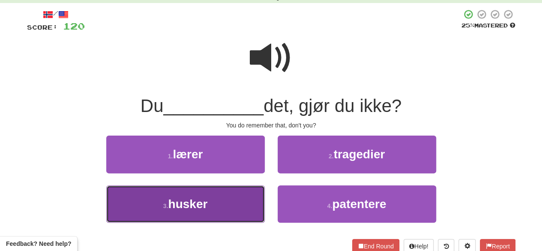
click at [228, 201] on button "3 . husker" at bounding box center [185, 203] width 158 height 37
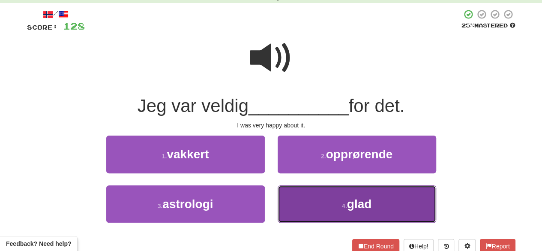
click at [317, 185] on button "4 . glad" at bounding box center [357, 203] width 158 height 37
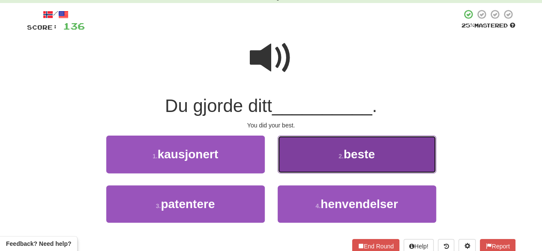
click at [311, 151] on button "2 . beste" at bounding box center [357, 153] width 158 height 37
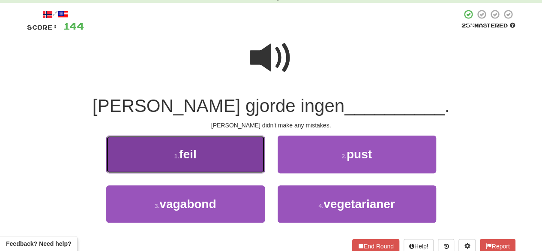
click at [247, 167] on button "1 . feil" at bounding box center [185, 153] width 158 height 37
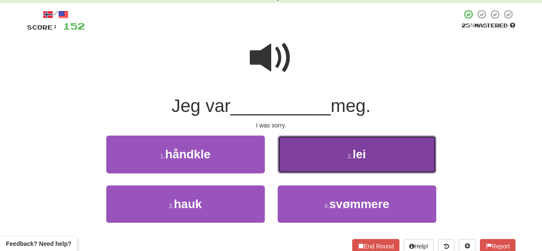
click at [306, 157] on button "2 . lei" at bounding box center [357, 153] width 158 height 37
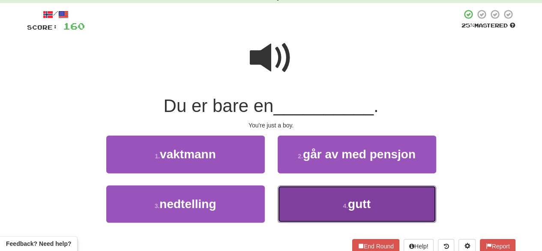
click at [331, 212] on button "4 . gutt" at bounding box center [357, 203] width 158 height 37
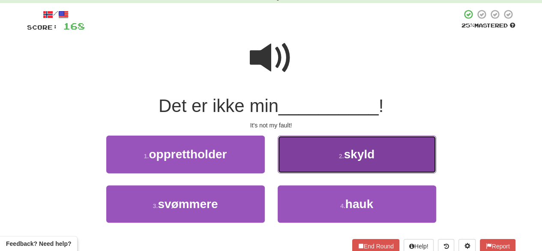
click at [294, 159] on button "2 . skyld" at bounding box center [357, 153] width 158 height 37
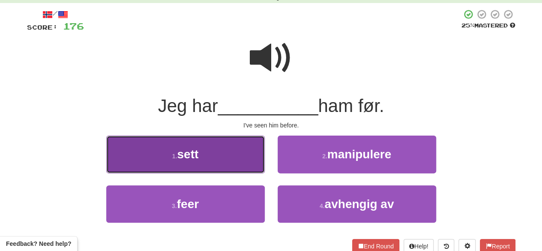
click at [227, 164] on button "1 . sett" at bounding box center [185, 153] width 158 height 37
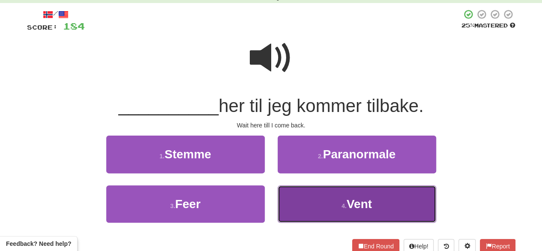
click at [317, 194] on button "4 . Vent" at bounding box center [357, 203] width 158 height 37
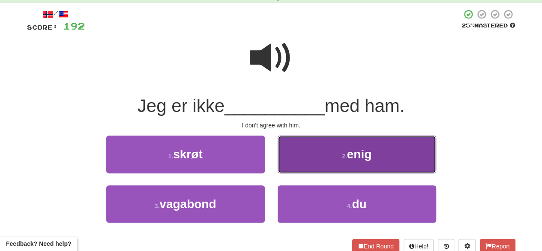
click at [313, 155] on button "2 . enig" at bounding box center [357, 153] width 158 height 37
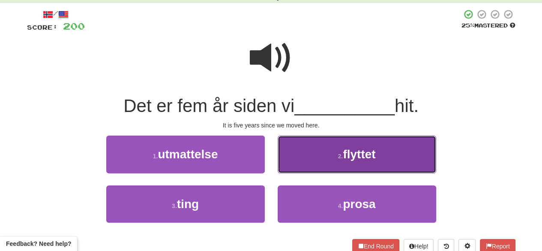
click at [308, 155] on button "2 . flyttet" at bounding box center [357, 153] width 158 height 37
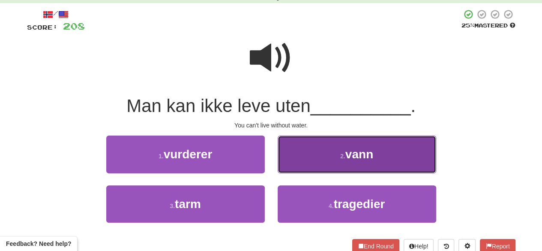
click at [300, 161] on button "2 . vann" at bounding box center [357, 153] width 158 height 37
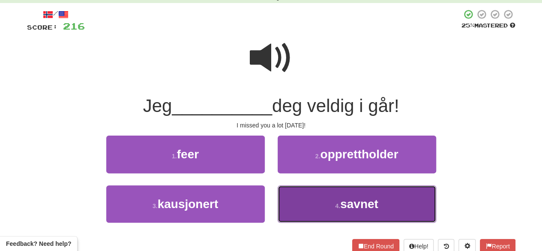
click at [311, 201] on button "4 . savnet" at bounding box center [357, 203] width 158 height 37
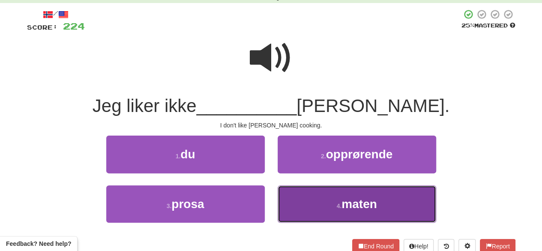
click at [300, 213] on button "4 . maten" at bounding box center [357, 203] width 158 height 37
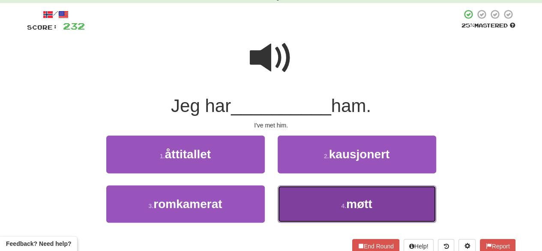
click at [349, 218] on button "4 . møtt" at bounding box center [357, 203] width 158 height 37
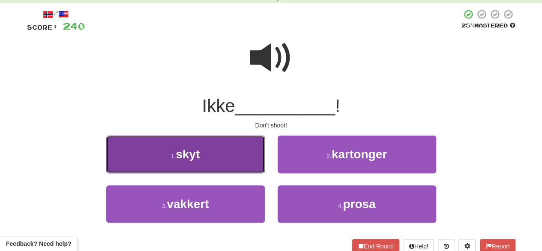
click at [229, 164] on button "1 . skyt" at bounding box center [185, 153] width 158 height 37
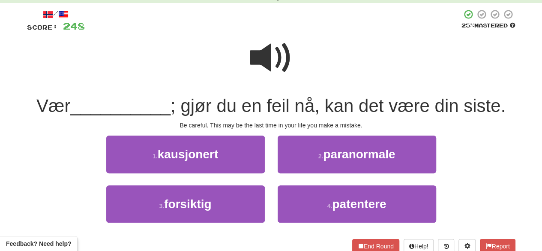
click at [269, 70] on span at bounding box center [271, 57] width 43 height 43
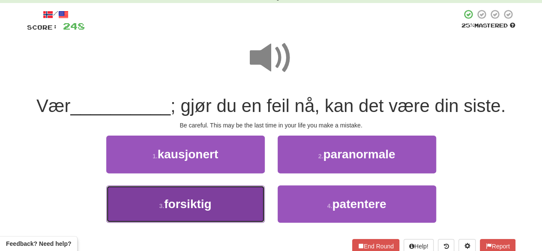
click at [222, 209] on button "3 . forsiktig" at bounding box center [185, 203] width 158 height 37
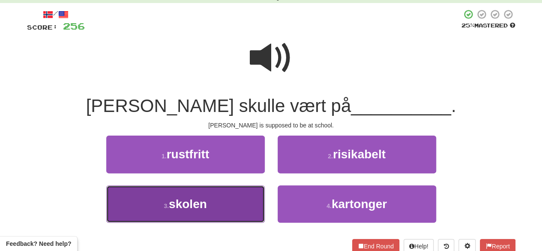
click at [232, 205] on button "3 . skolen" at bounding box center [185, 203] width 158 height 37
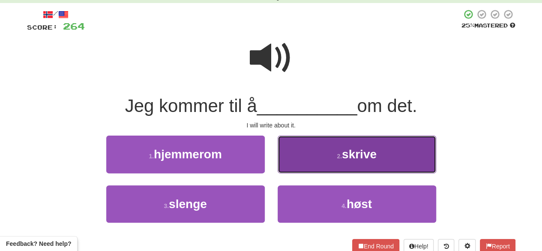
click at [299, 140] on button "2 . skrive" at bounding box center [357, 153] width 158 height 37
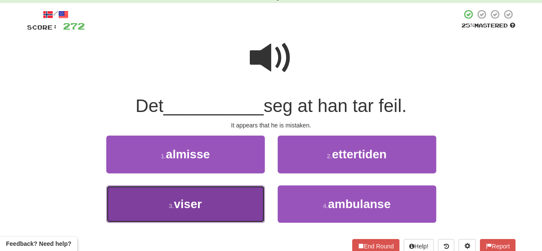
click at [230, 204] on button "3 . viser" at bounding box center [185, 203] width 158 height 37
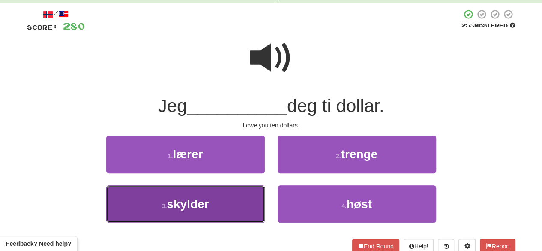
click at [203, 207] on span "skylder" at bounding box center [188, 203] width 42 height 13
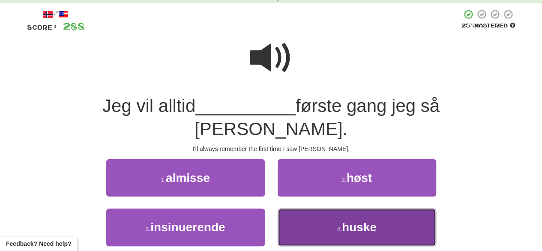
click at [302, 208] on button "4 . huske" at bounding box center [357, 226] width 158 height 37
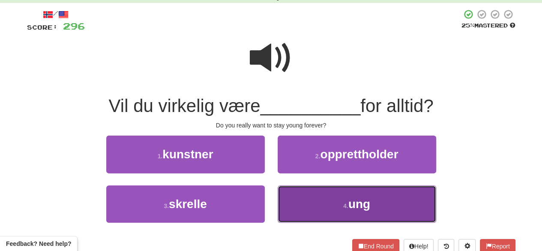
click at [306, 206] on button "4 . ung" at bounding box center [357, 203] width 158 height 37
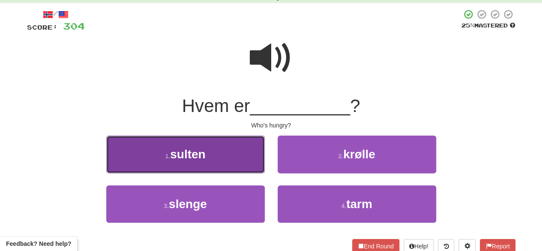
click at [230, 173] on button "1 . sulten" at bounding box center [185, 153] width 158 height 37
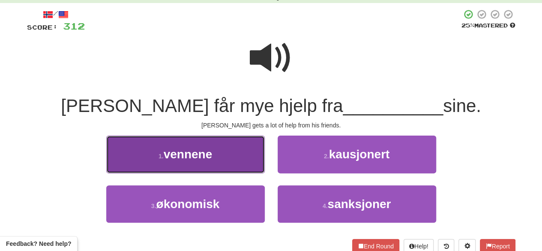
click at [218, 163] on button "1 . vennene" at bounding box center [185, 153] width 158 height 37
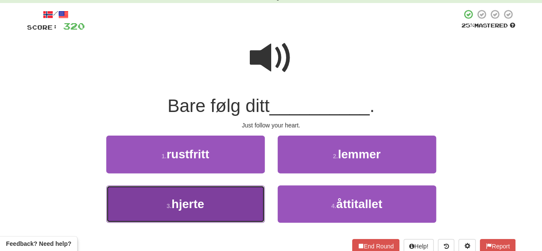
click at [228, 201] on button "3 . hjerte" at bounding box center [185, 203] width 158 height 37
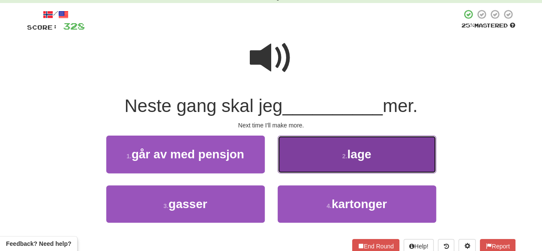
click at [305, 161] on button "2 . lage" at bounding box center [357, 153] width 158 height 37
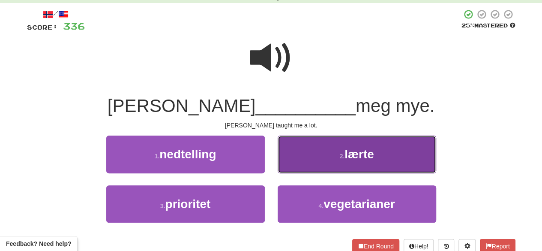
click at [296, 152] on button "2 . lærte" at bounding box center [357, 153] width 158 height 37
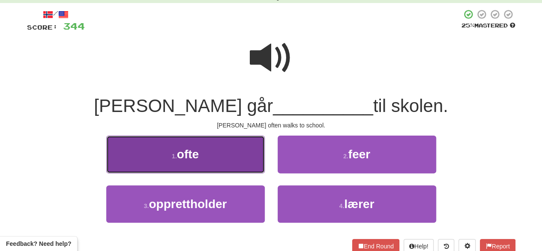
click at [239, 157] on button "1 . ofte" at bounding box center [185, 153] width 158 height 37
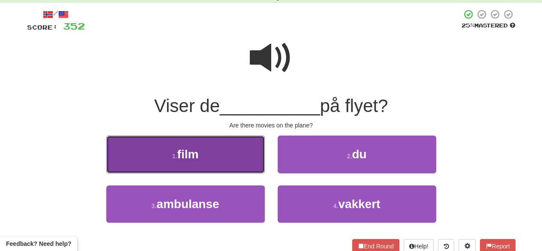
click at [230, 161] on button "1 . film" at bounding box center [185, 153] width 158 height 37
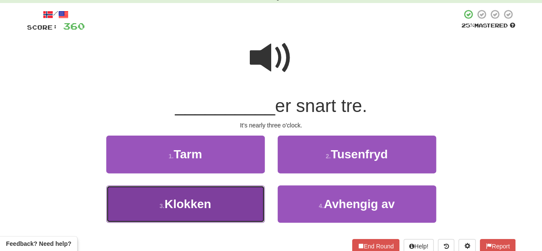
click at [251, 201] on button "3 . Klokken" at bounding box center [185, 203] width 158 height 37
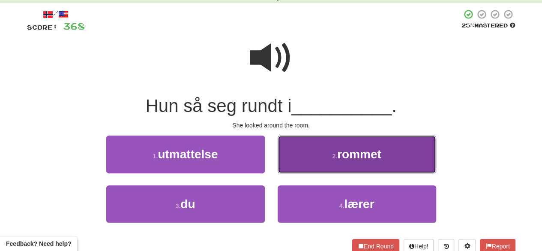
click at [316, 158] on button "2 . rommet" at bounding box center [357, 153] width 158 height 37
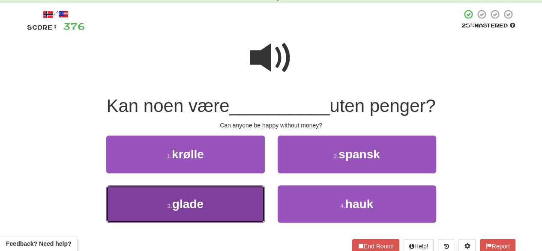
click at [198, 212] on button "3 . glade" at bounding box center [185, 203] width 158 height 37
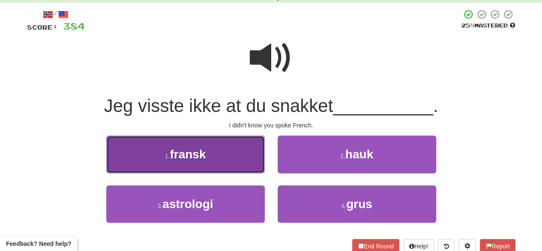
click at [198, 158] on span "fransk" at bounding box center [188, 153] width 36 height 13
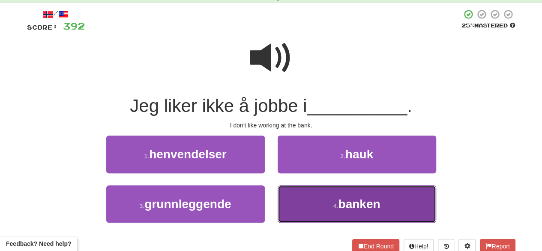
click at [329, 200] on button "4 . banken" at bounding box center [357, 203] width 158 height 37
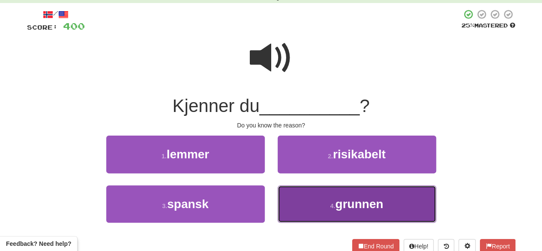
click at [332, 210] on button "4 . grunnen" at bounding box center [357, 203] width 158 height 37
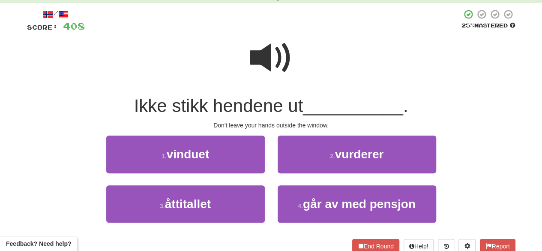
click at [283, 78] on span at bounding box center [271, 57] width 43 height 43
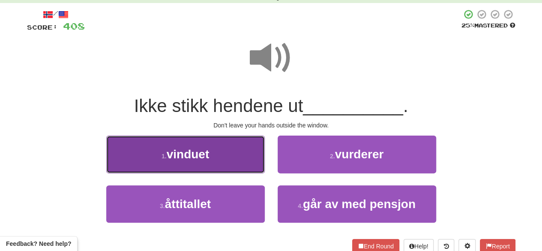
click at [236, 149] on button "1 . vinduet" at bounding box center [185, 153] width 158 height 37
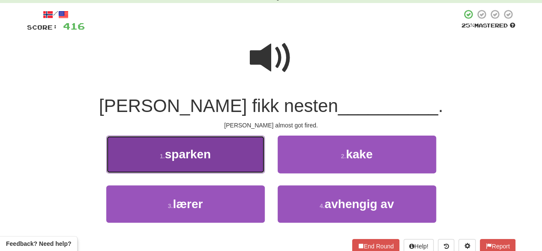
click at [227, 158] on button "1 . sparken" at bounding box center [185, 153] width 158 height 37
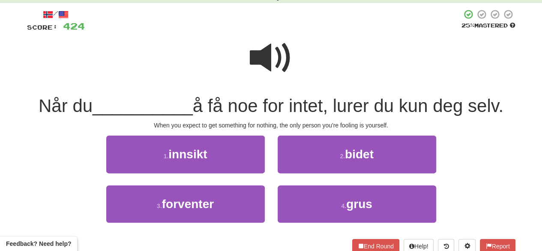
click at [274, 54] on span at bounding box center [271, 57] width 43 height 43
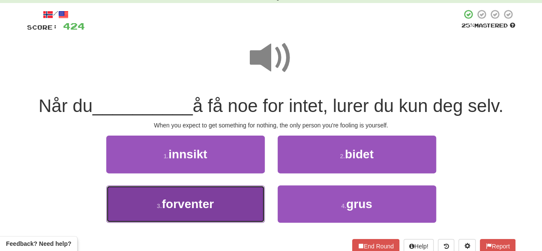
click at [206, 210] on button "3 . forventer" at bounding box center [185, 203] width 158 height 37
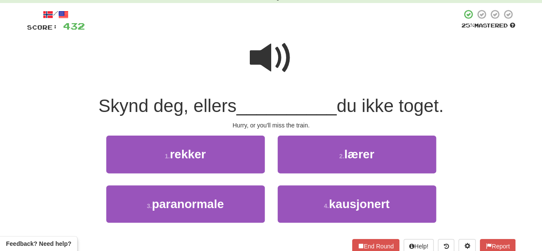
click at [270, 77] on span at bounding box center [271, 57] width 43 height 43
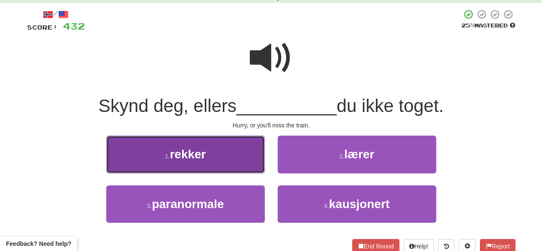
click at [231, 167] on button "1 . rekker" at bounding box center [185, 153] width 158 height 37
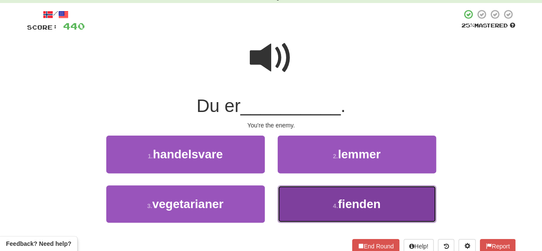
click at [321, 209] on button "4 . fienden" at bounding box center [357, 203] width 158 height 37
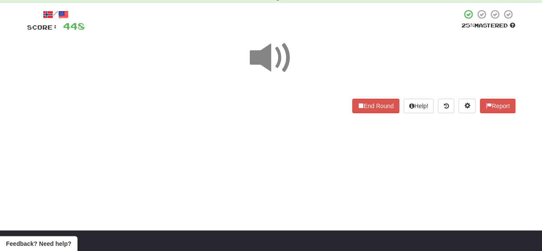
click at [321, 209] on body "Dashboard Clozemaster Canie / Toggle Dropdown Dashboard Leaderboard Activity Fe…" at bounding box center [271, 235] width 542 height 555
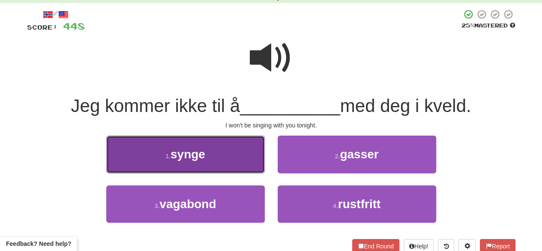
click at [212, 168] on button "1 . synge" at bounding box center [185, 153] width 158 height 37
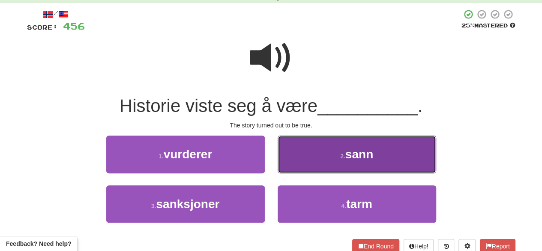
click at [304, 154] on button "2 . sann" at bounding box center [357, 153] width 158 height 37
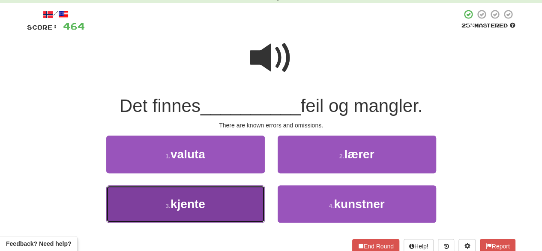
click at [215, 207] on button "3 . kjente" at bounding box center [185, 203] width 158 height 37
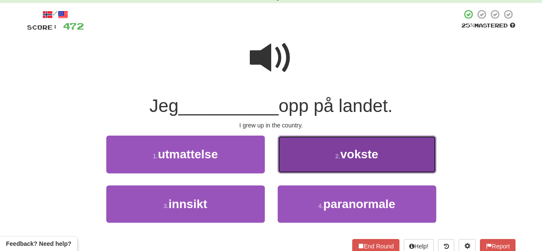
click at [304, 168] on button "2 . vokste" at bounding box center [357, 153] width 158 height 37
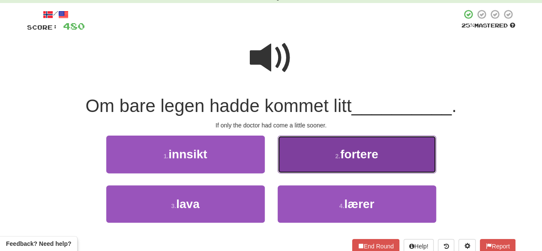
click at [317, 164] on button "2 . fortere" at bounding box center [357, 153] width 158 height 37
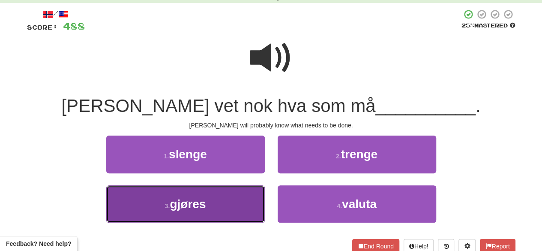
click at [234, 208] on button "3 . gjøres" at bounding box center [185, 203] width 158 height 37
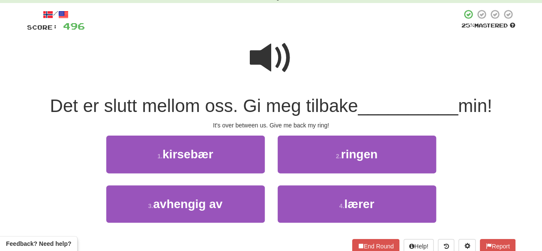
click at [275, 66] on span at bounding box center [271, 57] width 43 height 43
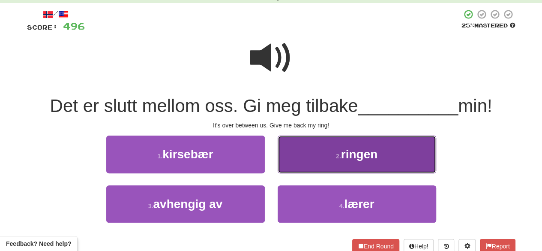
click at [331, 142] on button "2 . ringen" at bounding box center [357, 153] width 158 height 37
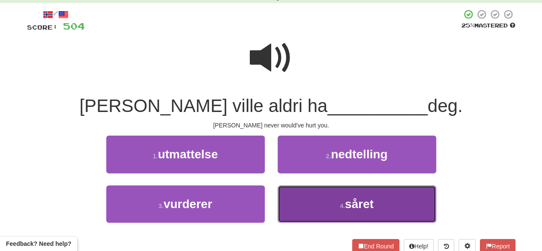
click at [325, 197] on button "4 . såret" at bounding box center [357, 203] width 158 height 37
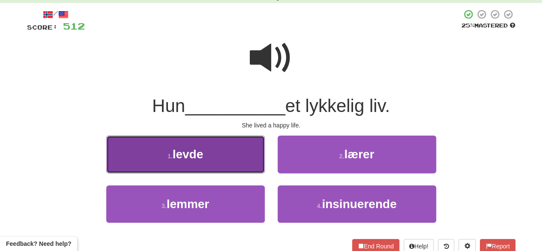
click at [186, 167] on button "1 . levde" at bounding box center [185, 153] width 158 height 37
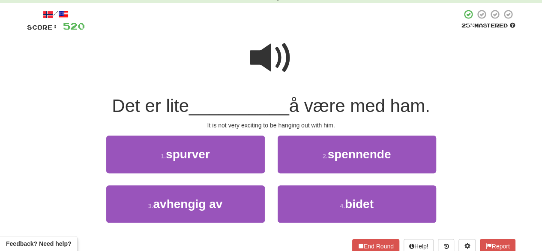
click at [274, 71] on span at bounding box center [271, 57] width 43 height 43
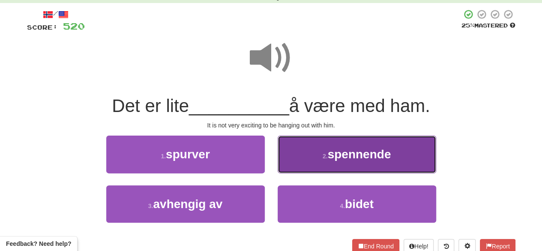
click at [307, 165] on button "2 . spennende" at bounding box center [357, 153] width 158 height 37
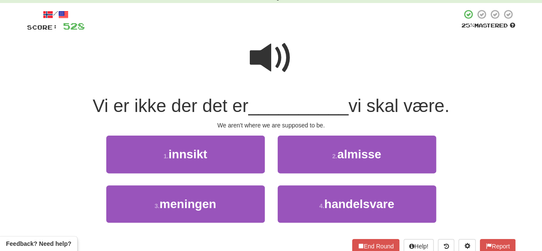
click at [266, 76] on span at bounding box center [271, 57] width 43 height 43
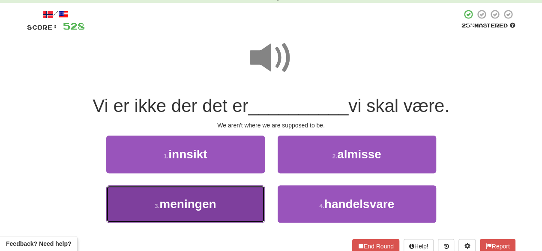
click at [233, 203] on button "3 . meningen" at bounding box center [185, 203] width 158 height 37
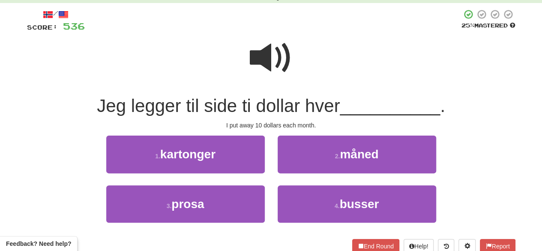
click at [267, 51] on span at bounding box center [271, 57] width 43 height 43
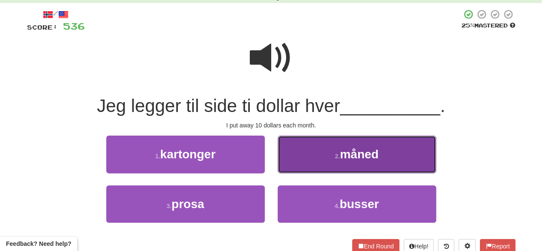
click at [299, 154] on button "2 . måned" at bounding box center [357, 153] width 158 height 37
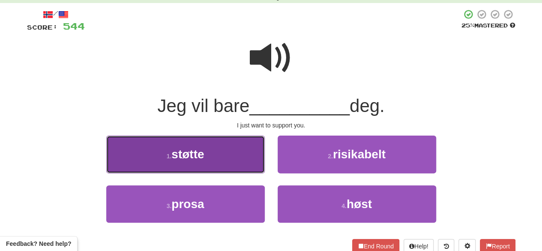
click at [239, 158] on button "1 . støtte" at bounding box center [185, 153] width 158 height 37
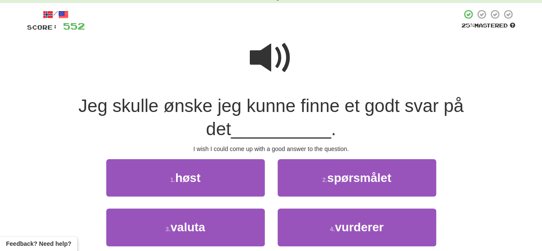
click at [268, 62] on span at bounding box center [271, 57] width 43 height 43
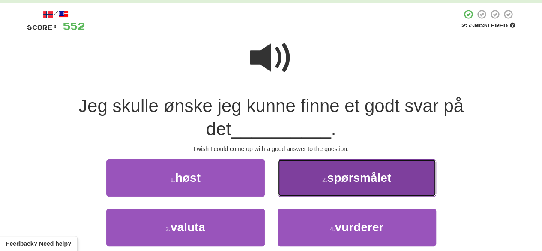
click at [317, 174] on button "2 . spørsmålet" at bounding box center [357, 177] width 158 height 37
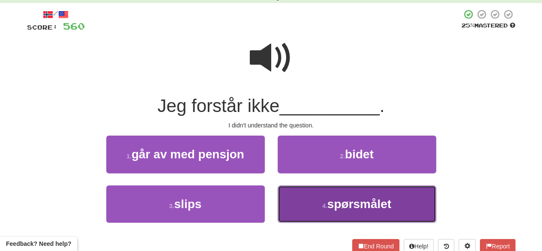
click at [318, 206] on button "4 . spørsmålet" at bounding box center [357, 203] width 158 height 37
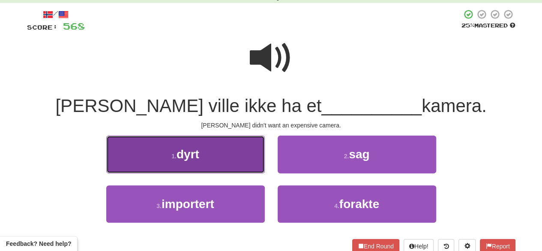
click at [214, 162] on button "1 . dyrt" at bounding box center [185, 153] width 158 height 37
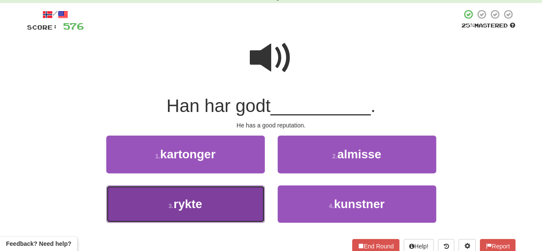
click at [228, 217] on button "3 . rykte" at bounding box center [185, 203] width 158 height 37
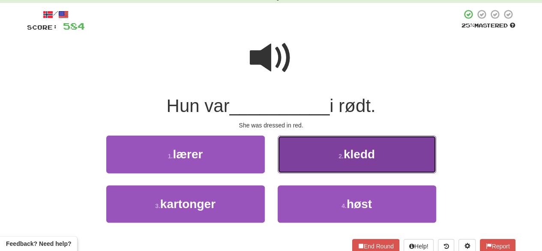
click at [313, 149] on button "2 . kledd" at bounding box center [357, 153] width 158 height 37
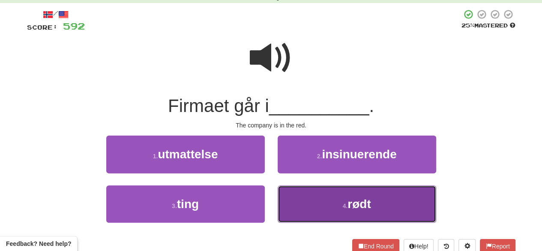
click at [324, 194] on button "4 . rødt" at bounding box center [357, 203] width 158 height 37
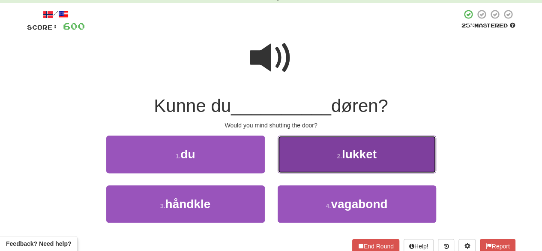
click at [319, 161] on button "2 . lukket" at bounding box center [357, 153] width 158 height 37
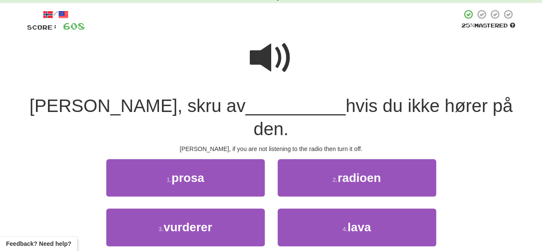
click at [268, 48] on span at bounding box center [271, 57] width 43 height 43
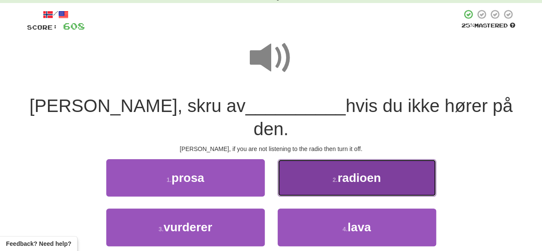
click at [317, 161] on button "2 . radioen" at bounding box center [357, 177] width 158 height 37
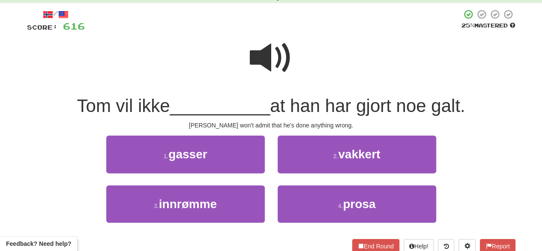
click at [273, 54] on span at bounding box center [271, 57] width 43 height 43
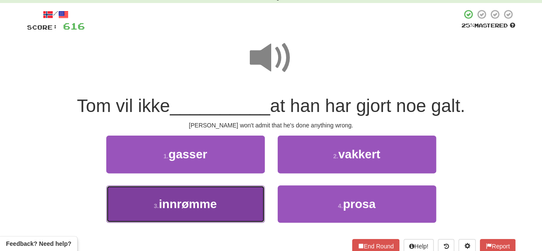
click at [242, 214] on button "3 . innrømme" at bounding box center [185, 203] width 158 height 37
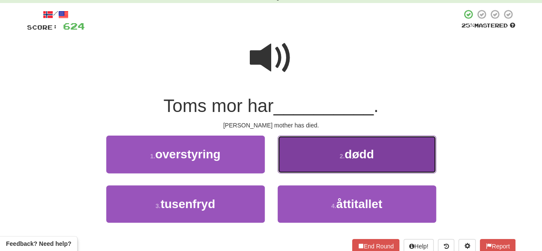
click at [330, 145] on button "2 . dødd" at bounding box center [357, 153] width 158 height 37
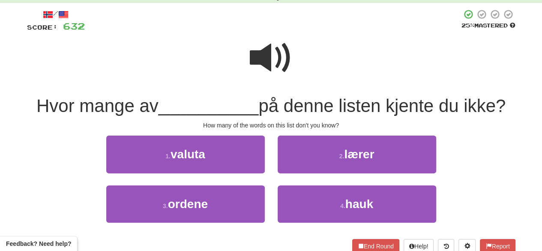
click at [283, 68] on span at bounding box center [271, 57] width 43 height 43
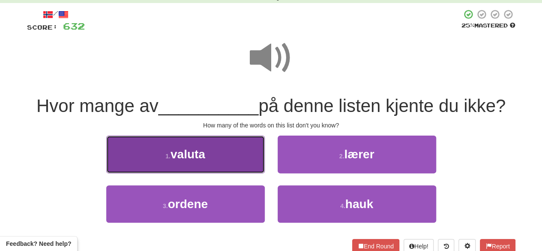
click at [235, 164] on button "1 . valuta" at bounding box center [185, 153] width 158 height 37
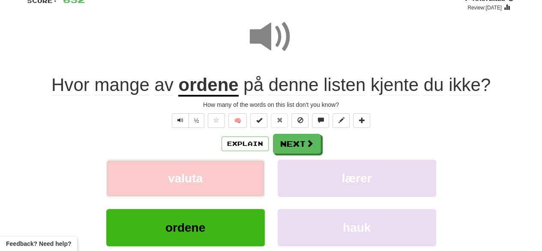
scroll to position [70, 0]
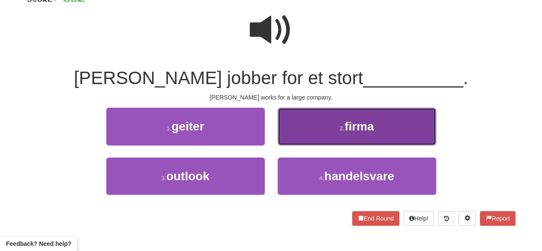
click at [308, 129] on button "2 . firma" at bounding box center [357, 125] width 158 height 37
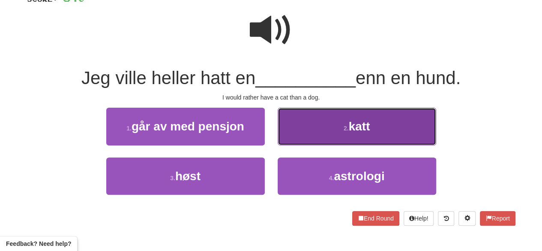
click at [302, 127] on button "2 . katt" at bounding box center [357, 125] width 158 height 37
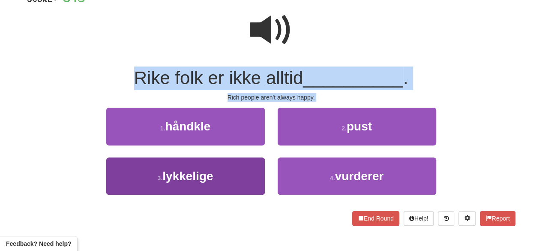
drag, startPoint x: 250, startPoint y: 30, endPoint x: 194, endPoint y: 179, distance: 159.9
click at [194, 179] on div "/ Score: 648 25 % Mastered Rike folk er ikke alltid __________ . Rich people ar…" at bounding box center [271, 103] width 488 height 244
click at [194, 179] on span "lykkelige" at bounding box center [187, 175] width 51 height 13
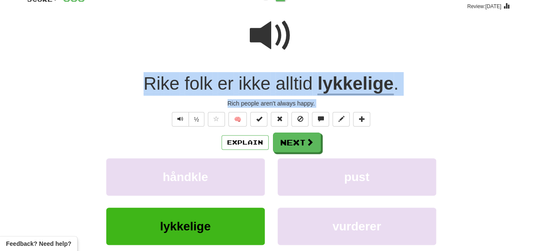
click at [203, 45] on div at bounding box center [271, 41] width 488 height 61
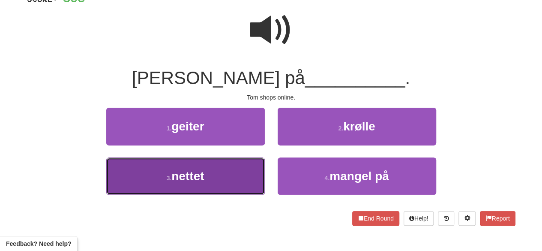
click at [237, 189] on button "3 . nettet" at bounding box center [185, 175] width 158 height 37
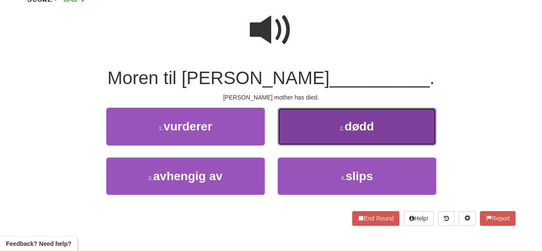
click at [319, 139] on button "2 . dødd" at bounding box center [357, 125] width 158 height 37
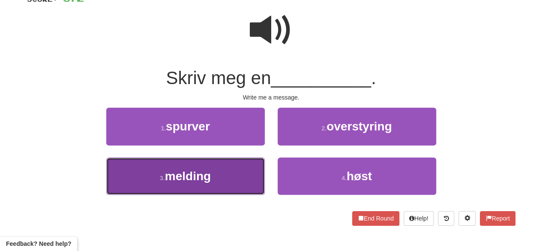
click at [251, 169] on button "3 . melding" at bounding box center [185, 175] width 158 height 37
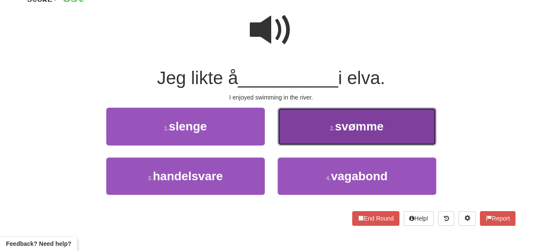
click at [312, 139] on button "2 . svømme" at bounding box center [357, 125] width 158 height 37
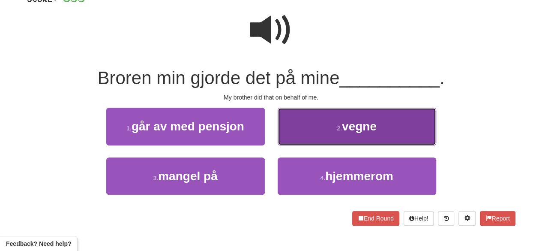
click at [313, 127] on button "2 . vegne" at bounding box center [357, 125] width 158 height 37
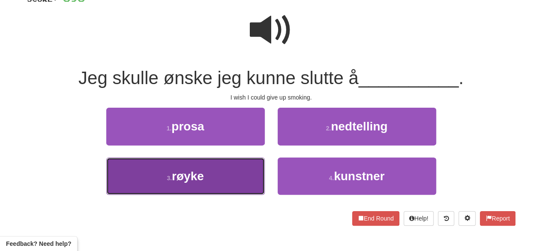
click at [248, 176] on button "3 . røyke" at bounding box center [185, 175] width 158 height 37
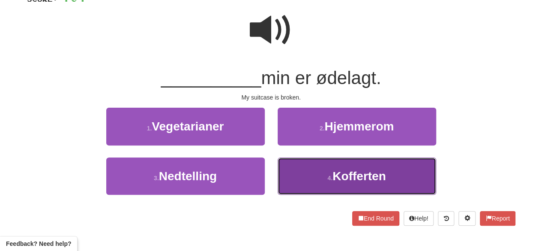
click at [321, 179] on button "4 . Kofferten" at bounding box center [357, 175] width 158 height 37
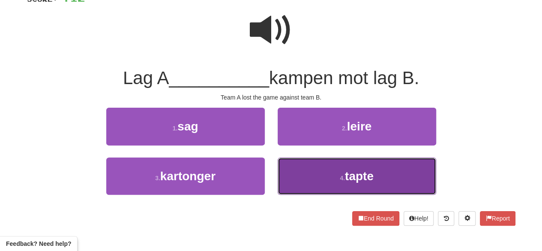
click at [303, 176] on button "4 . tapte" at bounding box center [357, 175] width 158 height 37
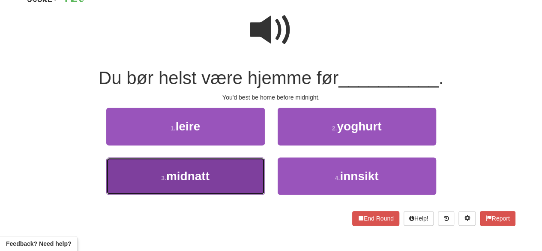
click at [233, 177] on button "3 . midnatt" at bounding box center [185, 175] width 158 height 37
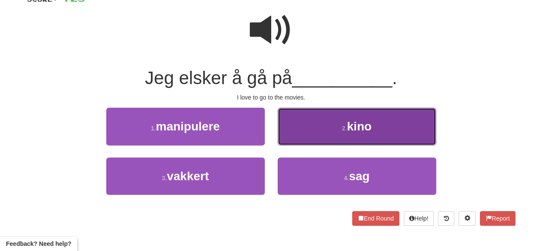
click at [314, 126] on button "2 . kino" at bounding box center [357, 125] width 158 height 37
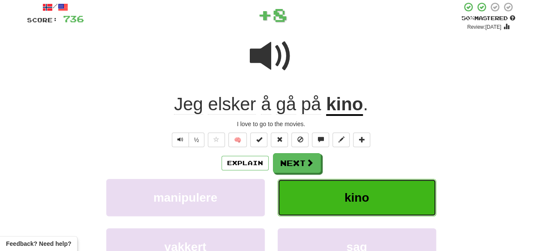
scroll to position [48, 0]
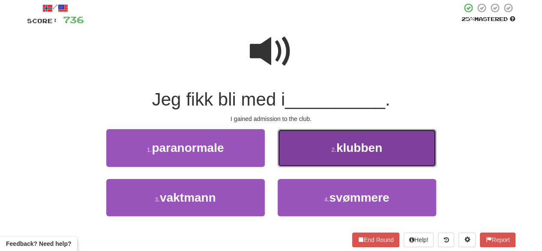
click at [335, 155] on button "2 . klubben" at bounding box center [357, 147] width 158 height 37
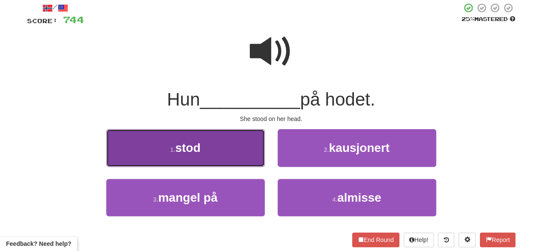
click at [230, 161] on button "1 . stod" at bounding box center [185, 147] width 158 height 37
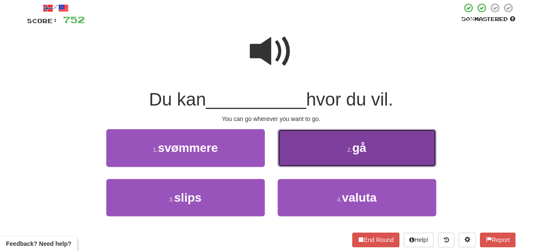
click at [326, 161] on button "2 . gå" at bounding box center [357, 147] width 158 height 37
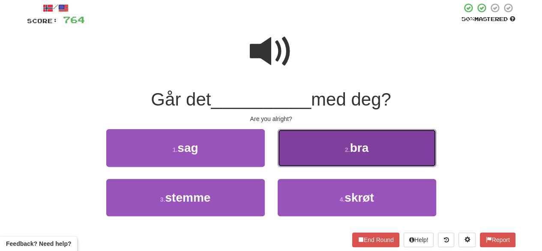
click at [299, 148] on button "2 . bra" at bounding box center [357, 147] width 158 height 37
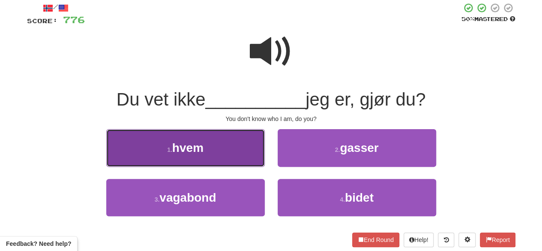
click at [229, 148] on button "1 . hvem" at bounding box center [185, 147] width 158 height 37
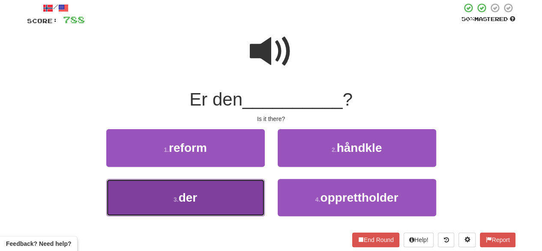
click at [227, 214] on button "3 . der" at bounding box center [185, 197] width 158 height 37
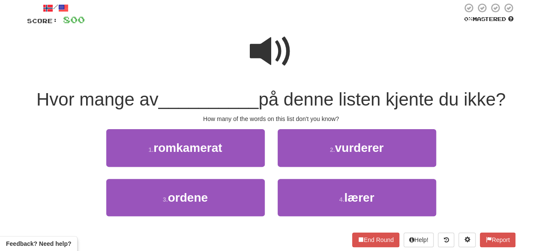
click at [278, 51] on span at bounding box center [271, 51] width 43 height 43
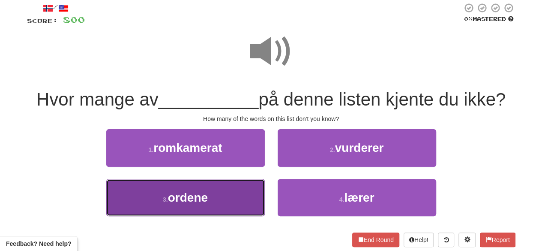
click at [219, 195] on button "3 . ordene" at bounding box center [185, 197] width 158 height 37
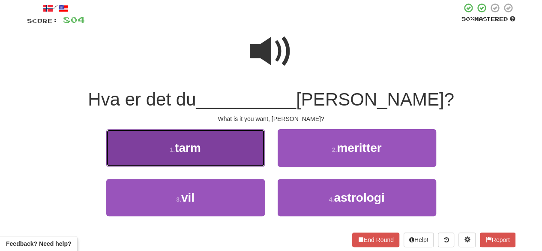
click at [226, 153] on button "1 . tarm" at bounding box center [185, 147] width 158 height 37
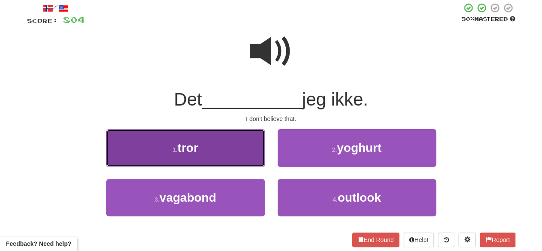
click at [226, 161] on button "1 . tror" at bounding box center [185, 147] width 158 height 37
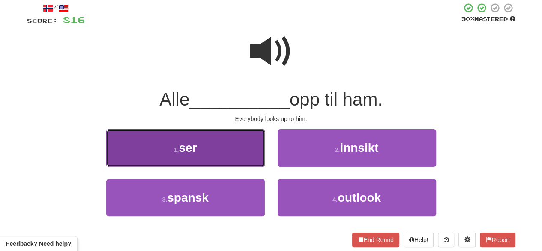
click at [220, 156] on button "1 . ser" at bounding box center [185, 147] width 158 height 37
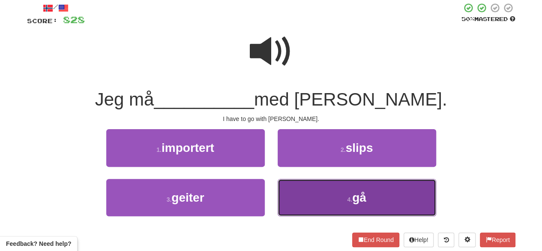
click at [312, 193] on button "4 . gå" at bounding box center [357, 197] width 158 height 37
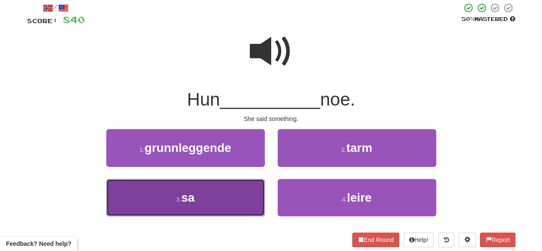
click at [247, 194] on button "3 . sa" at bounding box center [185, 197] width 158 height 37
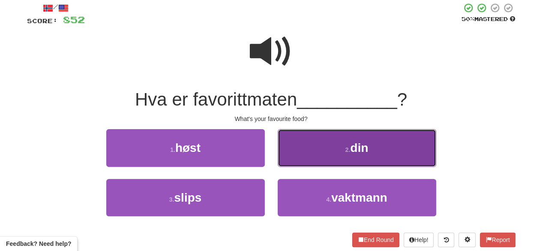
click at [339, 145] on button "2 . din" at bounding box center [357, 147] width 158 height 37
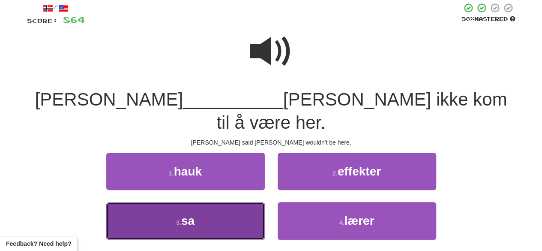
click at [215, 202] on button "3 . sa" at bounding box center [185, 220] width 158 height 37
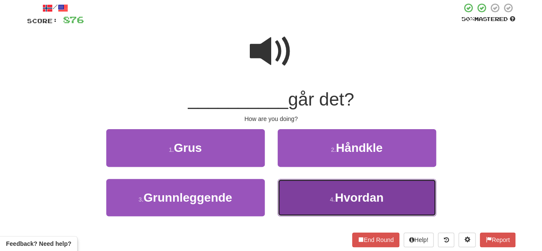
click at [329, 204] on button "4 . Hvordan" at bounding box center [357, 197] width 158 height 37
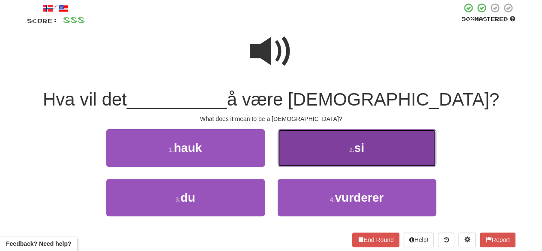
click at [323, 145] on button "2 . si" at bounding box center [357, 147] width 158 height 37
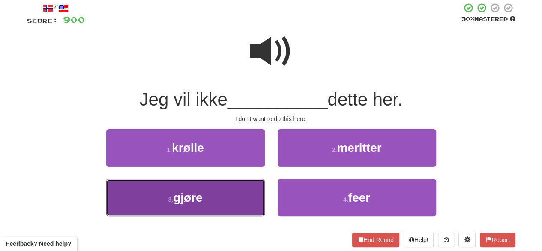
click at [211, 200] on button "3 . gjøre" at bounding box center [185, 197] width 158 height 37
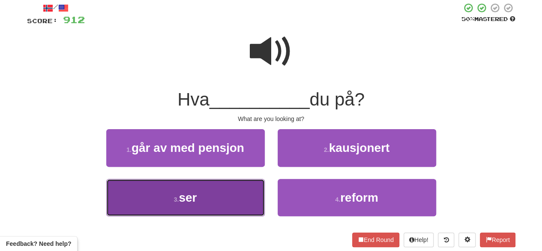
click at [216, 207] on button "3 . ser" at bounding box center [185, 197] width 158 height 37
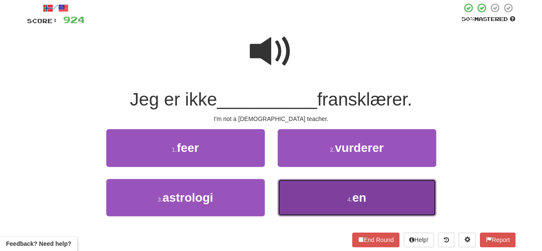
click at [328, 207] on button "4 . en" at bounding box center [357, 197] width 158 height 37
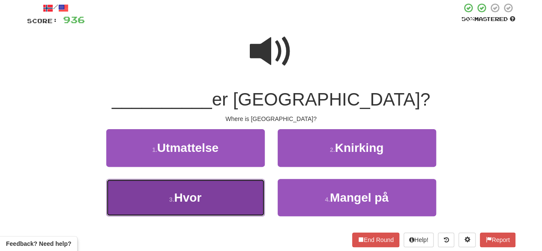
click at [221, 186] on button "3 . Hvor" at bounding box center [185, 197] width 158 height 37
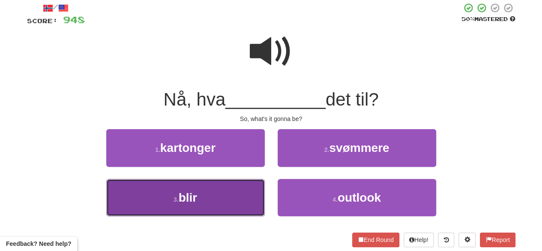
click at [214, 206] on button "3 . blir" at bounding box center [185, 197] width 158 height 37
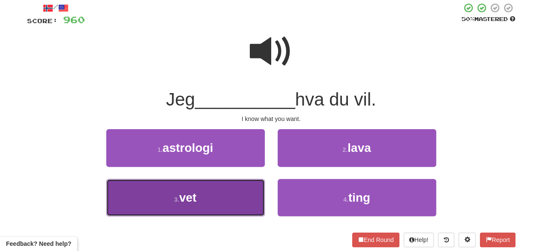
click at [212, 202] on button "3 . vet" at bounding box center [185, 197] width 158 height 37
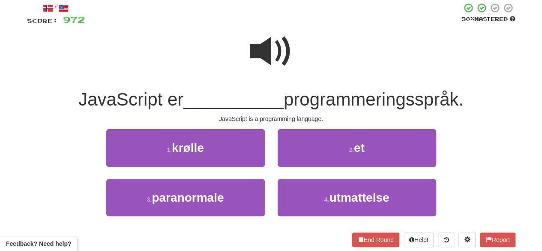
click at [266, 44] on span at bounding box center [271, 51] width 43 height 43
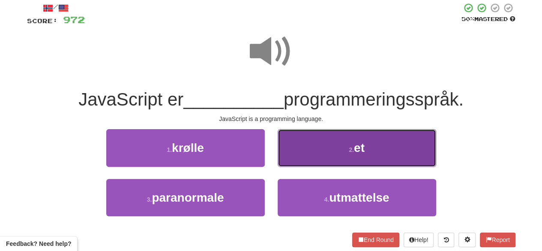
click at [320, 154] on button "2 . et" at bounding box center [357, 147] width 158 height 37
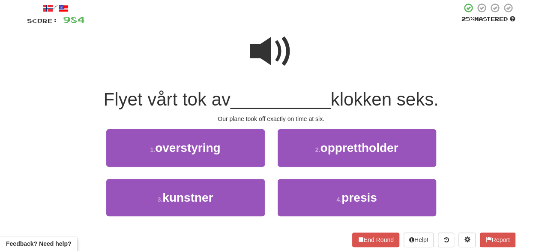
click at [264, 63] on span at bounding box center [271, 51] width 43 height 43
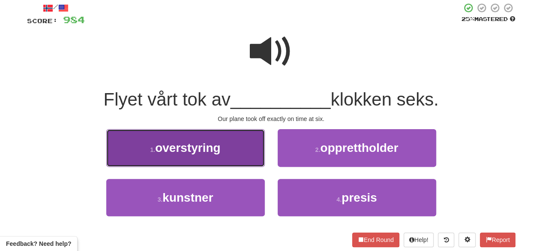
click at [224, 150] on button "1 . overstyring" at bounding box center [185, 147] width 158 height 37
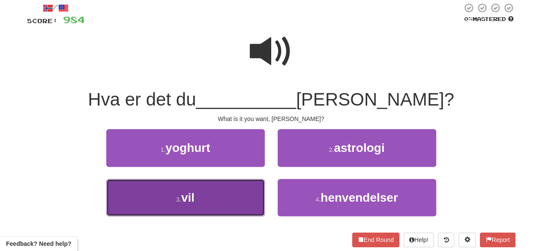
click at [225, 190] on button "3 . vil" at bounding box center [185, 197] width 158 height 37
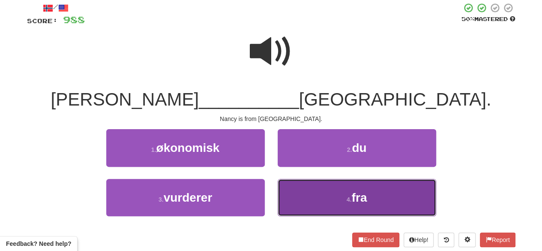
click at [299, 188] on button "4 . fra" at bounding box center [357, 197] width 158 height 37
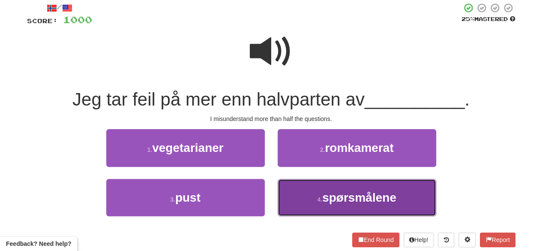
click at [319, 191] on button "4 . spørsmålene" at bounding box center [357, 197] width 158 height 37
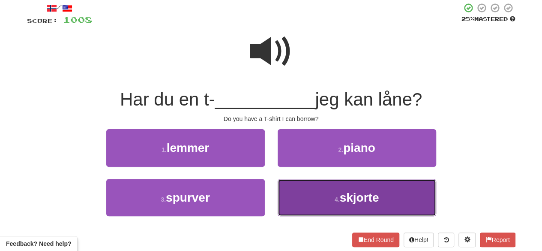
click at [331, 197] on button "4 . skjorte" at bounding box center [357, 197] width 158 height 37
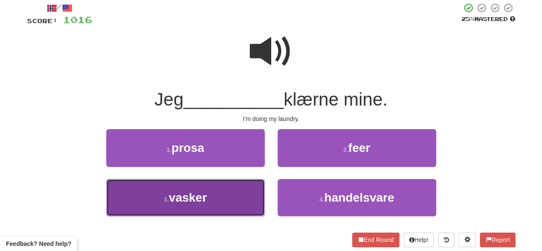
click at [206, 191] on span "vasker" at bounding box center [188, 197] width 38 height 13
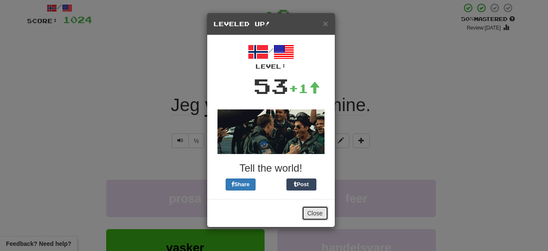
click at [310, 211] on button "Close" at bounding box center [315, 213] width 27 height 15
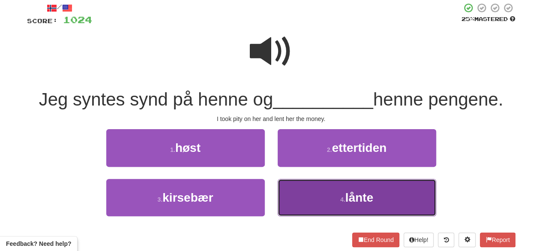
click at [325, 192] on button "4 . lånte" at bounding box center [357, 197] width 158 height 37
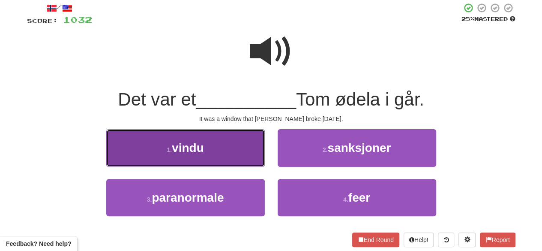
click at [206, 146] on button "1 . vindu" at bounding box center [185, 147] width 158 height 37
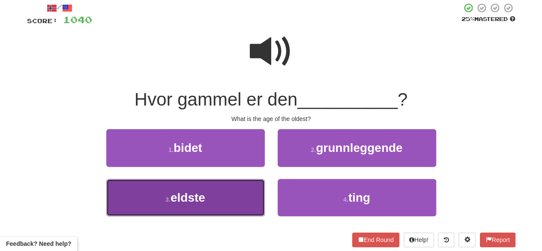
click at [231, 206] on button "3 . eldste" at bounding box center [185, 197] width 158 height 37
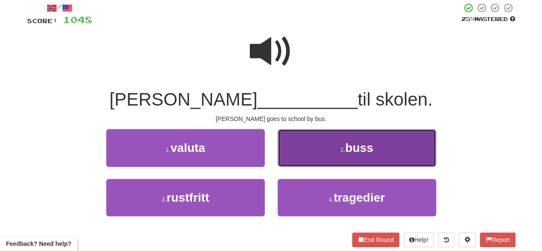
click at [318, 153] on button "2 . buss" at bounding box center [357, 147] width 158 height 37
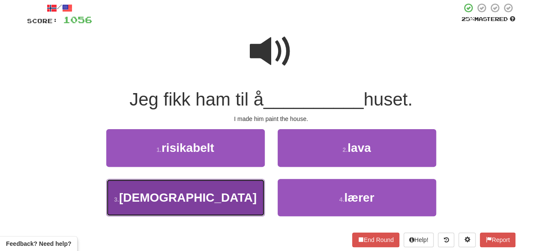
click at [228, 200] on button "3 . male" at bounding box center [185, 197] width 158 height 37
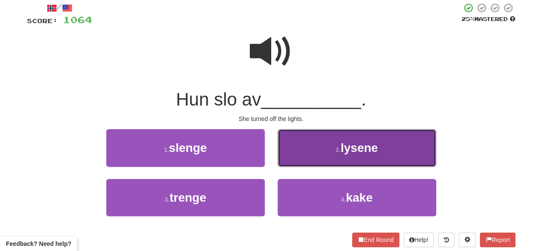
click at [292, 154] on button "2 . lysene" at bounding box center [357, 147] width 158 height 37
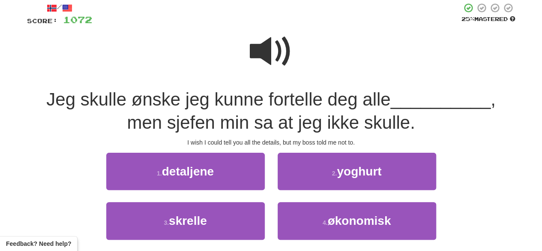
click at [282, 30] on span at bounding box center [271, 51] width 43 height 43
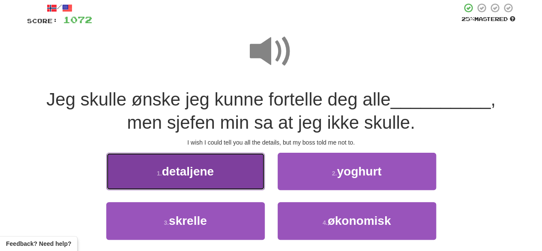
click at [194, 180] on button "1 . detaljene" at bounding box center [185, 170] width 158 height 37
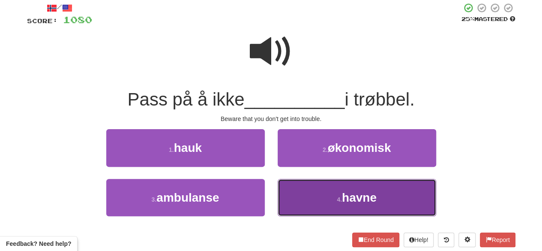
click at [297, 184] on button "4 . havne" at bounding box center [357, 197] width 158 height 37
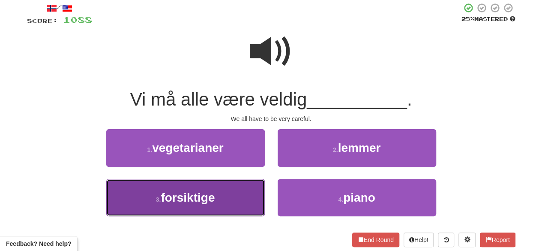
click at [230, 202] on button "3 . forsiktige" at bounding box center [185, 197] width 158 height 37
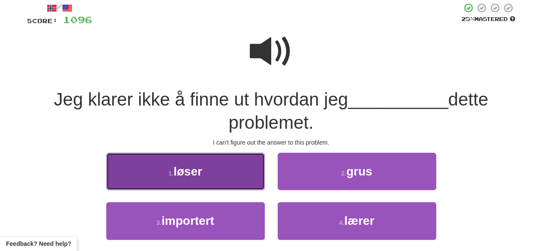
click at [235, 184] on button "1 . løser" at bounding box center [185, 170] width 158 height 37
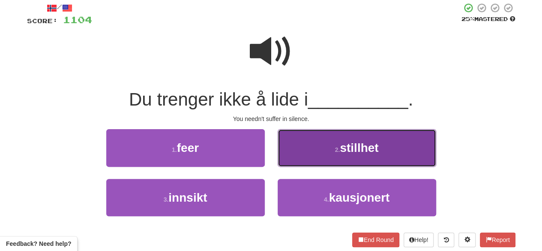
click at [318, 141] on button "2 . stillhet" at bounding box center [357, 147] width 158 height 37
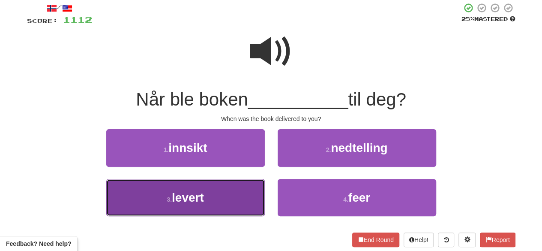
click at [248, 204] on button "3 . levert" at bounding box center [185, 197] width 158 height 37
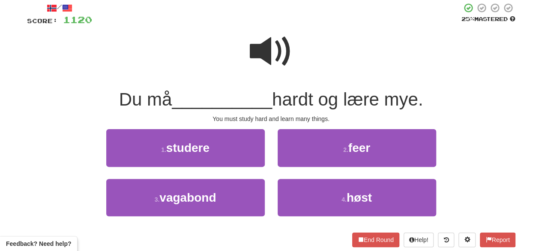
click at [270, 45] on span at bounding box center [271, 51] width 43 height 43
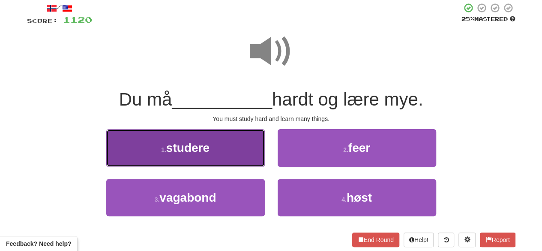
click at [219, 160] on button "1 . studere" at bounding box center [185, 147] width 158 height 37
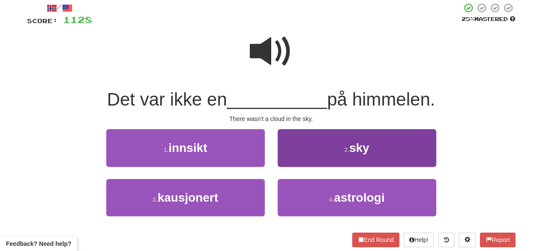
drag, startPoint x: 294, startPoint y: 168, endPoint x: 291, endPoint y: 147, distance: 21.6
click at [291, 147] on div "2 . sky" at bounding box center [356, 153] width 171 height 49
click at [291, 147] on button "2 . sky" at bounding box center [357, 147] width 158 height 37
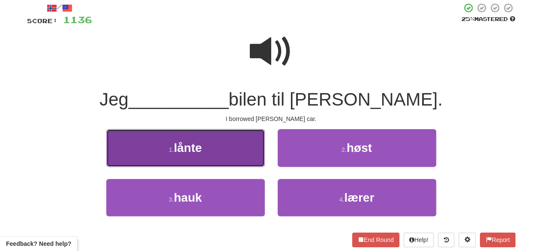
click at [230, 143] on button "1 . lånte" at bounding box center [185, 147] width 158 height 37
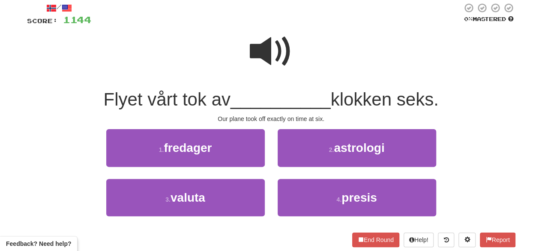
click at [251, 54] on span at bounding box center [271, 51] width 43 height 43
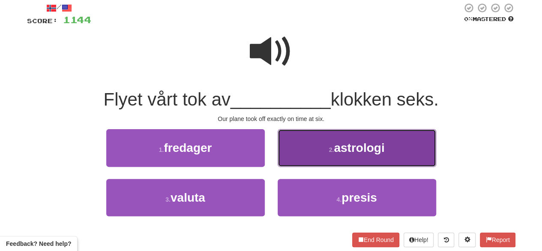
click at [323, 146] on button "2 . astrologi" at bounding box center [357, 147] width 158 height 37
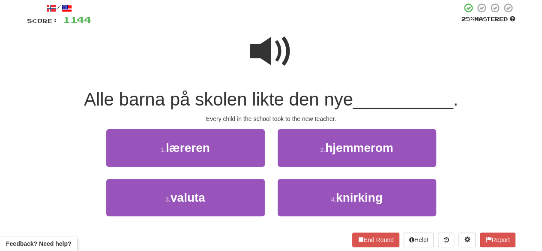
click at [276, 46] on span at bounding box center [271, 51] width 43 height 43
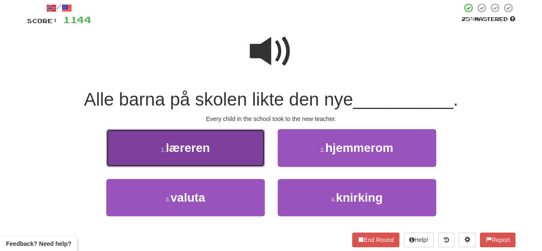
click at [226, 146] on button "1 . læreren" at bounding box center [185, 147] width 158 height 37
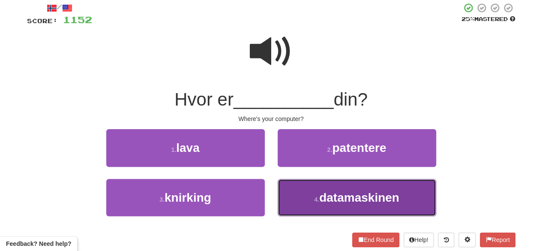
click at [301, 196] on button "4 . datamaskinen" at bounding box center [357, 197] width 158 height 37
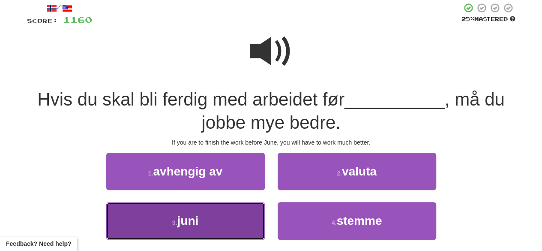
click at [227, 217] on button "3 . juni" at bounding box center [185, 220] width 158 height 37
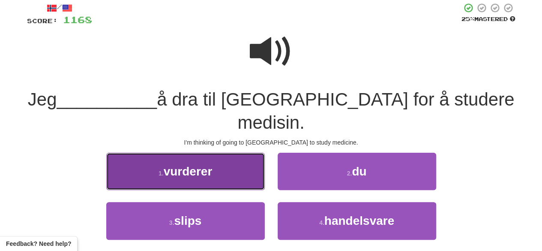
click at [221, 152] on button "1 . vurderer" at bounding box center [185, 170] width 158 height 37
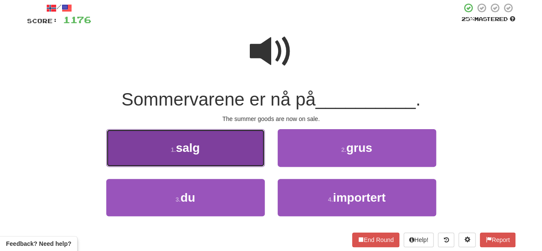
click at [215, 158] on button "1 . salg" at bounding box center [185, 147] width 158 height 37
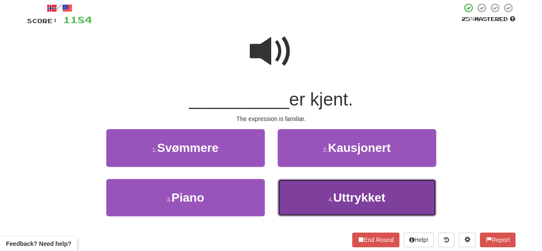
click at [302, 195] on button "4 . Uttrykket" at bounding box center [357, 197] width 158 height 37
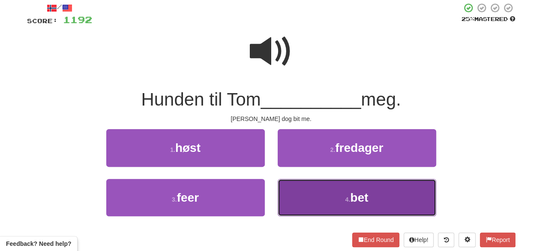
click at [310, 186] on button "4 . bet" at bounding box center [357, 197] width 158 height 37
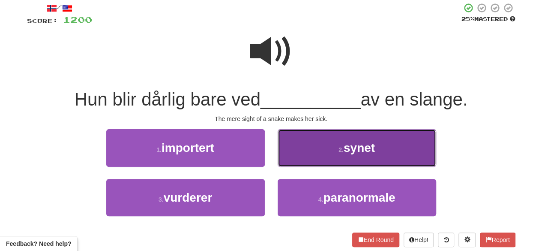
click at [314, 142] on button "2 . synet" at bounding box center [357, 147] width 158 height 37
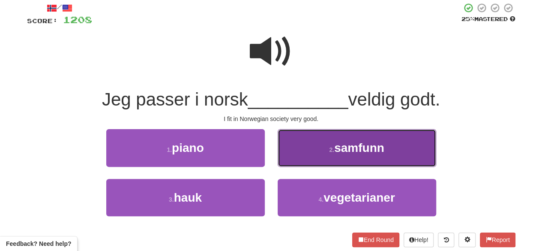
click at [321, 153] on button "2 . samfunn" at bounding box center [357, 147] width 158 height 37
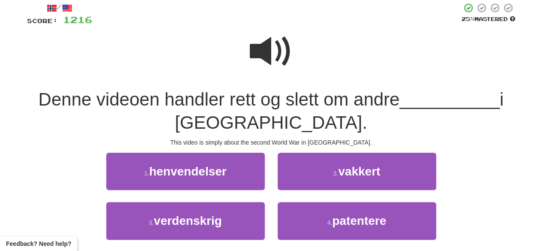
click at [272, 54] on span at bounding box center [271, 51] width 43 height 43
click at [285, 61] on span at bounding box center [271, 51] width 43 height 43
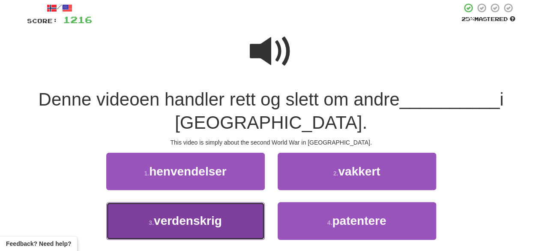
click at [218, 229] on button "3 . verdenskrig" at bounding box center [185, 220] width 158 height 37
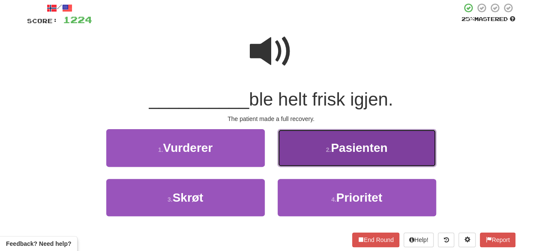
click at [306, 142] on button "2 . Pasienten" at bounding box center [357, 147] width 158 height 37
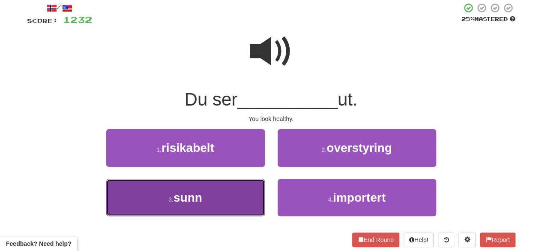
click at [241, 196] on button "3 . sunn" at bounding box center [185, 197] width 158 height 37
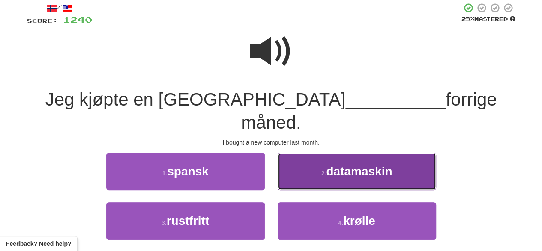
click at [322, 155] on button "2 . datamaskin" at bounding box center [357, 170] width 158 height 37
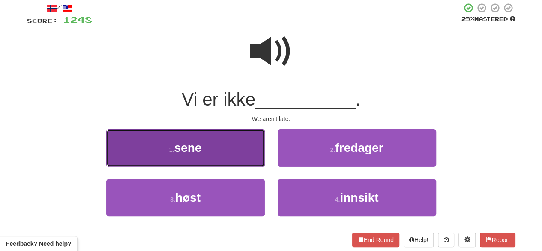
click at [236, 144] on button "1 . sene" at bounding box center [185, 147] width 158 height 37
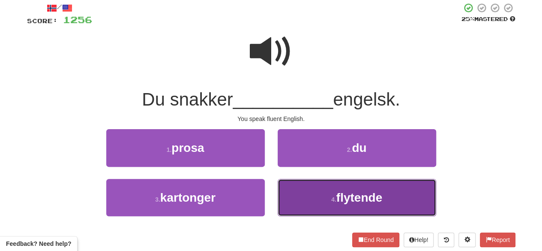
click at [353, 205] on button "4 . flytende" at bounding box center [357, 197] width 158 height 37
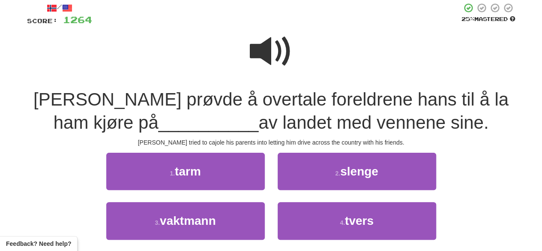
click at [277, 52] on span at bounding box center [271, 51] width 43 height 43
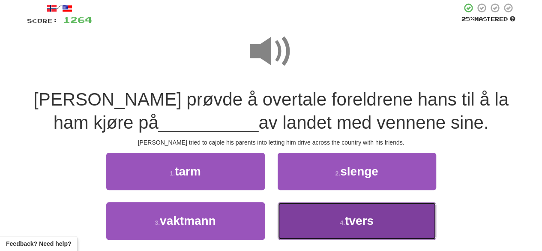
click at [331, 226] on button "4 . tvers" at bounding box center [357, 220] width 158 height 37
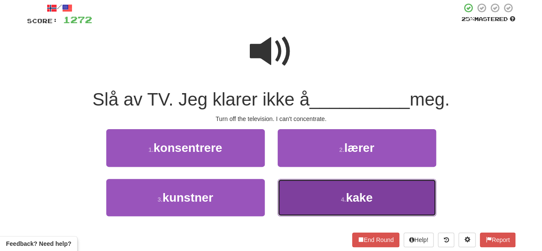
click at [305, 191] on button "4 . kake" at bounding box center [357, 197] width 158 height 37
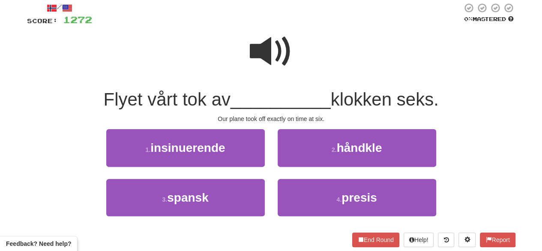
click at [264, 49] on span at bounding box center [271, 51] width 43 height 43
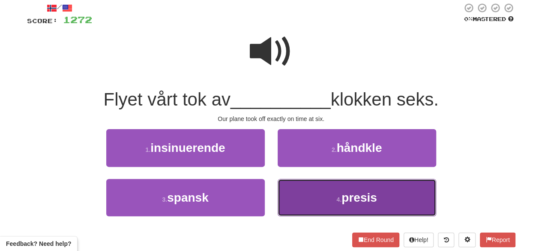
click at [295, 200] on button "4 . presis" at bounding box center [357, 197] width 158 height 37
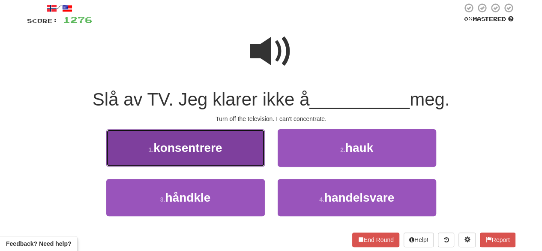
click at [218, 145] on span "konsentrere" at bounding box center [187, 147] width 69 height 13
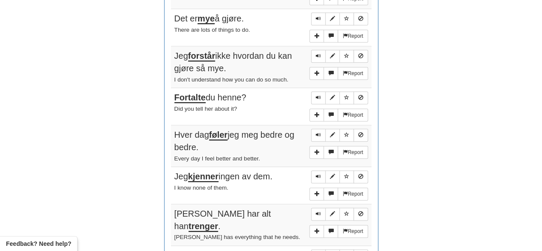
scroll to position [0, 0]
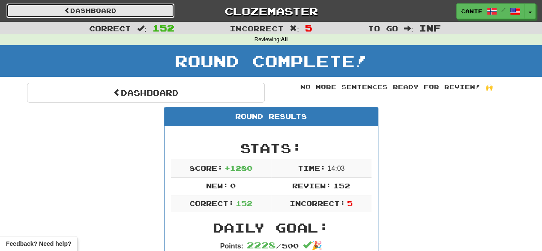
click at [150, 11] on link "Dashboard" at bounding box center [90, 10] width 168 height 15
